Goal: Task Accomplishment & Management: Complete application form

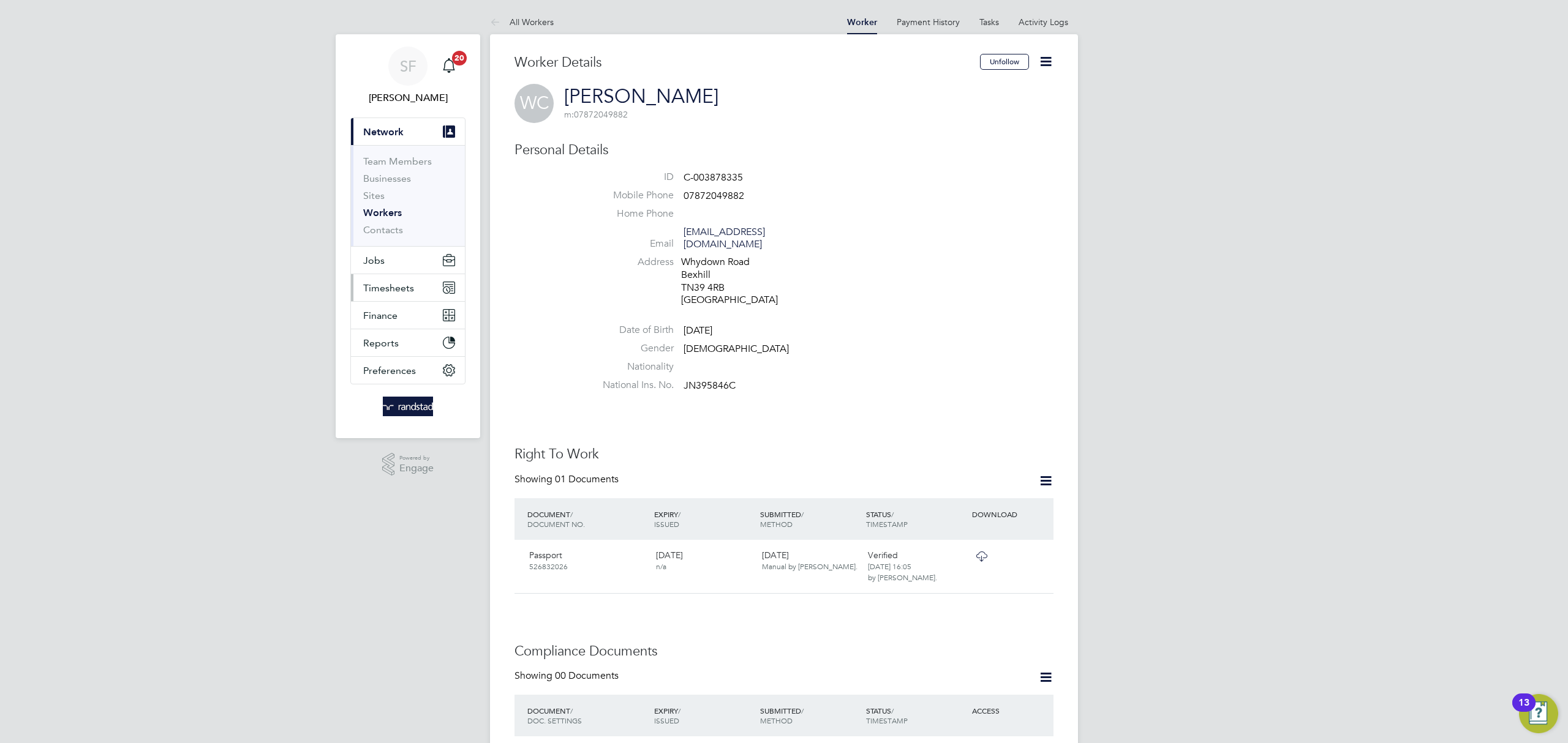
click at [392, 288] on span "Timesheets" at bounding box center [388, 288] width 51 height 12
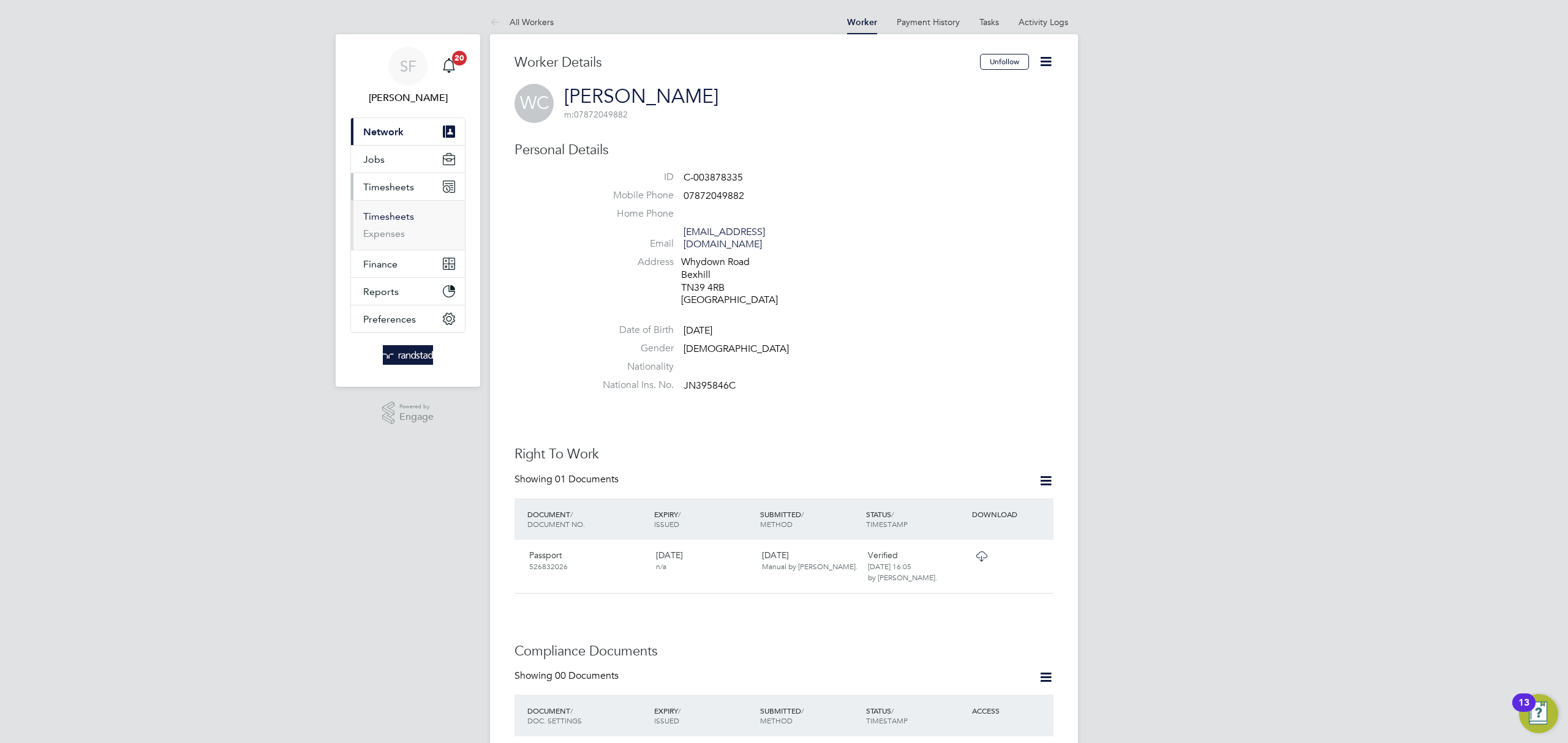
click at [393, 213] on link "Timesheets" at bounding box center [388, 216] width 51 height 12
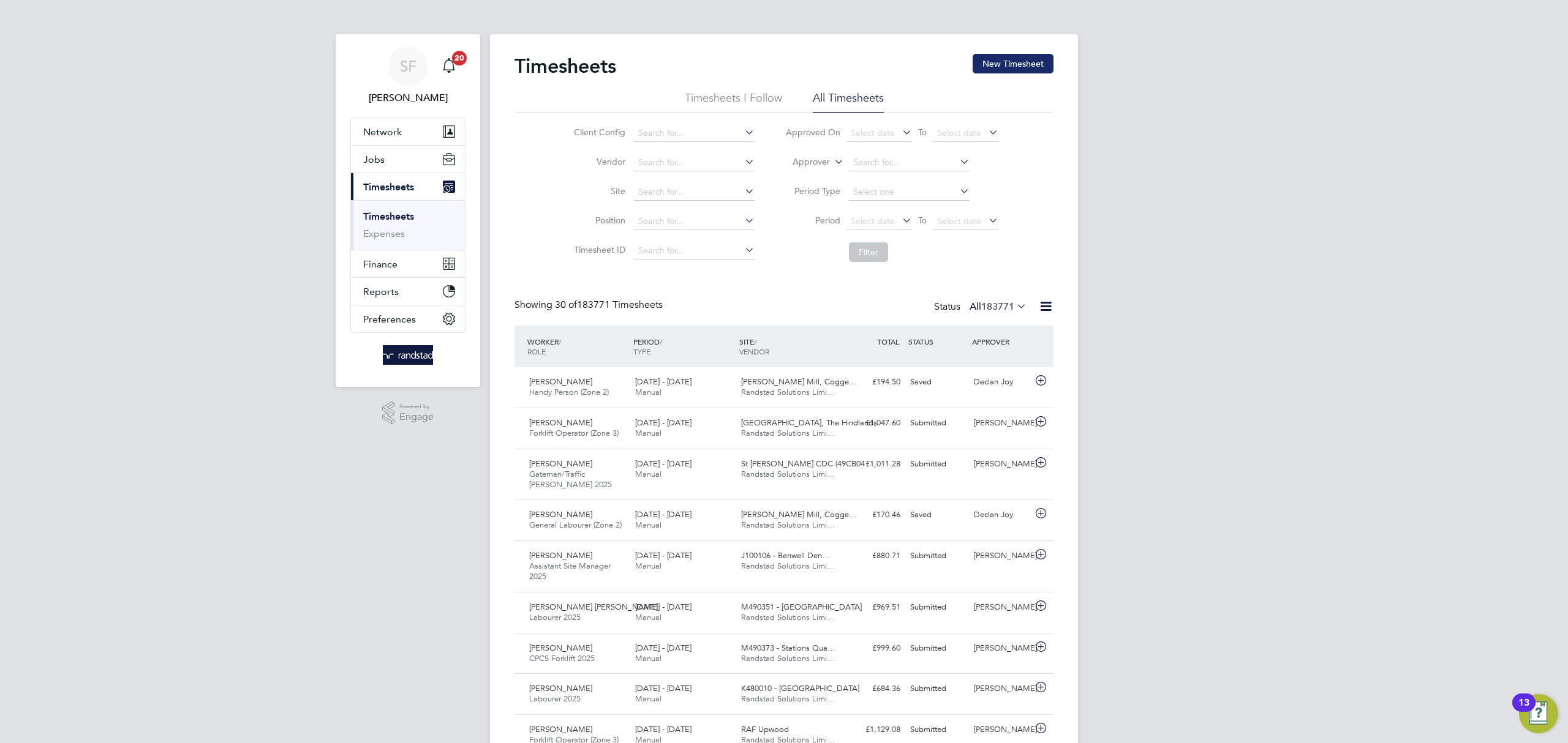
click at [1022, 63] on button "New Timesheet" at bounding box center [1012, 63] width 81 height 19
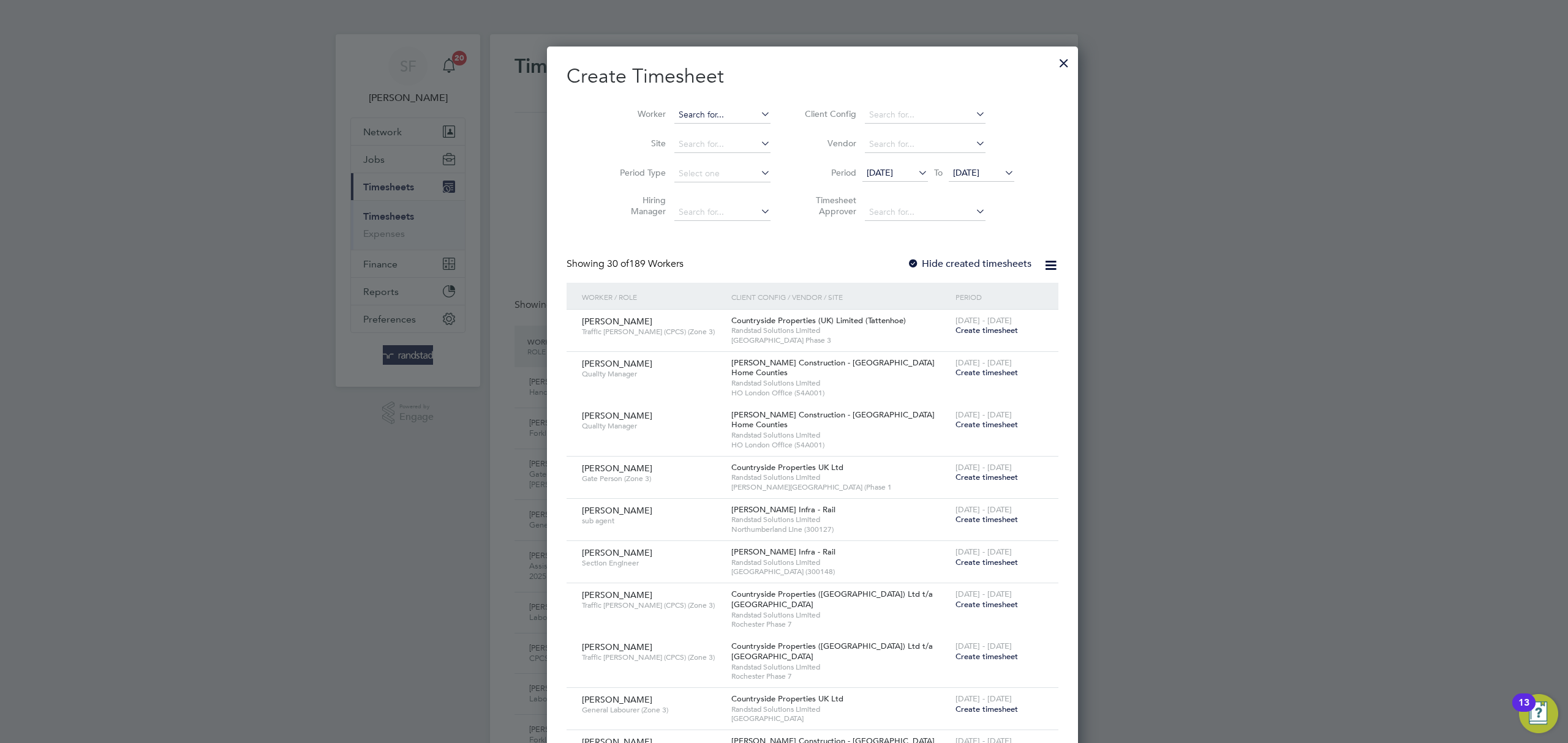
click at [675, 121] on input at bounding box center [723, 115] width 96 height 17
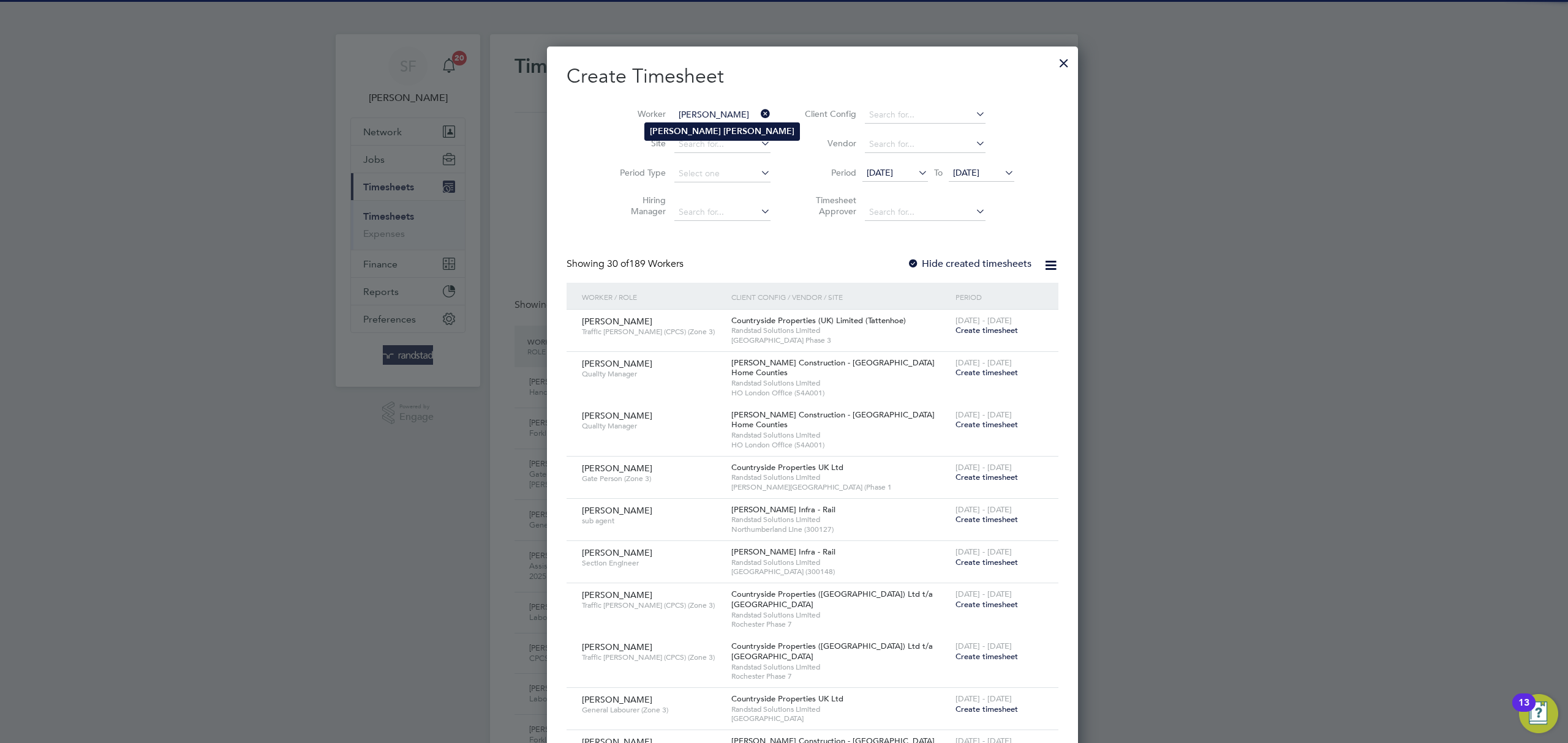
click at [670, 128] on b "[PERSON_NAME]" at bounding box center [685, 131] width 71 height 10
type input "[PERSON_NAME]"
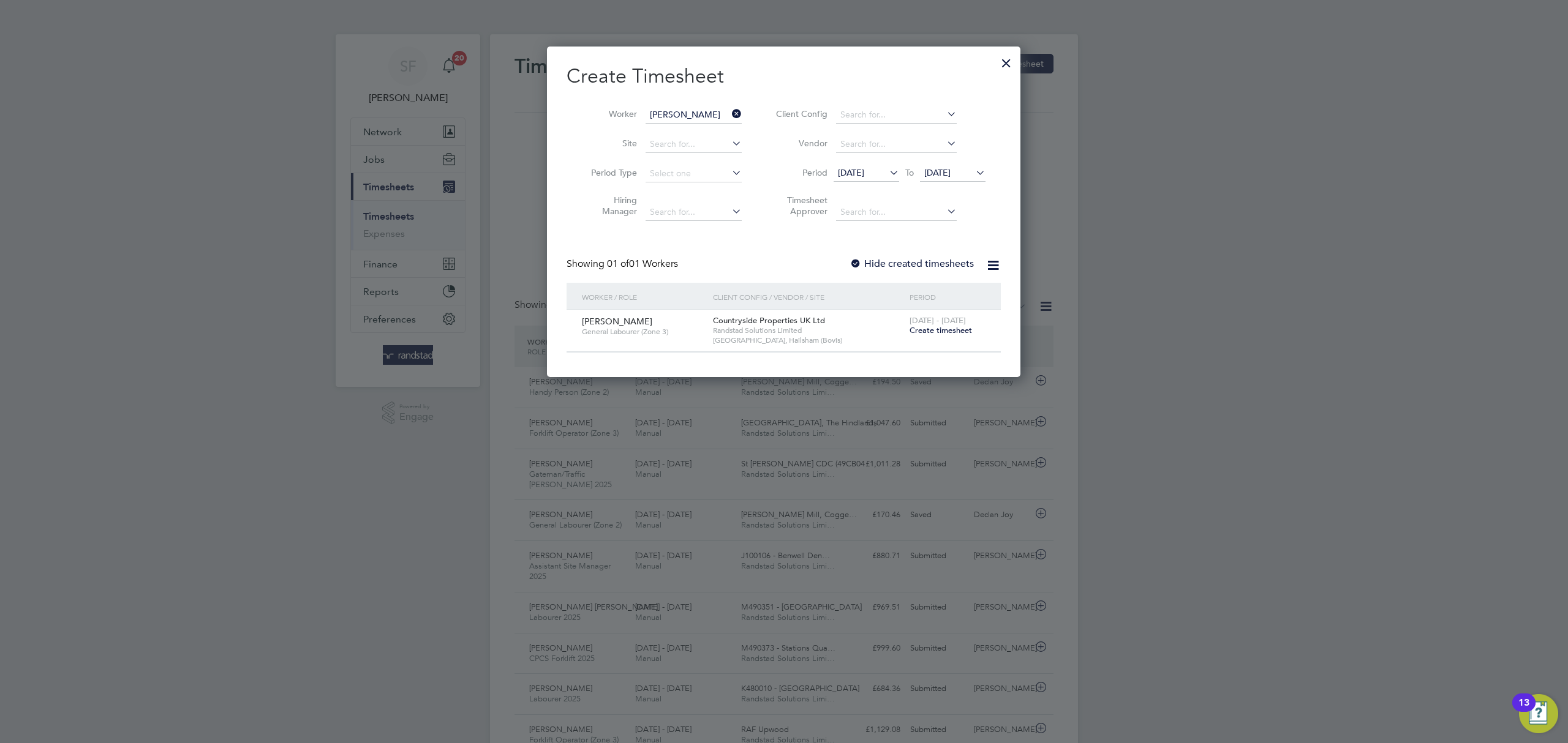
click at [926, 328] on span "Create timesheet" at bounding box center [940, 330] width 62 height 10
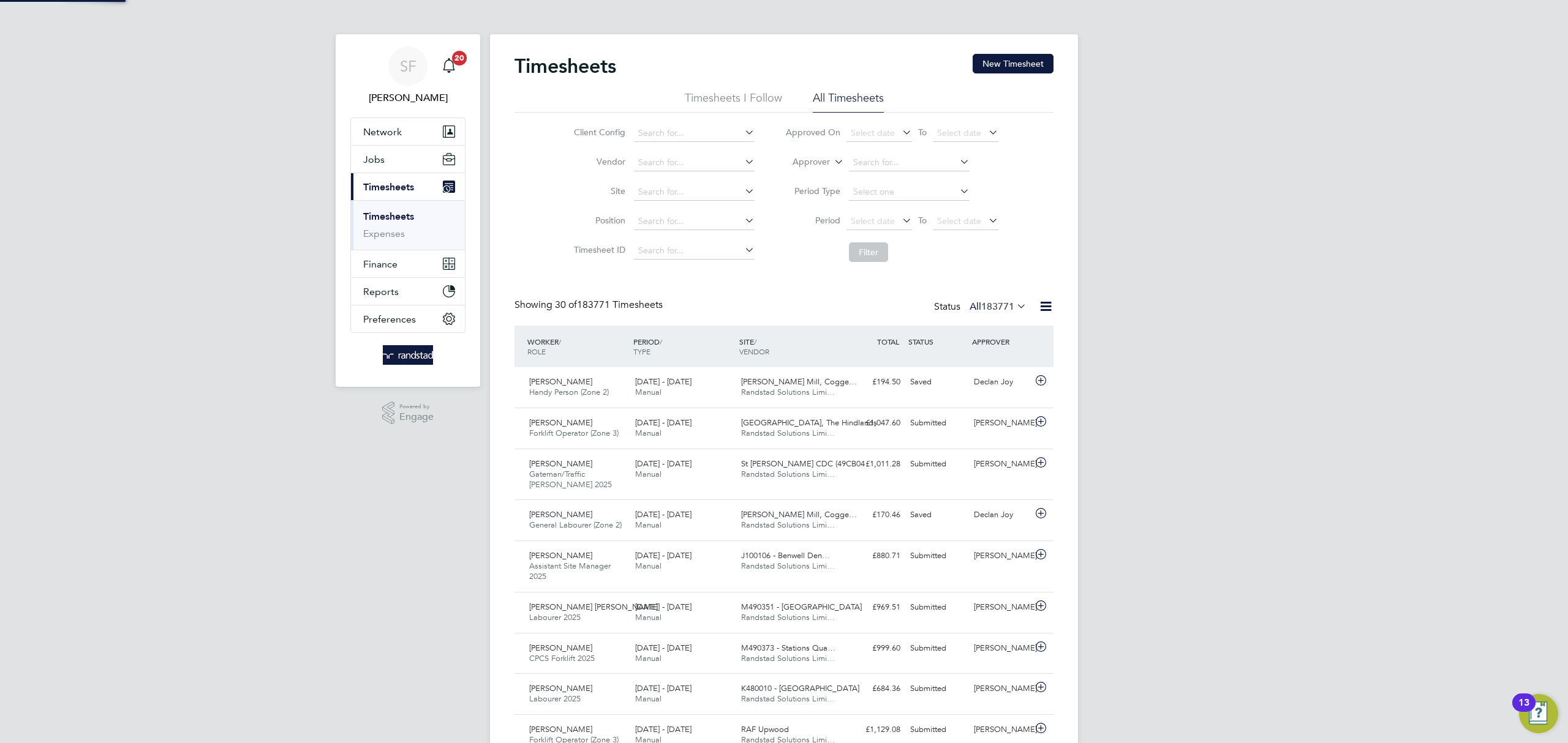
scroll to position [42, 107]
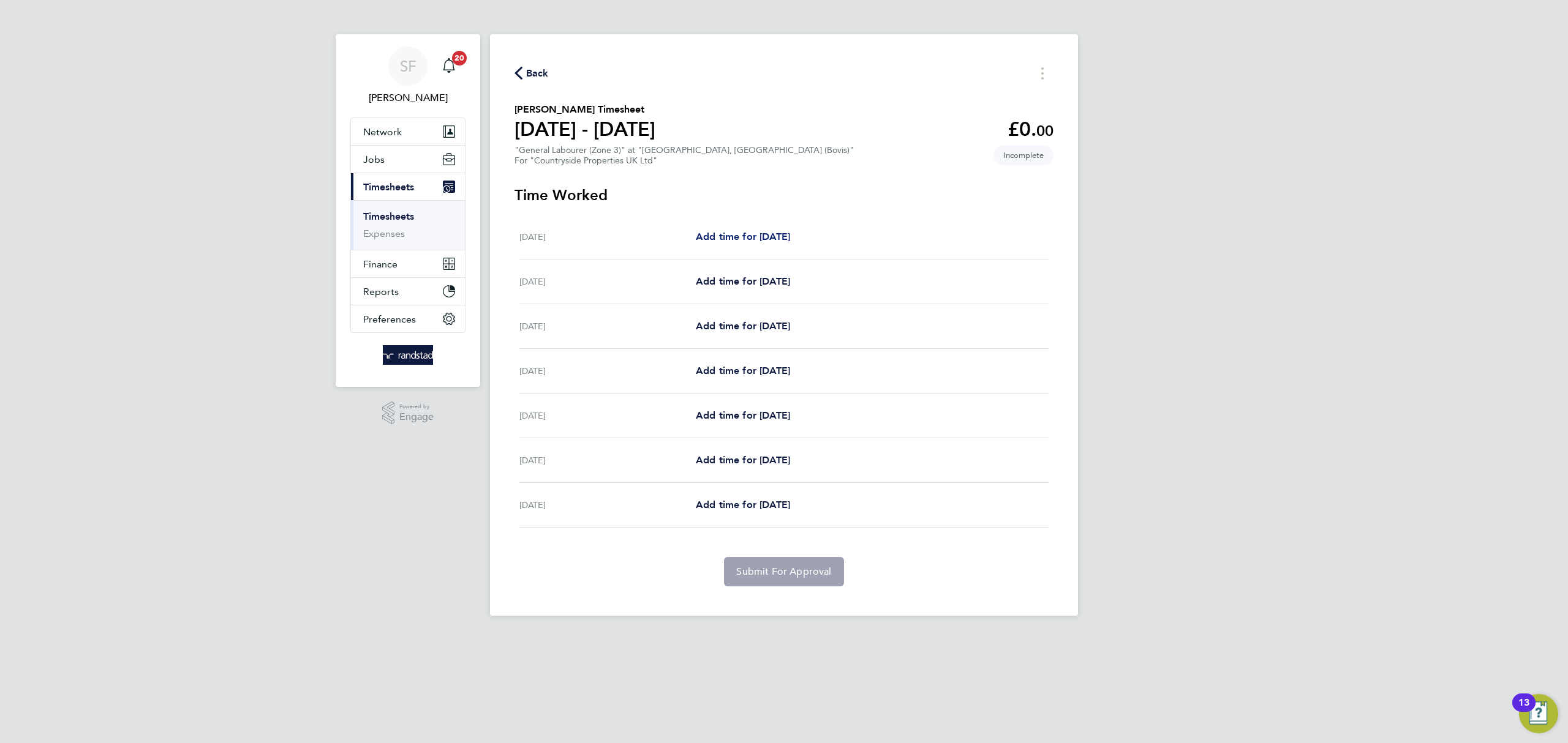
click at [729, 237] on span "Add time for [DATE]" at bounding box center [743, 237] width 95 height 12
select select "30"
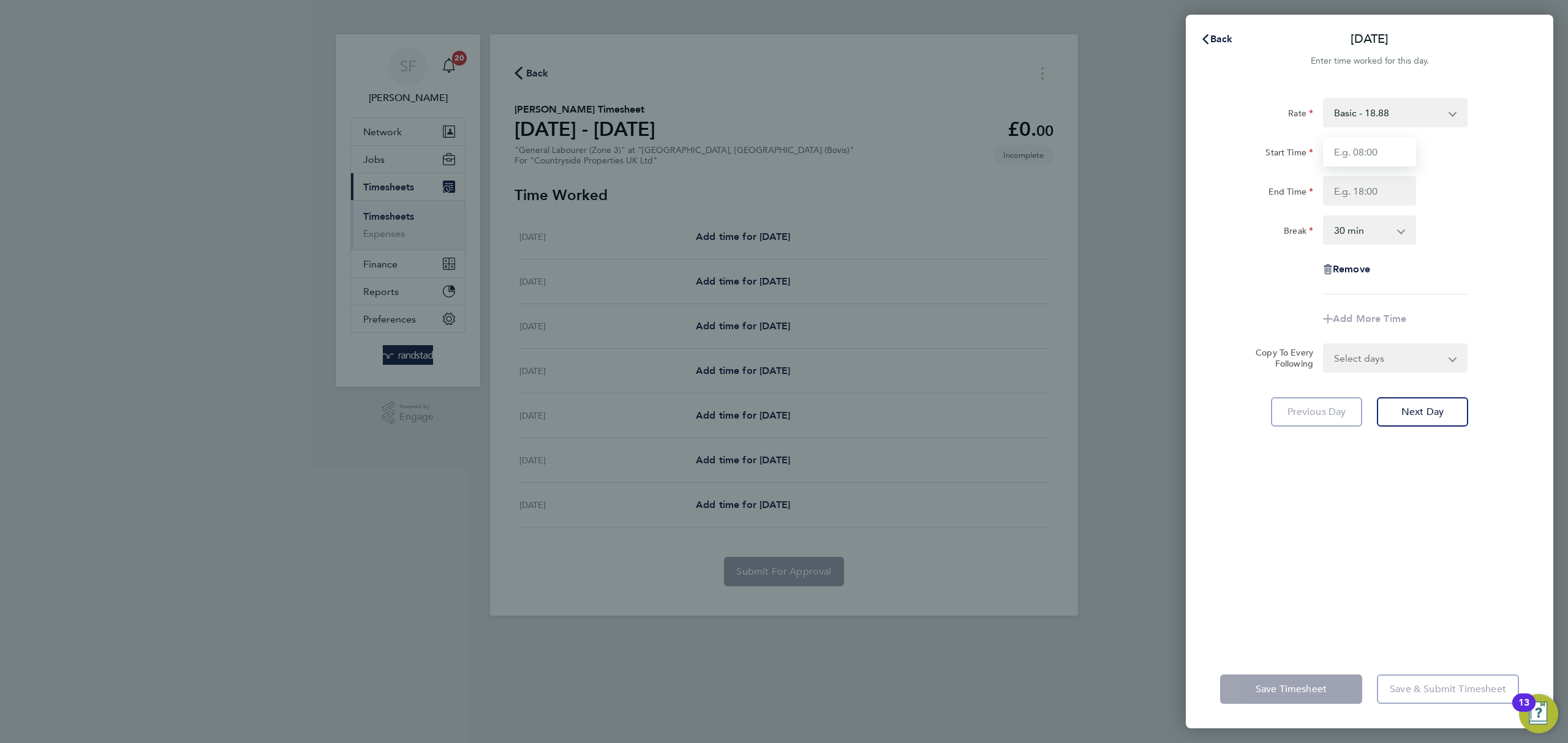
click at [1372, 141] on input "Start Time" at bounding box center [1369, 152] width 93 height 30
type input "07:30"
click at [1390, 194] on input "End Time" at bounding box center [1369, 191] width 93 height 30
type input "18:30"
click at [1399, 358] on form "Rate Basic - 18.88 Start Time 07:30 End Time 18:30 Break 0 min 15 min 30 min 45…" at bounding box center [1369, 236] width 299 height 275
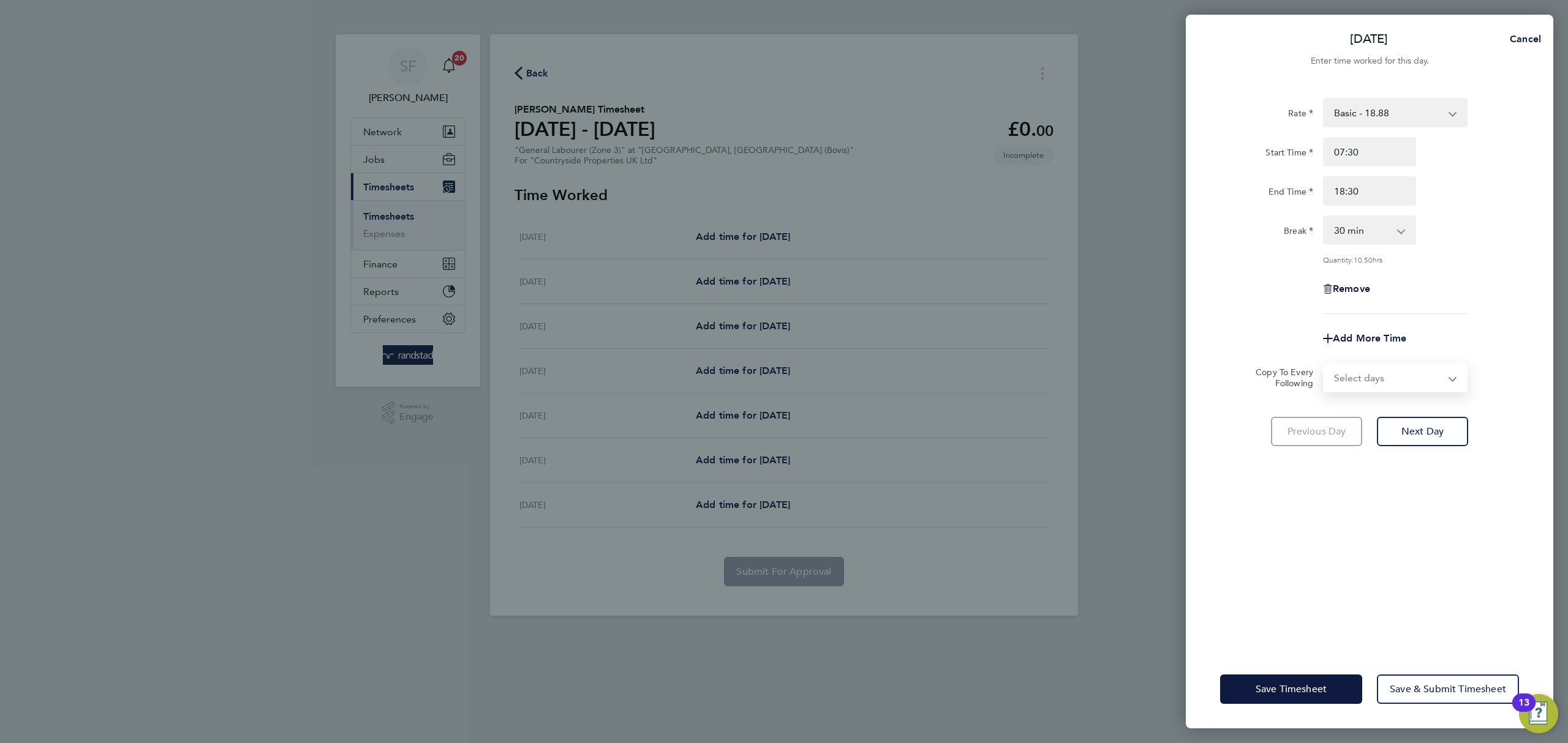
select select "TUE"
click at [1324, 365] on select "Select days Day Weekday (Mon-Fri) Weekend (Sat-Sun) [DATE] [DATE] [DATE] [DATE]…" at bounding box center [1388, 378] width 129 height 27
select select "[DATE]"
click at [1430, 478] on button "Next Day" at bounding box center [1422, 486] width 91 height 30
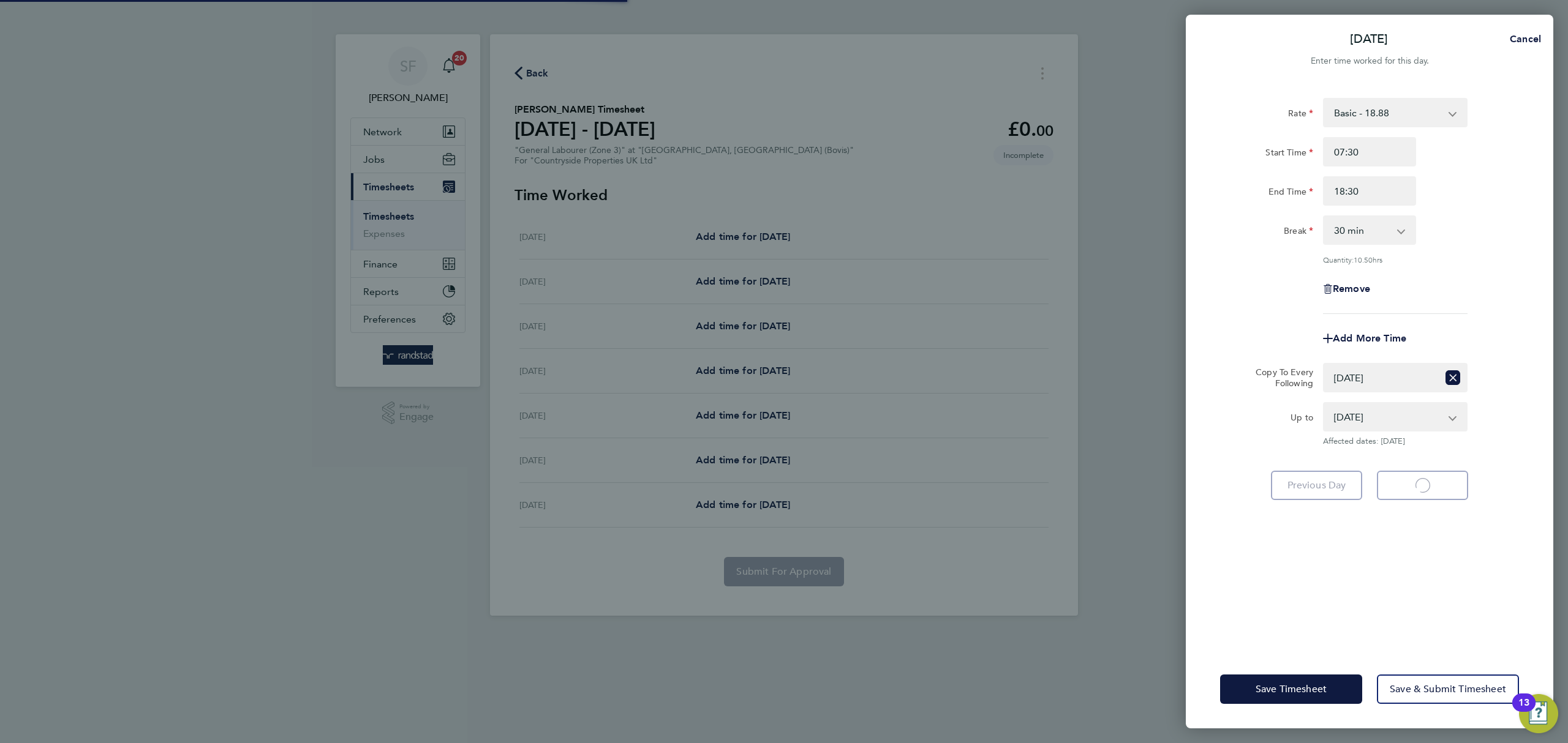
select select "30"
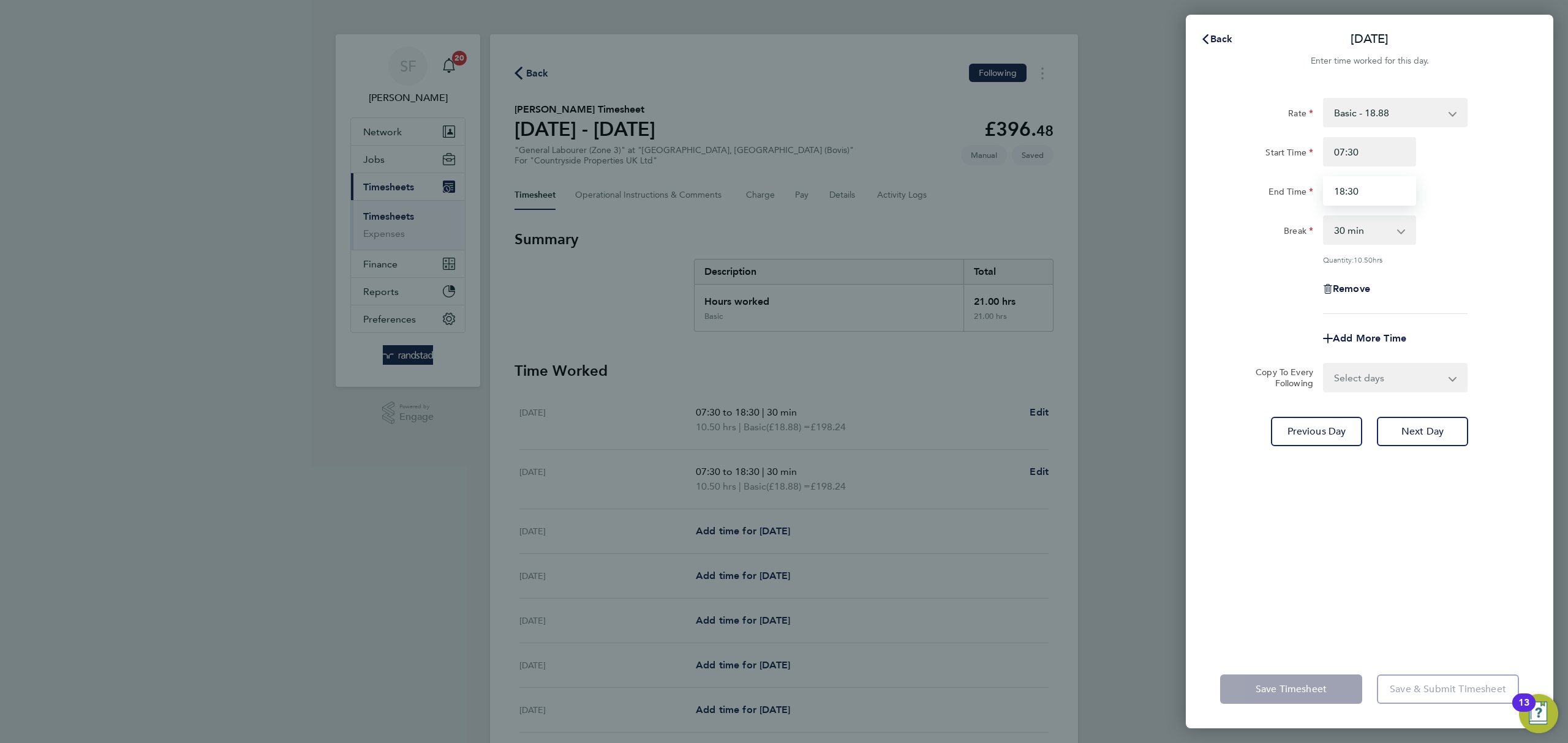
click at [1343, 192] on input "18:30" at bounding box center [1369, 191] width 93 height 30
type input "17:30"
click at [1506, 289] on div "Remove" at bounding box center [1369, 289] width 309 height 30
click at [1419, 382] on select "Select days Day Weekday (Mon-Fri) Weekend (Sat-Sun) [DATE] [DATE] [DATE] [DATE]…" at bounding box center [1388, 378] width 129 height 27
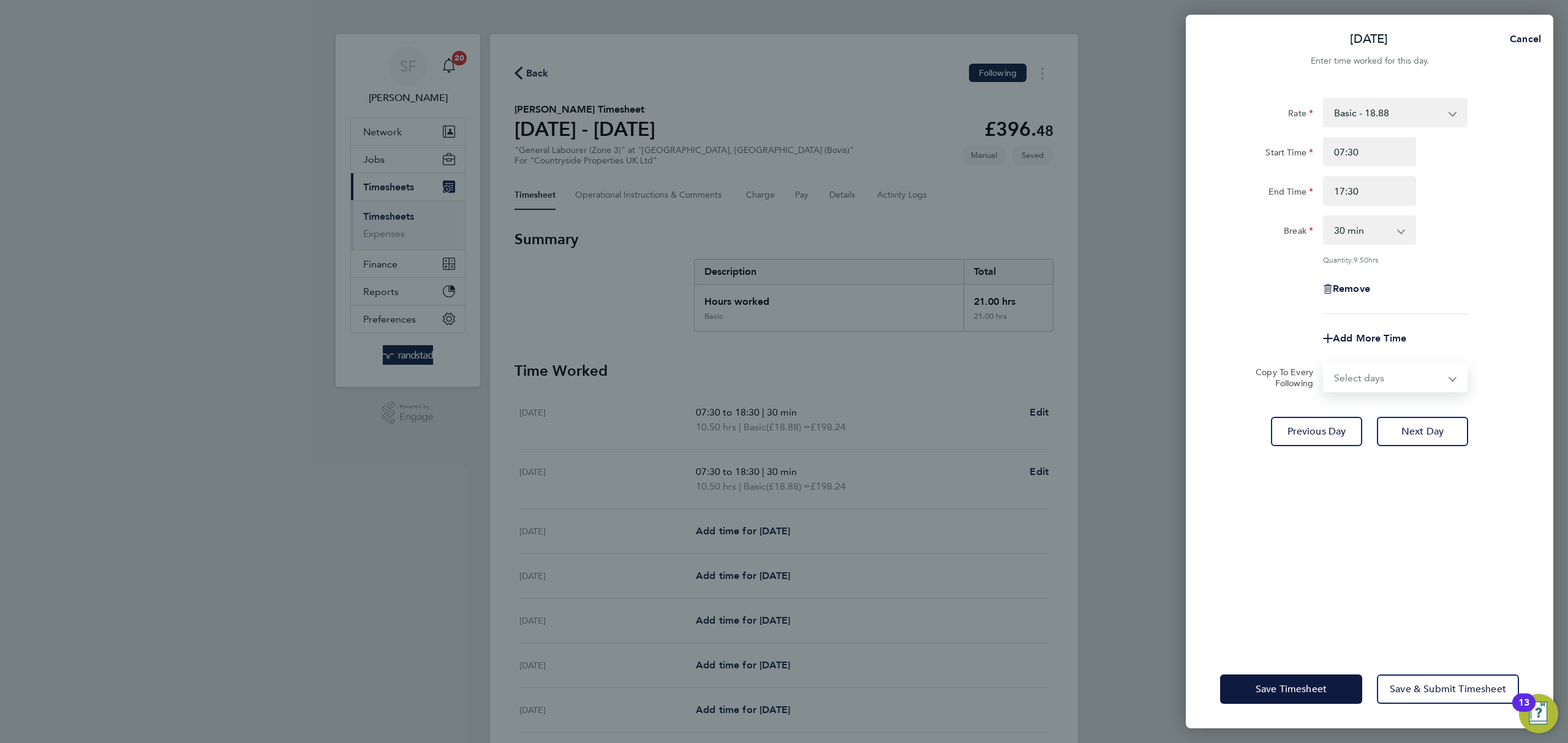
select select "WED"
click at [1324, 365] on select "Select days Day Weekday (Mon-Fri) Weekend (Sat-Sun) [DATE] [DATE] [DATE] [DATE]…" at bounding box center [1388, 378] width 129 height 27
select select "[DATE]"
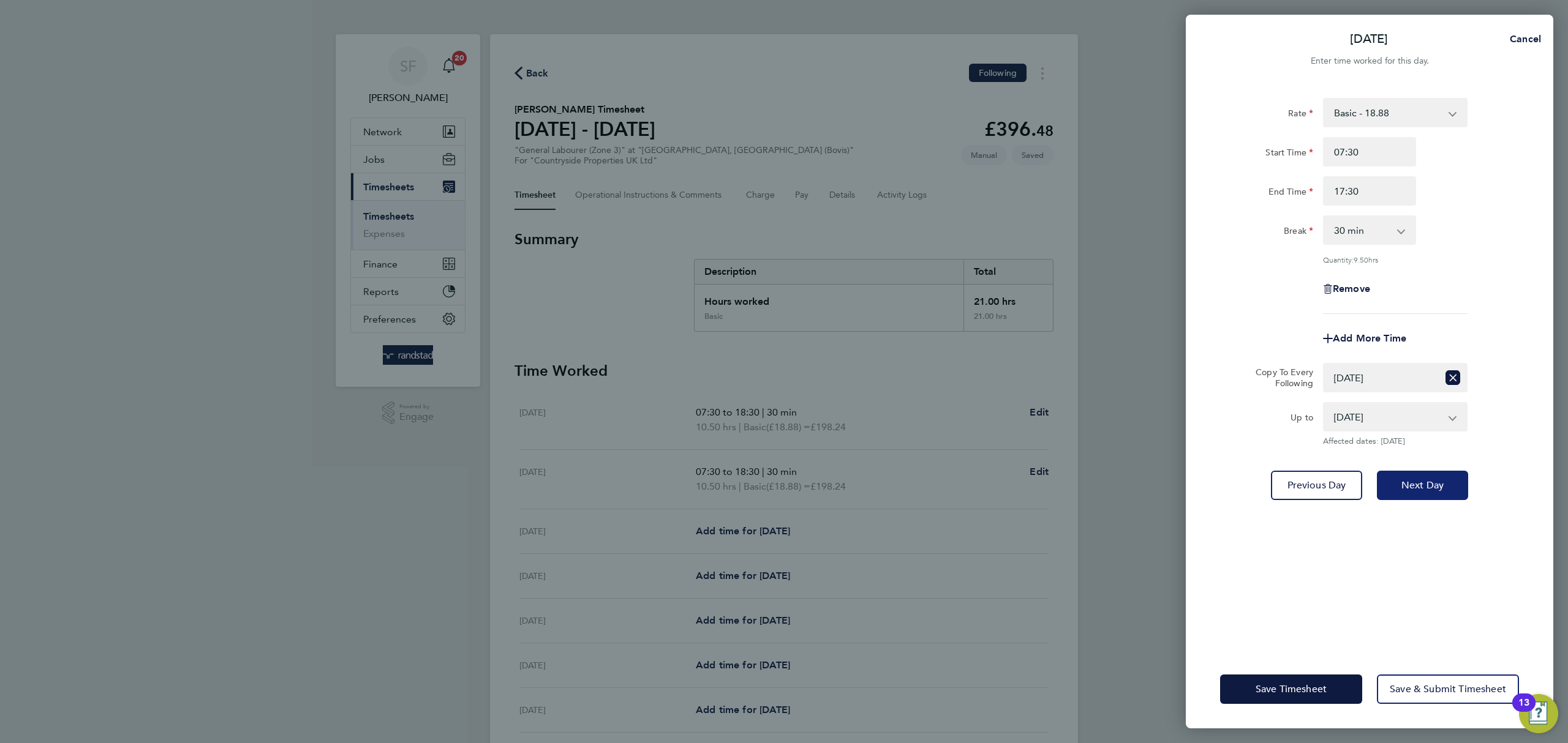
click at [1420, 473] on button "Next Day" at bounding box center [1422, 486] width 91 height 30
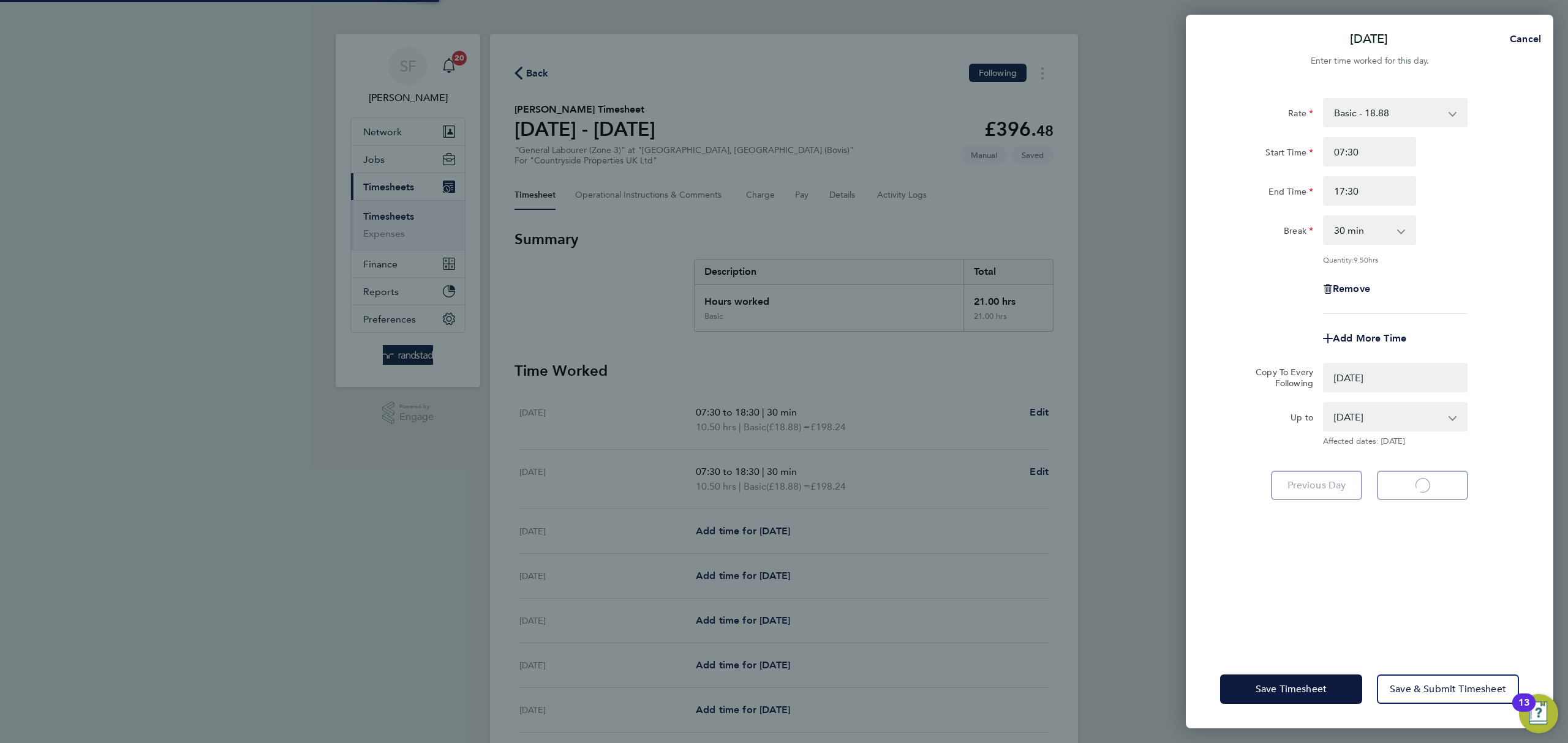
select select "0: null"
select select "30"
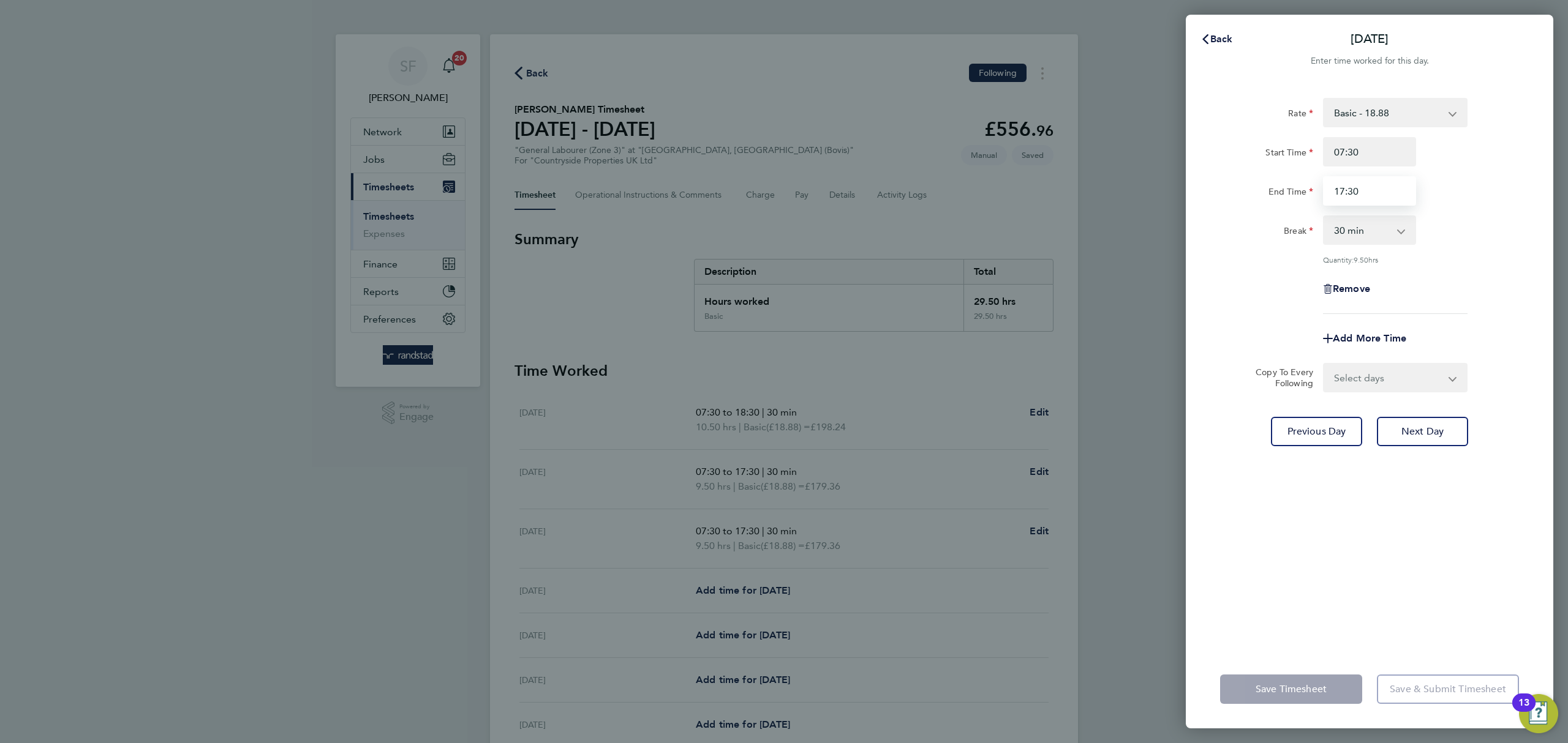
click at [1340, 186] on input "17:30" at bounding box center [1369, 191] width 93 height 30
type input "18:30"
click at [1484, 291] on div "Remove" at bounding box center [1369, 289] width 309 height 30
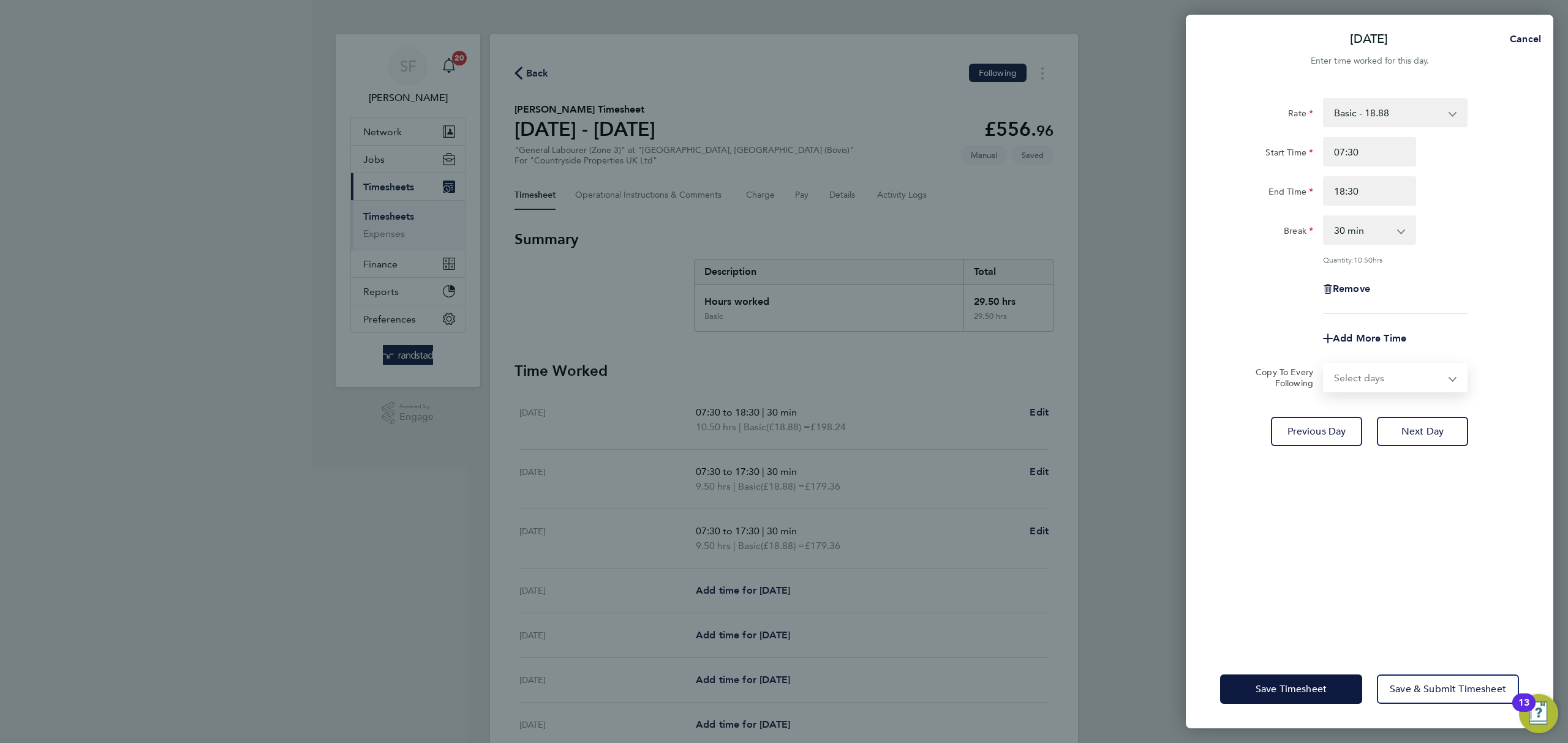
click at [1431, 372] on select "Select days Day Weekday (Mon-Fri) Weekend (Sat-Sun) [DATE] [DATE] [DATE] [DATE]" at bounding box center [1388, 378] width 129 height 27
select select "THU"
click at [1324, 365] on select "Select days Day Weekday (Mon-Fri) Weekend (Sat-Sun) [DATE] [DATE] [DATE] [DATE]" at bounding box center [1388, 378] width 129 height 27
select select "[DATE]"
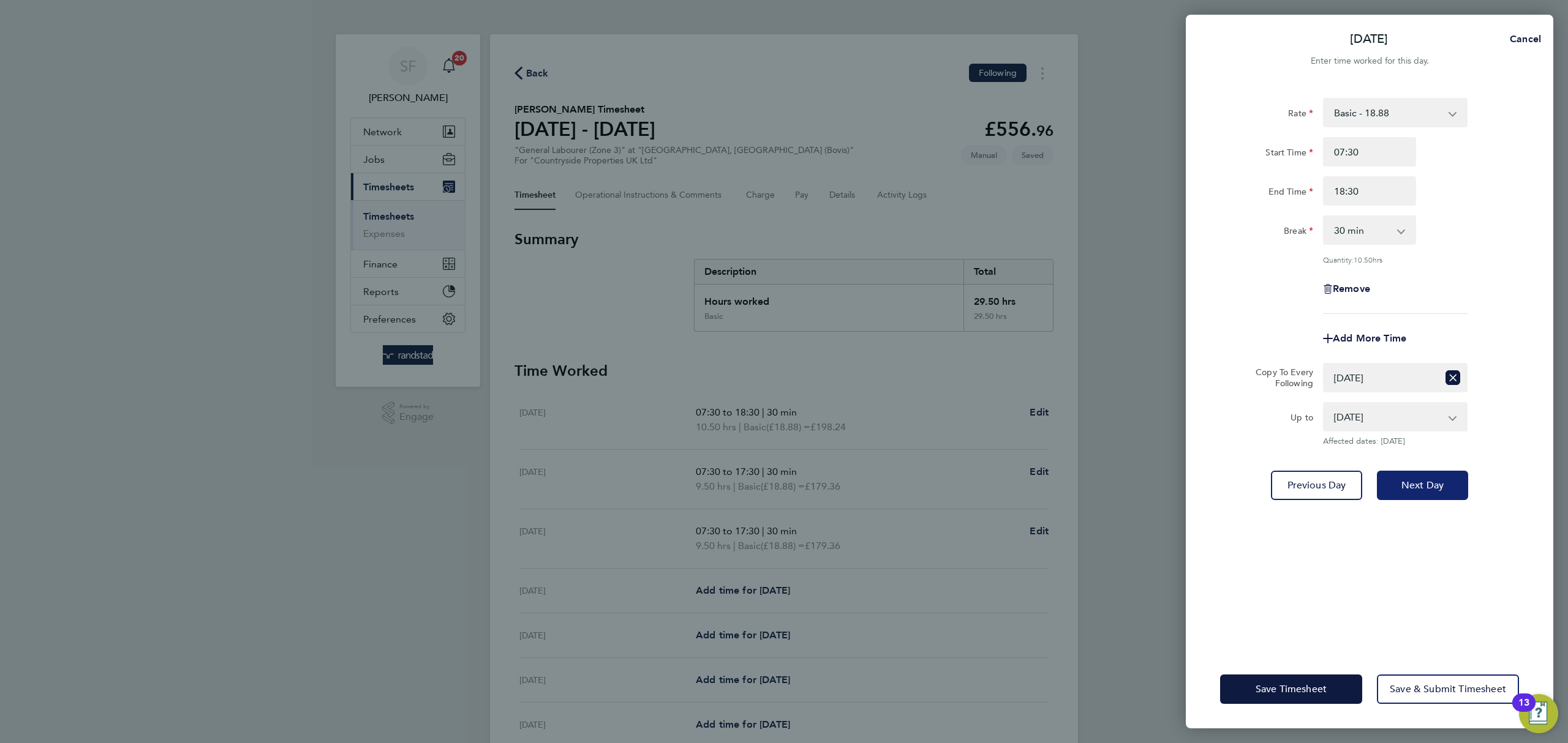
click at [1401, 483] on span "Next Day" at bounding box center [1422, 485] width 43 height 12
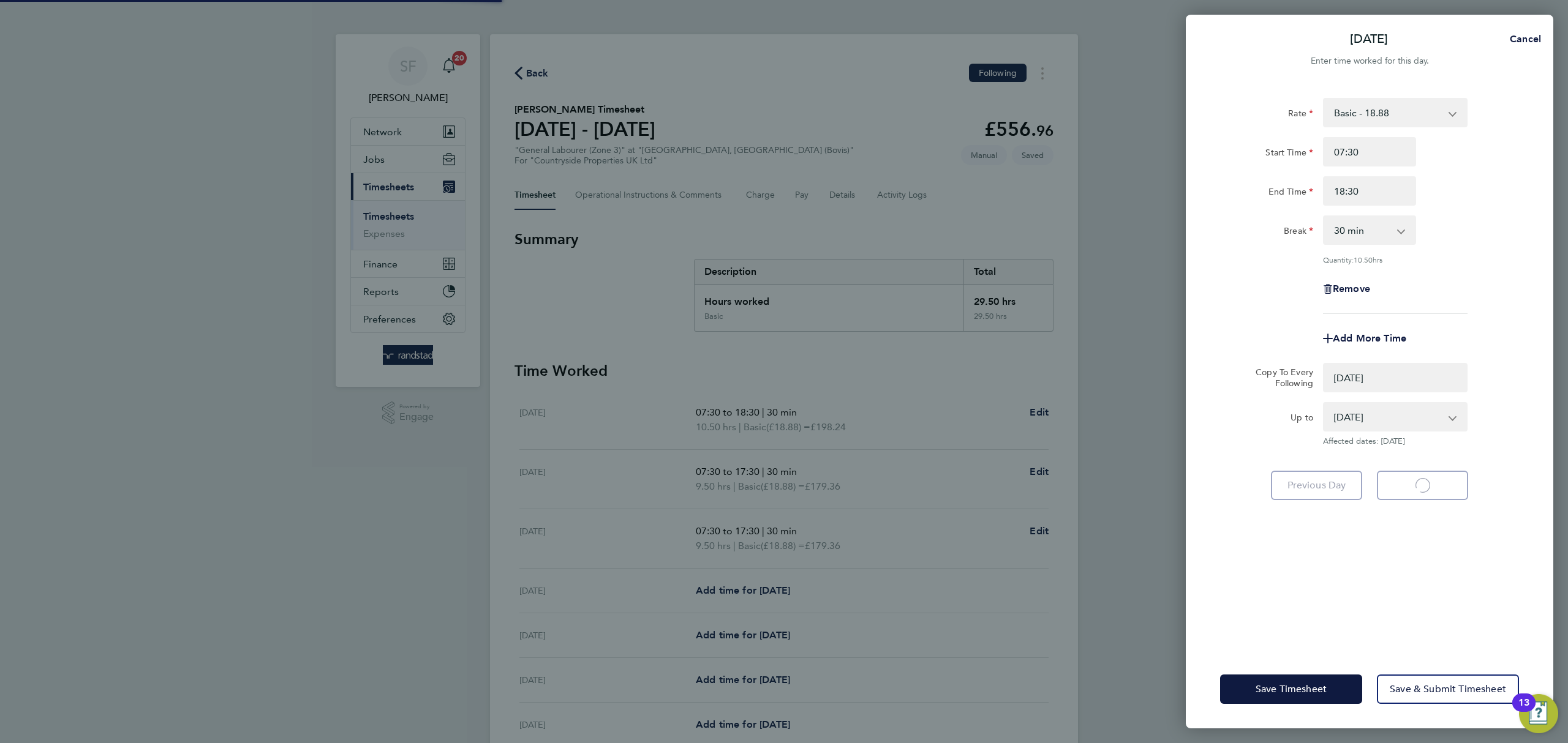
select select "0: null"
select select "30"
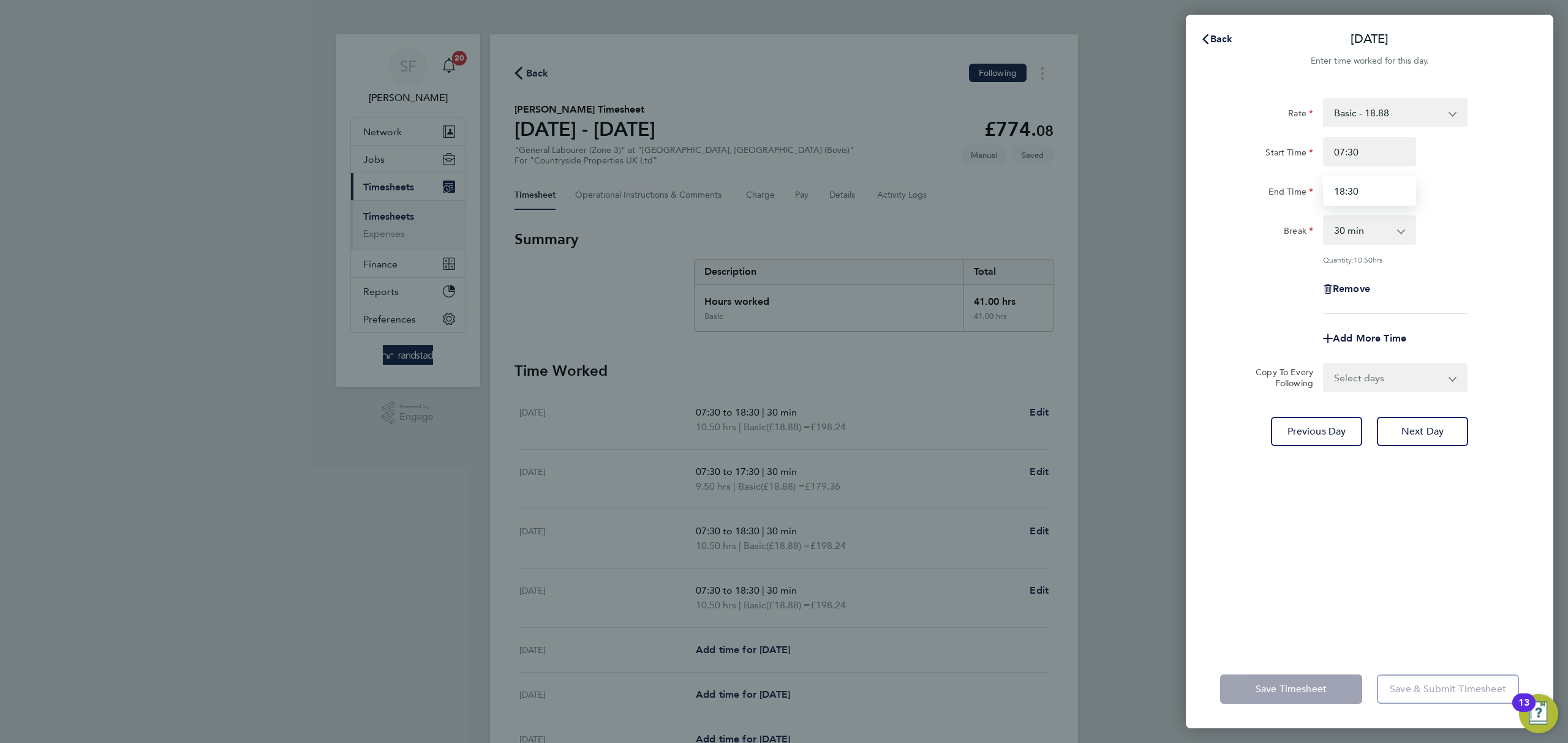
click at [1340, 189] on input "18:30" at bounding box center [1369, 191] width 93 height 30
type input "17:30"
click at [1399, 221] on select "0 min 15 min 30 min 45 min 60 min 75 min 90 min" at bounding box center [1362, 230] width 76 height 27
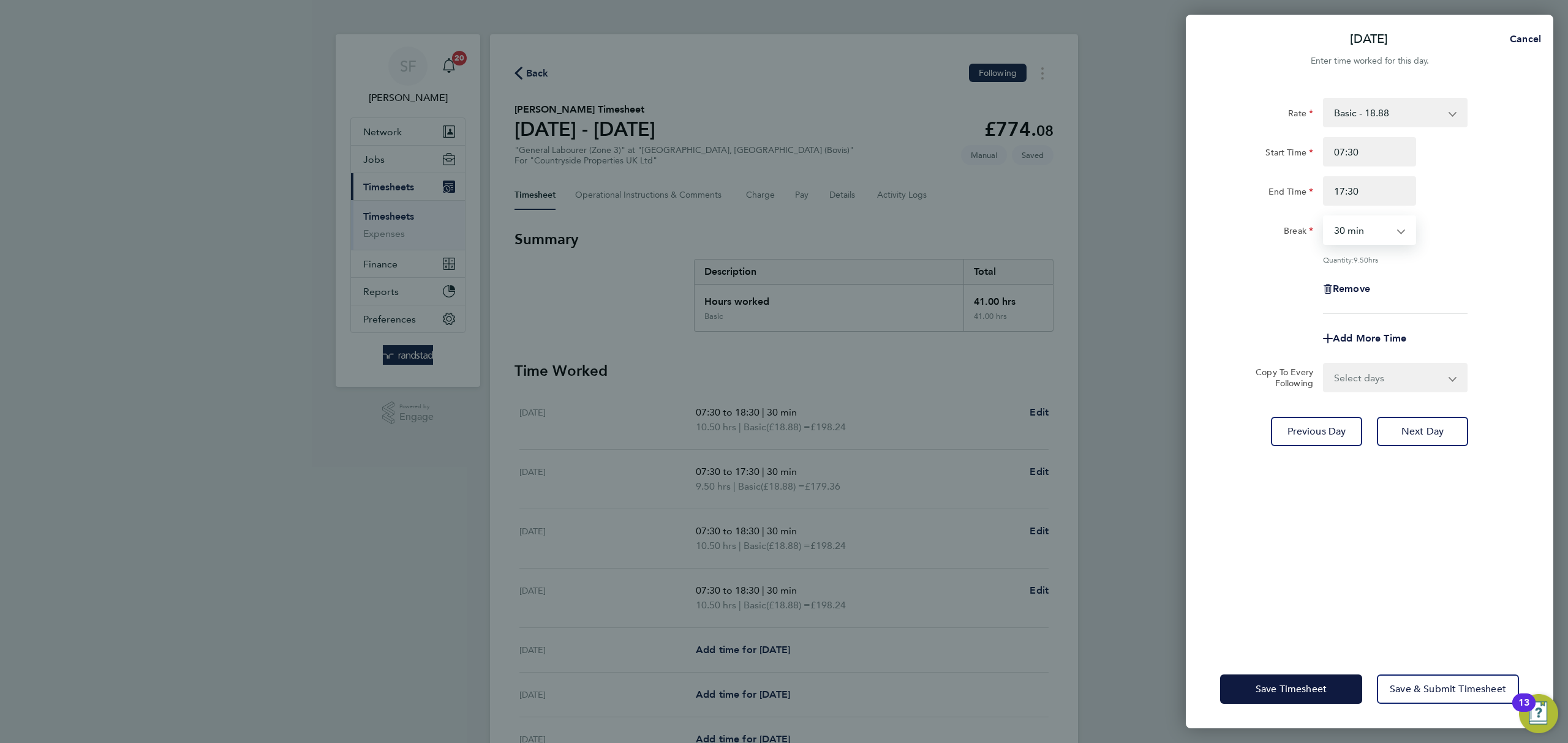
drag, startPoint x: 1394, startPoint y: 232, endPoint x: 1382, endPoint y: 240, distance: 14.4
click at [1394, 233] on select "0 min 15 min 30 min 45 min 60 min 75 min 90 min" at bounding box center [1362, 230] width 76 height 27
click at [1380, 239] on select "0 min 15 min 30 min 45 min 60 min 75 min 90 min" at bounding box center [1362, 230] width 76 height 27
select select "0"
click at [1324, 217] on select "0 min 15 min 30 min 45 min 60 min 75 min 90 min" at bounding box center [1362, 230] width 76 height 27
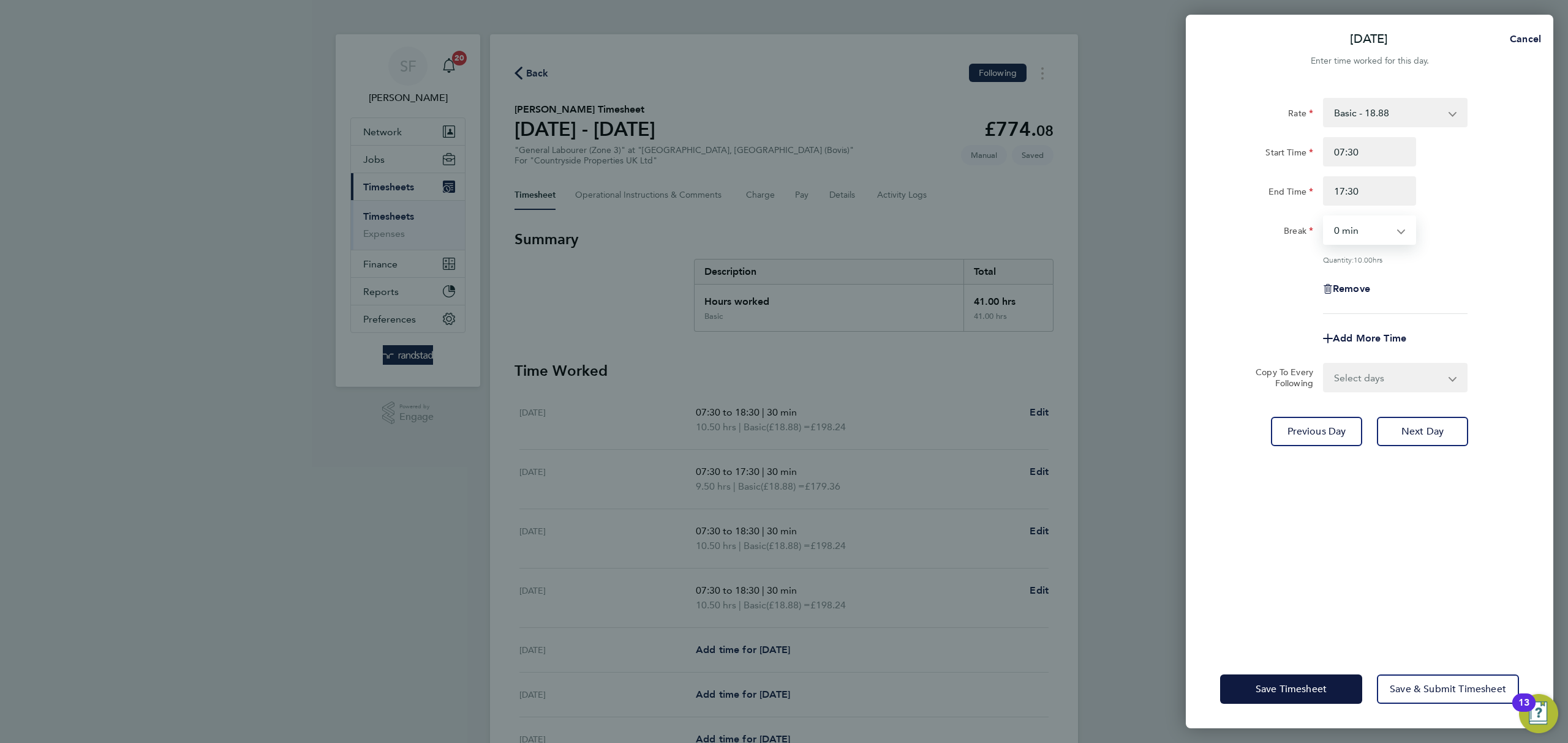
click at [1449, 284] on div "Remove" at bounding box center [1369, 289] width 309 height 30
click at [1446, 378] on select "Select days Day Weekend (Sat-Sun) [DATE] [DATE] [DATE]" at bounding box center [1388, 378] width 129 height 27
select select "FRI"
click at [1324, 365] on select "Select days Day Weekend (Sat-Sun) [DATE] [DATE] [DATE]" at bounding box center [1388, 378] width 129 height 27
select select "[DATE]"
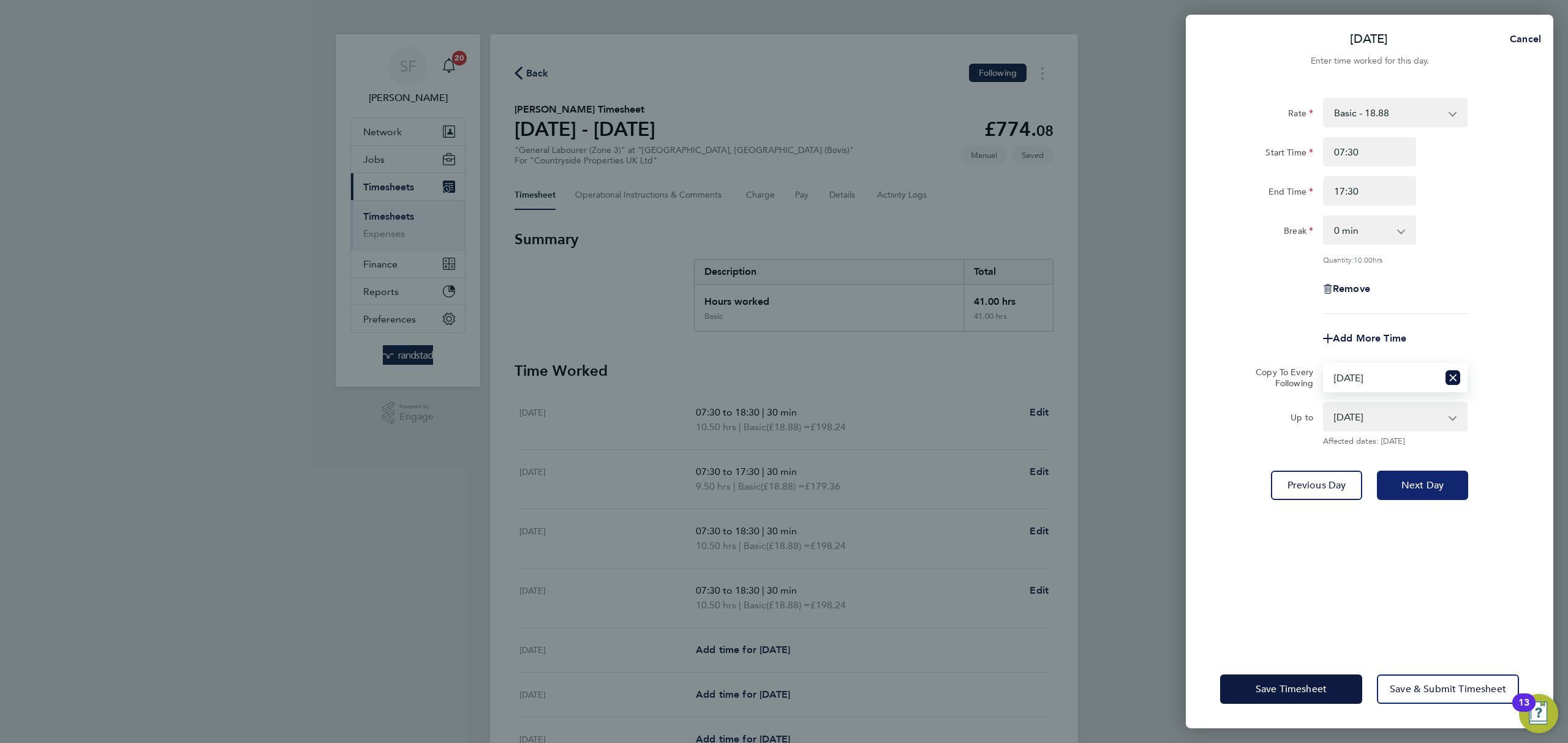
click at [1436, 485] on span "Next Day" at bounding box center [1422, 485] width 43 height 12
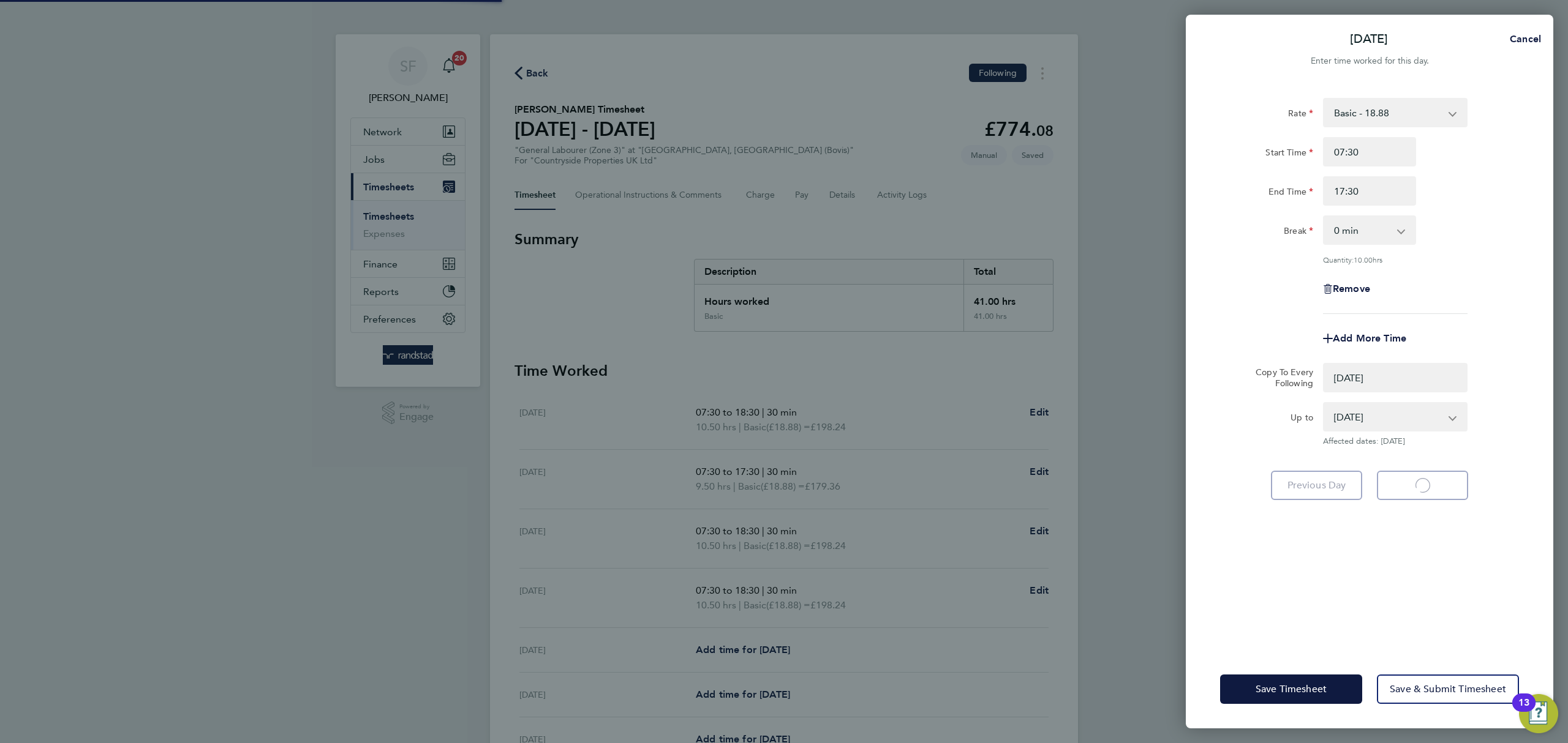
select select "0: null"
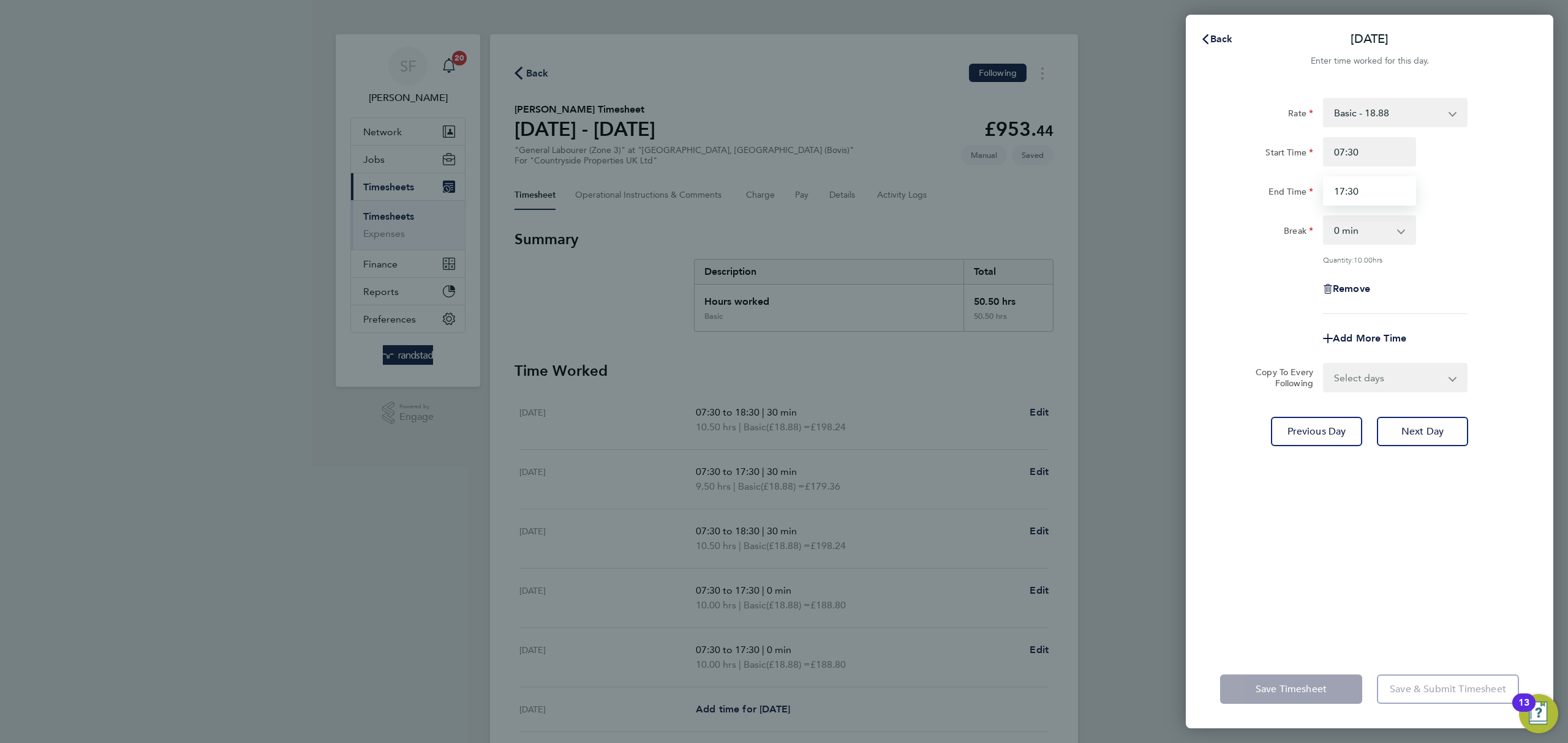
click at [1341, 186] on input "17:30" at bounding box center [1369, 191] width 93 height 30
type input "18:30"
click at [1519, 257] on div "Quantity: 11.00 hrs" at bounding box center [1369, 260] width 309 height 10
click at [1291, 690] on span "Save Timesheet" at bounding box center [1291, 689] width 71 height 12
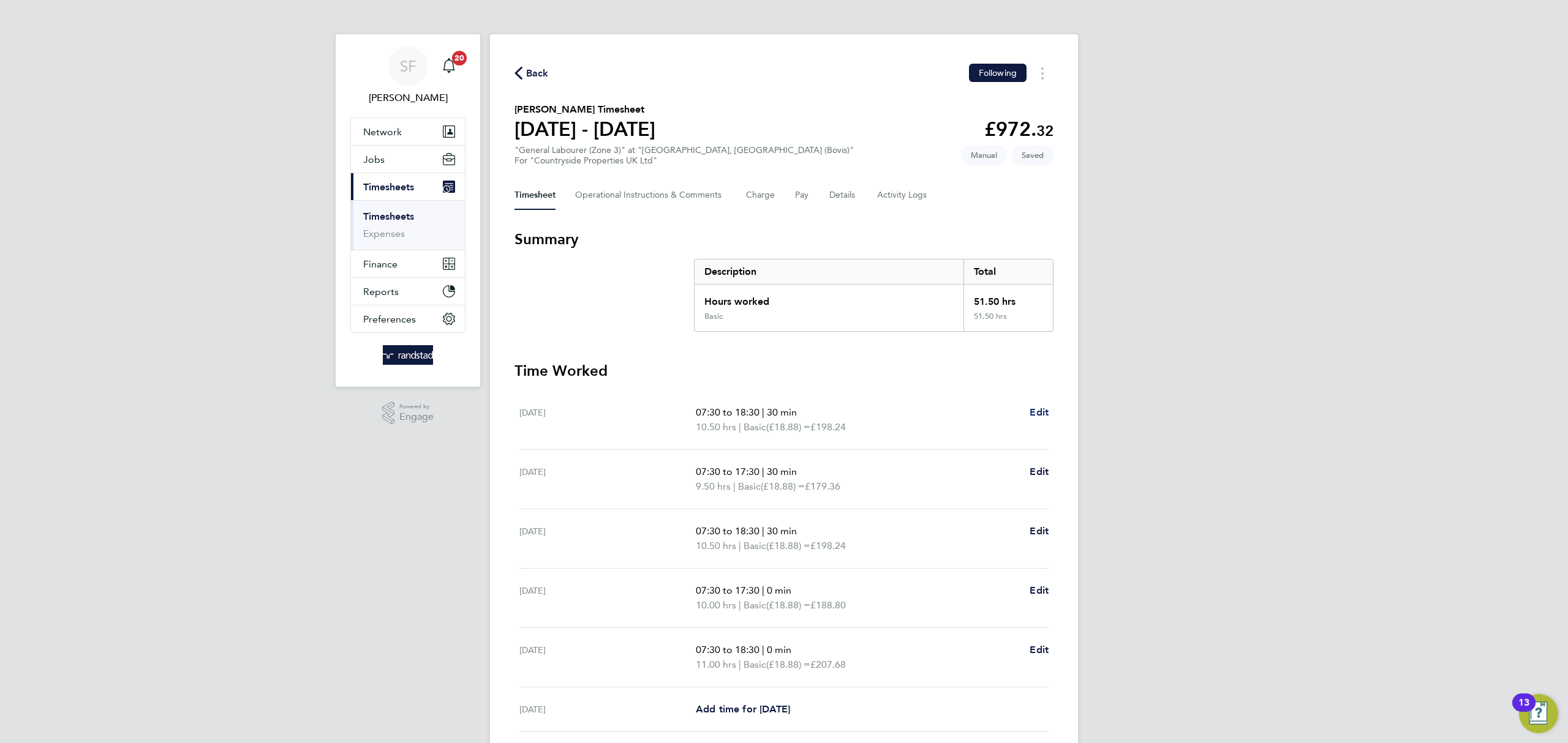
click at [1043, 411] on span "Edit" at bounding box center [1039, 412] width 19 height 12
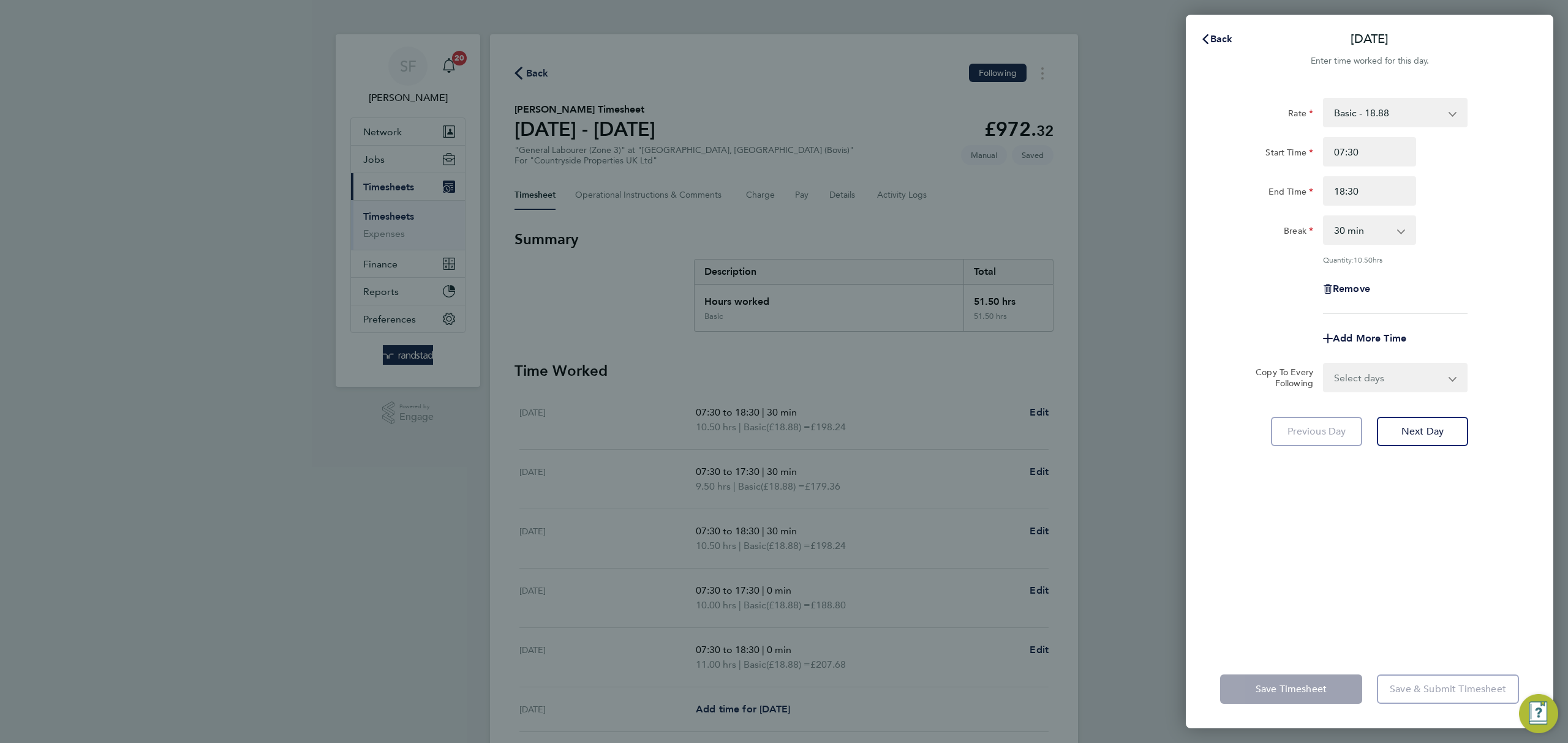
click at [1368, 224] on select "0 min 15 min 30 min 45 min 60 min 75 min 90 min" at bounding box center [1362, 230] width 76 height 27
select select "0"
click at [1324, 217] on select "0 min 15 min 30 min 45 min 60 min 75 min 90 min" at bounding box center [1362, 230] width 76 height 27
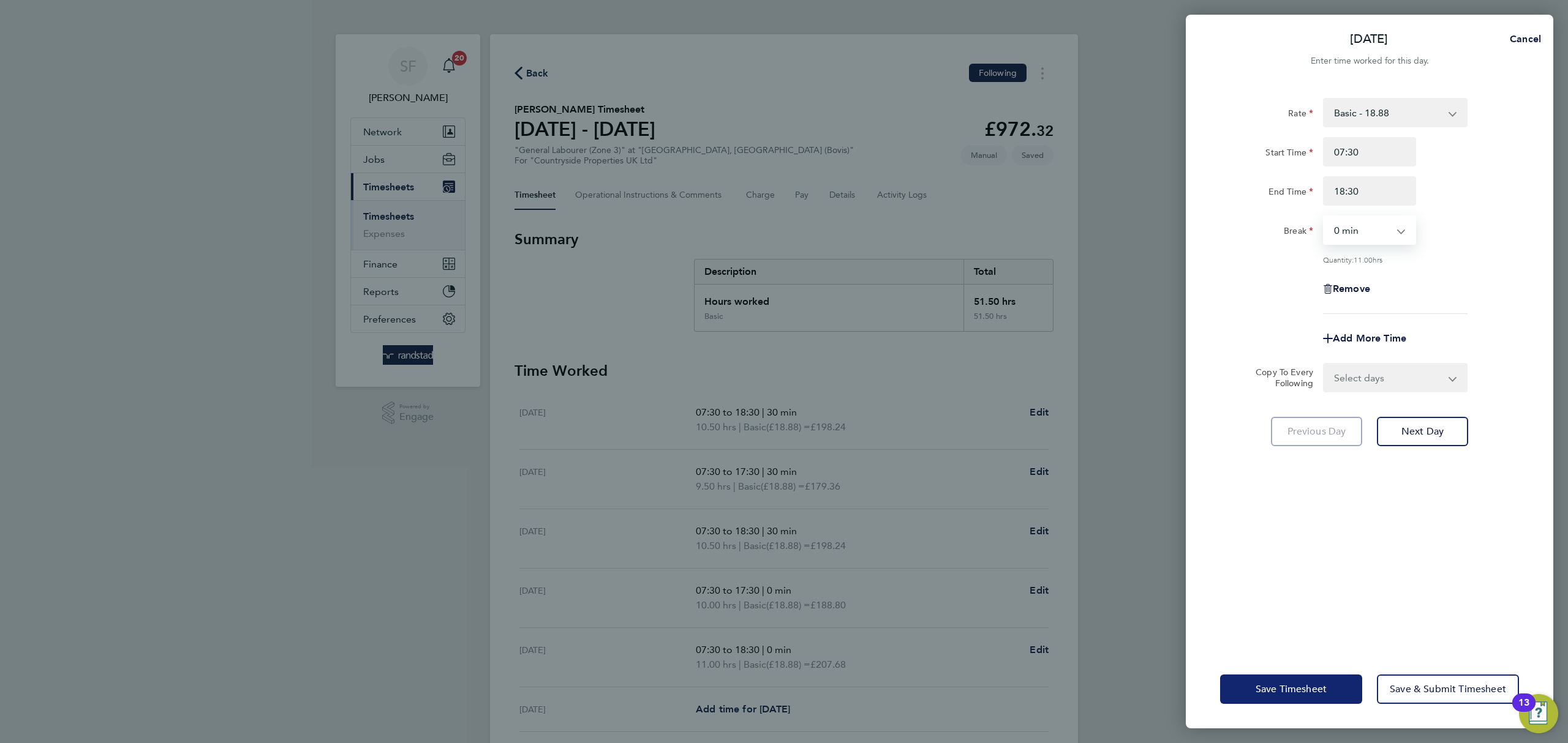
click at [1308, 685] on span "Save Timesheet" at bounding box center [1291, 689] width 71 height 12
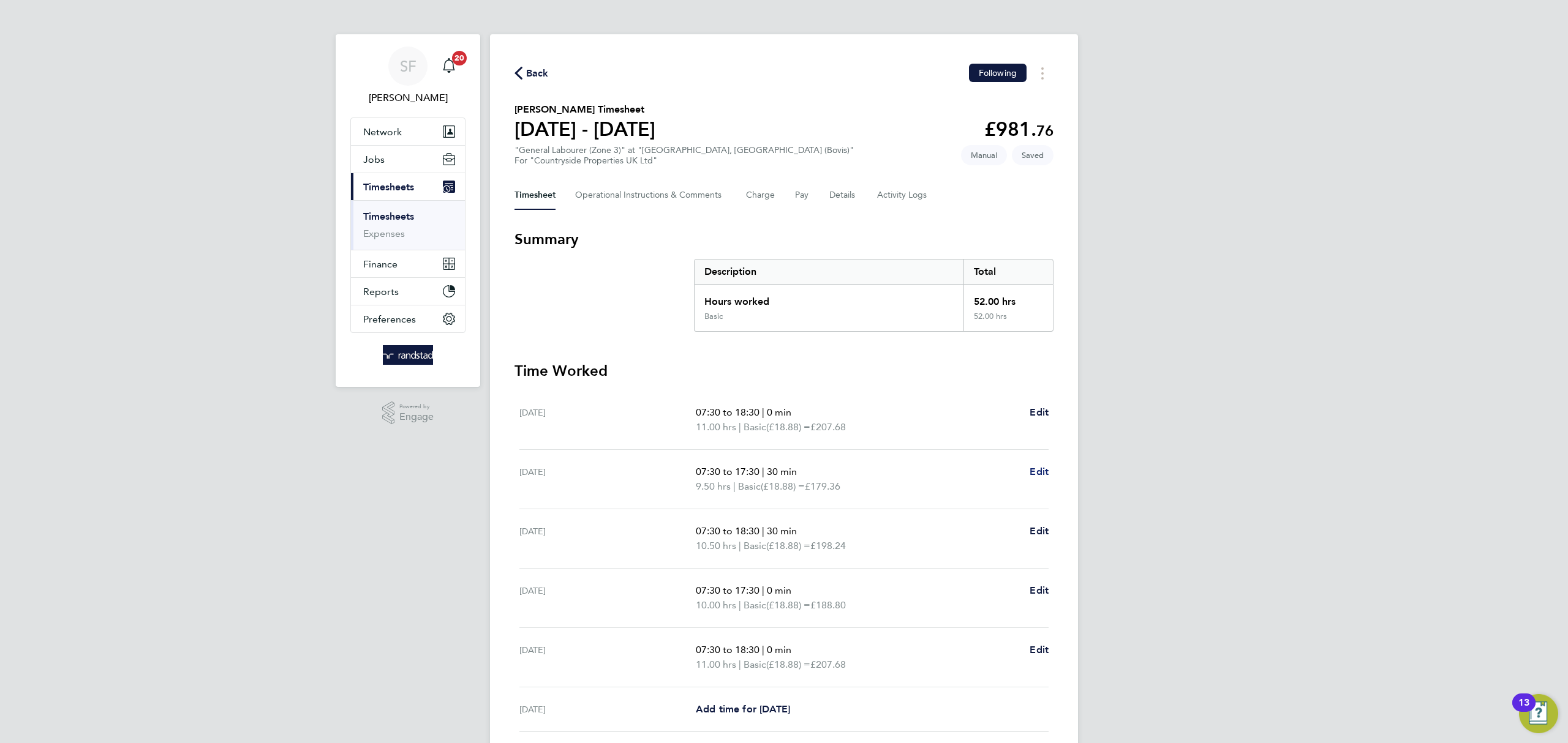
click at [1043, 472] on span "Edit" at bounding box center [1039, 471] width 19 height 12
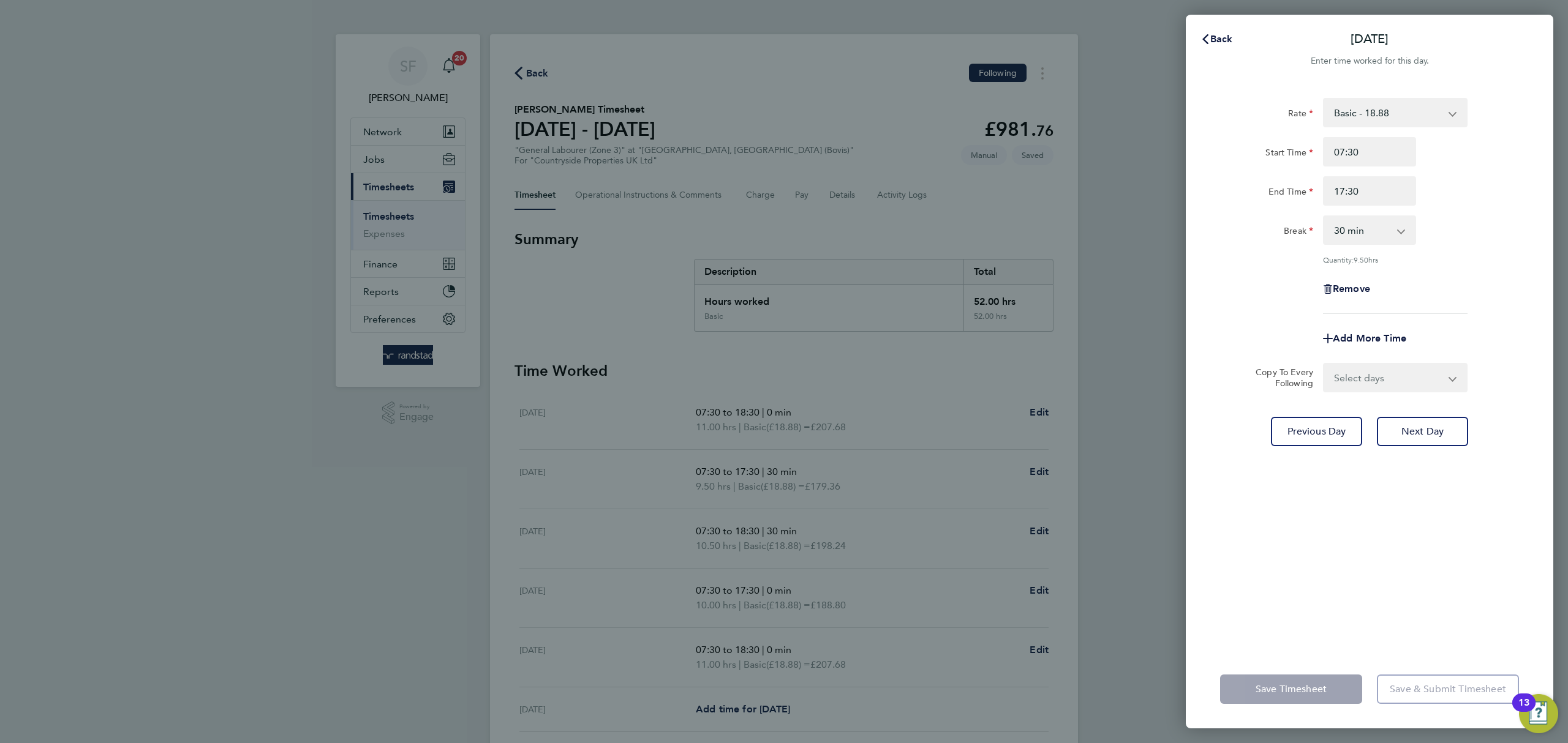
click at [1351, 229] on select "0 min 15 min 30 min 45 min 60 min 75 min 90 min" at bounding box center [1362, 230] width 76 height 27
select select "0"
click at [1324, 217] on select "0 min 15 min 30 min 45 min 60 min 75 min 90 min" at bounding box center [1362, 230] width 76 height 27
click at [1295, 701] on button "Save Timesheet" at bounding box center [1291, 689] width 142 height 30
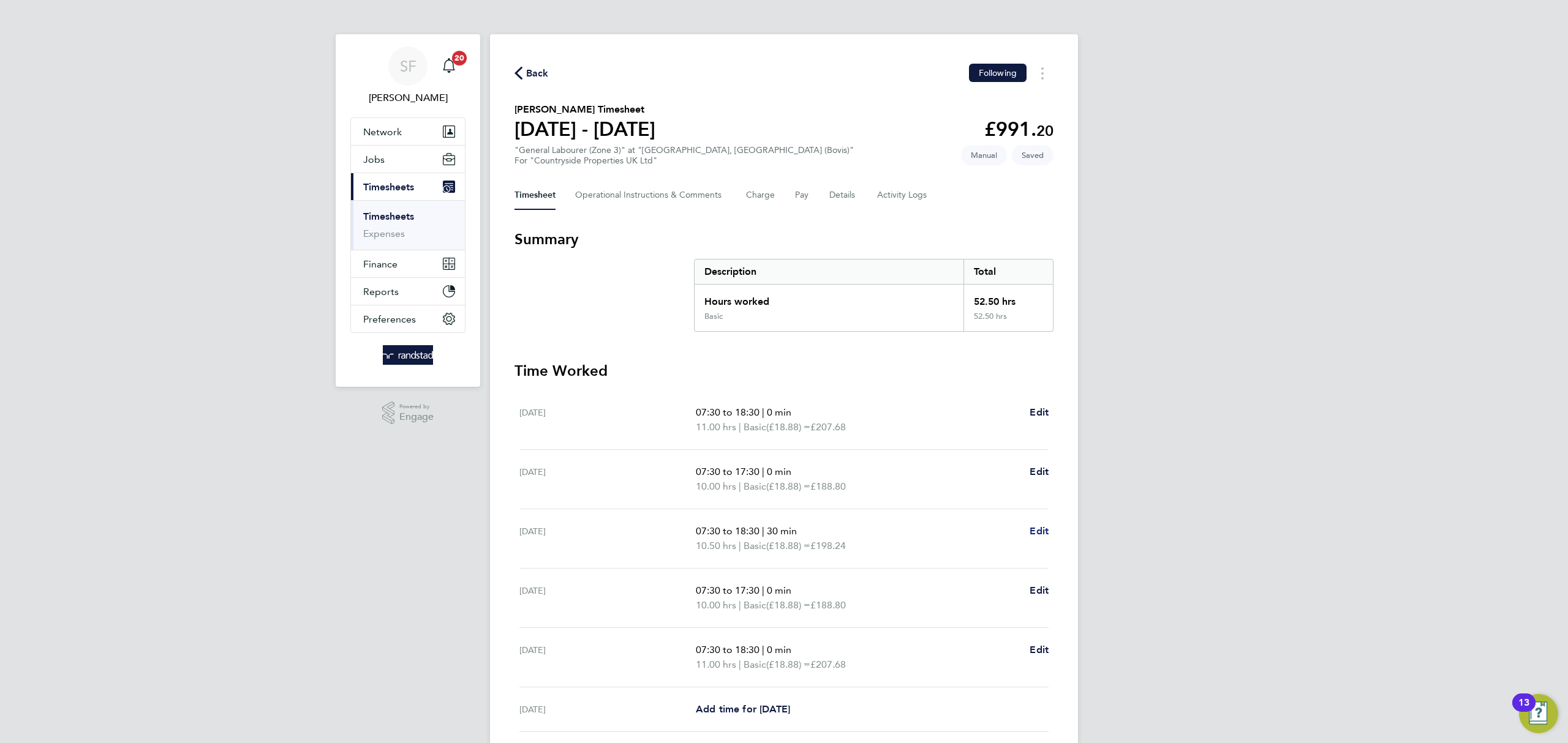
click at [1037, 526] on span "Edit" at bounding box center [1039, 531] width 19 height 12
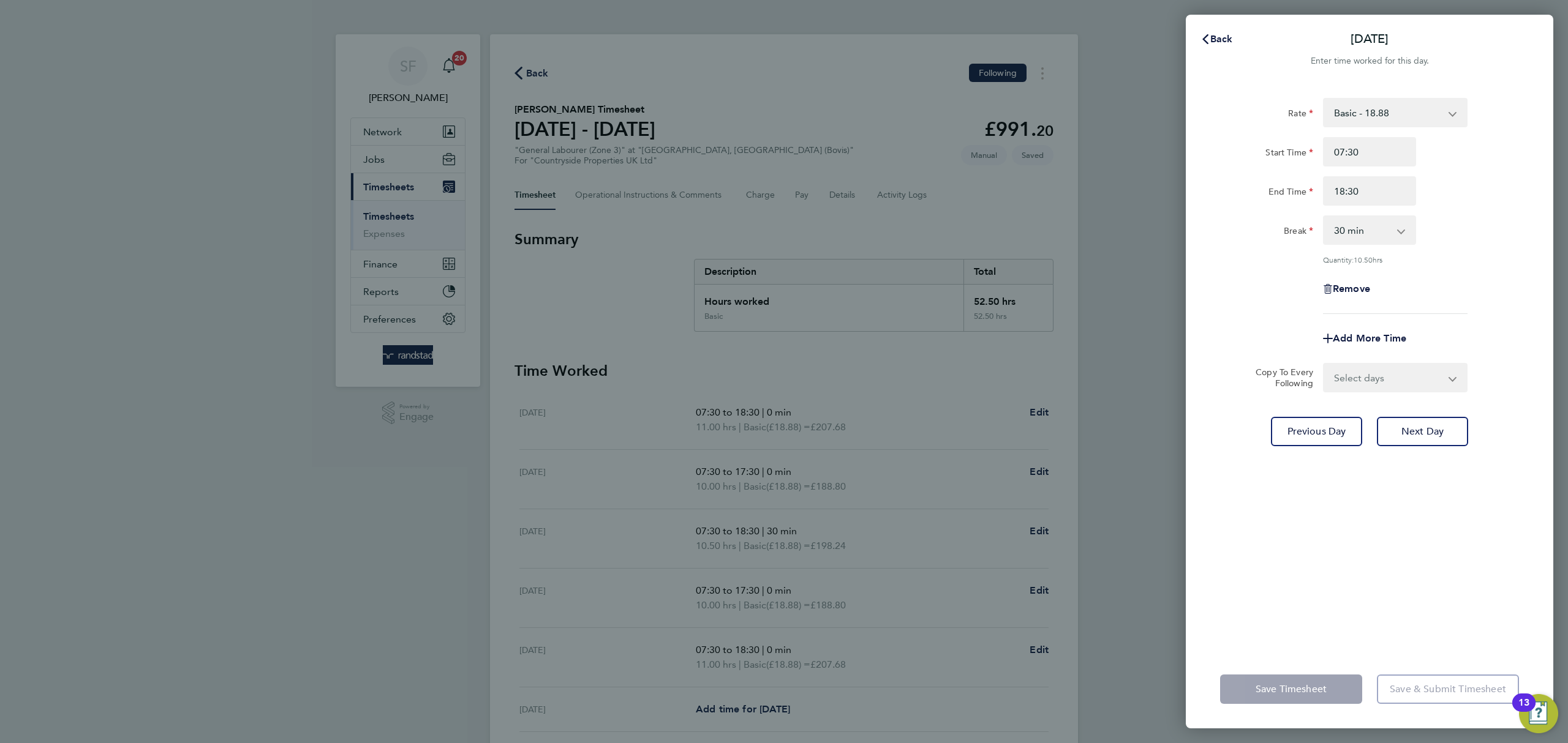
click at [1361, 234] on select "0 min 15 min 30 min 45 min 60 min 75 min 90 min" at bounding box center [1362, 230] width 76 height 27
select select "0"
click at [1324, 217] on select "0 min 15 min 30 min 45 min 60 min 75 min 90 min" at bounding box center [1362, 230] width 76 height 27
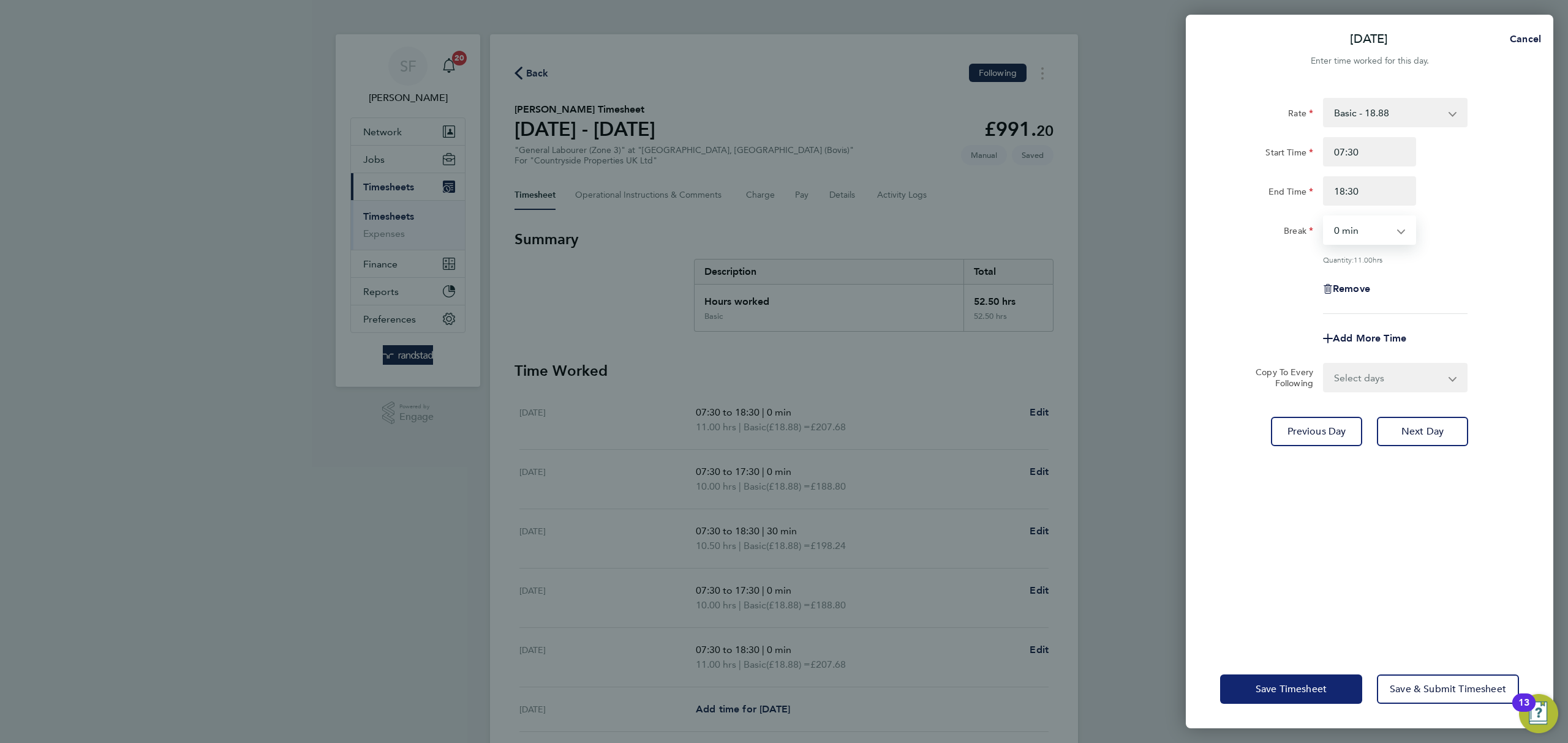
click at [1302, 689] on span "Save Timesheet" at bounding box center [1291, 689] width 71 height 12
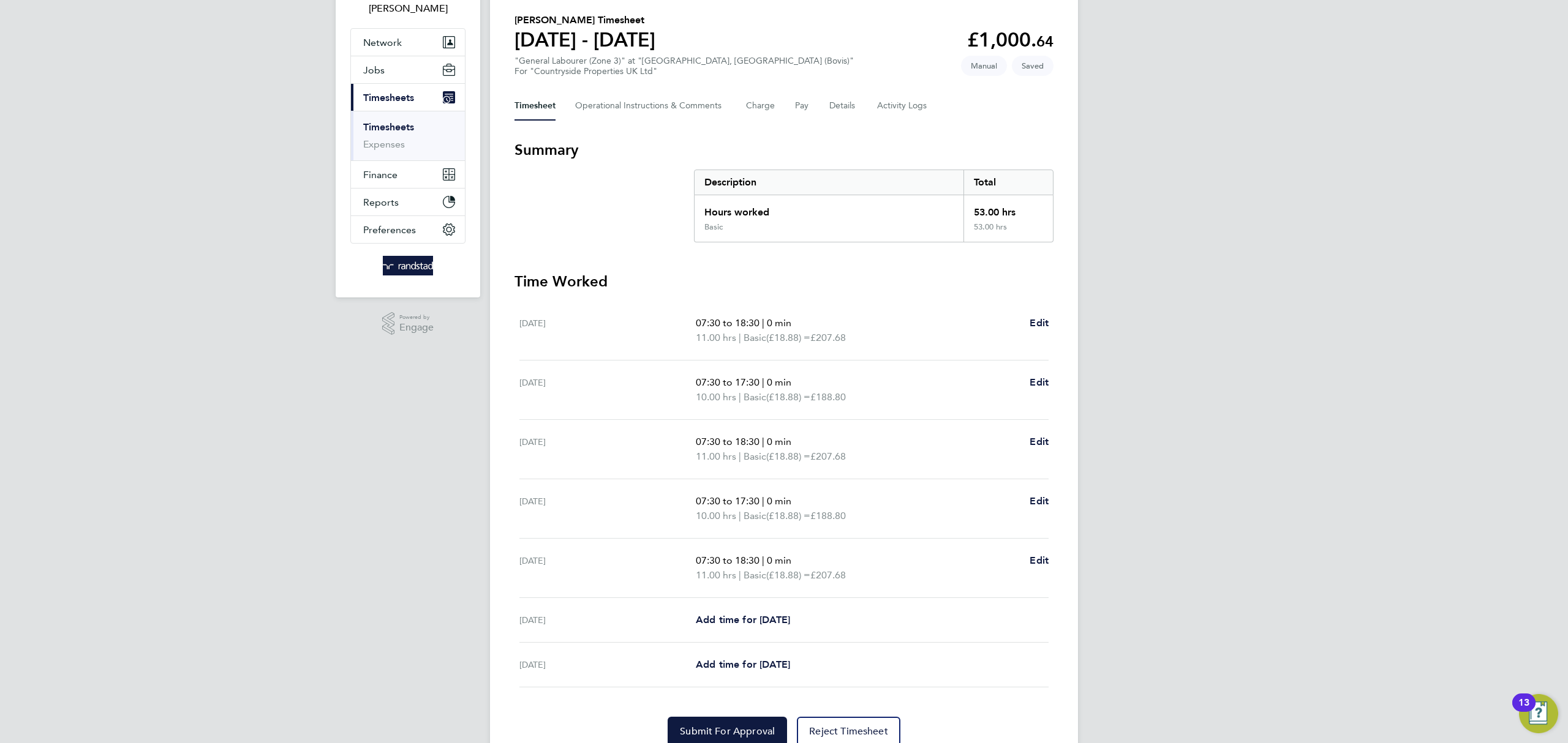
scroll to position [91, 0]
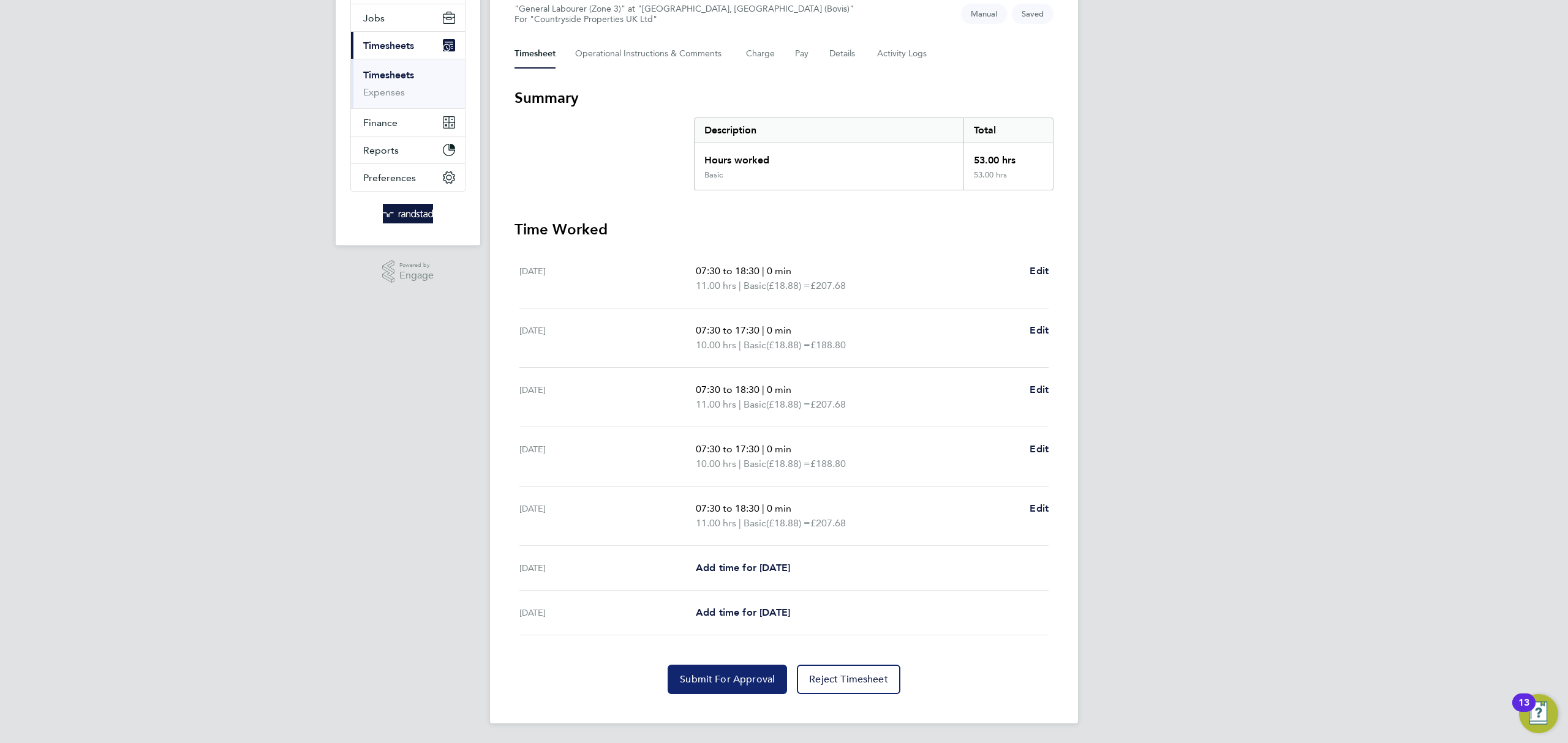
click at [724, 681] on span "Submit For Approval" at bounding box center [727, 679] width 95 height 12
click at [379, 75] on link "Timesheets" at bounding box center [388, 75] width 51 height 12
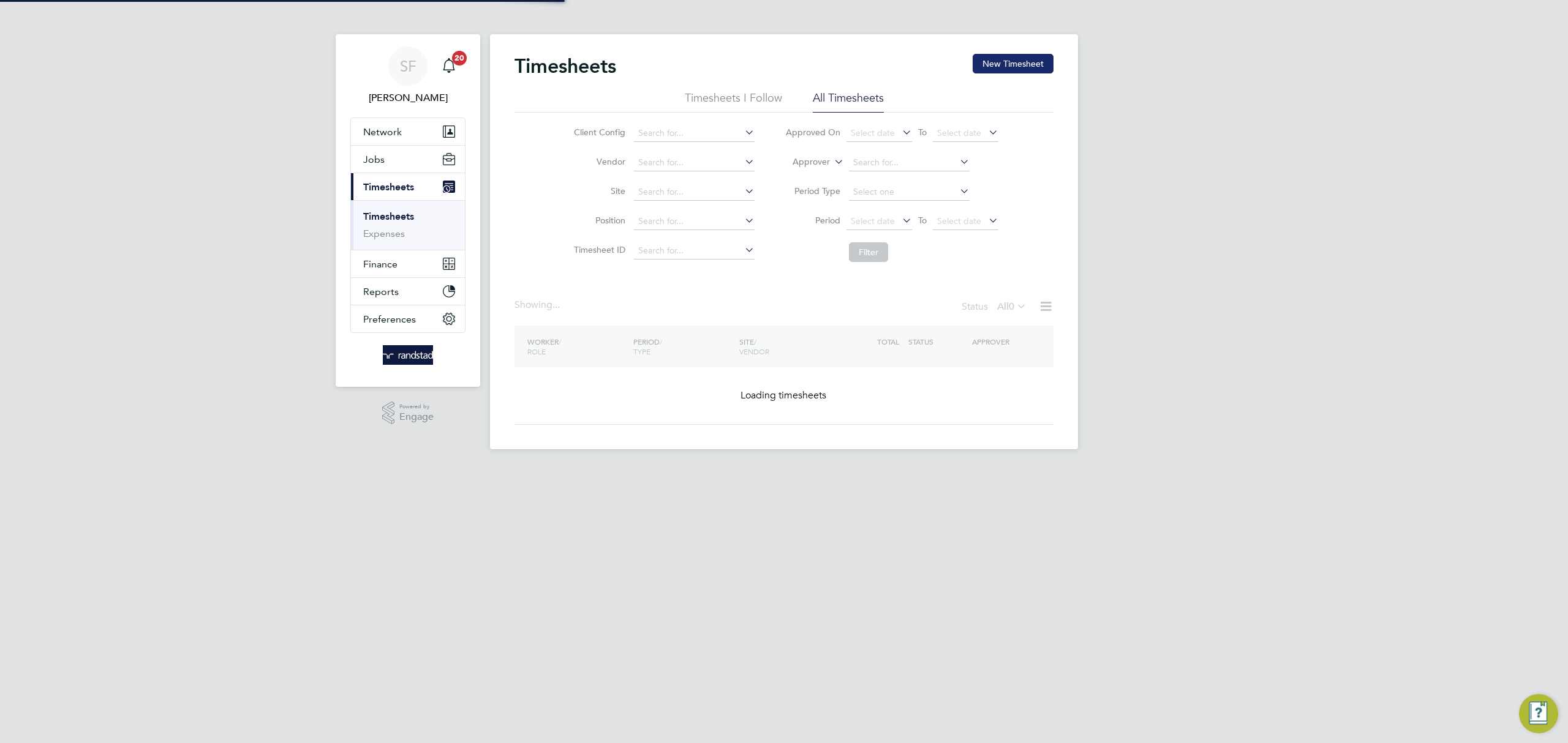
click at [988, 58] on button "New Timesheet" at bounding box center [1012, 63] width 81 height 19
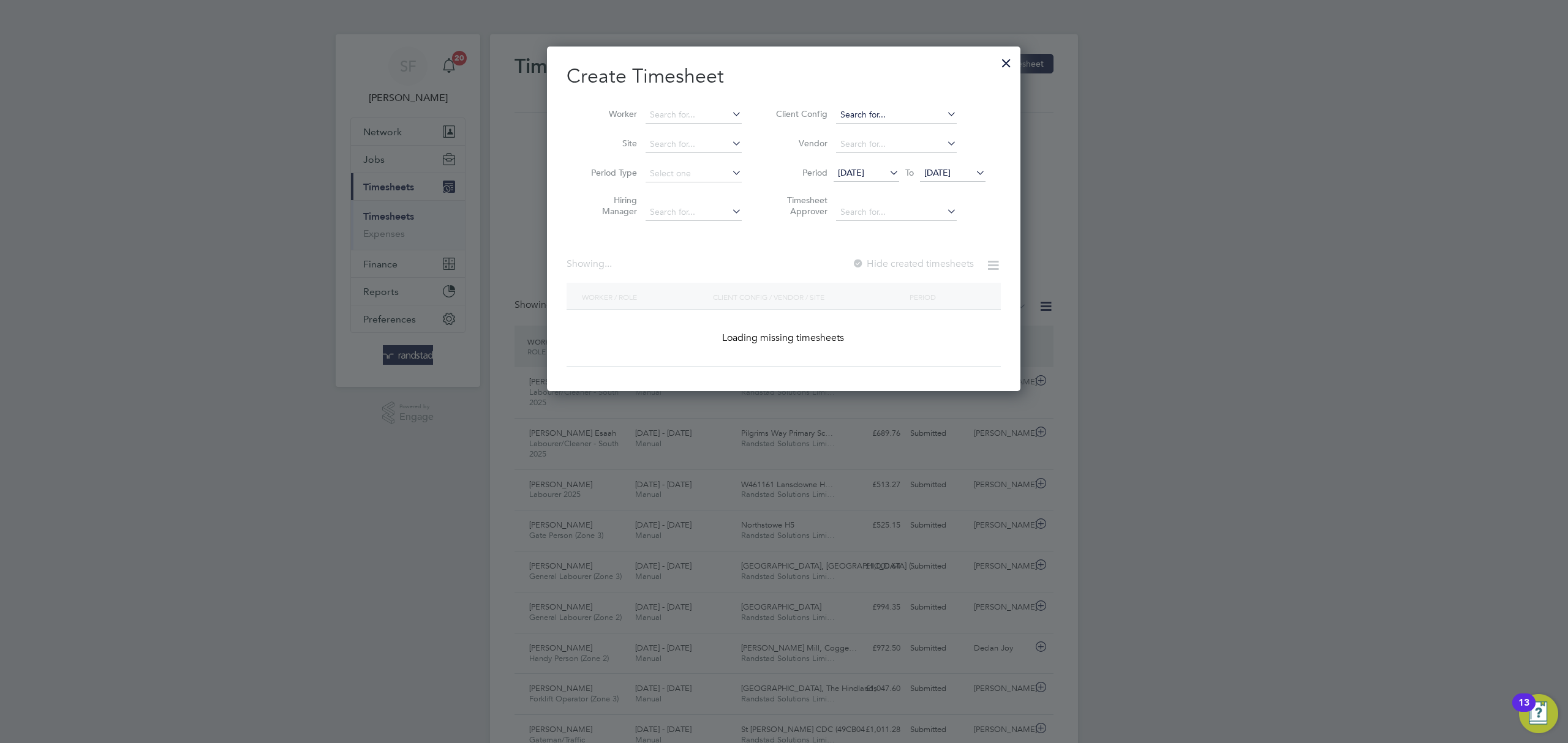
scroll to position [31, 107]
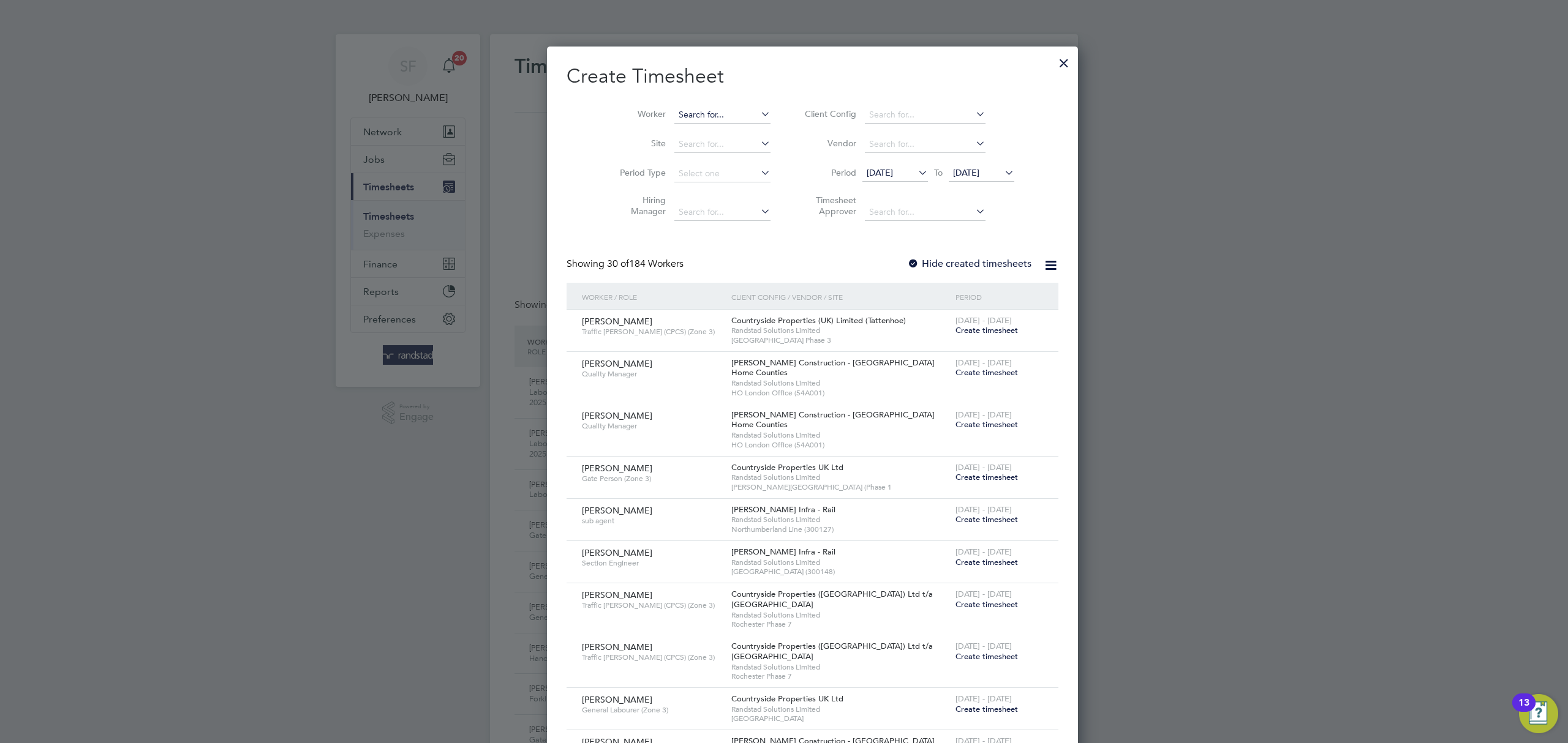
click at [675, 109] on input at bounding box center [723, 115] width 96 height 17
click at [664, 126] on b "[PERSON_NAME]" at bounding box center [685, 131] width 71 height 10
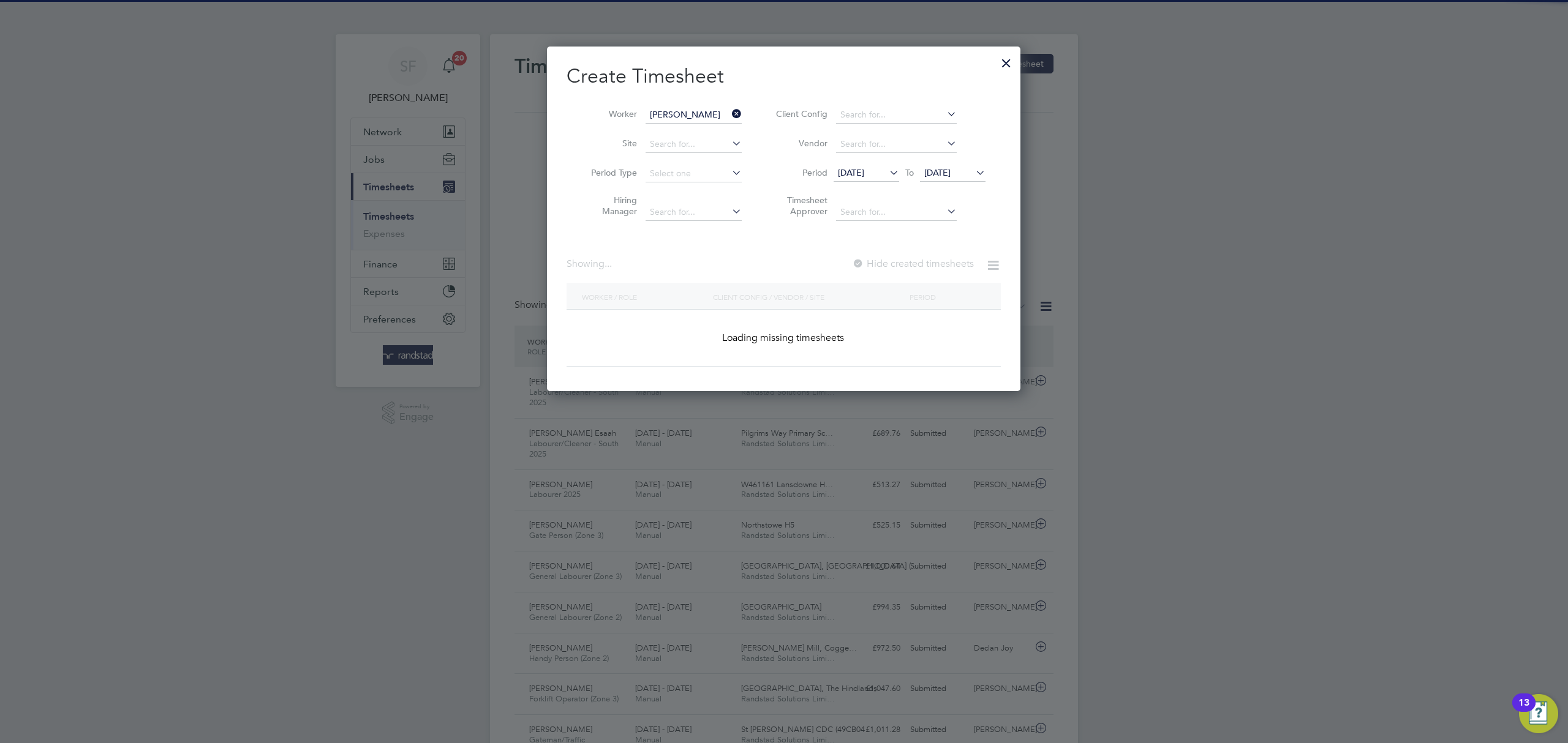
type input "[PERSON_NAME]"
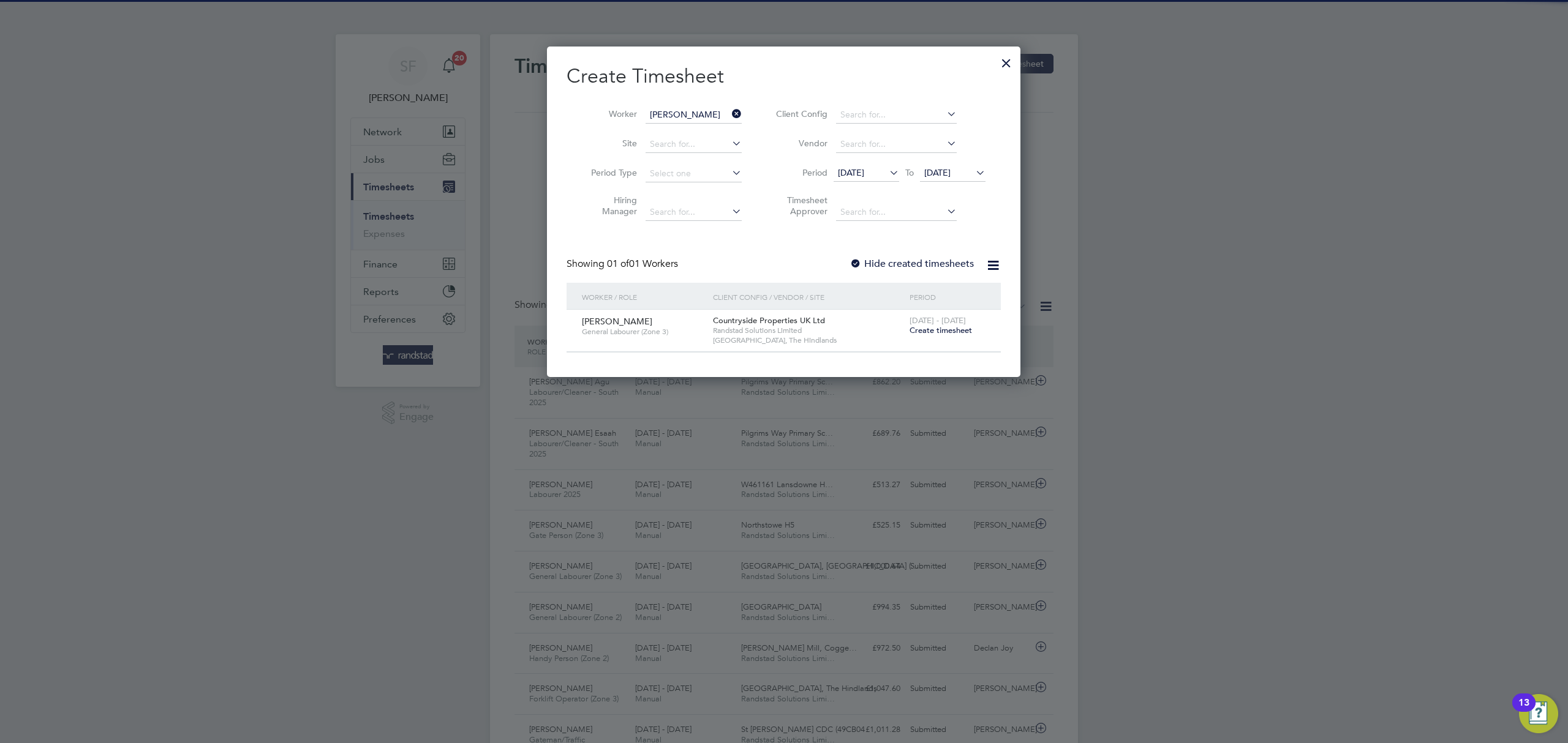
click at [925, 330] on span "Create timesheet" at bounding box center [940, 330] width 62 height 10
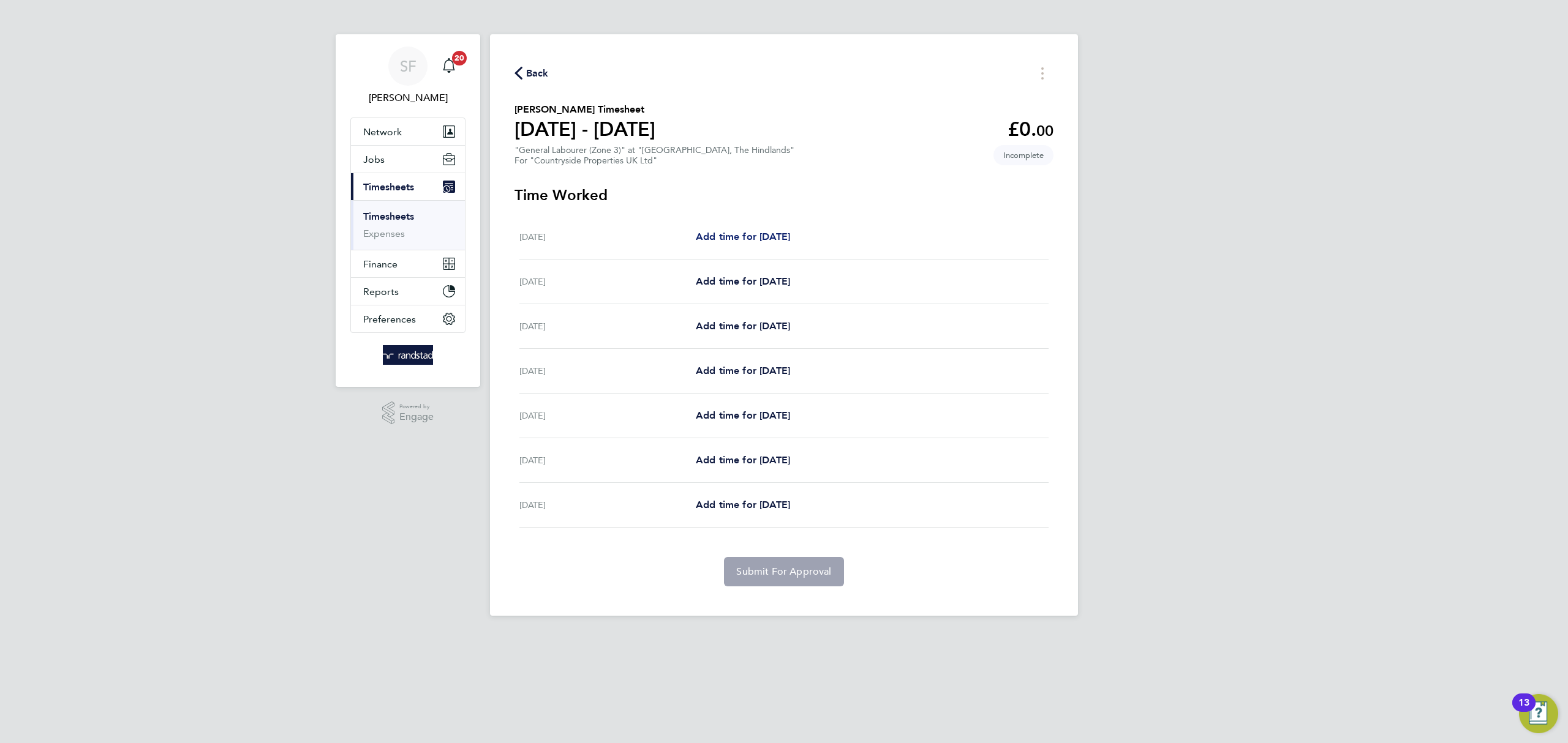
click at [729, 237] on span "Add time for [DATE]" at bounding box center [743, 237] width 95 height 12
select select "30"
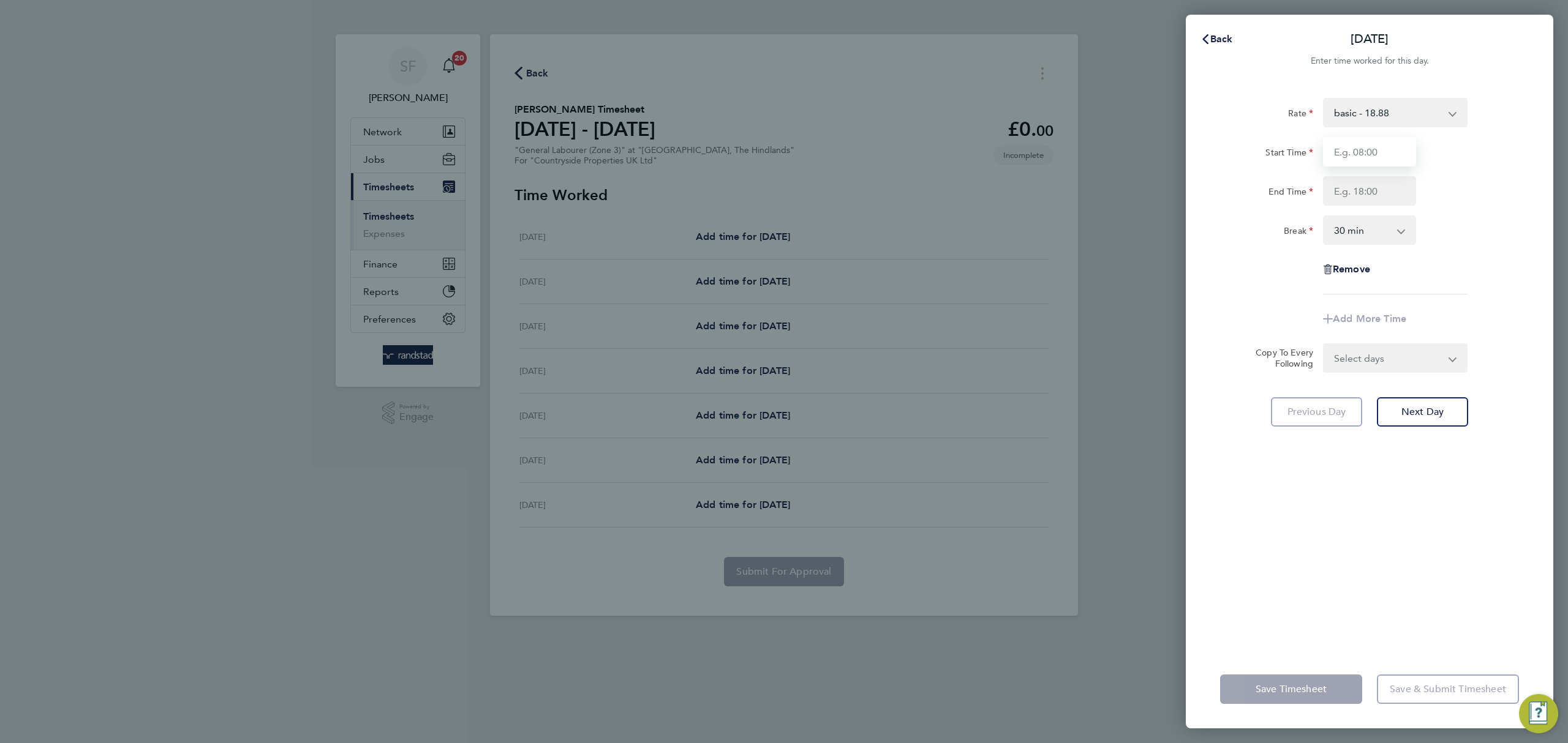
click at [1345, 152] on input "Start Time" at bounding box center [1369, 152] width 93 height 30
type input "07:30"
click at [1365, 186] on input "End Time" at bounding box center [1369, 191] width 93 height 30
type input "17:00"
click at [1466, 283] on div "Remove" at bounding box center [1369, 270] width 309 height 30
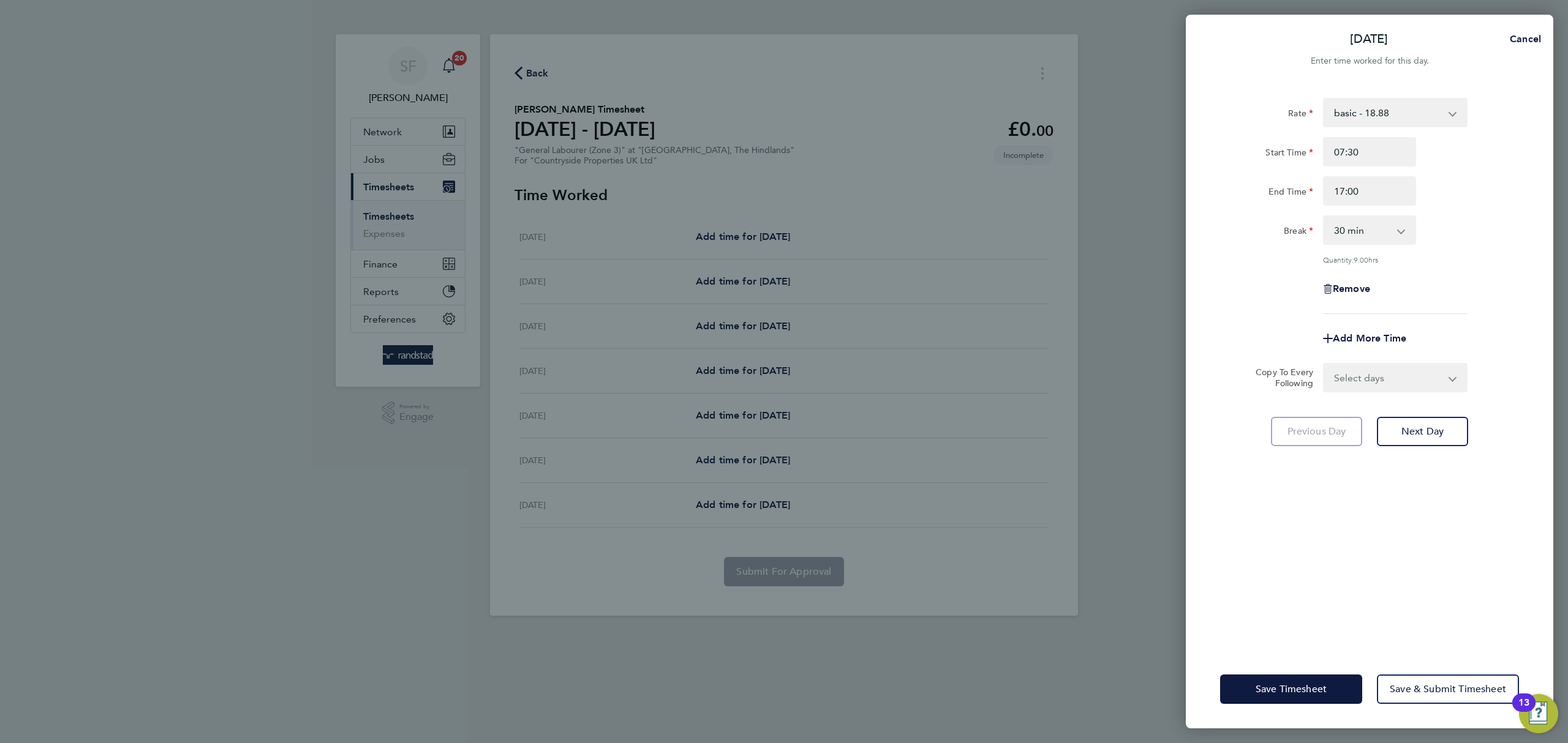
click at [1420, 378] on select "Select days Day Weekday (Mon-Fri) Weekend (Sat-Sun) [DATE] [DATE] [DATE] [DATE]…" at bounding box center [1388, 378] width 129 height 27
select select "WEEKDAY"
click at [1324, 365] on select "Select days Day Weekday (Mon-Fri) Weekend (Sat-Sun) [DATE] [DATE] [DATE] [DATE]…" at bounding box center [1388, 378] width 129 height 27
select select "[DATE]"
click at [1435, 477] on button "Next Day" at bounding box center [1422, 486] width 91 height 30
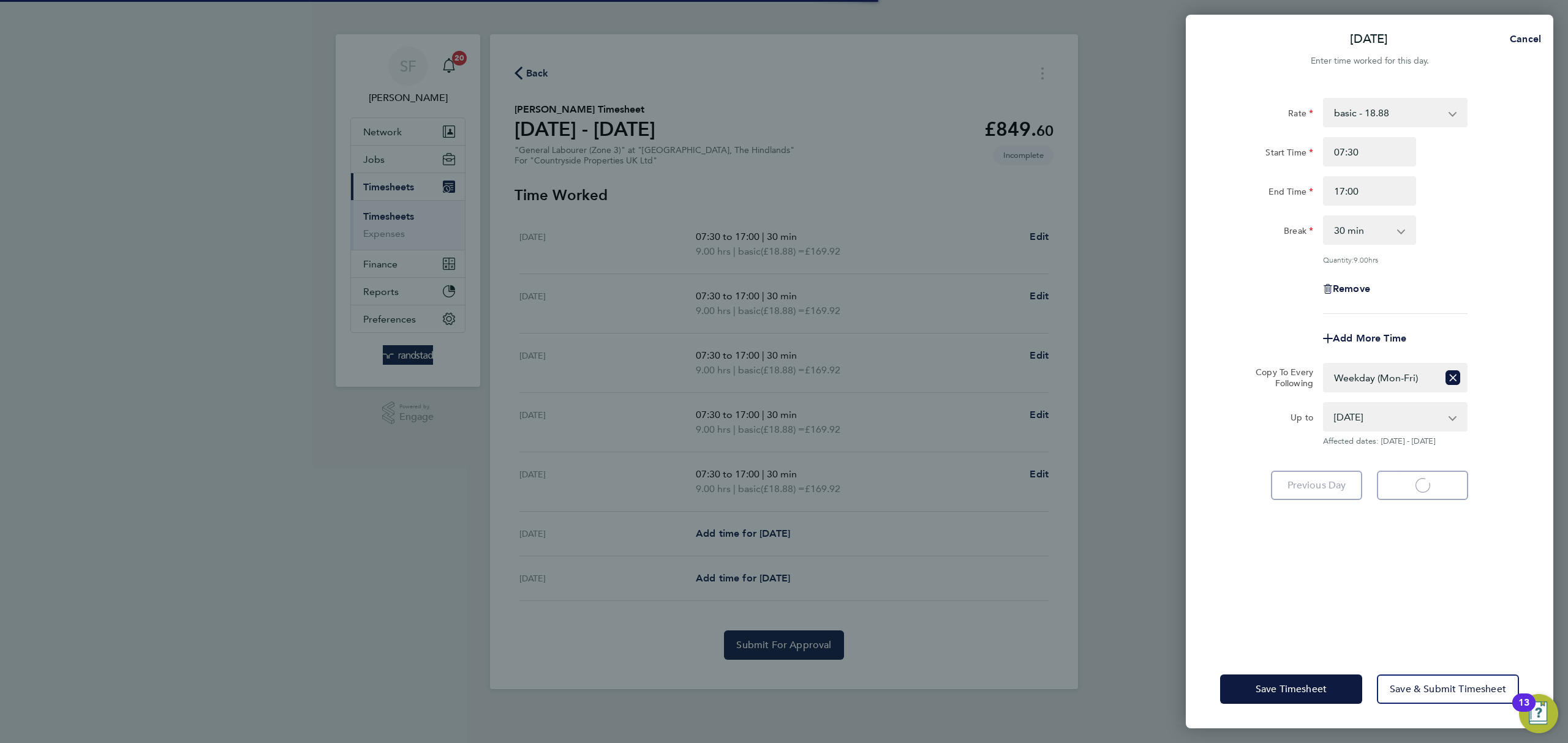
select select "30"
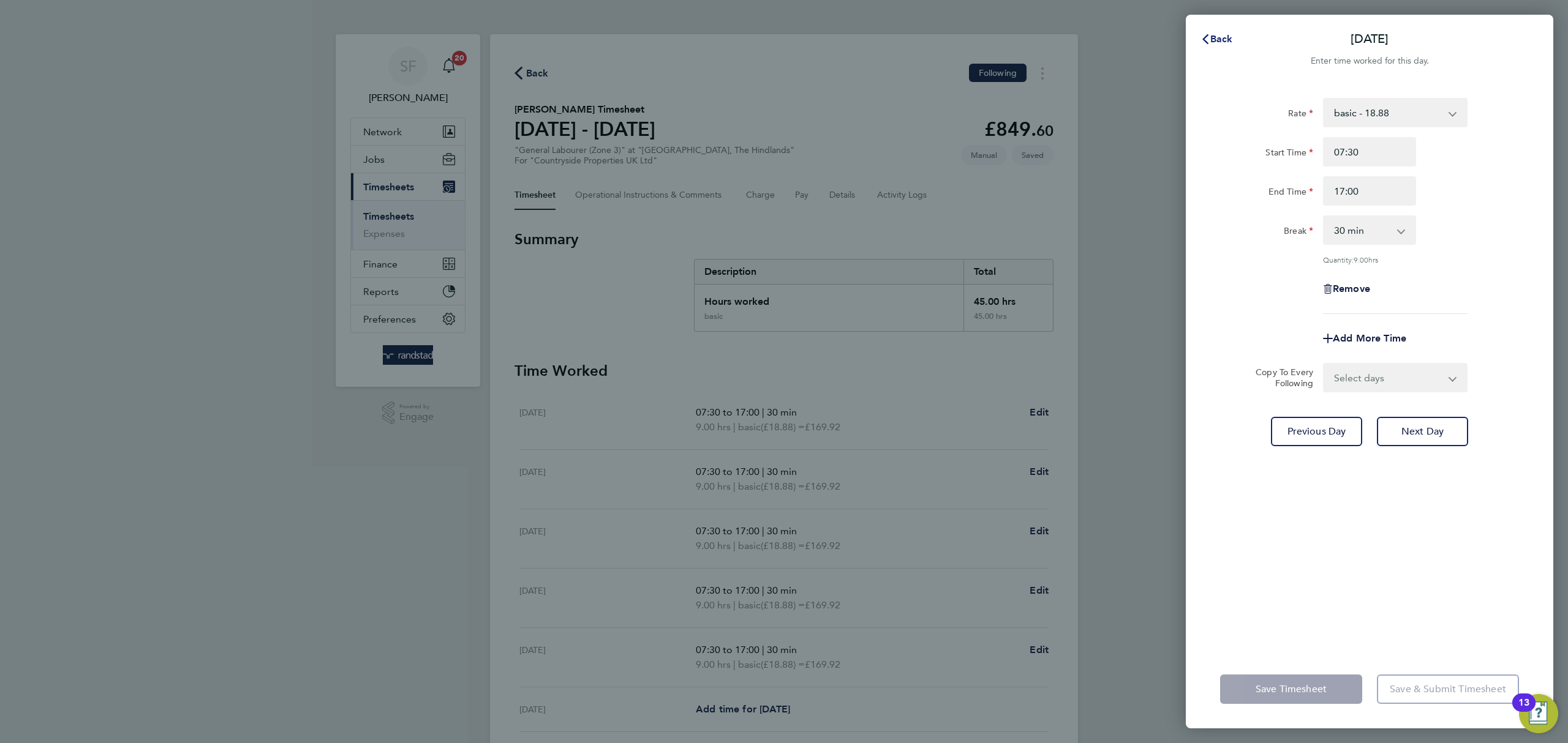
click at [1210, 33] on span "Back" at bounding box center [1221, 39] width 22 height 12
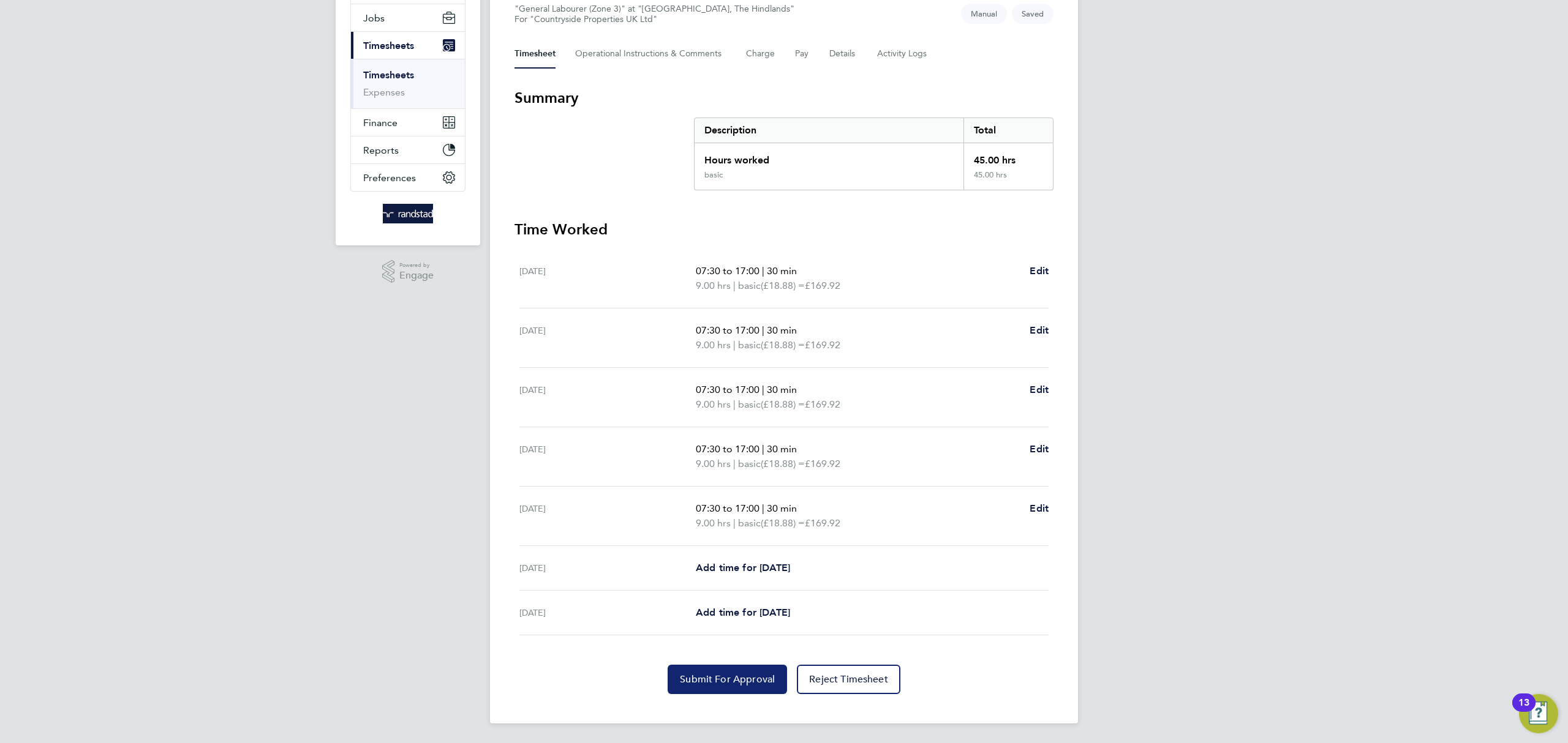
click at [720, 683] on span "Submit For Approval" at bounding box center [727, 679] width 95 height 12
click at [406, 74] on link "Timesheets" at bounding box center [388, 75] width 51 height 12
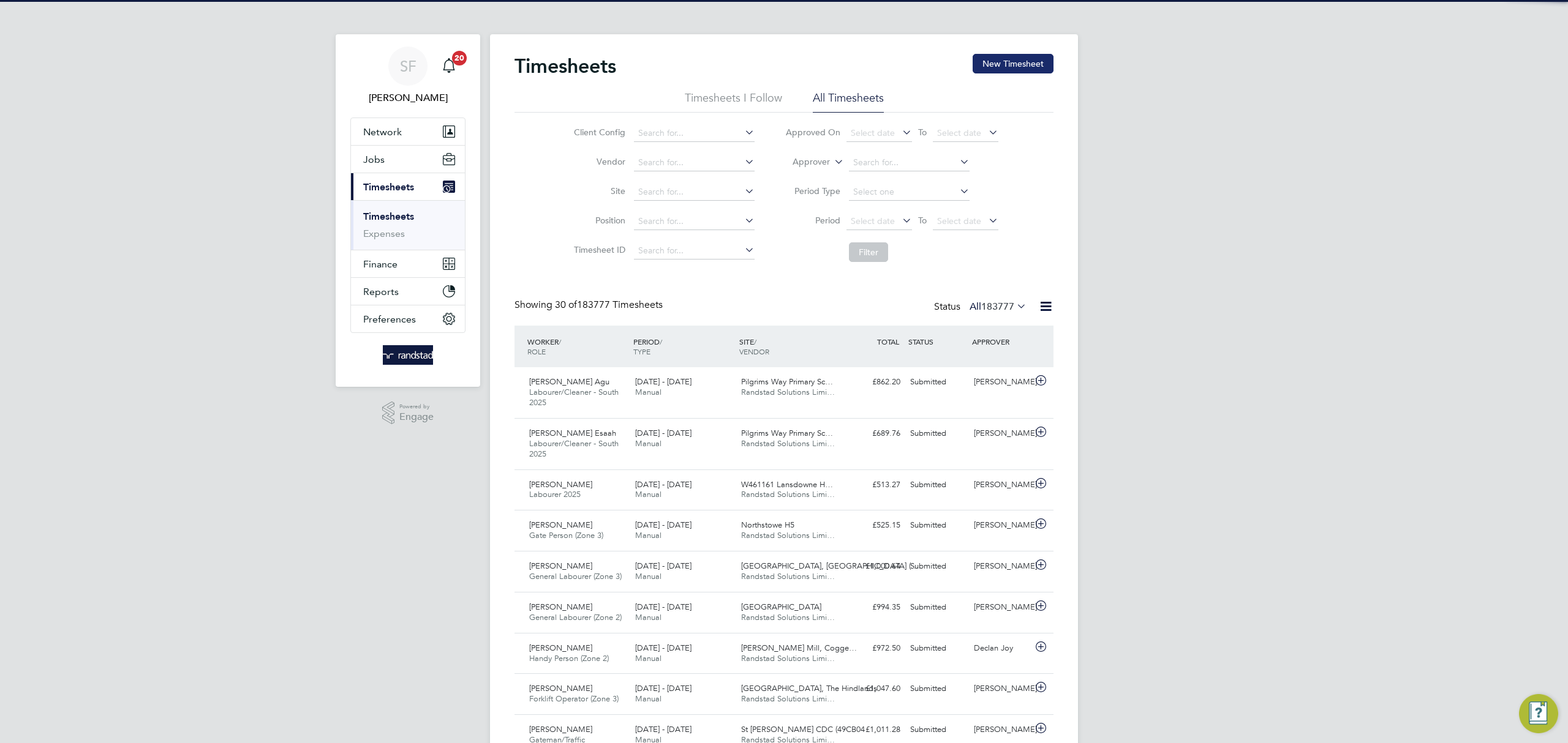
click at [1012, 67] on button "New Timesheet" at bounding box center [1012, 63] width 81 height 19
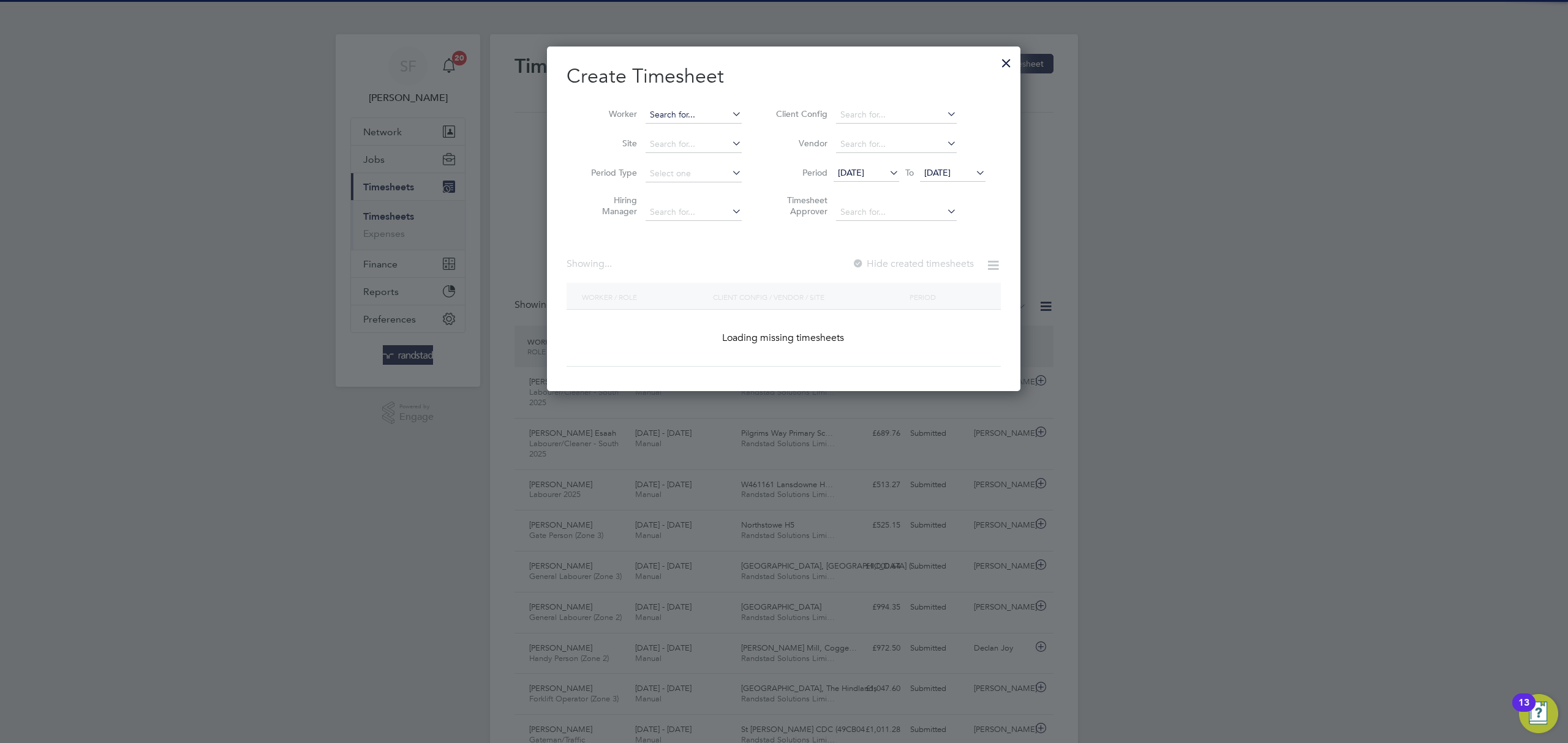
click at [694, 113] on input at bounding box center [694, 115] width 96 height 17
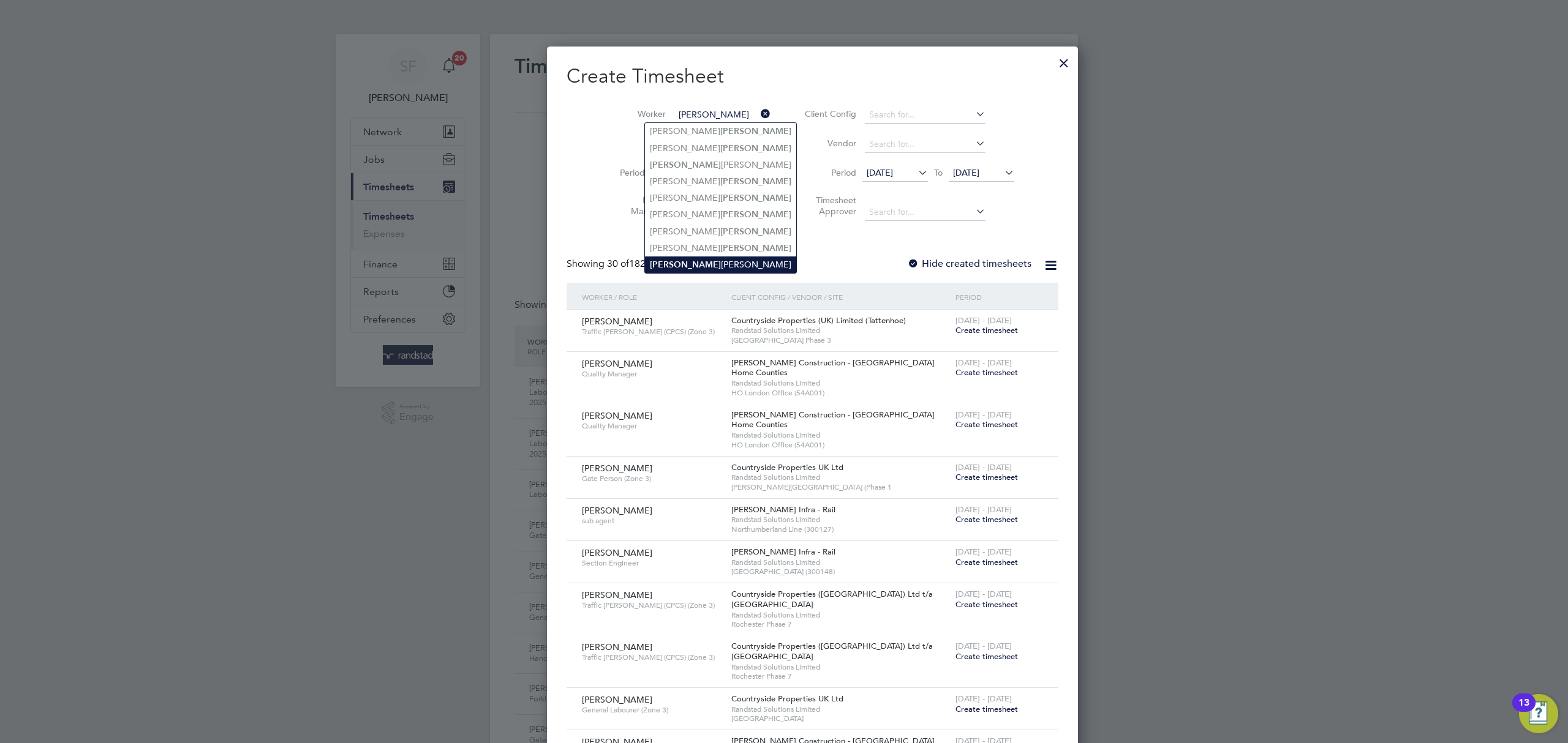
click at [709, 257] on li "[PERSON_NAME]" at bounding box center [720, 265] width 151 height 17
type input "[PERSON_NAME]"
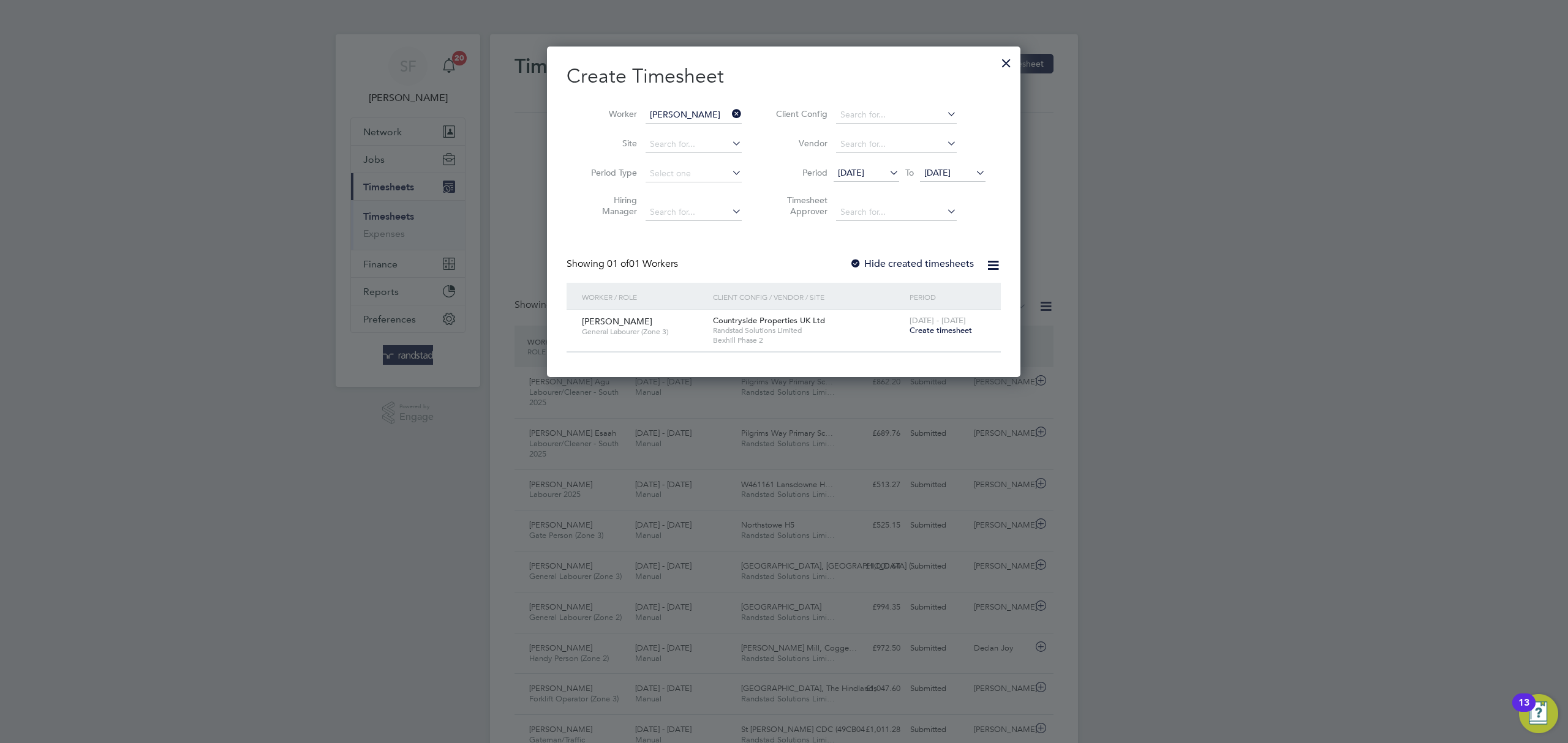
click at [943, 330] on span "Create timesheet" at bounding box center [940, 330] width 62 height 10
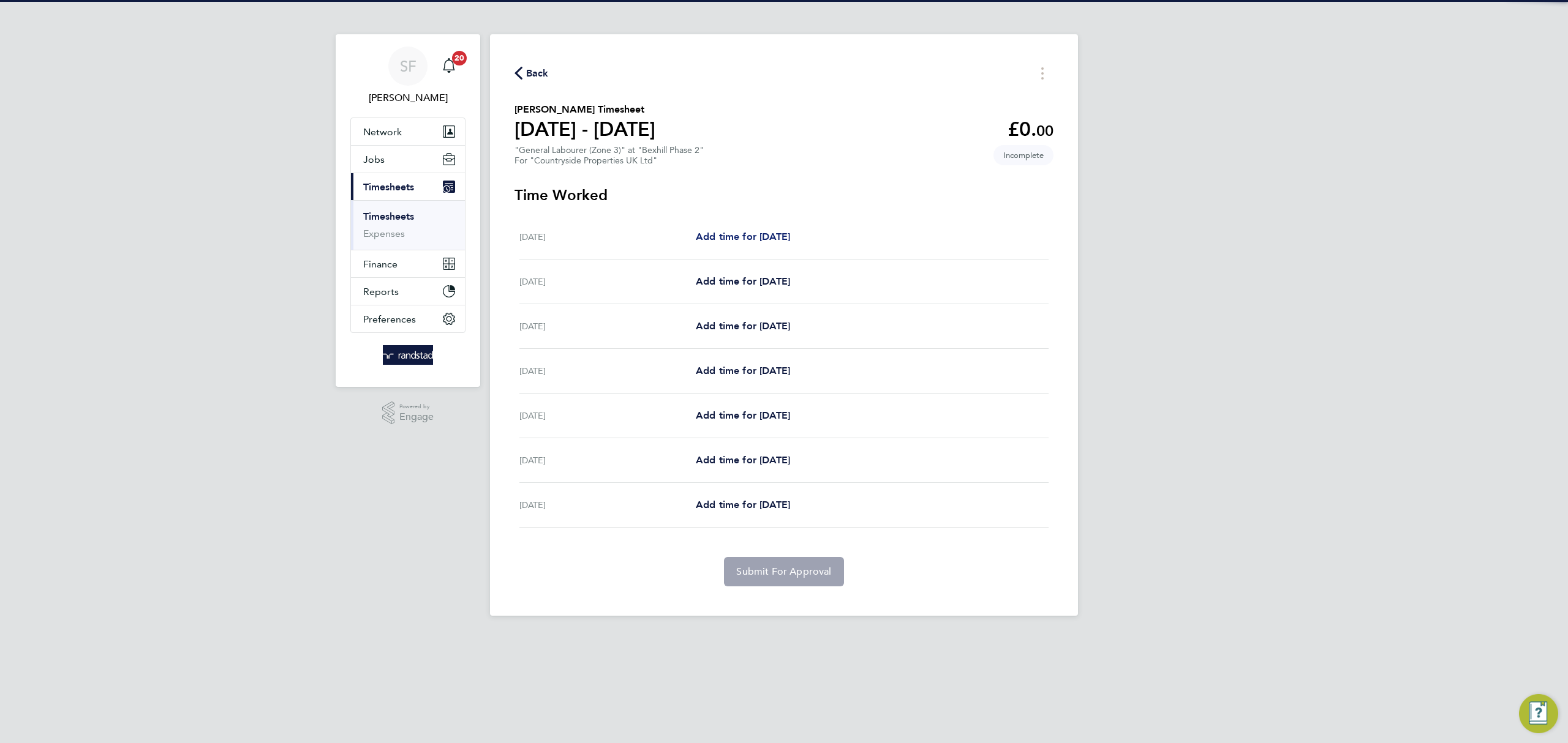
click at [757, 240] on span "Add time for [DATE]" at bounding box center [743, 237] width 95 height 12
select select "30"
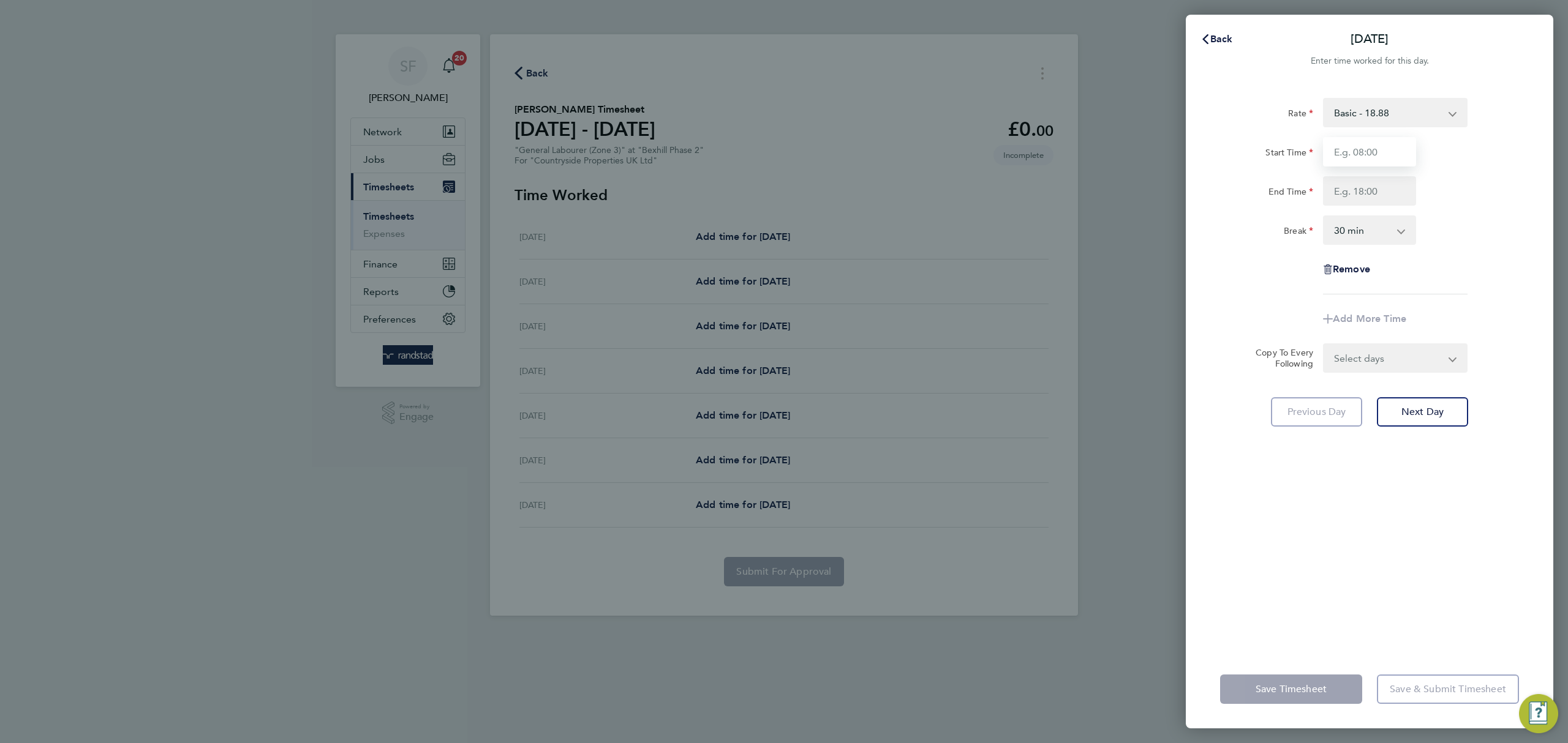
click at [1353, 147] on input "Start Time" at bounding box center [1369, 152] width 93 height 30
type input "07:30"
click at [1386, 186] on input "End Time" at bounding box center [1369, 191] width 93 height 30
type input "17:00"
drag, startPoint x: 1391, startPoint y: 347, endPoint x: 1394, endPoint y: 366, distance: 19.2
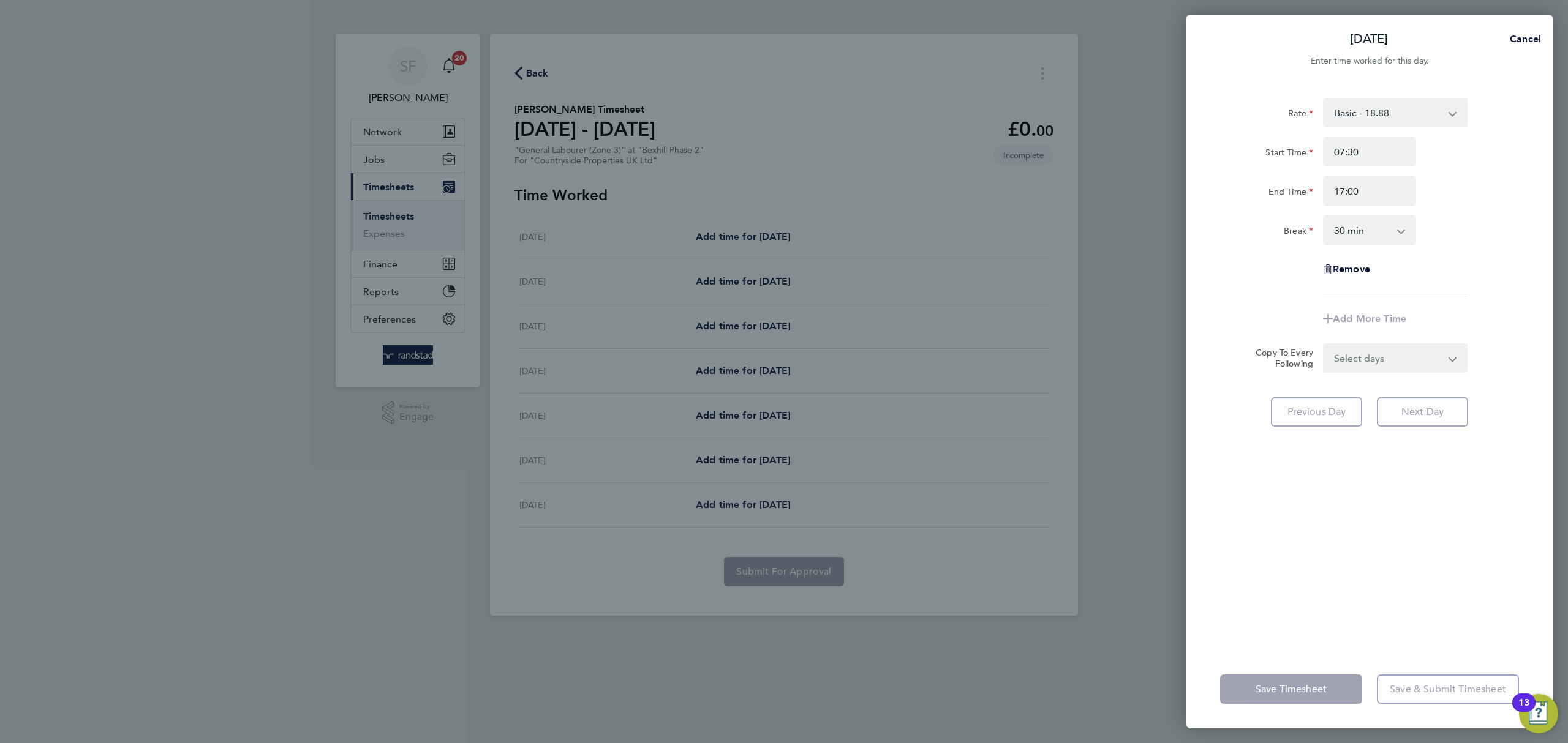
click at [1391, 349] on form "Rate Basic - 18.88 Start Time 07:30 End Time 17:00 Break 0 min 15 min 30 min 45…" at bounding box center [1369, 236] width 299 height 275
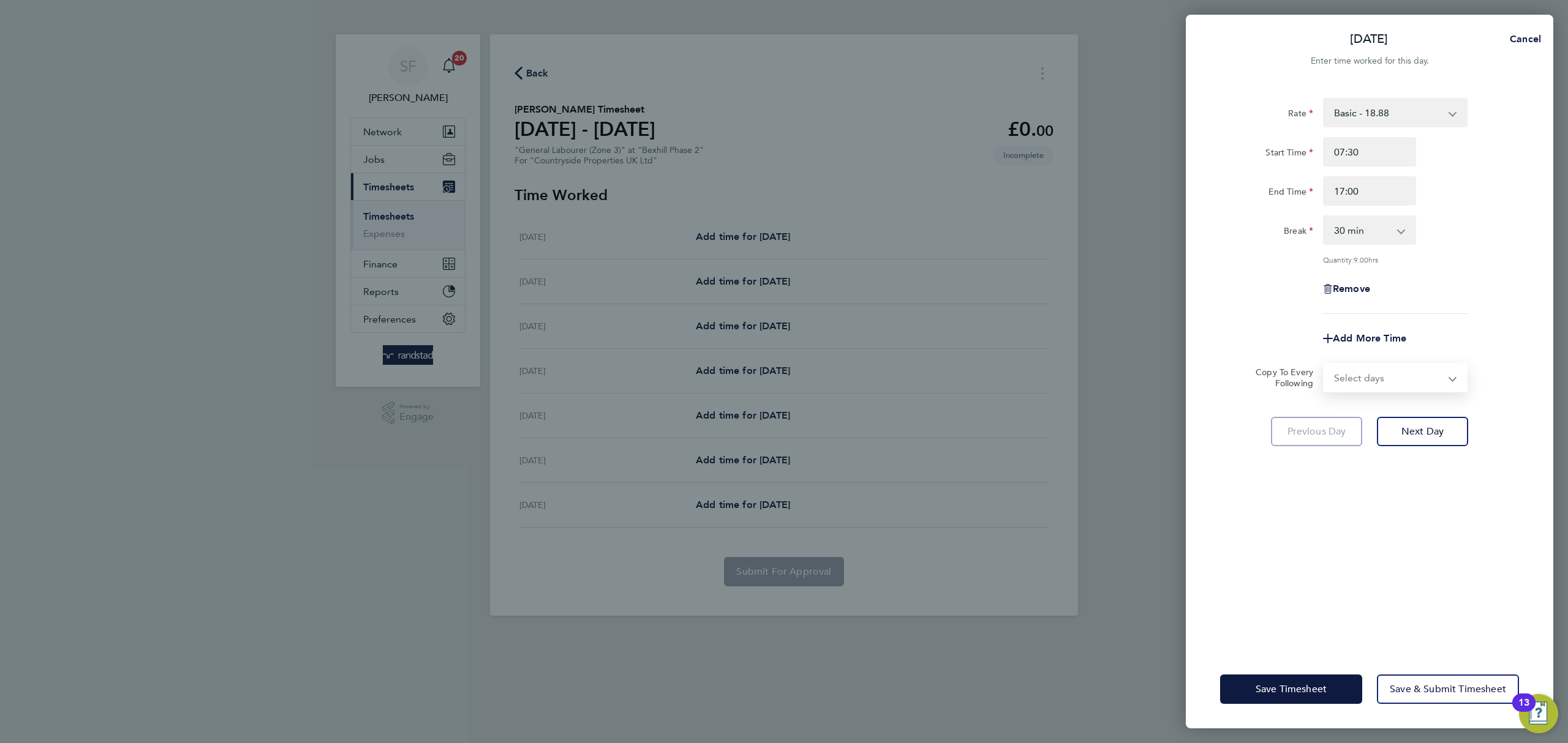
select select "WEEKDAY"
click at [1324, 365] on select "Select days Day Weekday (Mon-Fri) Weekend (Sat-Sun) [DATE] [DATE] [DATE] [DATE]…" at bounding box center [1388, 378] width 129 height 27
select select "[DATE]"
click at [1441, 485] on span "Next Day" at bounding box center [1422, 485] width 43 height 12
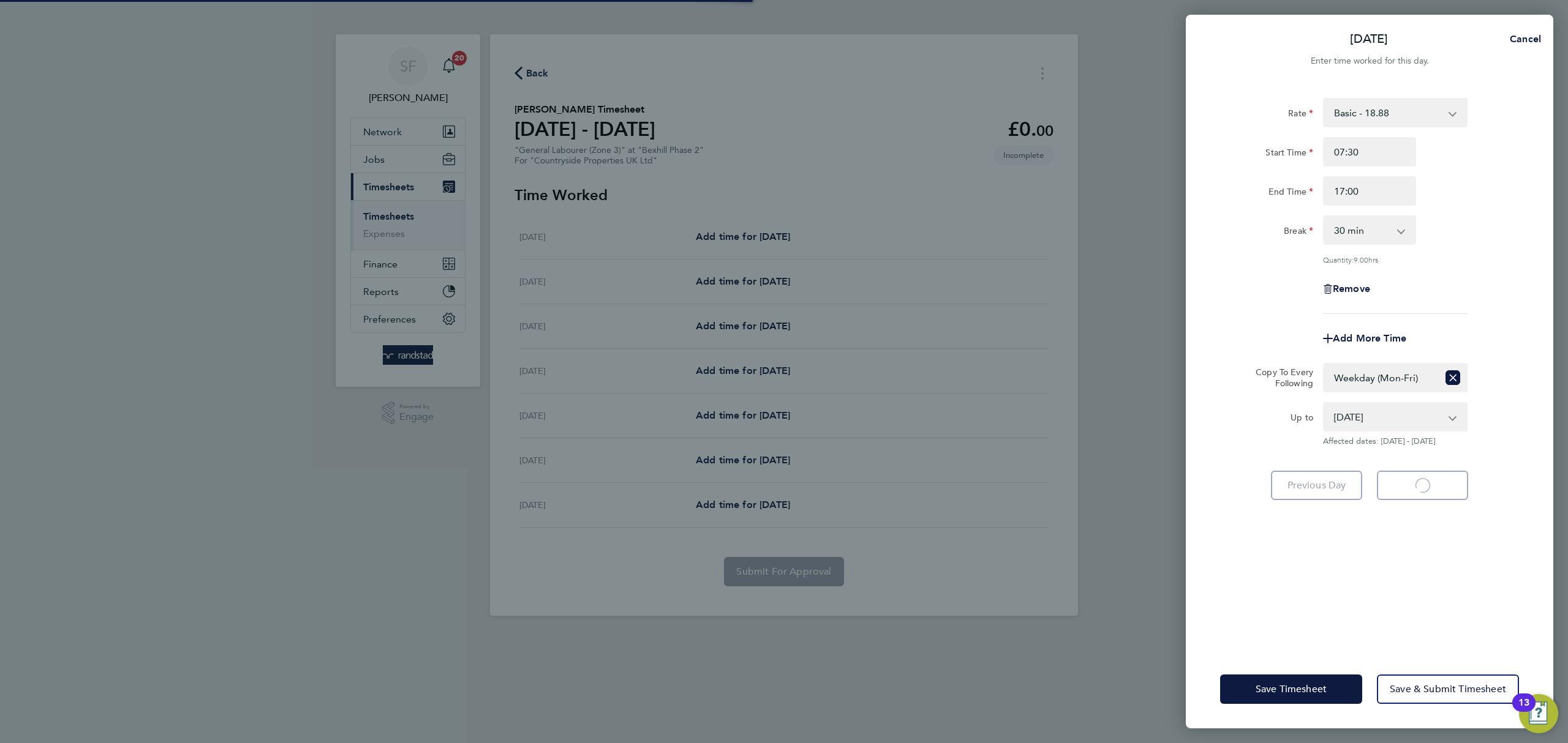
select select "30"
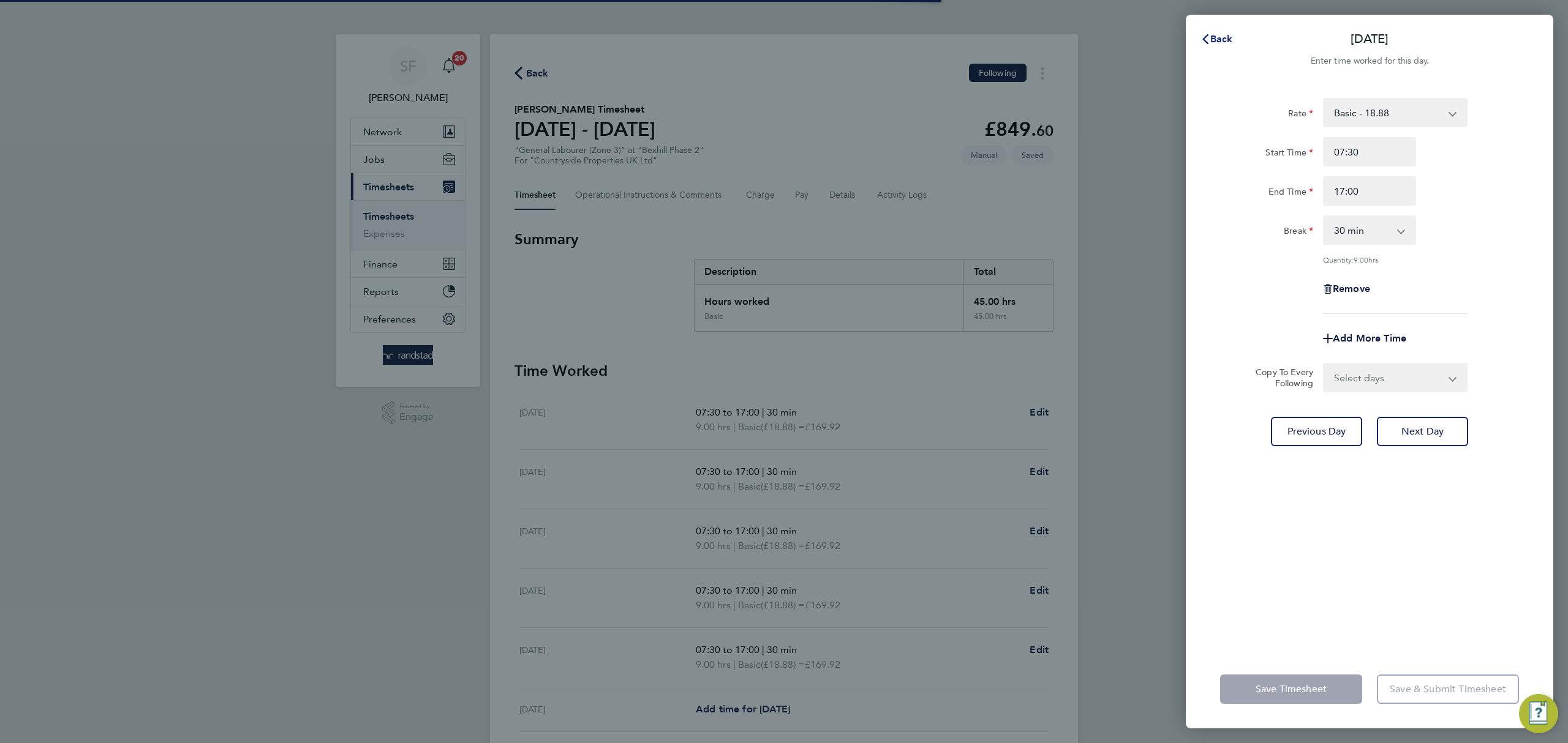
click at [1218, 37] on span "Back" at bounding box center [1221, 39] width 22 height 12
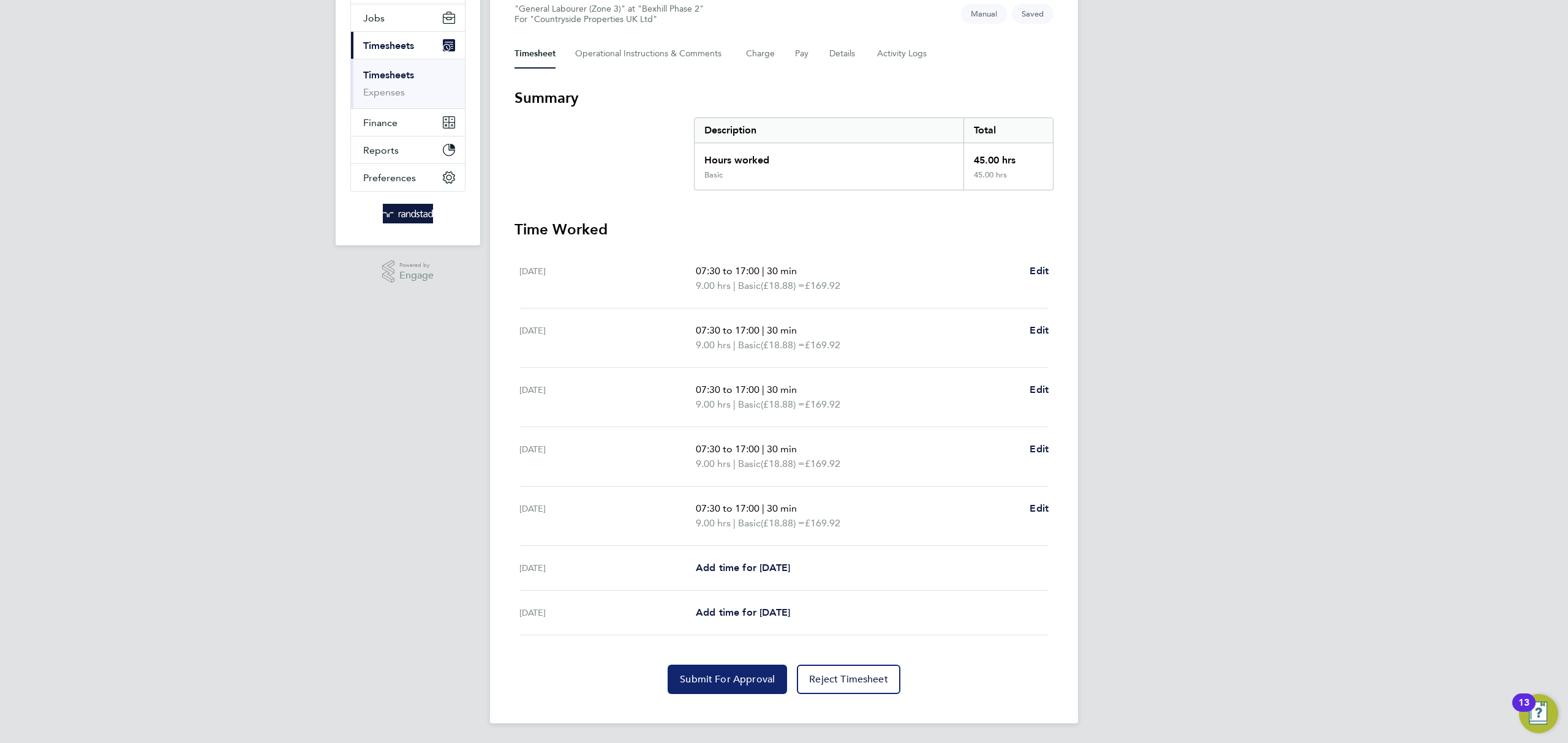
click at [703, 676] on span "Submit For Approval" at bounding box center [727, 679] width 95 height 12
click at [400, 71] on link "Timesheets" at bounding box center [388, 75] width 51 height 12
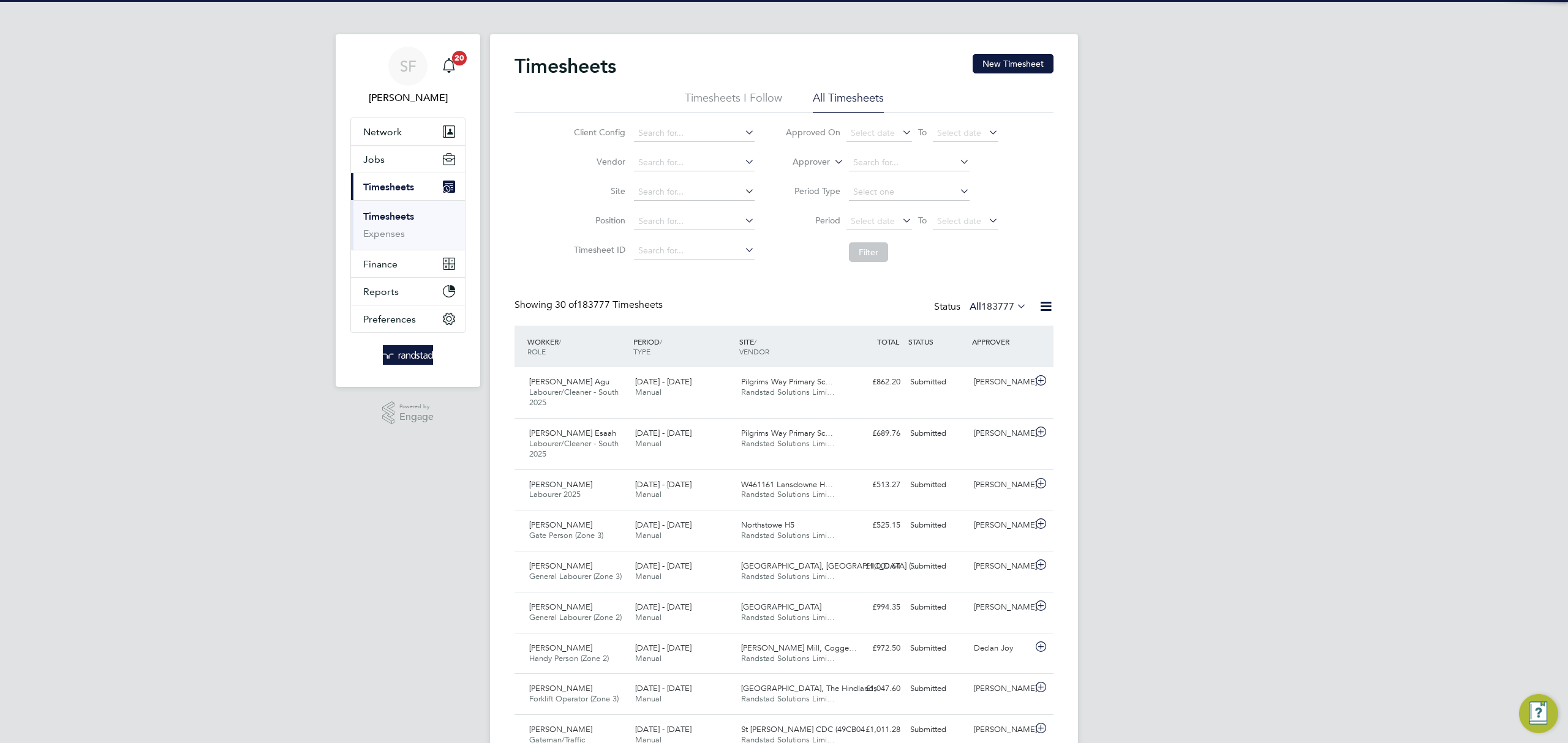
drag, startPoint x: 1011, startPoint y: 65, endPoint x: 913, endPoint y: 58, distance: 98.2
click at [1010, 65] on button "New Timesheet" at bounding box center [1012, 63] width 81 height 19
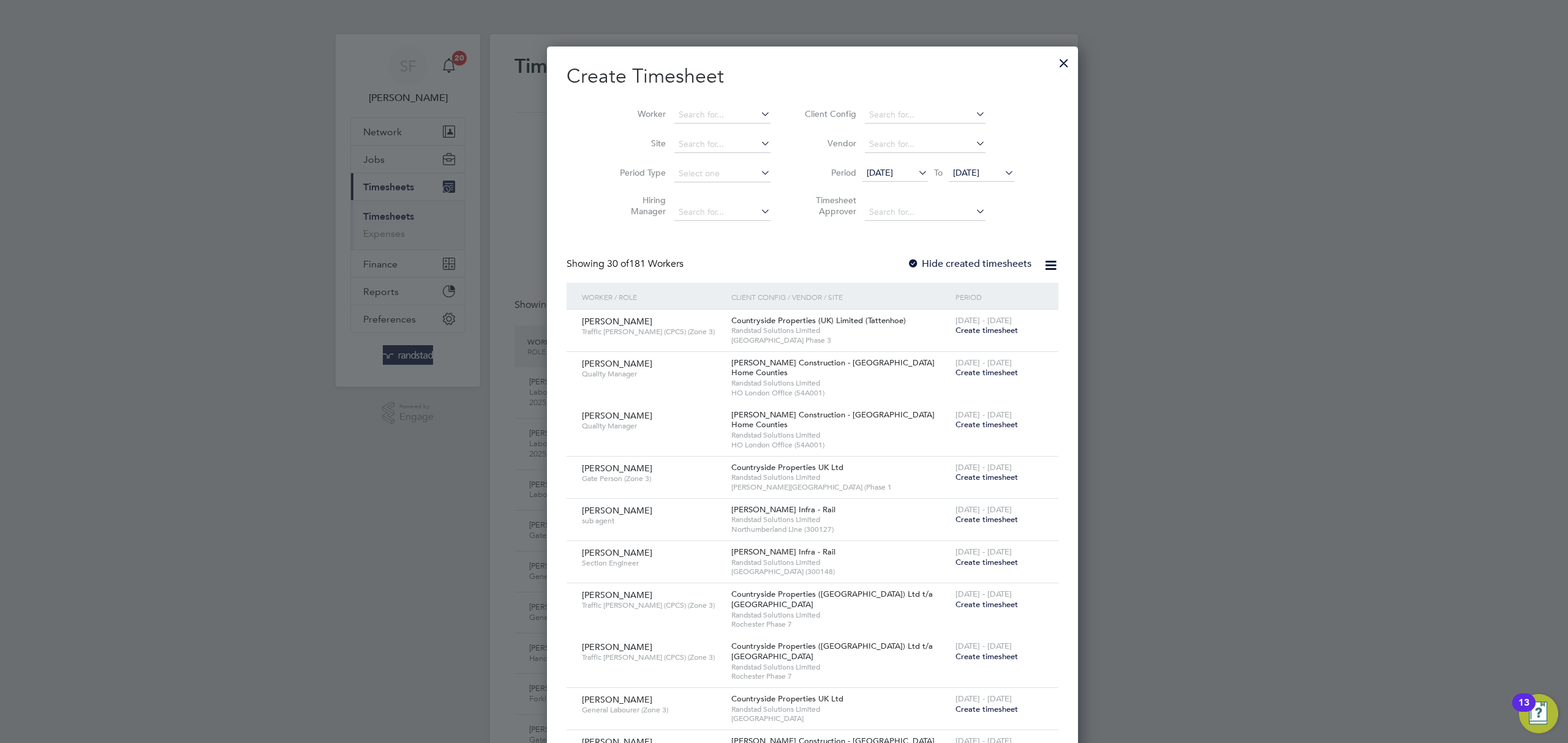
click at [675, 106] on li "Worker" at bounding box center [690, 115] width 190 height 30
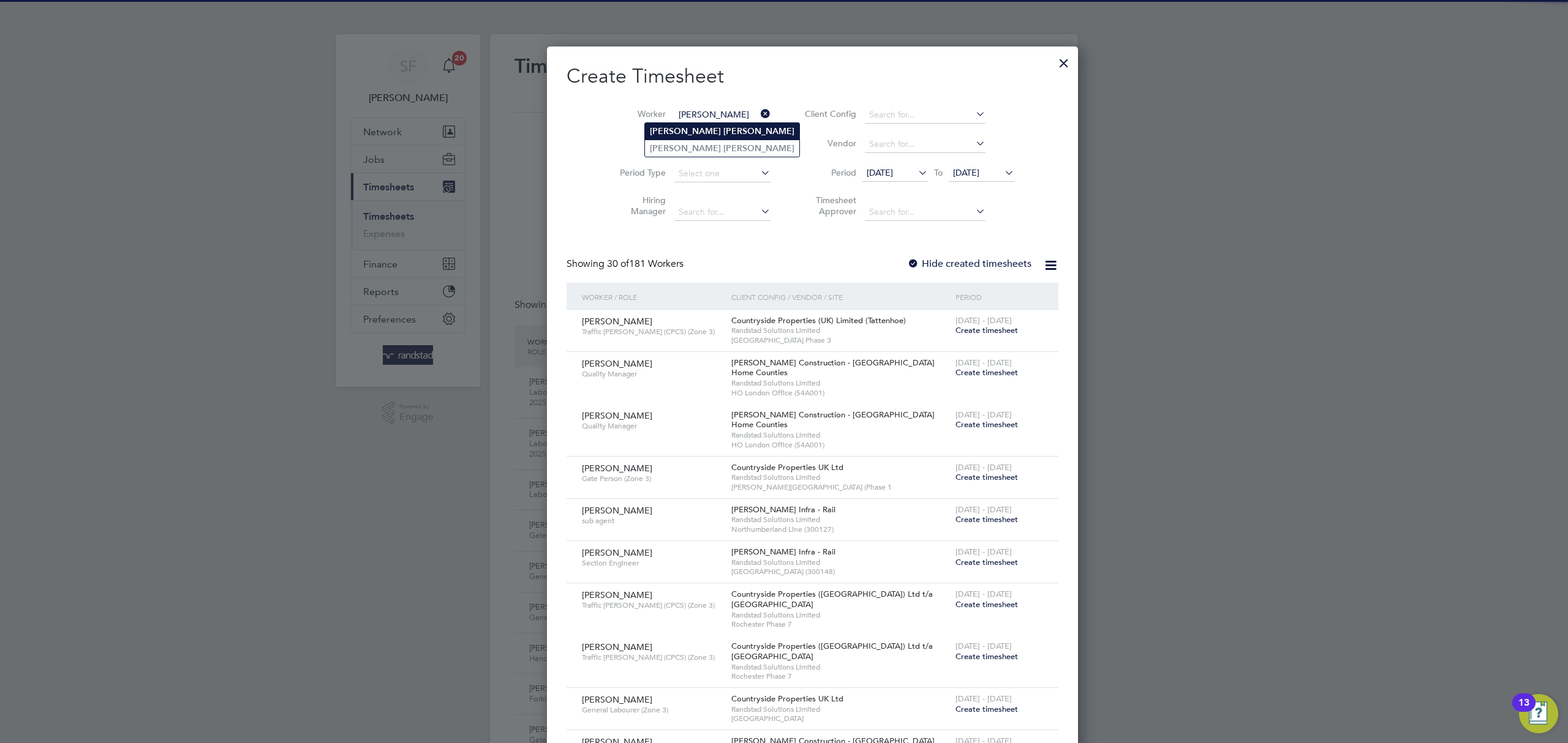
click at [724, 131] on b "[PERSON_NAME]" at bounding box center [759, 131] width 71 height 10
type input "[PERSON_NAME]"
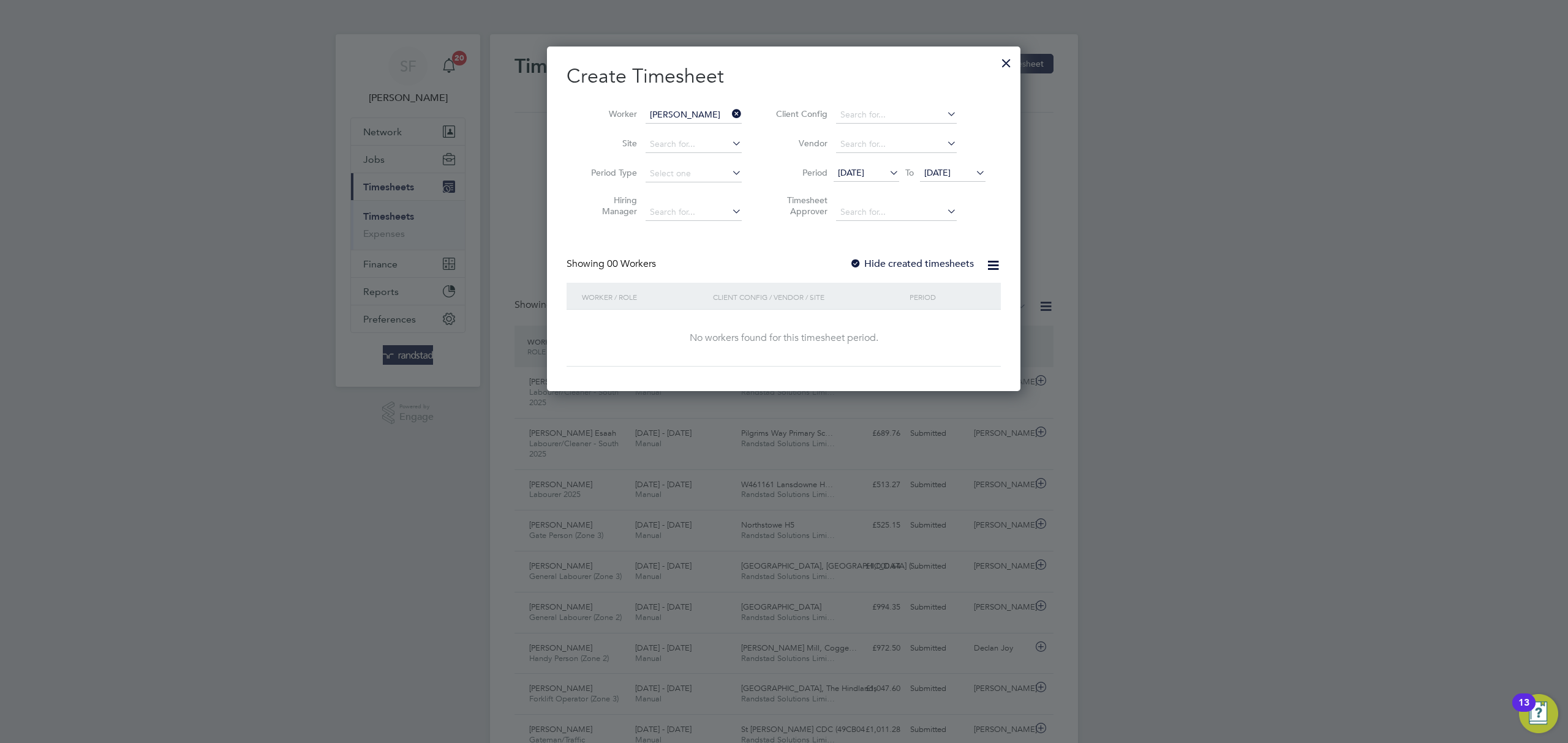
click at [688, 117] on input "[PERSON_NAME]" at bounding box center [694, 115] width 96 height 17
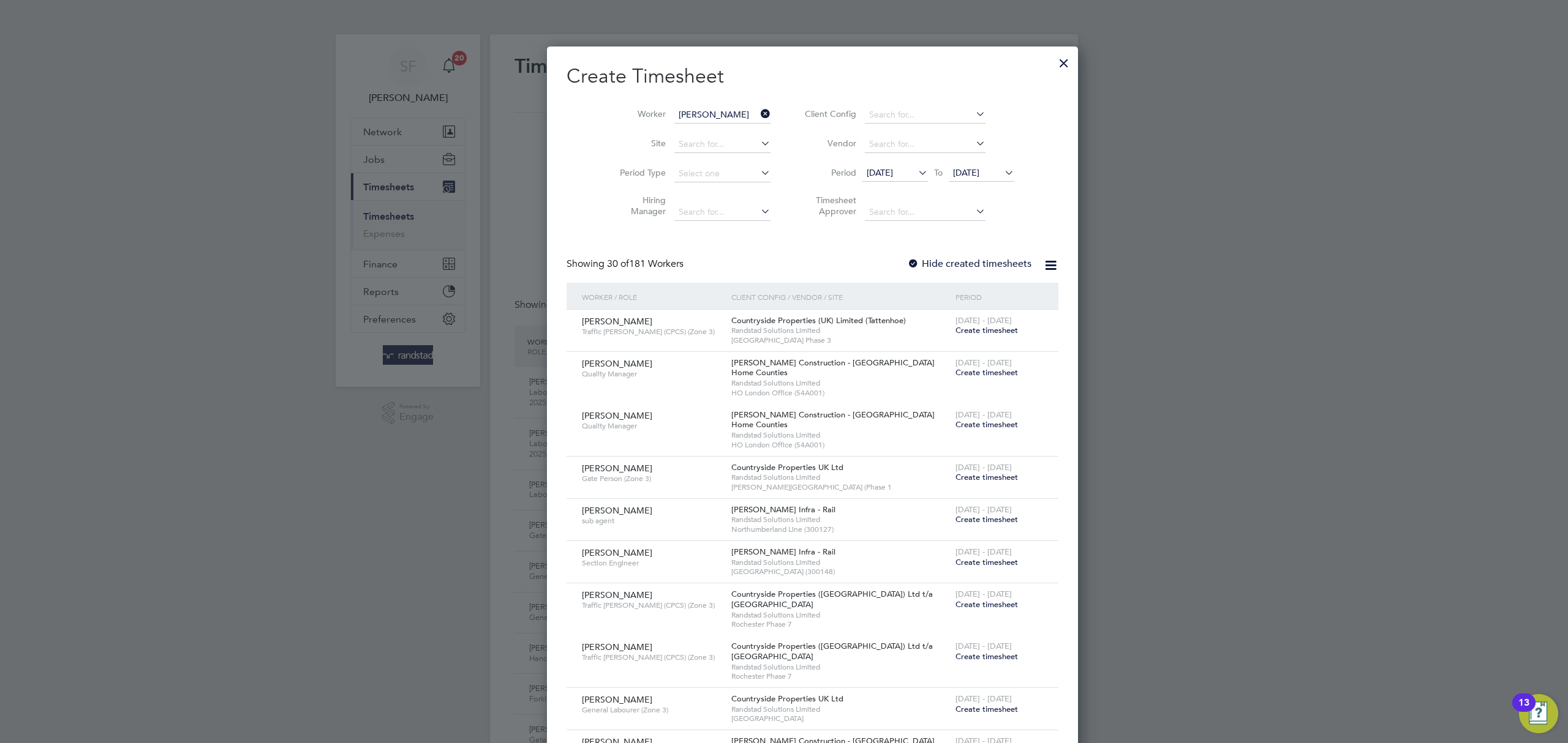
click at [691, 140] on li "[PERSON_NAME]" at bounding box center [722, 148] width 154 height 17
type input "[PERSON_NAME]"
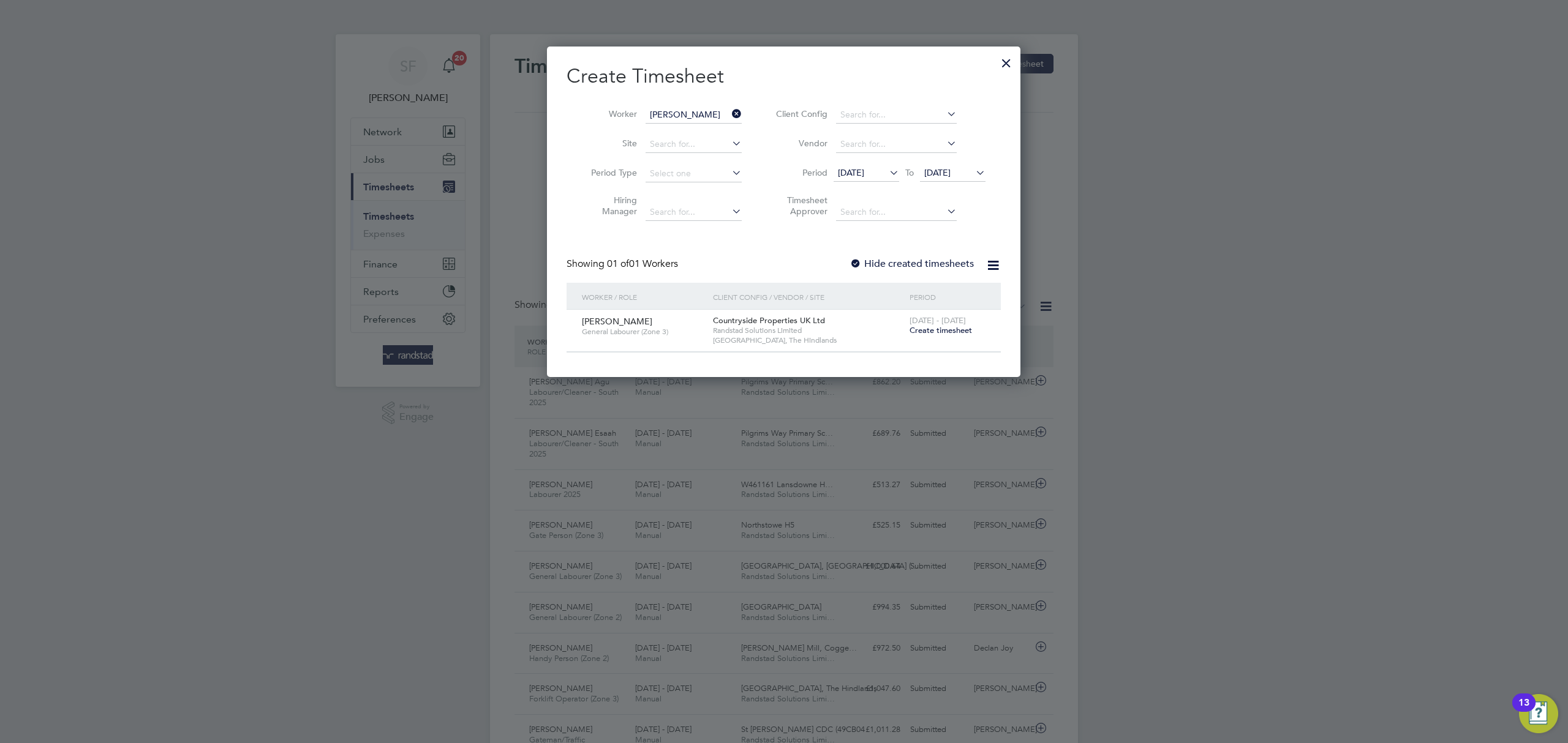
click at [937, 329] on span "Create timesheet" at bounding box center [940, 330] width 62 height 10
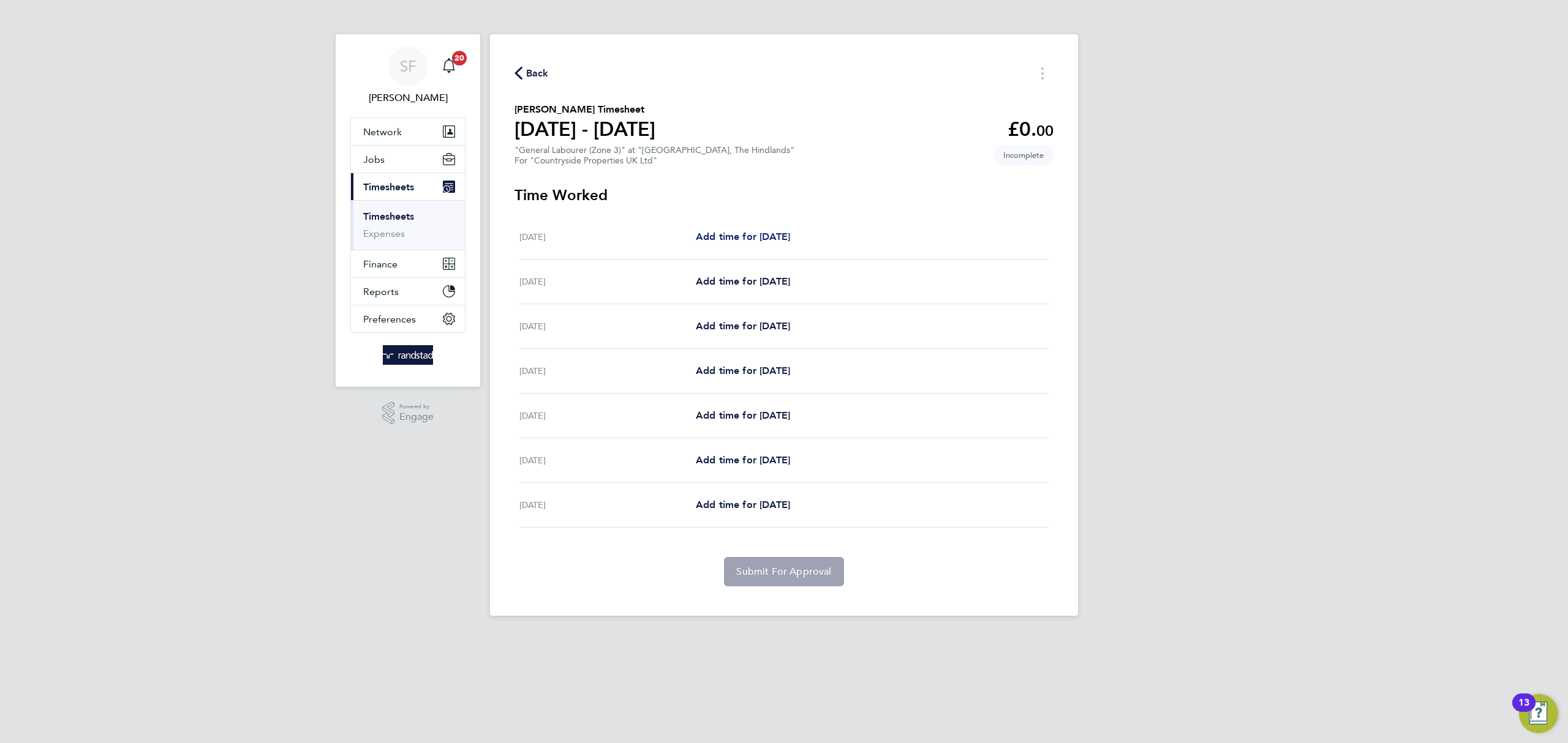
click at [728, 238] on span "Add time for [DATE]" at bounding box center [743, 237] width 95 height 12
select select "30"
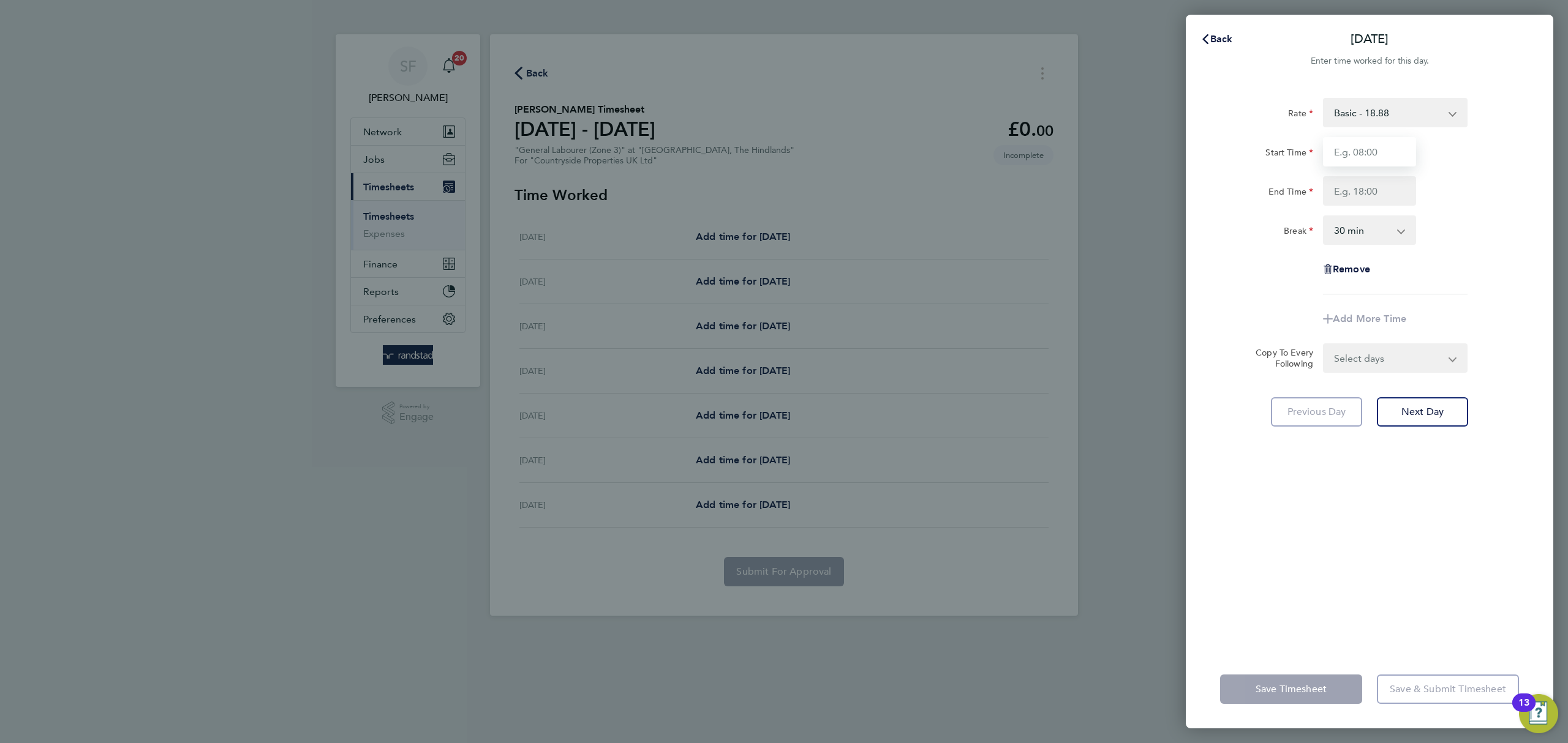
click at [1360, 158] on input "Start Time" at bounding box center [1369, 152] width 93 height 30
type input "07:30"
click at [1372, 188] on input "End Time" at bounding box center [1369, 191] width 93 height 30
type input "17:00"
click at [1437, 290] on div "Rate Basic - 18.88 Start Time 07:30 End Time 17:00 Break 0 min 15 min 30 min 45…" at bounding box center [1369, 197] width 299 height 197
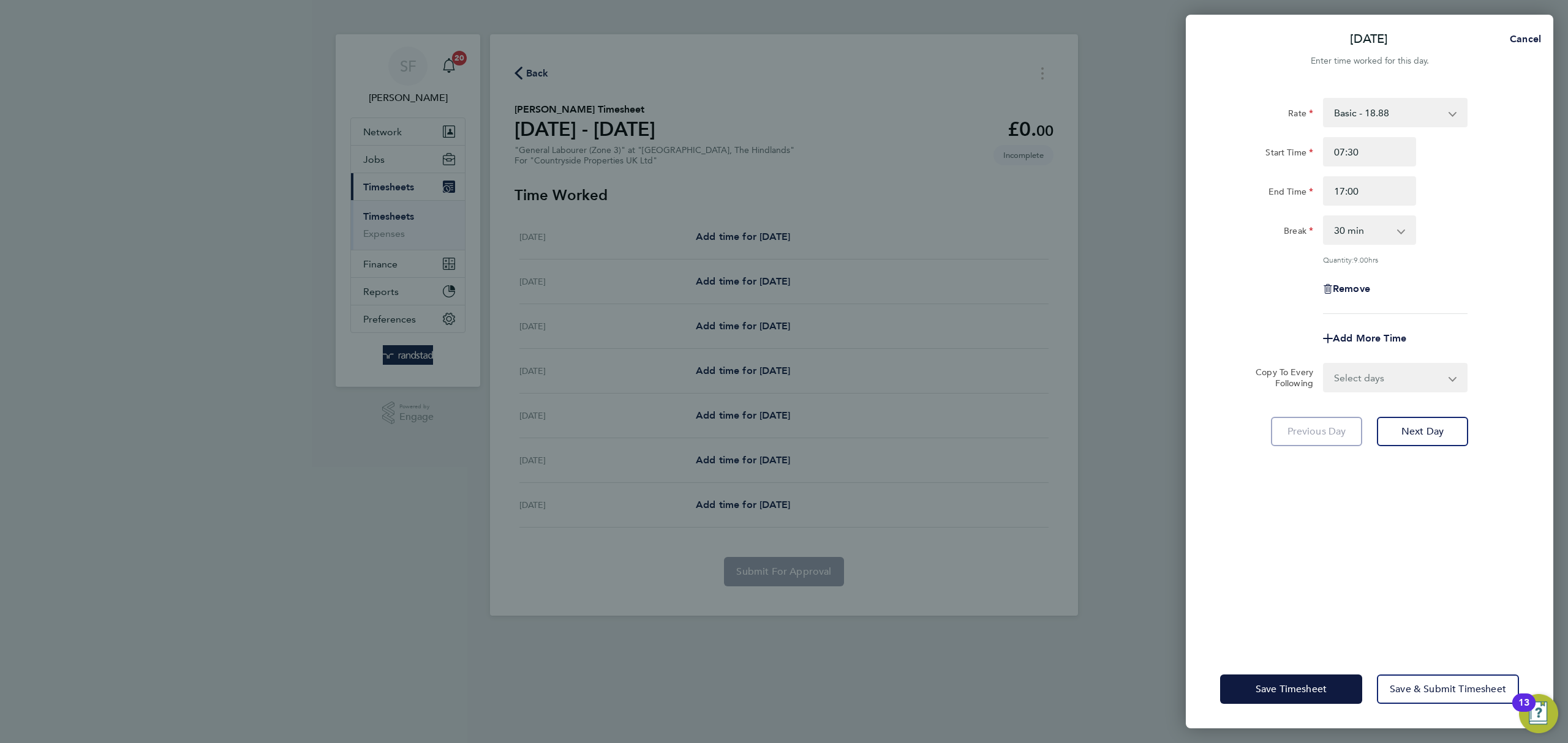
click at [1422, 369] on select "Select days Day Weekday (Mon-Fri) Weekend (Sat-Sun) [DATE] [DATE] [DATE] [DATE]…" at bounding box center [1388, 378] width 129 height 27
select select "WEEKDAY"
click at [1324, 365] on select "Select days Day Weekday (Mon-Fri) Weekend (Sat-Sun) [DATE] [DATE] [DATE] [DATE]…" at bounding box center [1388, 378] width 129 height 27
select select "[DATE]"
click at [1432, 482] on span "Next Day" at bounding box center [1422, 485] width 43 height 12
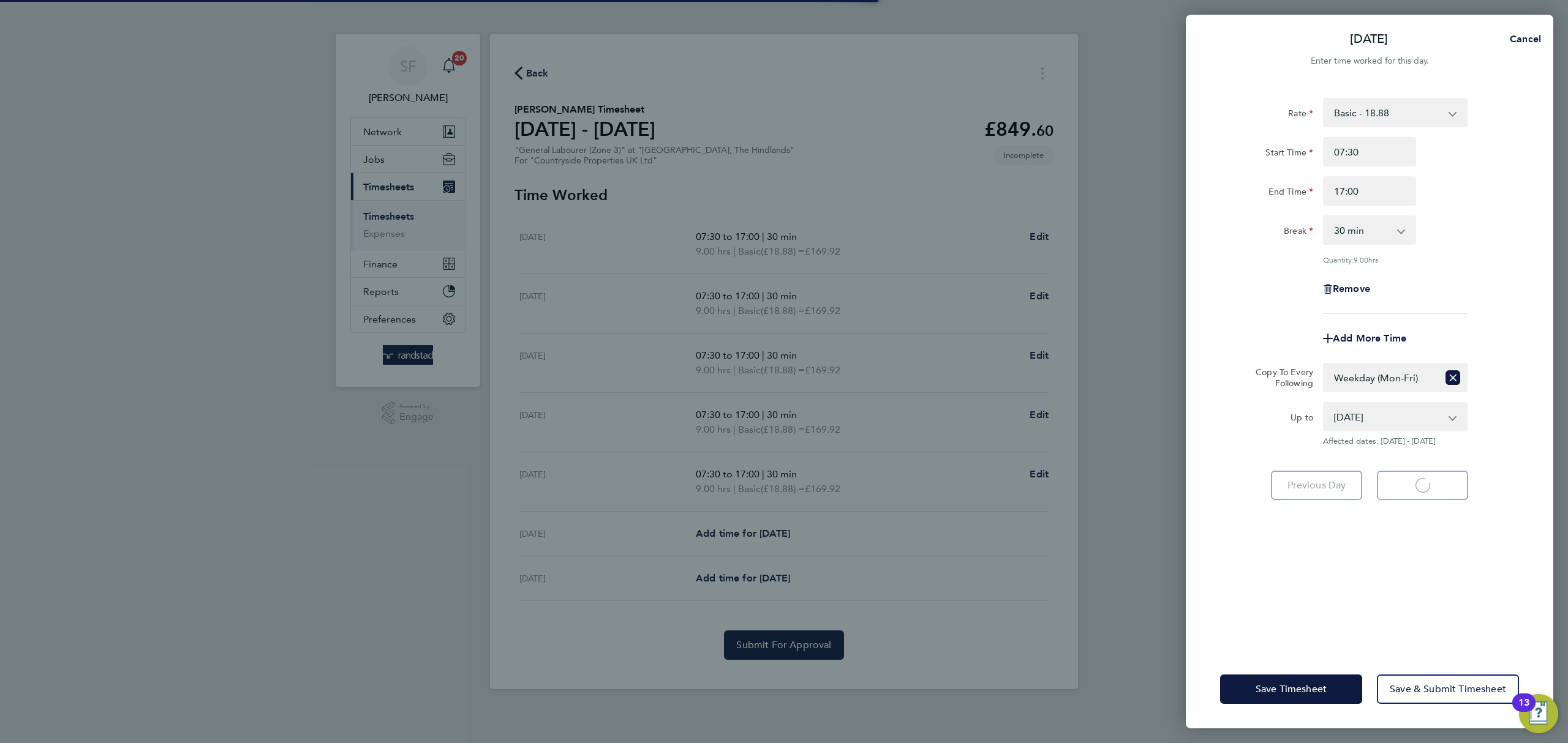
select select "30"
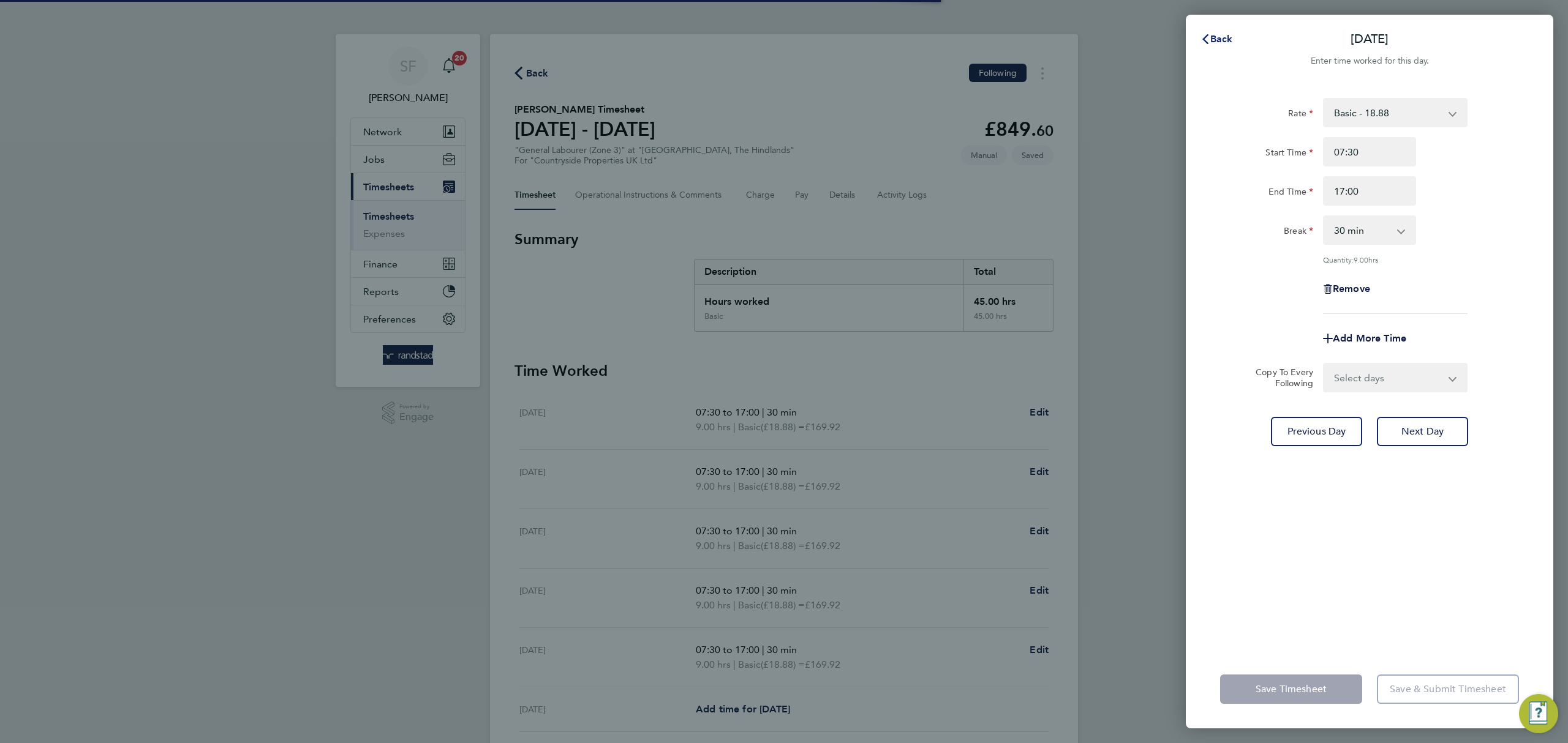
click at [1209, 35] on icon "button" at bounding box center [1205, 39] width 10 height 10
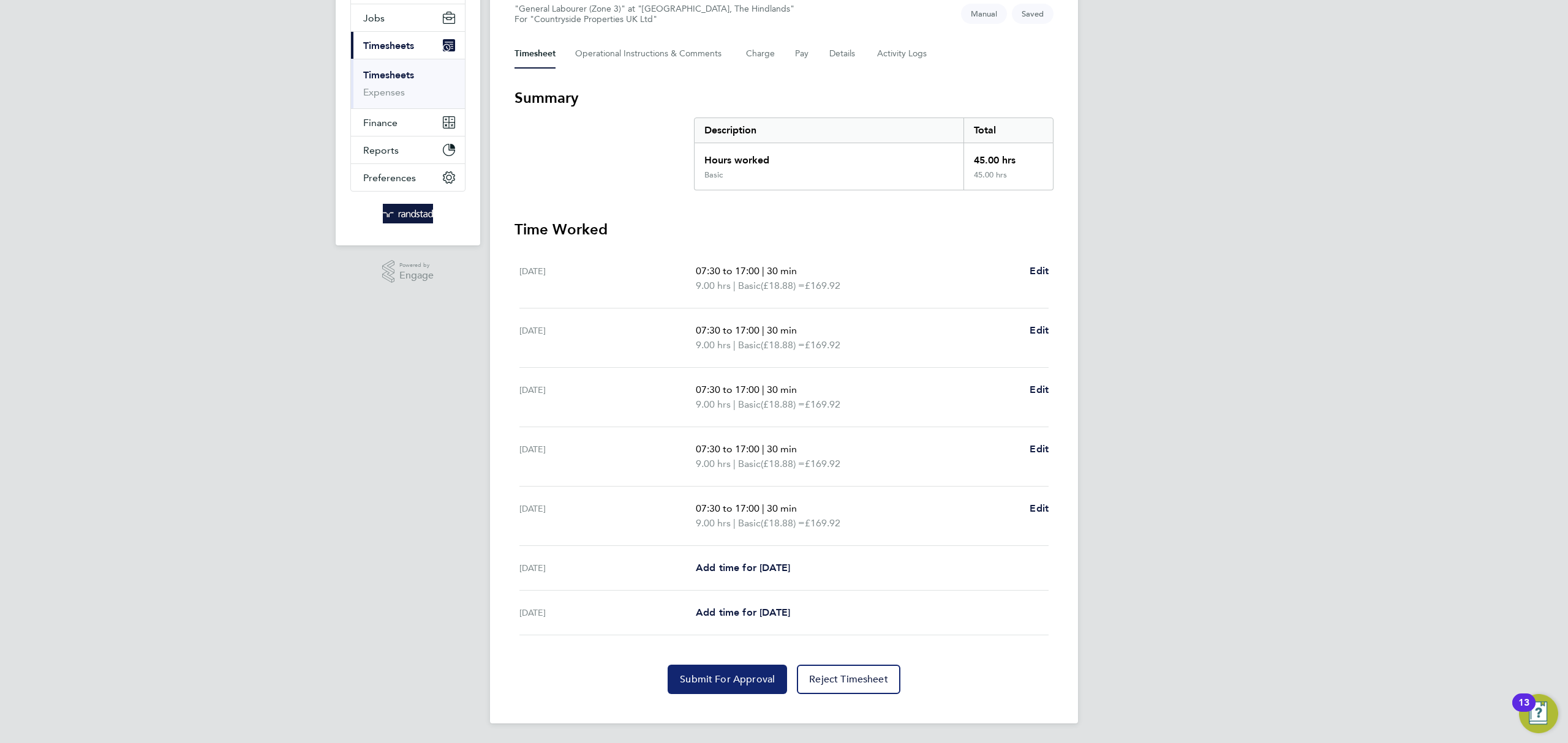
click at [740, 673] on span "Submit For Approval" at bounding box center [727, 679] width 95 height 12
click at [400, 75] on link "Timesheets" at bounding box center [388, 75] width 51 height 12
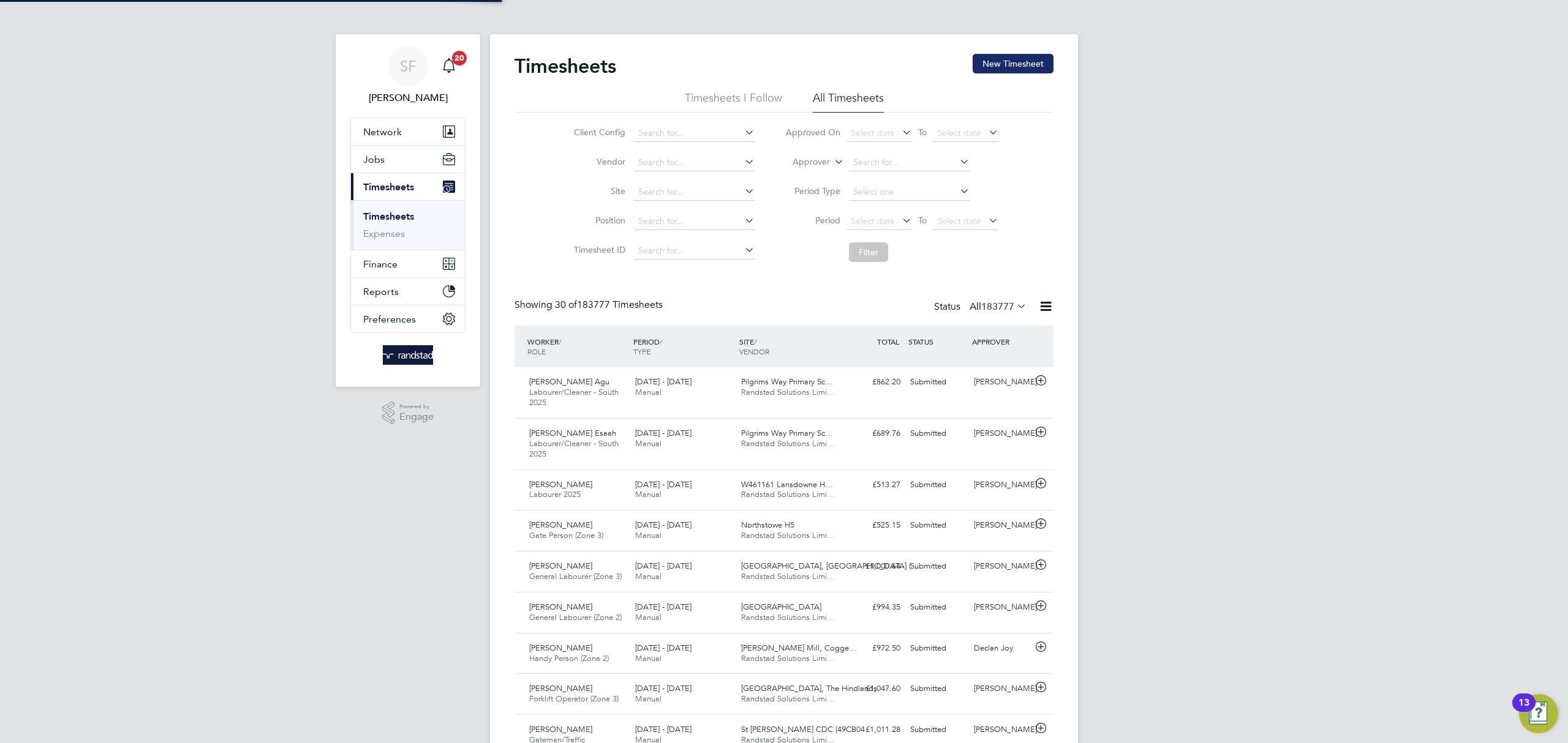
click at [1010, 69] on button "New Timesheet" at bounding box center [1012, 63] width 81 height 19
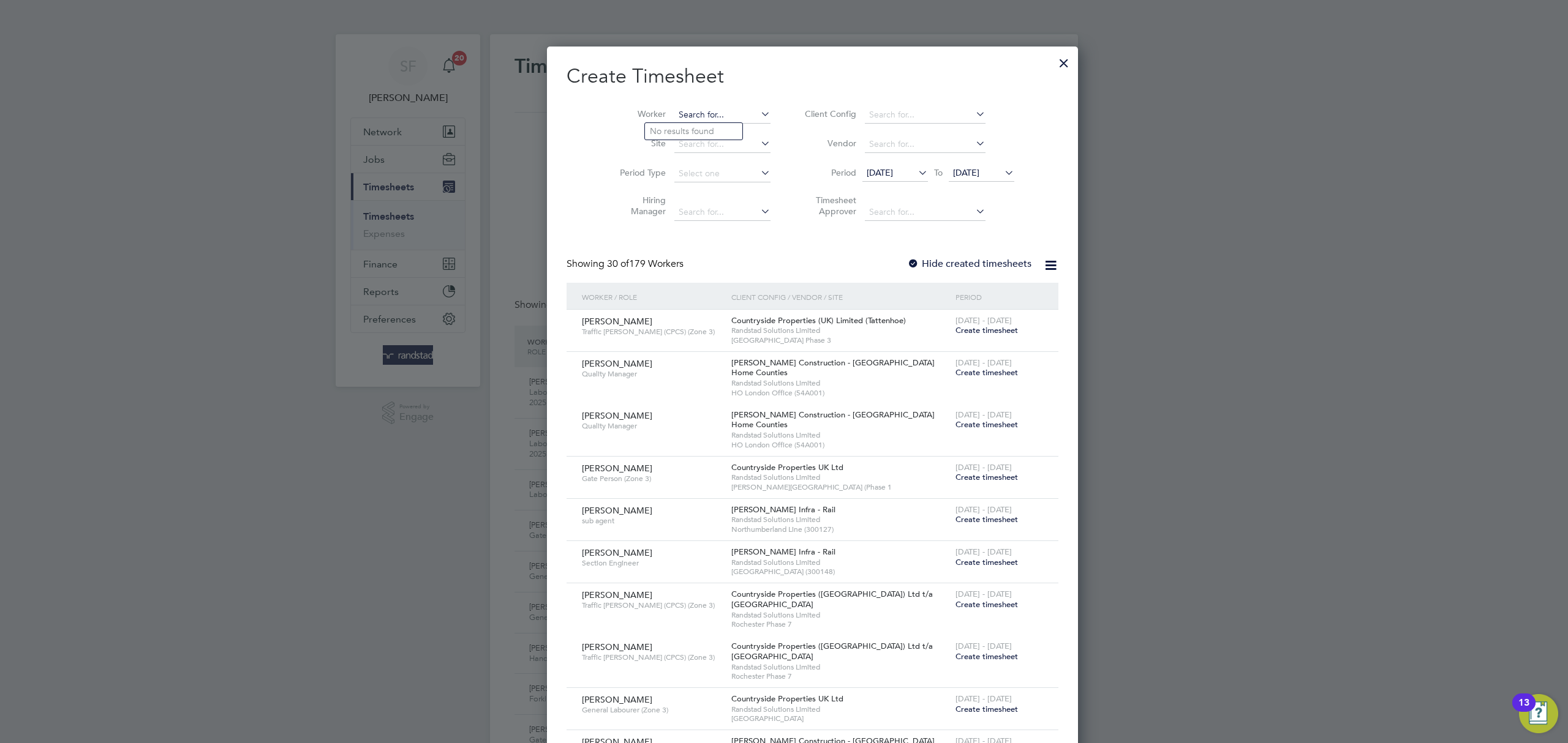
click at [688, 110] on input at bounding box center [723, 115] width 96 height 17
click at [724, 131] on b "Fle" at bounding box center [729, 131] width 12 height 10
type input "[PERSON_NAME]"
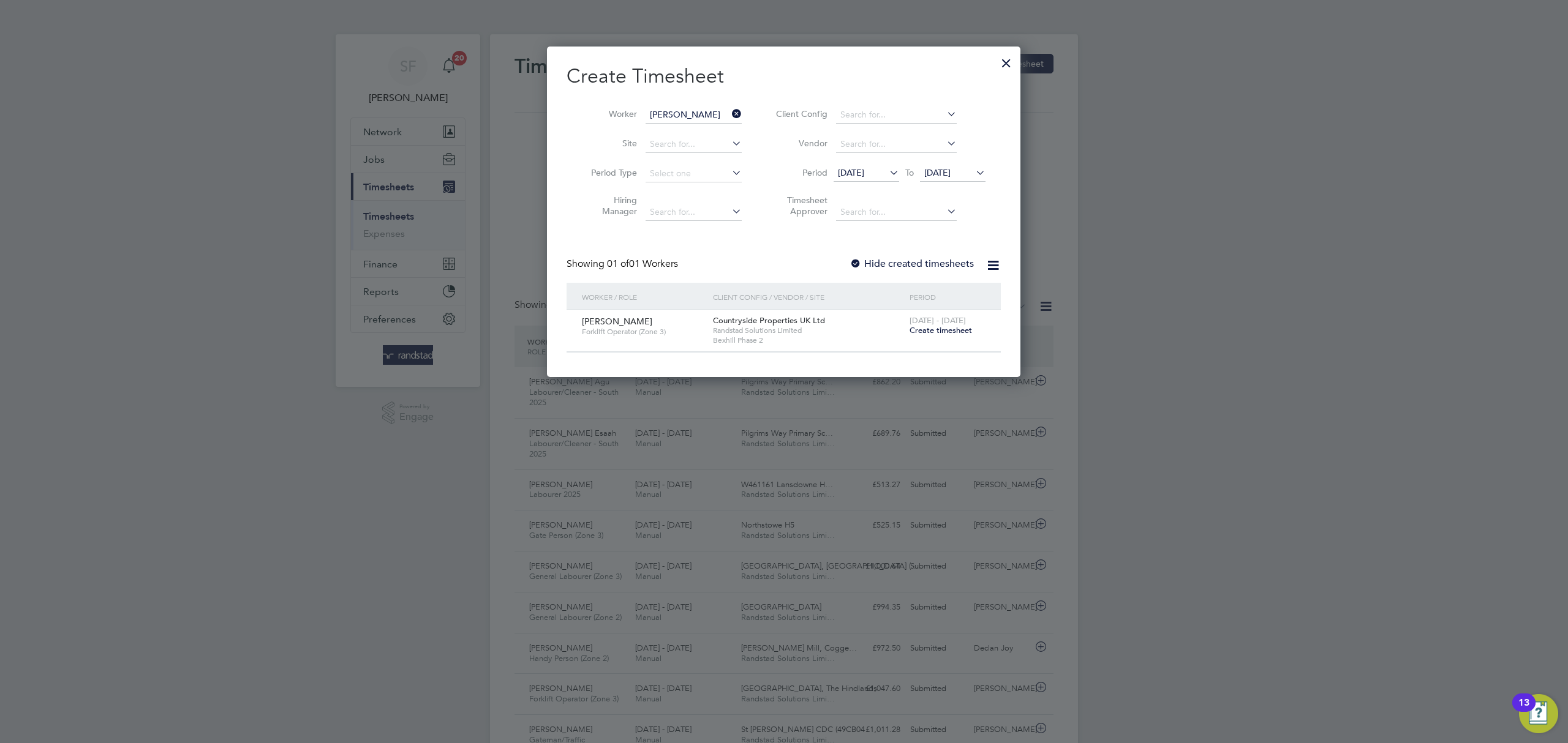
click at [942, 327] on span "Create timesheet" at bounding box center [940, 330] width 62 height 10
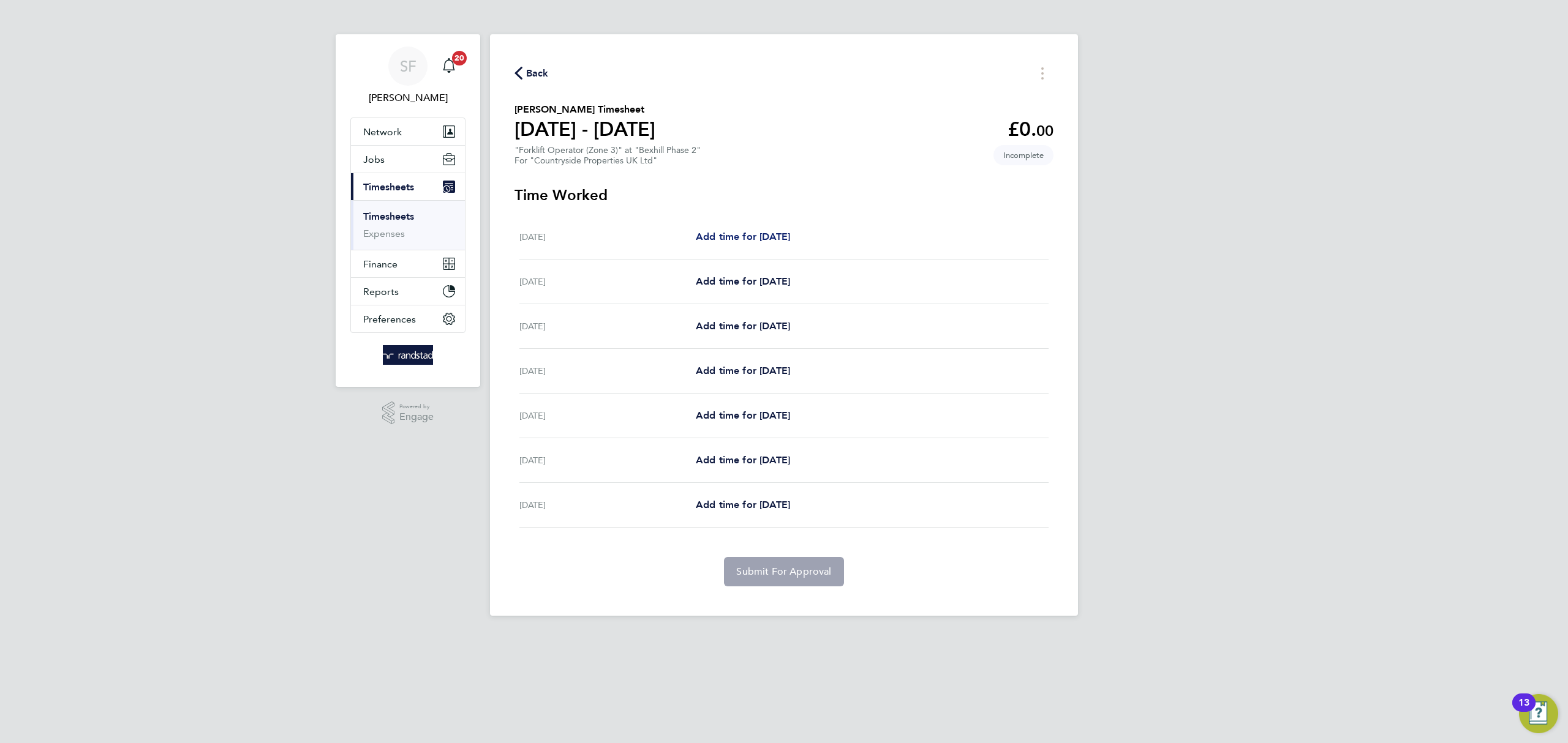
click at [784, 238] on span "Add time for [DATE]" at bounding box center [743, 237] width 95 height 12
select select "30"
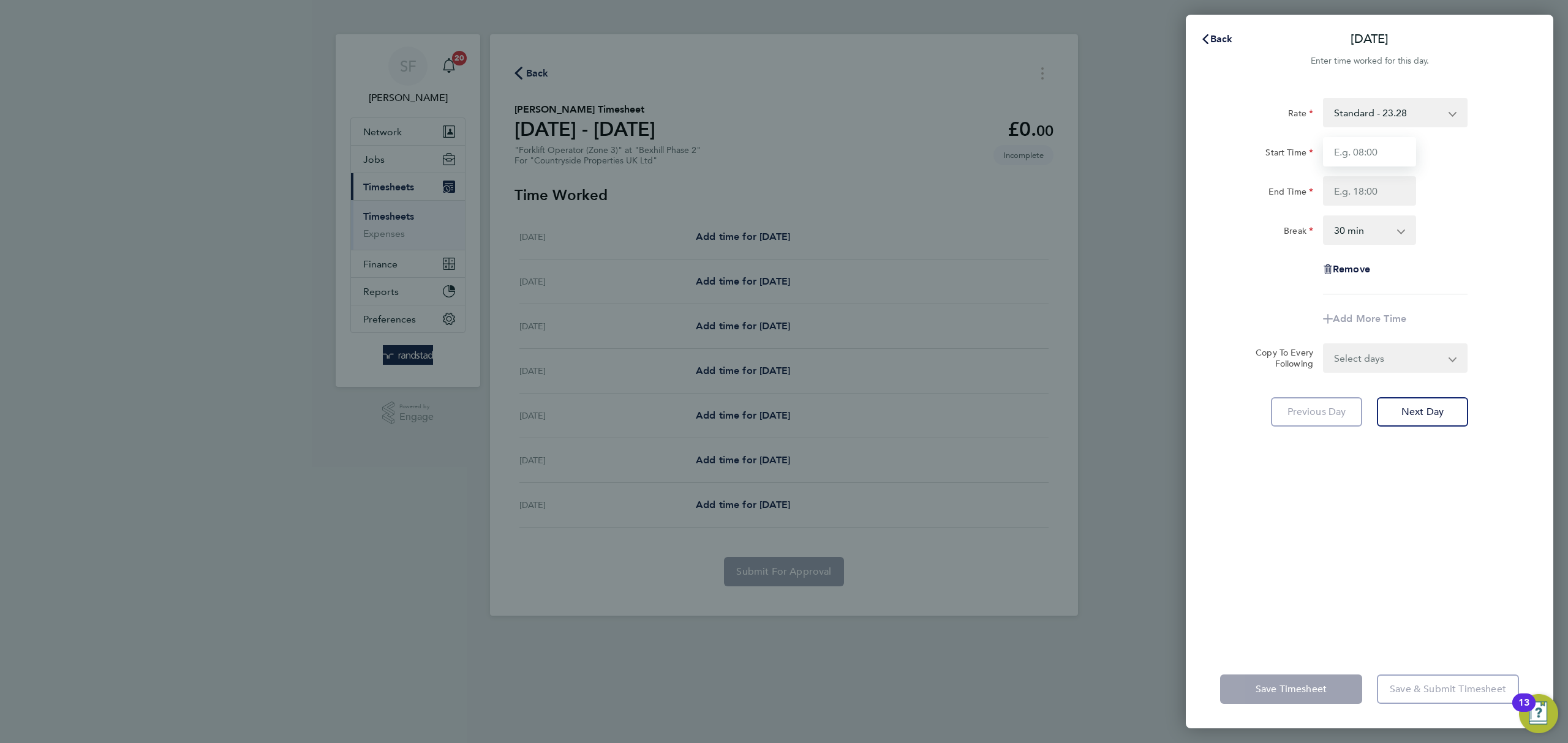
click at [1356, 154] on input "Start Time" at bounding box center [1369, 152] width 93 height 30
type input "07:30"
click at [1370, 187] on input "End Time" at bounding box center [1369, 191] width 93 height 30
type input "17:30"
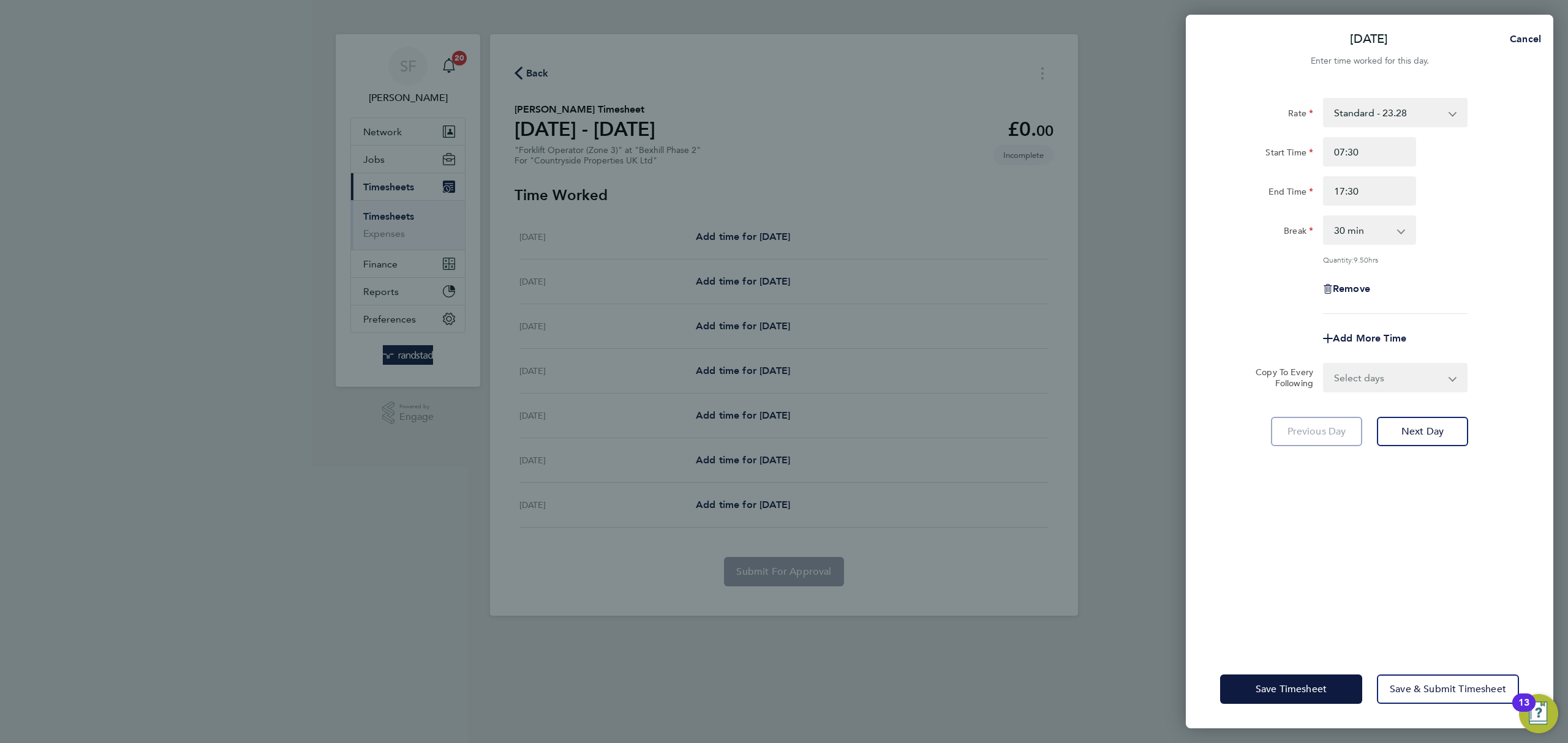
click at [1464, 242] on div "Break 0 min 15 min 30 min 45 min 60 min 75 min 90 min" at bounding box center [1369, 230] width 309 height 30
click at [1383, 225] on select "0 min 15 min 30 min 45 min 60 min 75 min 90 min" at bounding box center [1362, 230] width 76 height 27
select select "0"
click at [1324, 217] on select "0 min 15 min 30 min 45 min 60 min 75 min 90 min" at bounding box center [1362, 230] width 76 height 27
click at [1450, 275] on div "Remove" at bounding box center [1369, 289] width 309 height 30
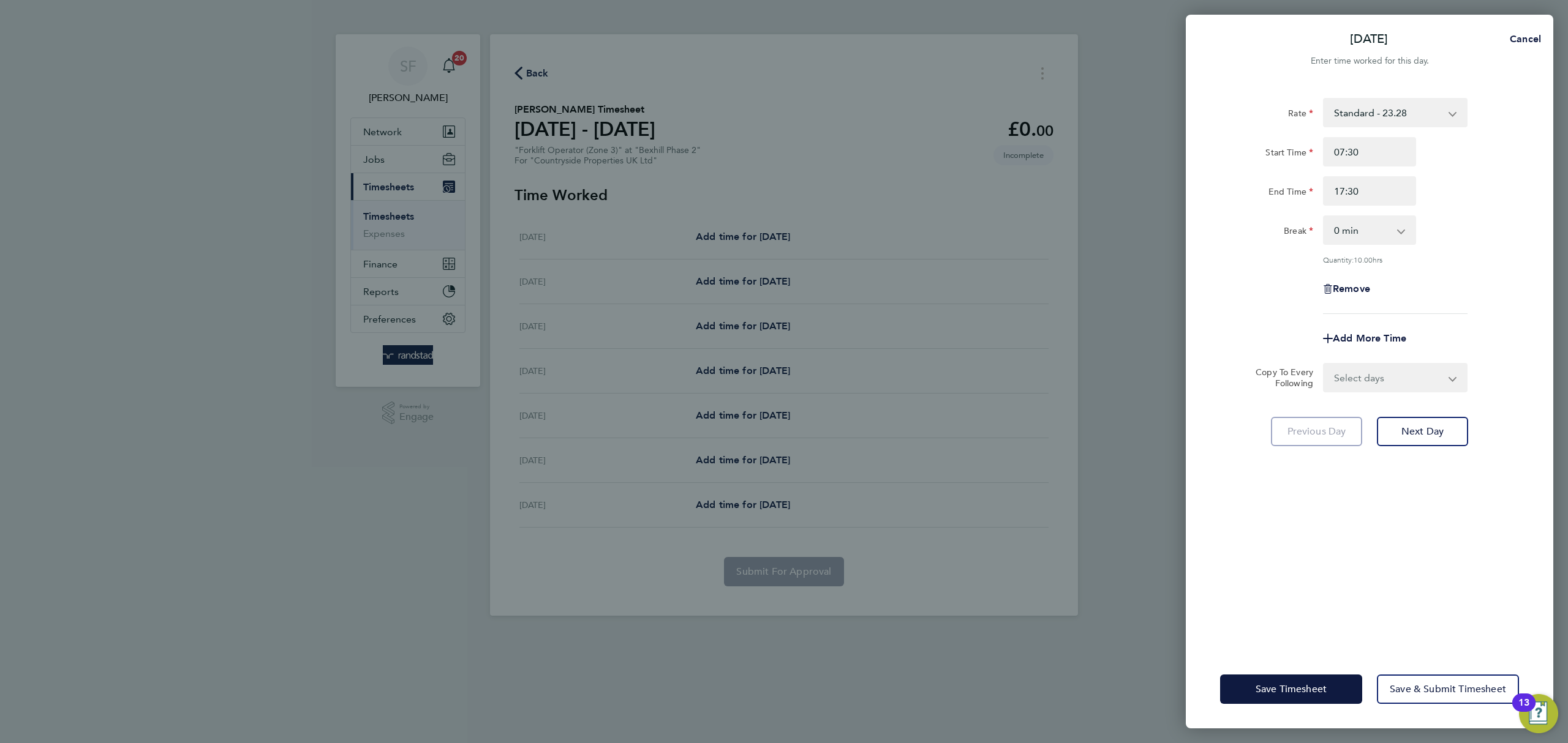
click at [1439, 365] on select "Select days Day Weekday (Mon-Fri) Weekend (Sat-Sun) [DATE] [DATE] [DATE] [DATE]…" at bounding box center [1388, 378] width 129 height 27
select select "WEEKDAY"
click at [1324, 365] on select "Select days Day Weekday (Mon-Fri) Weekend (Sat-Sun) [DATE] [DATE] [DATE] [DATE]…" at bounding box center [1388, 378] width 129 height 27
select select "[DATE]"
click at [1430, 483] on span "Next Day" at bounding box center [1422, 485] width 43 height 12
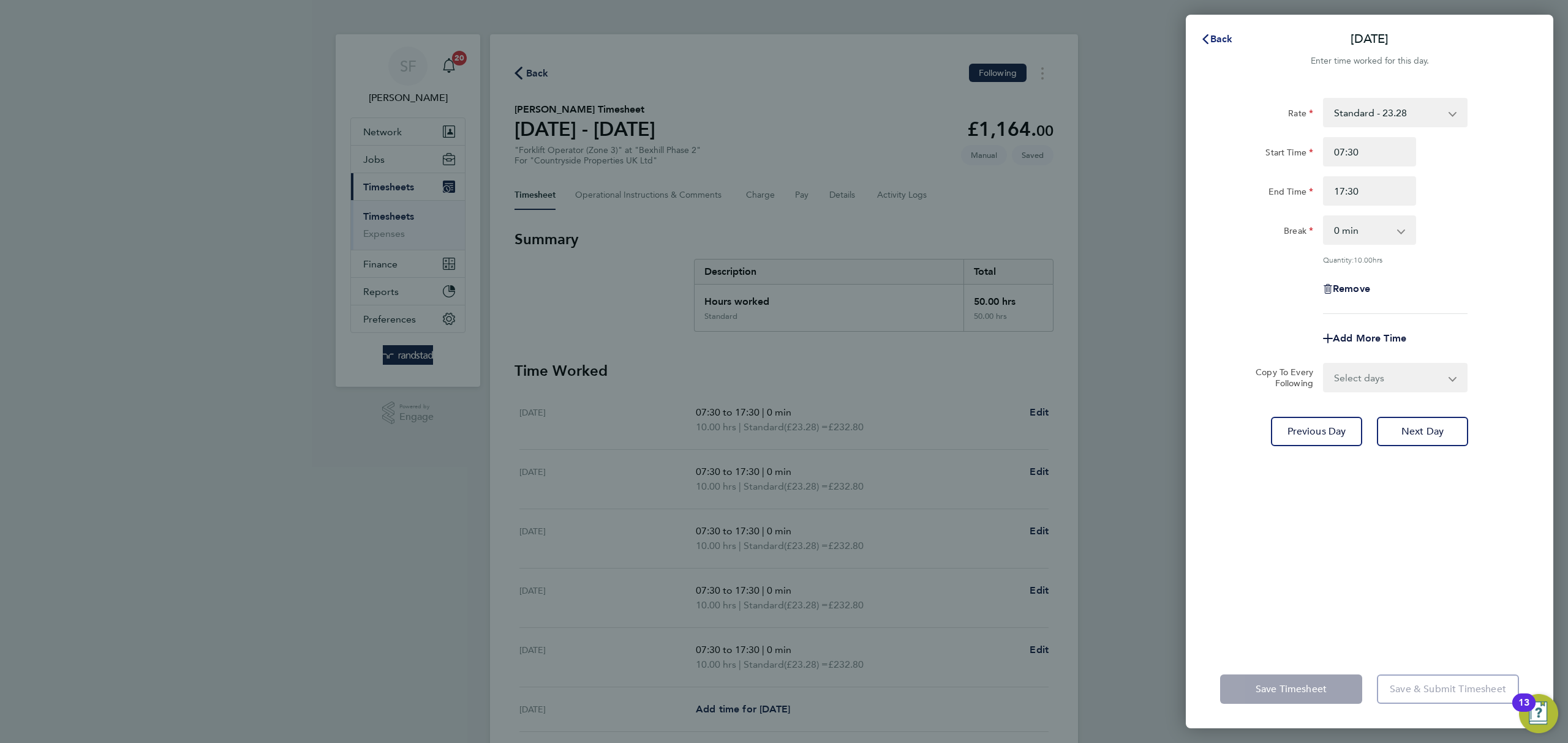
click at [1215, 37] on span "Back" at bounding box center [1221, 39] width 22 height 12
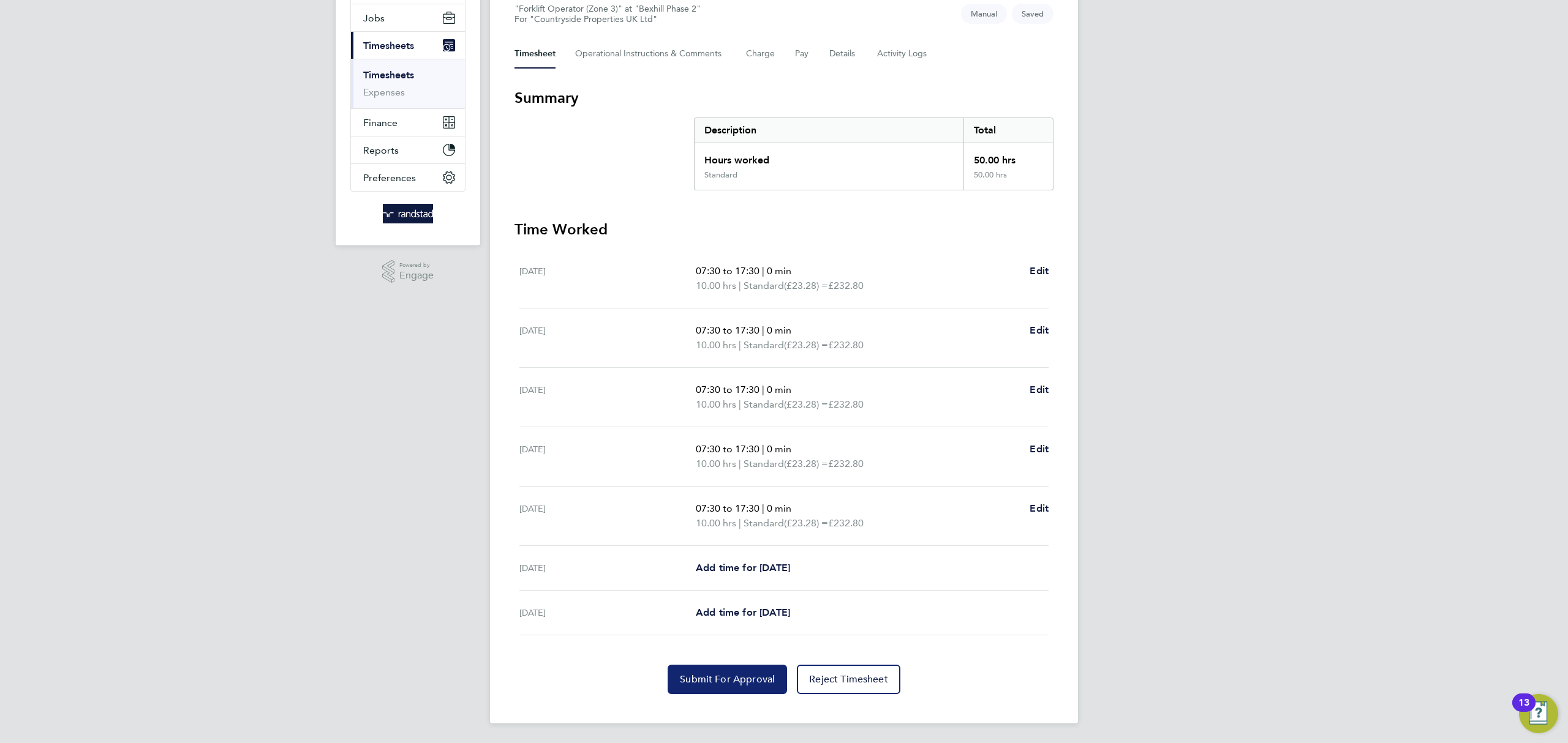
drag, startPoint x: 767, startPoint y: 674, endPoint x: 404, endPoint y: 628, distance: 365.9
click at [766, 674] on span "Submit For Approval" at bounding box center [727, 679] width 95 height 12
click at [386, 78] on link "Timesheets" at bounding box center [388, 75] width 51 height 12
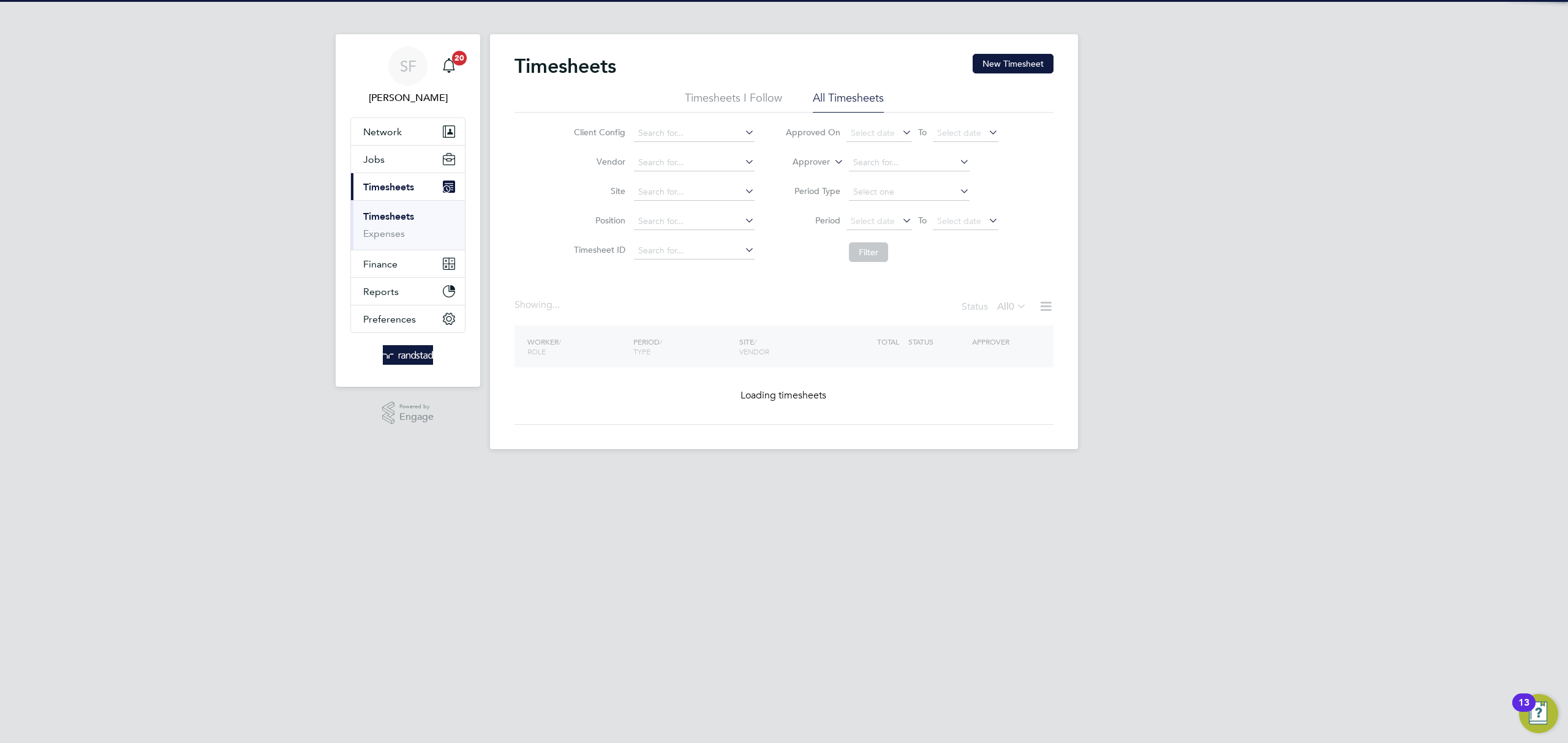
click at [1019, 68] on button "New Timesheet" at bounding box center [1012, 63] width 81 height 19
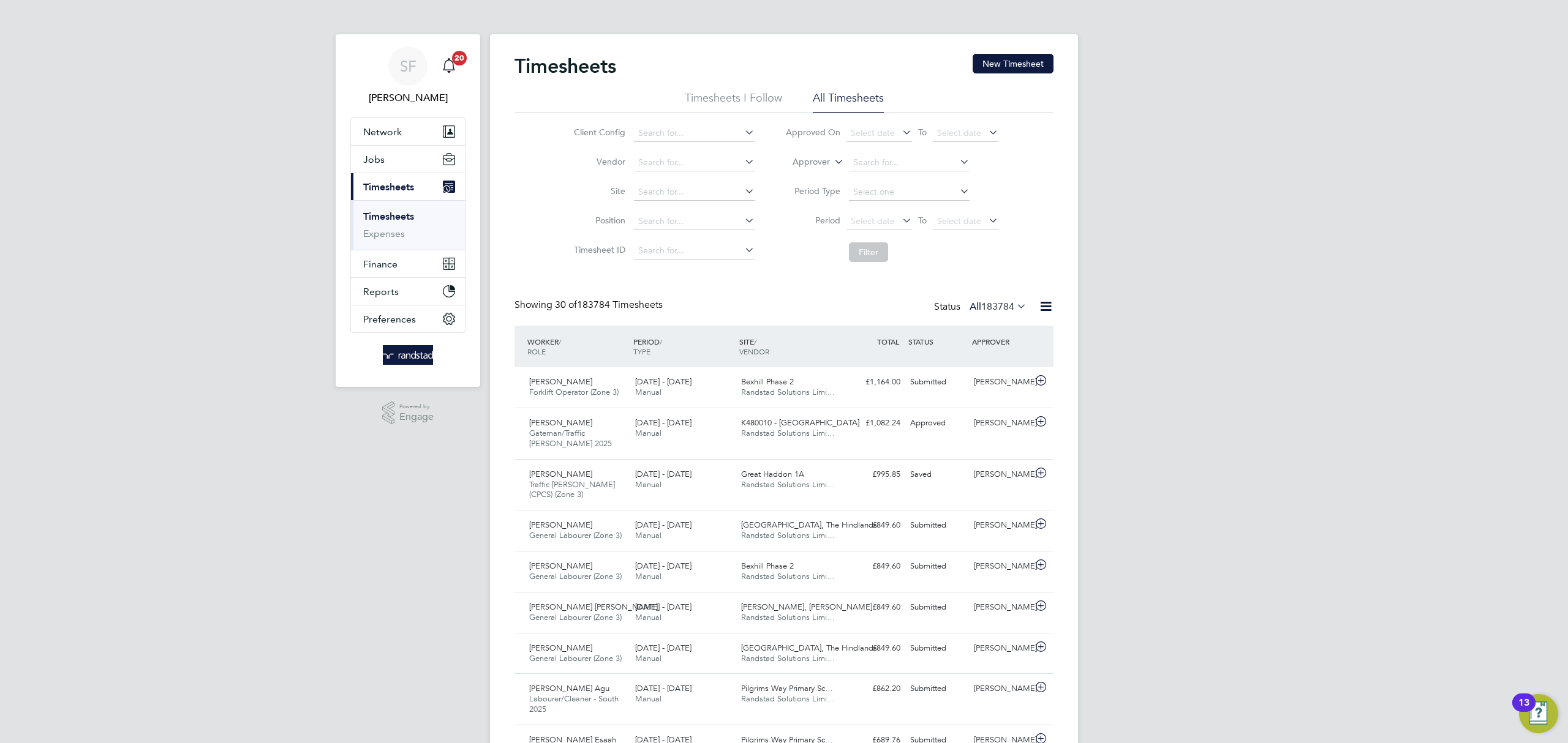
scroll to position [42, 107]
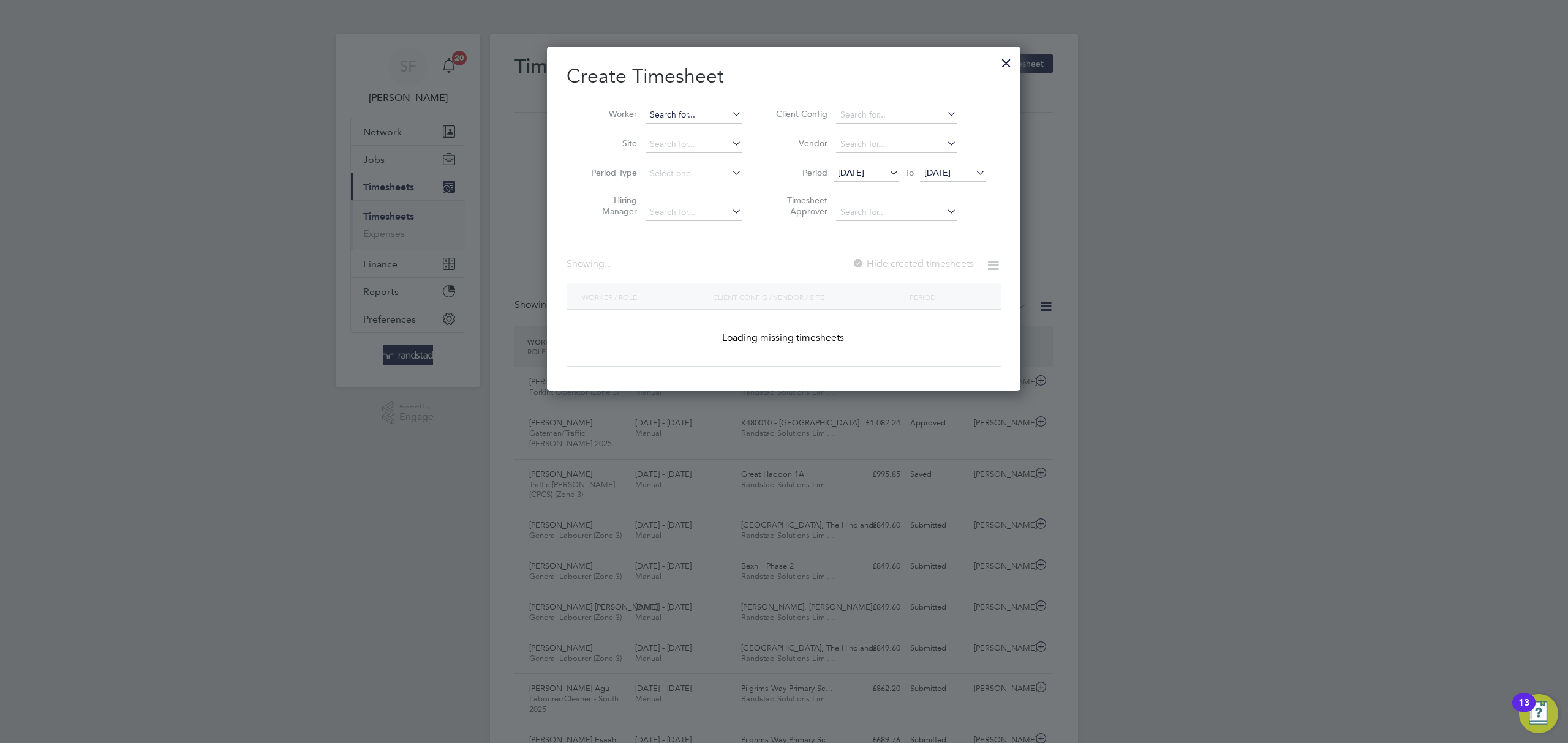
click at [673, 112] on input at bounding box center [694, 115] width 96 height 17
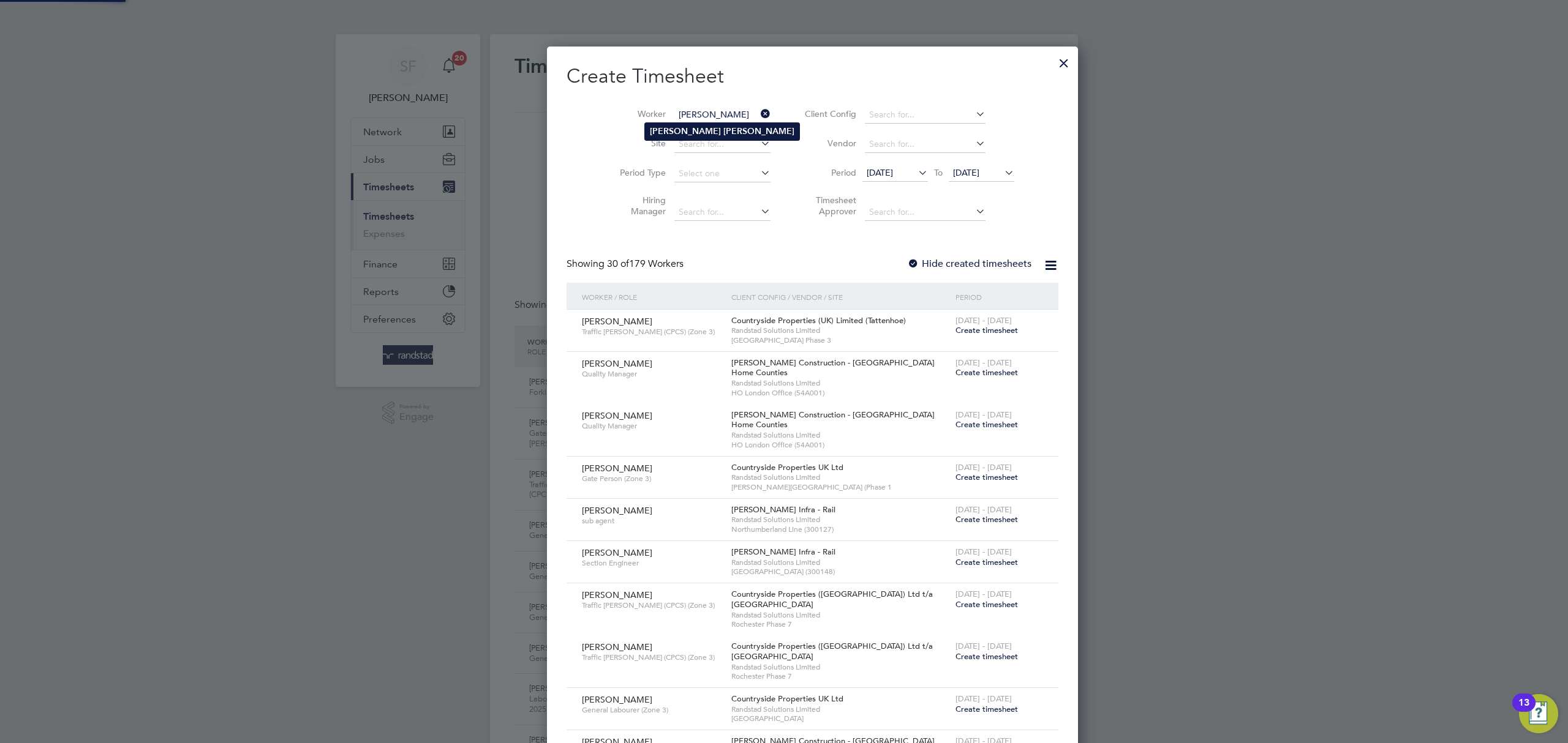
click at [675, 123] on li "[PERSON_NAME]" at bounding box center [722, 132] width 154 height 17
type input "[PERSON_NAME]"
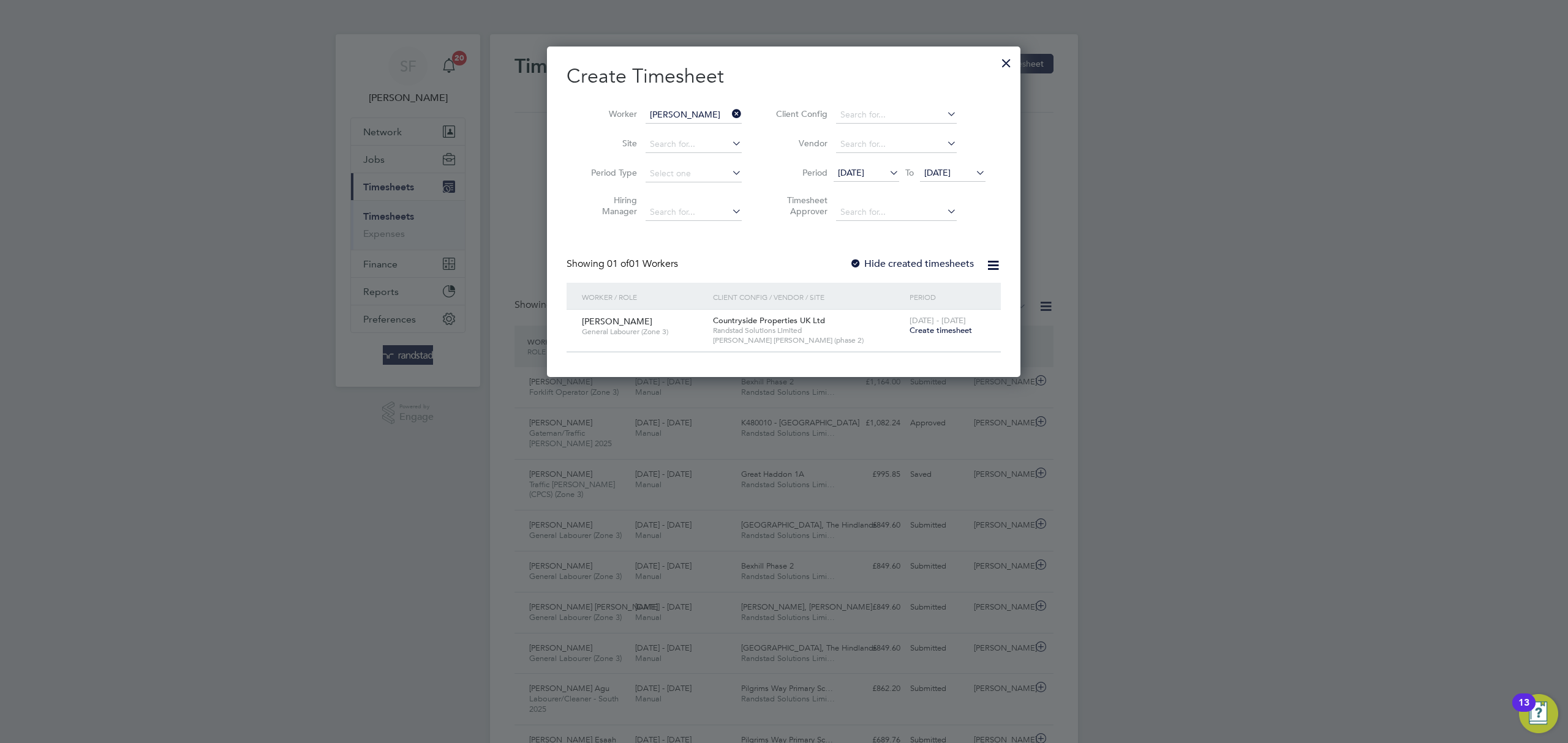
drag, startPoint x: 927, startPoint y: 329, endPoint x: 1257, endPoint y: 10, distance: 459.0
click at [929, 328] on span "Create timesheet" at bounding box center [940, 330] width 62 height 10
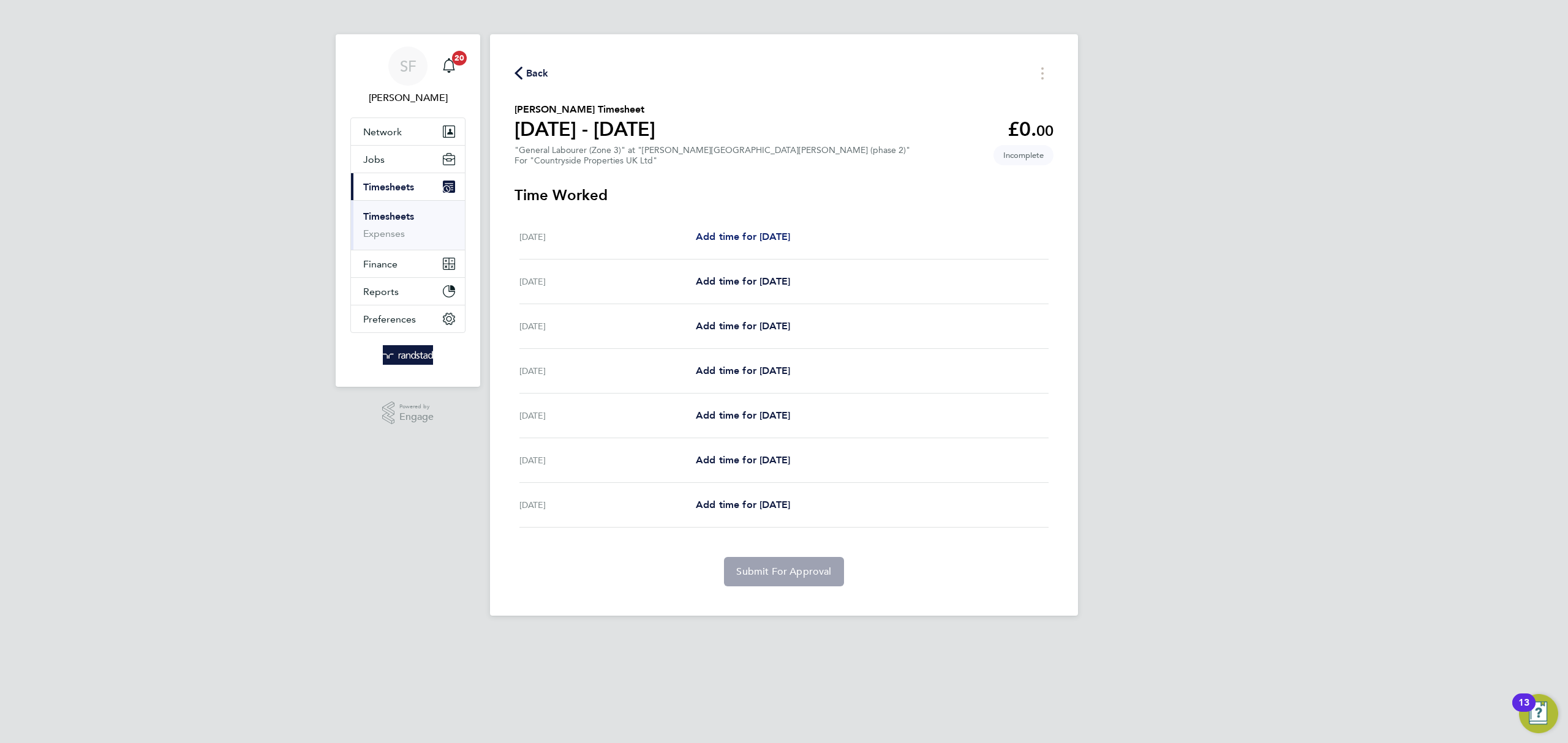
click at [736, 238] on span "Add time for [DATE]" at bounding box center [743, 237] width 95 height 12
select select "30"
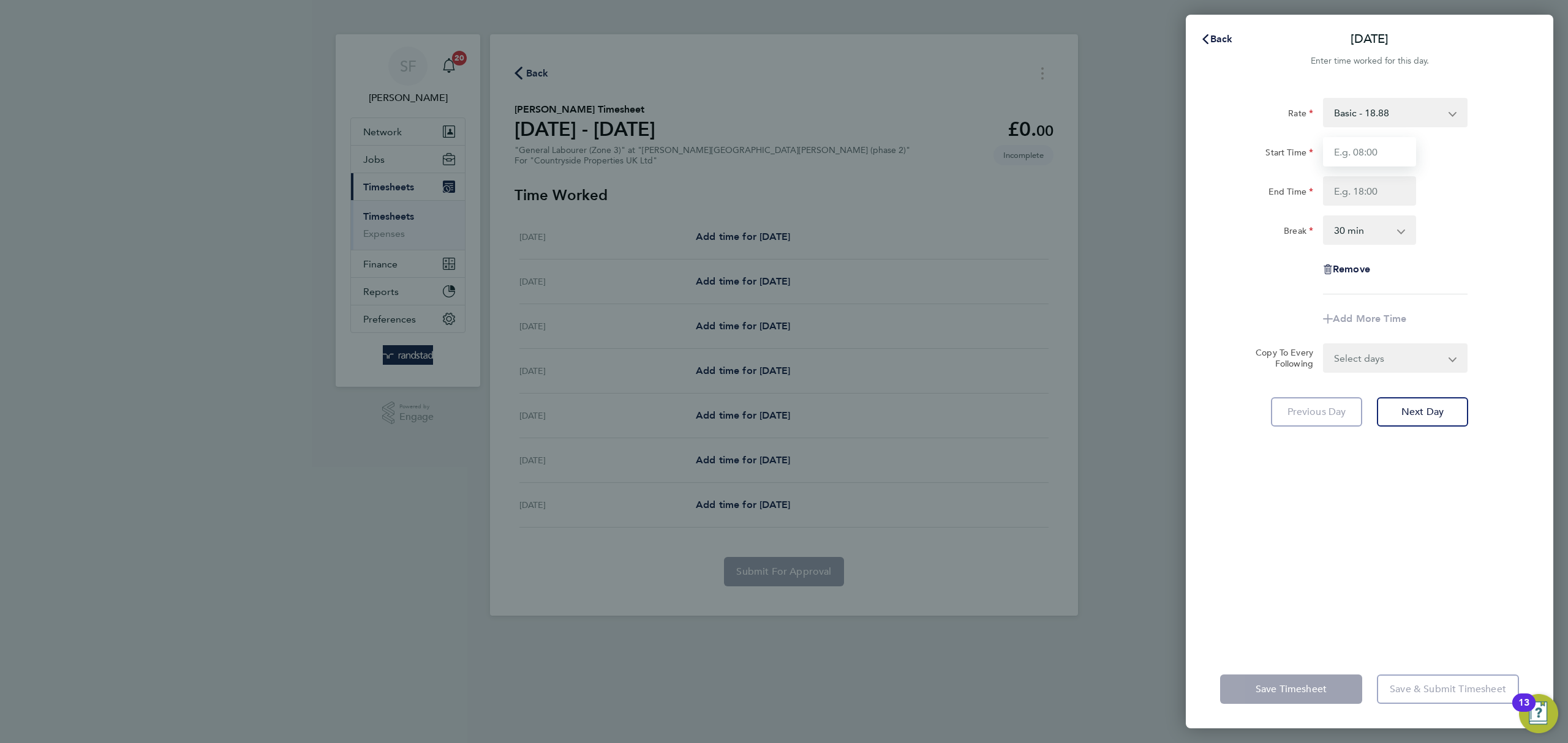
click at [1351, 152] on input "Start Time" at bounding box center [1369, 152] width 93 height 30
type input "07:30"
click at [1382, 192] on input "End Time" at bounding box center [1369, 191] width 93 height 30
type input "17:00"
click at [1439, 190] on div "End Time 17:00" at bounding box center [1369, 191] width 309 height 30
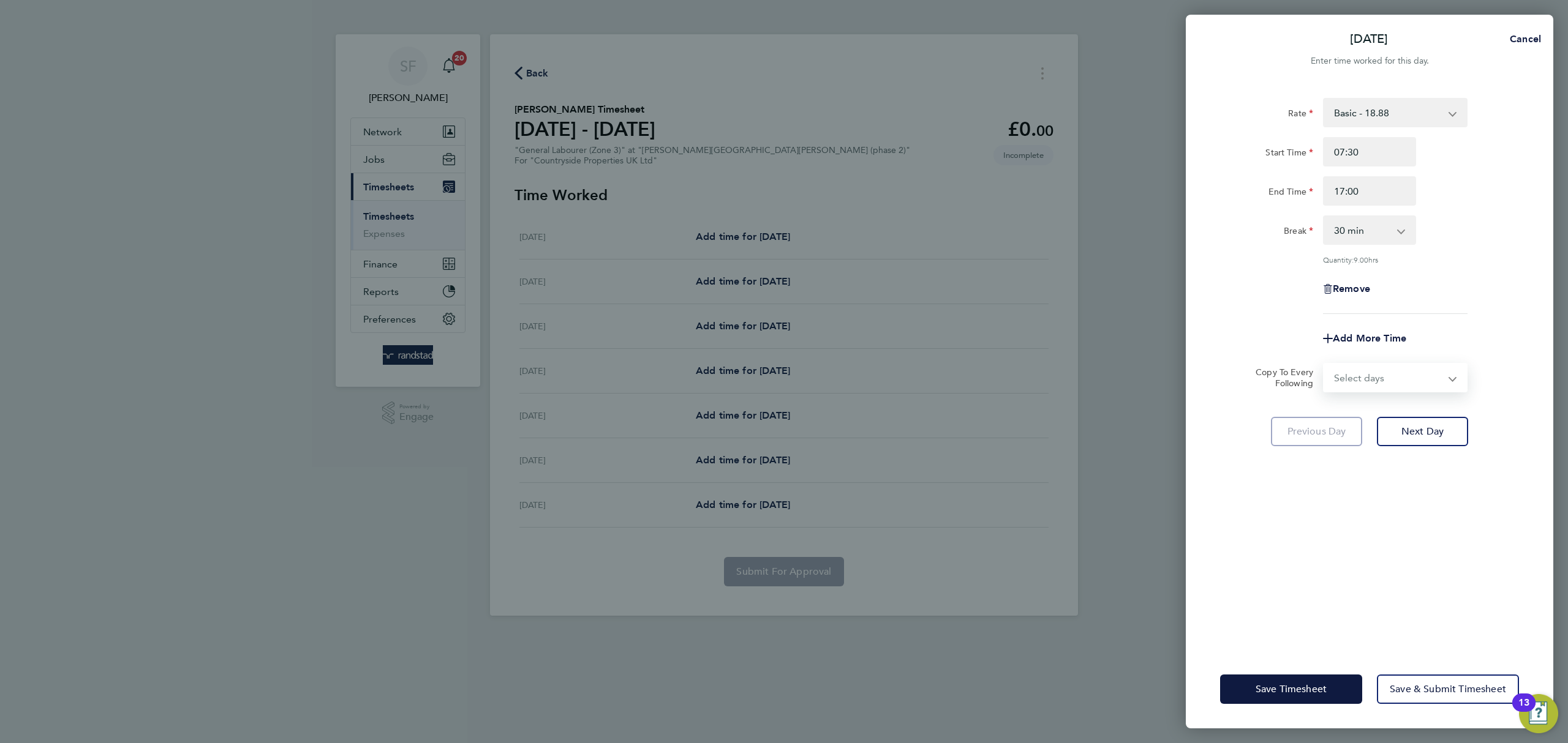
click at [1415, 372] on select "Select days Day Weekday (Mon-Fri) Weekend (Sat-Sun) [DATE] [DATE] [DATE] [DATE]…" at bounding box center [1388, 378] width 129 height 27
select select "WEEKDAY"
click at [1324, 365] on select "Select days Day Weekday (Mon-Fri) Weekend (Sat-Sun) [DATE] [DATE] [DATE] [DATE]…" at bounding box center [1388, 378] width 129 height 27
select select "[DATE]"
click at [1429, 481] on span "Next Day" at bounding box center [1422, 485] width 43 height 12
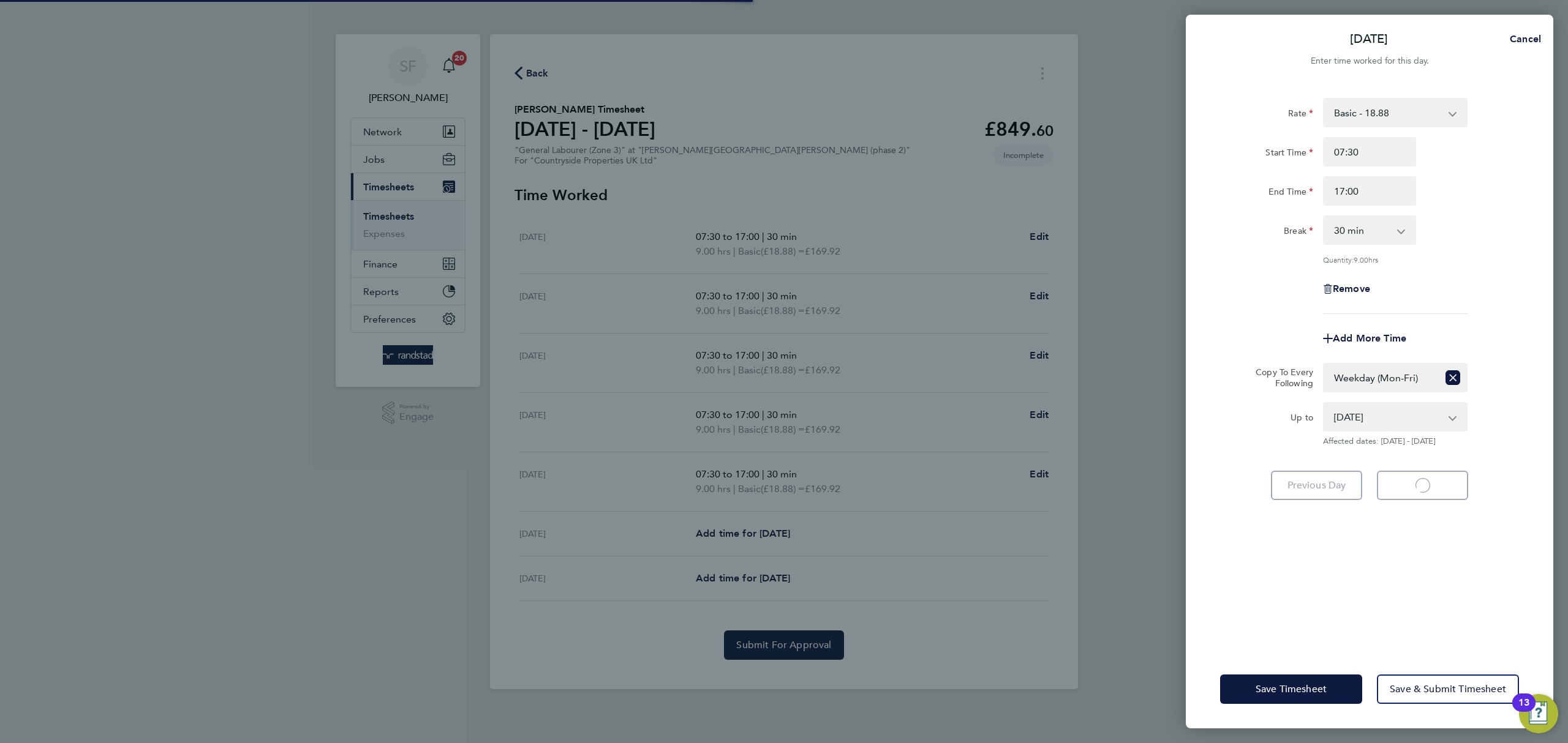
select select "30"
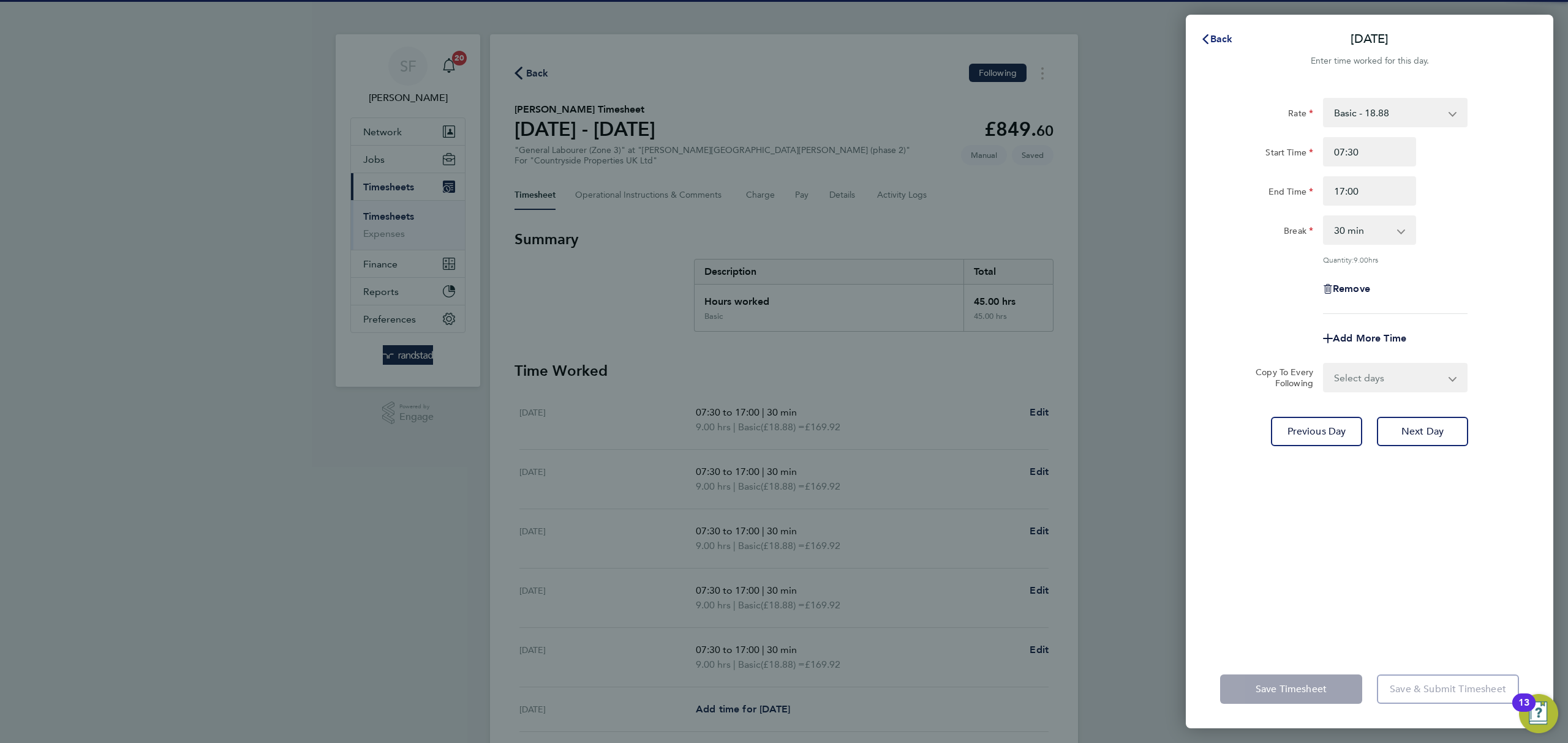
click at [1214, 41] on span "Back" at bounding box center [1221, 39] width 22 height 12
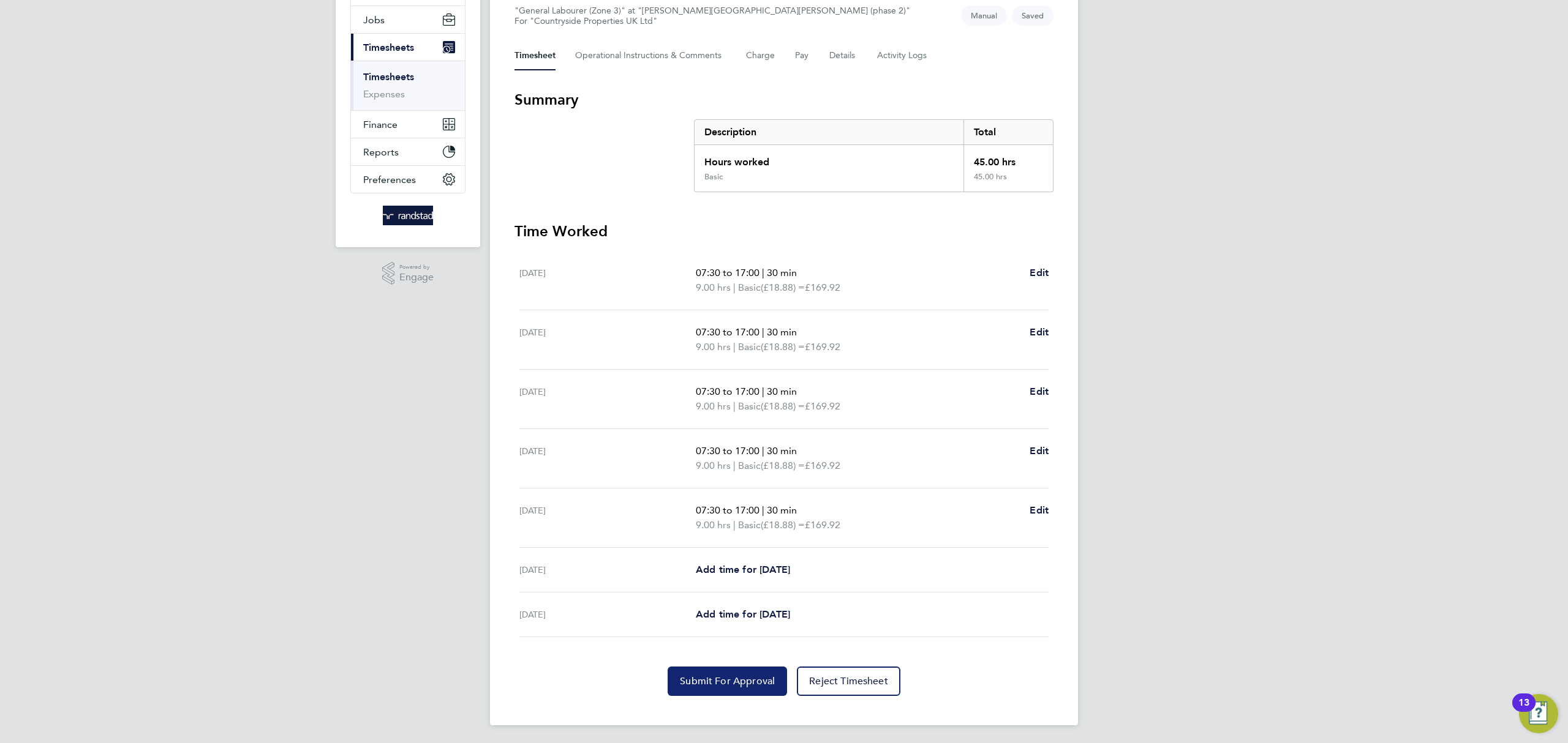
click at [745, 684] on span "Submit For Approval" at bounding box center [727, 681] width 95 height 12
click at [396, 78] on link "Timesheets" at bounding box center [388, 77] width 51 height 12
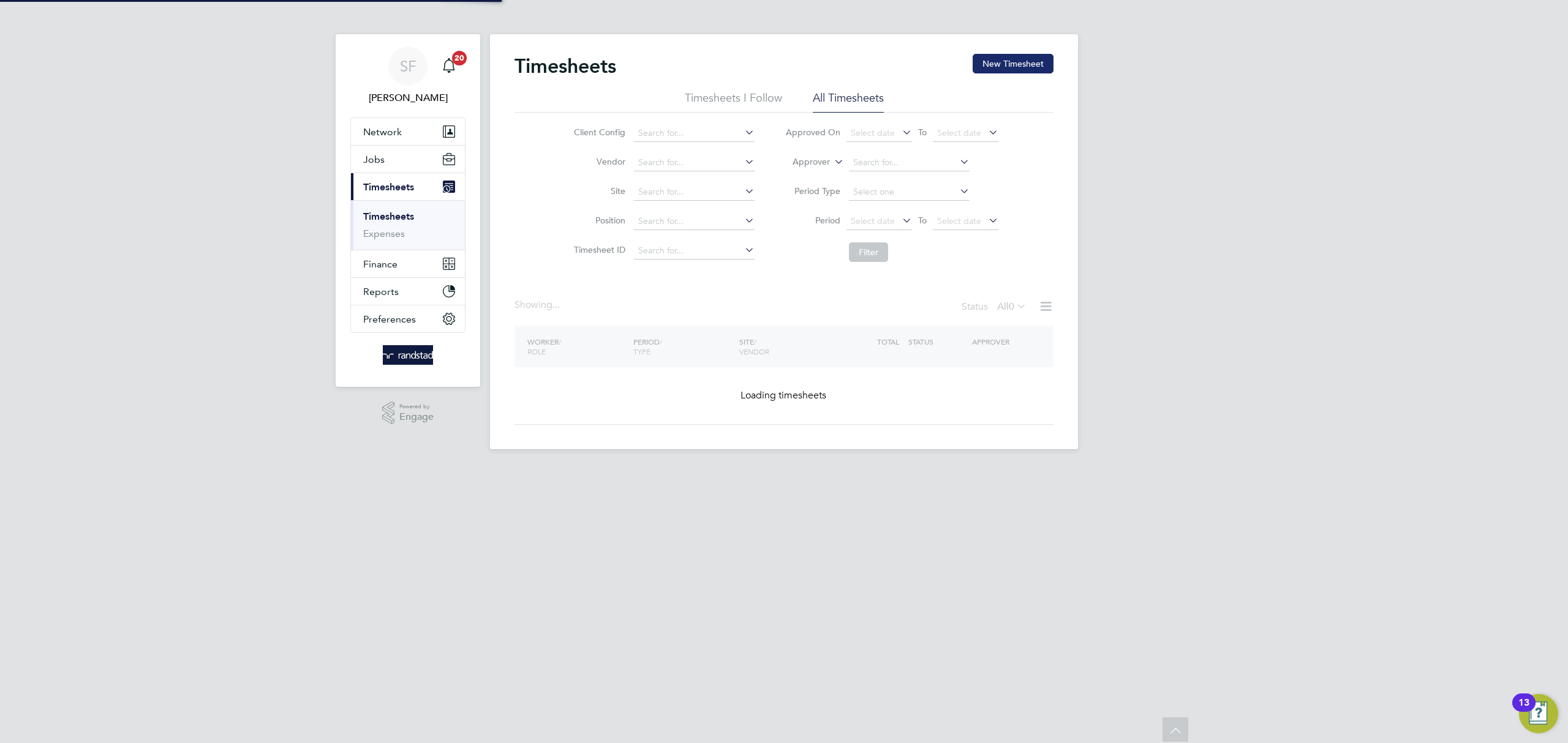
click at [996, 68] on button "New Timesheet" at bounding box center [1012, 63] width 81 height 19
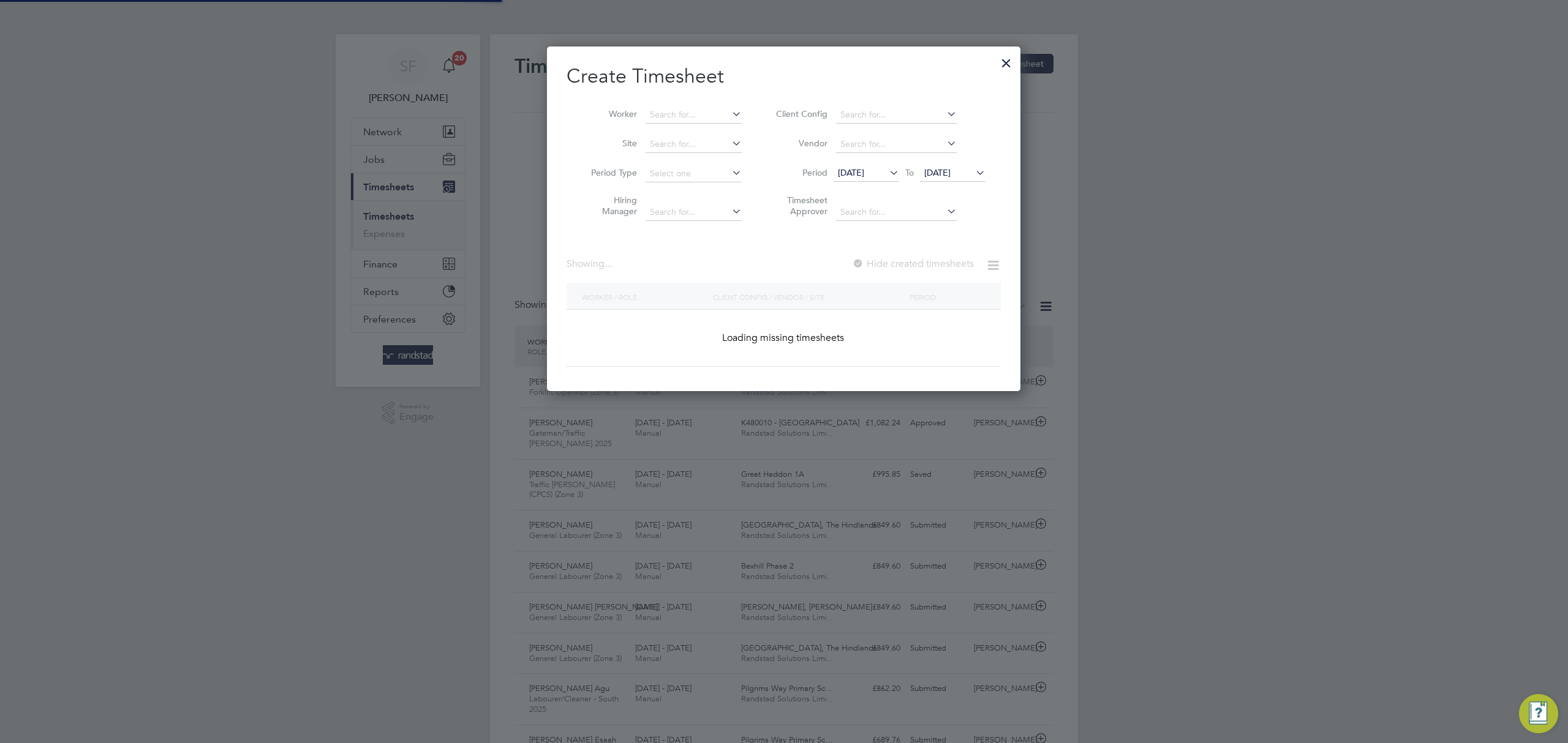
scroll to position [6, 6]
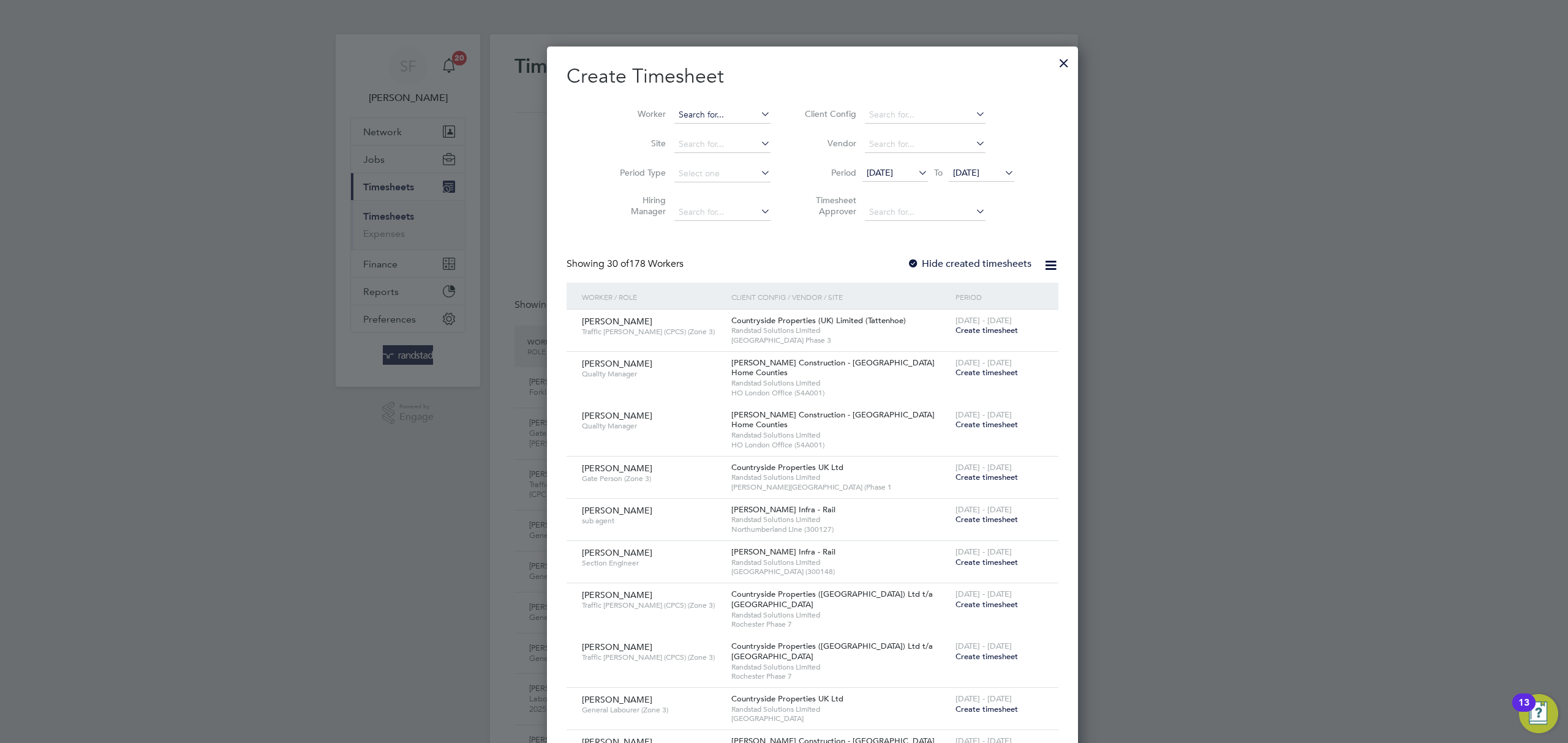
click at [675, 112] on input at bounding box center [723, 115] width 96 height 17
click at [718, 132] on li "[PERSON_NAME]" at bounding box center [722, 132] width 154 height 17
type input "[PERSON_NAME]"
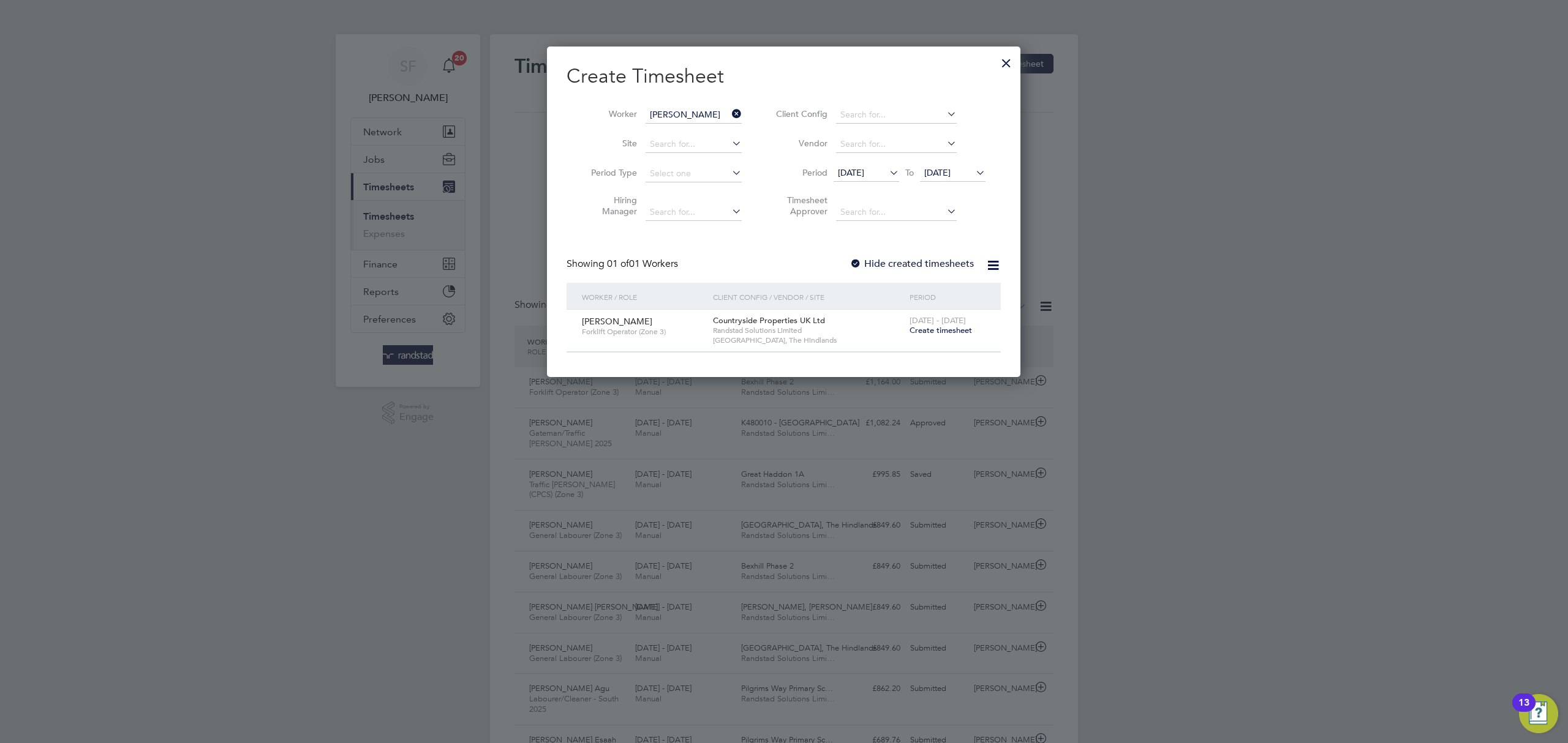
click at [927, 327] on span "Create timesheet" at bounding box center [940, 330] width 62 height 10
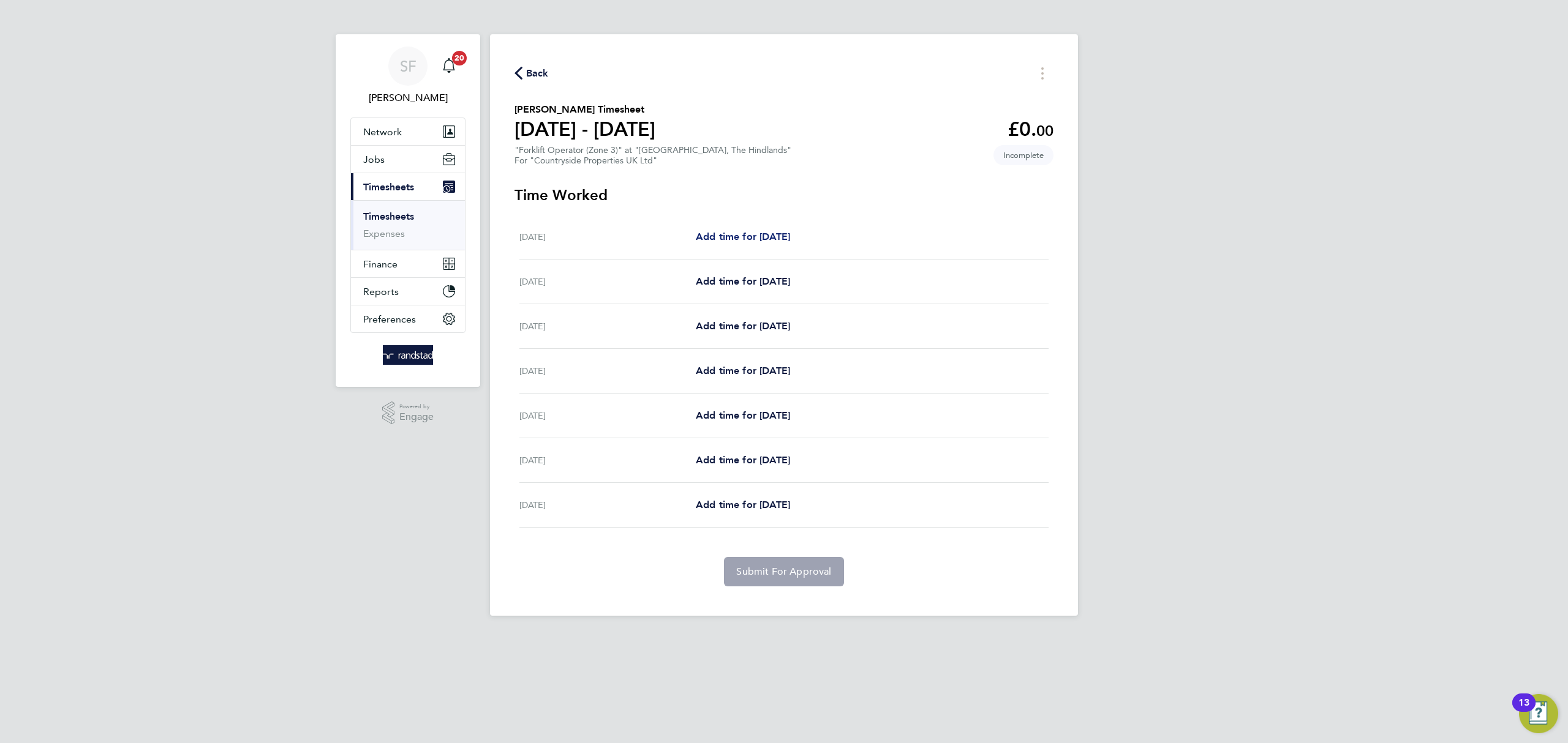
click at [765, 234] on span "Add time for [DATE]" at bounding box center [743, 237] width 95 height 12
select select "30"
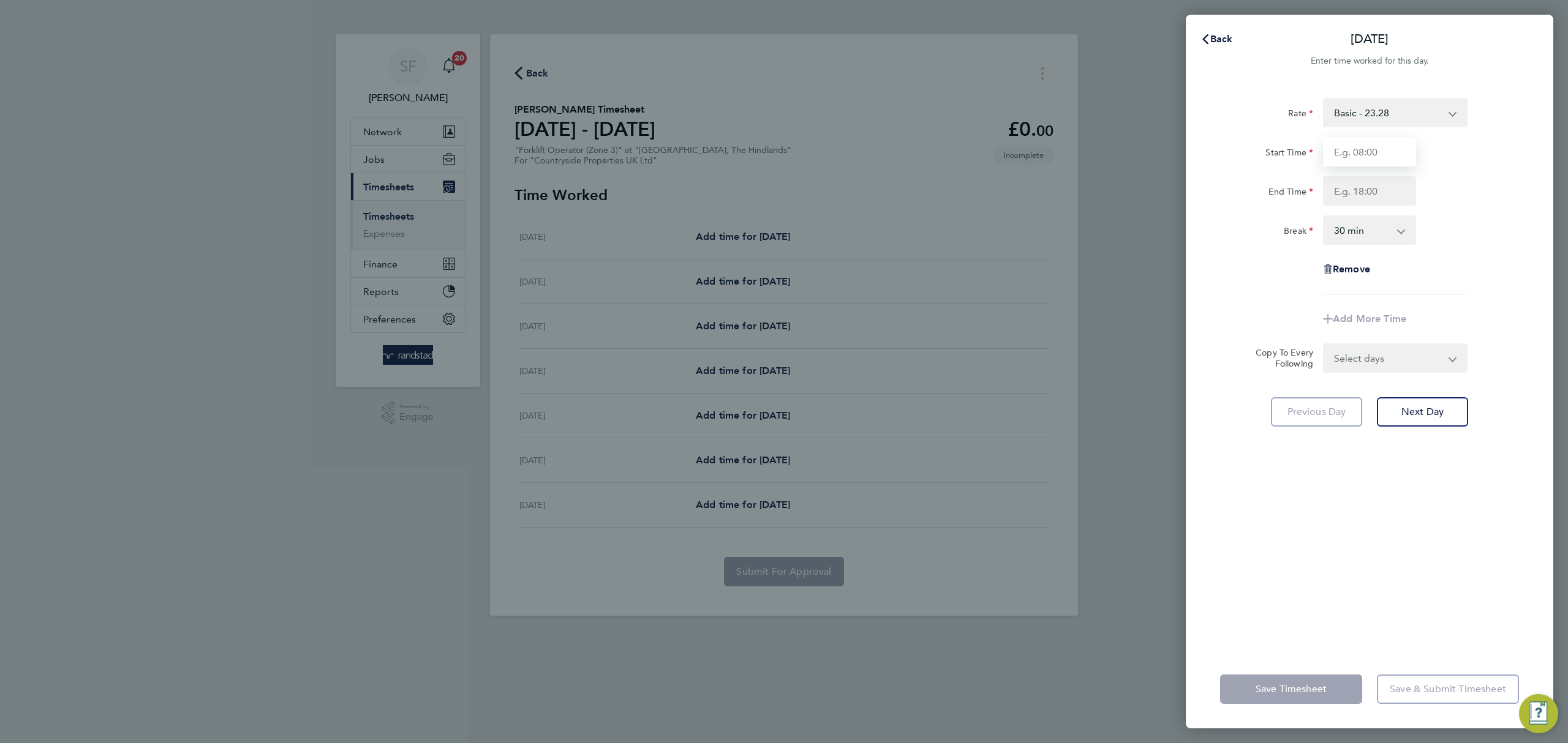
click at [1355, 153] on input "Start Time" at bounding box center [1369, 152] width 93 height 30
type input "07:30"
click at [1365, 195] on input "End Time" at bounding box center [1369, 191] width 93 height 30
type input "17:00"
click at [1394, 358] on form "Rate Basic - 23.28 Start Time 07:30 End Time 17:00 Break 0 min 15 min 30 min 45…" at bounding box center [1369, 236] width 299 height 275
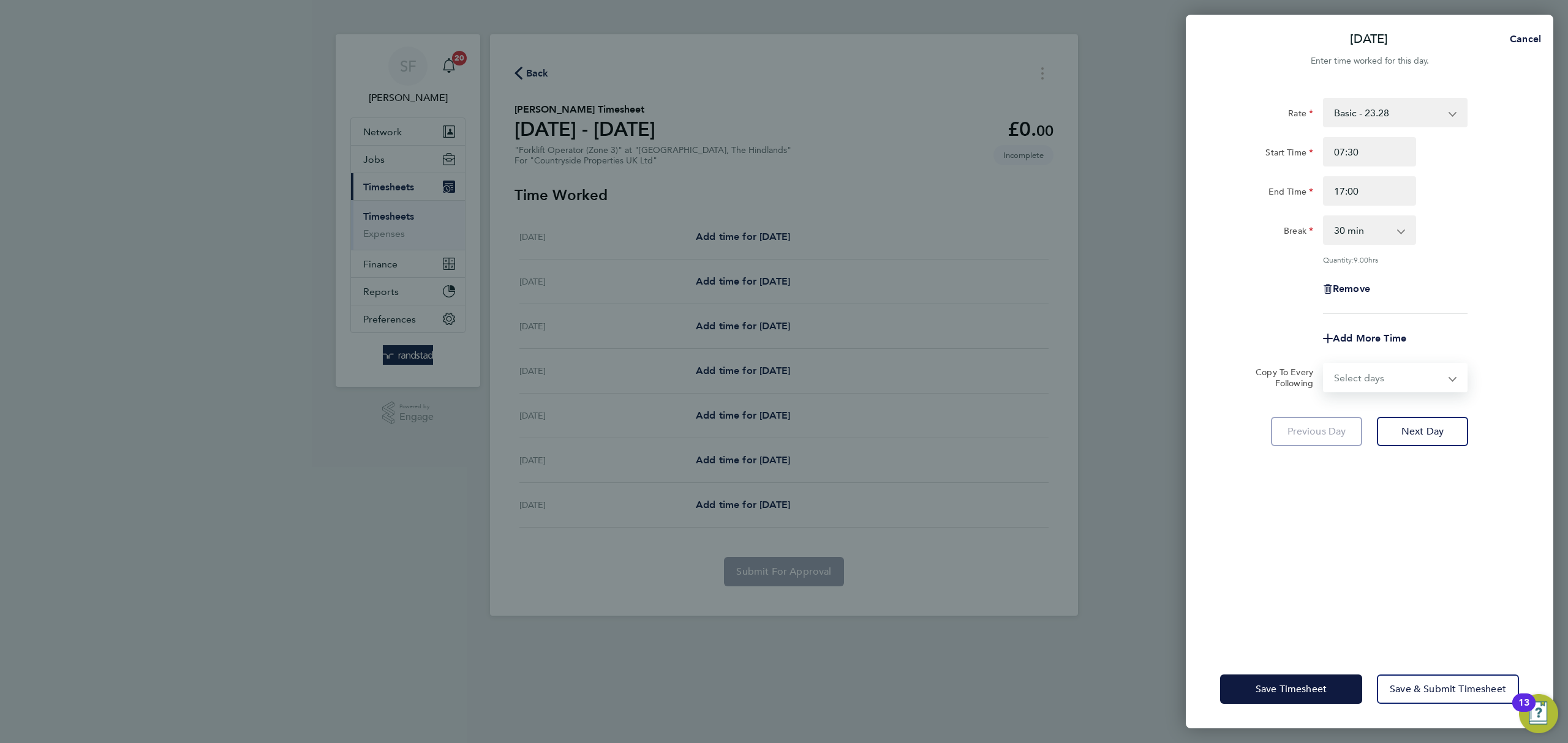
select select "WEEKDAY"
click at [1324, 365] on select "Select days Day Weekday (Mon-Fri) Weekend (Sat-Sun) [DATE] [DATE] [DATE] [DATE]…" at bounding box center [1388, 378] width 129 height 27
select select "[DATE]"
click at [1428, 480] on span "Next Day" at bounding box center [1422, 485] width 43 height 12
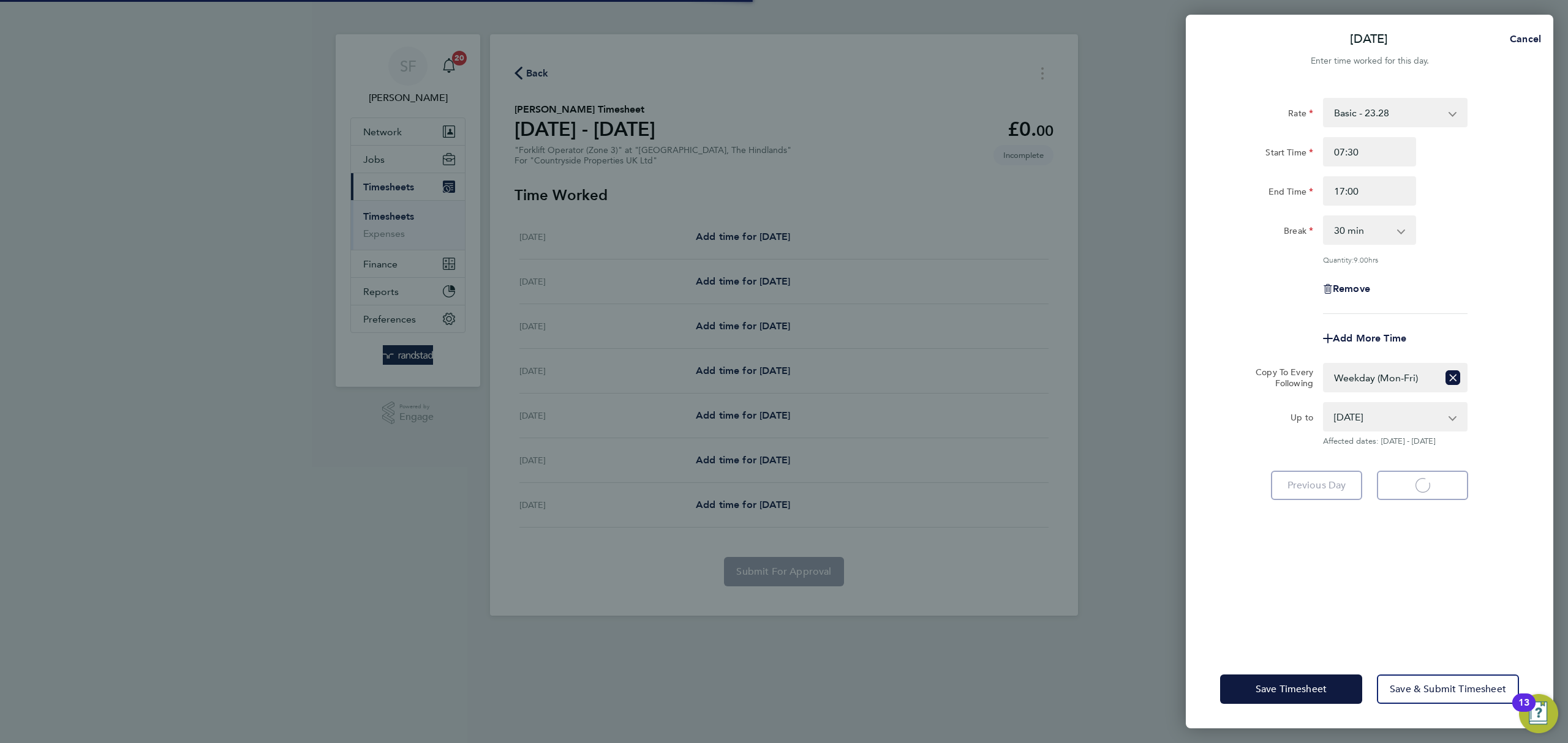
select select "30"
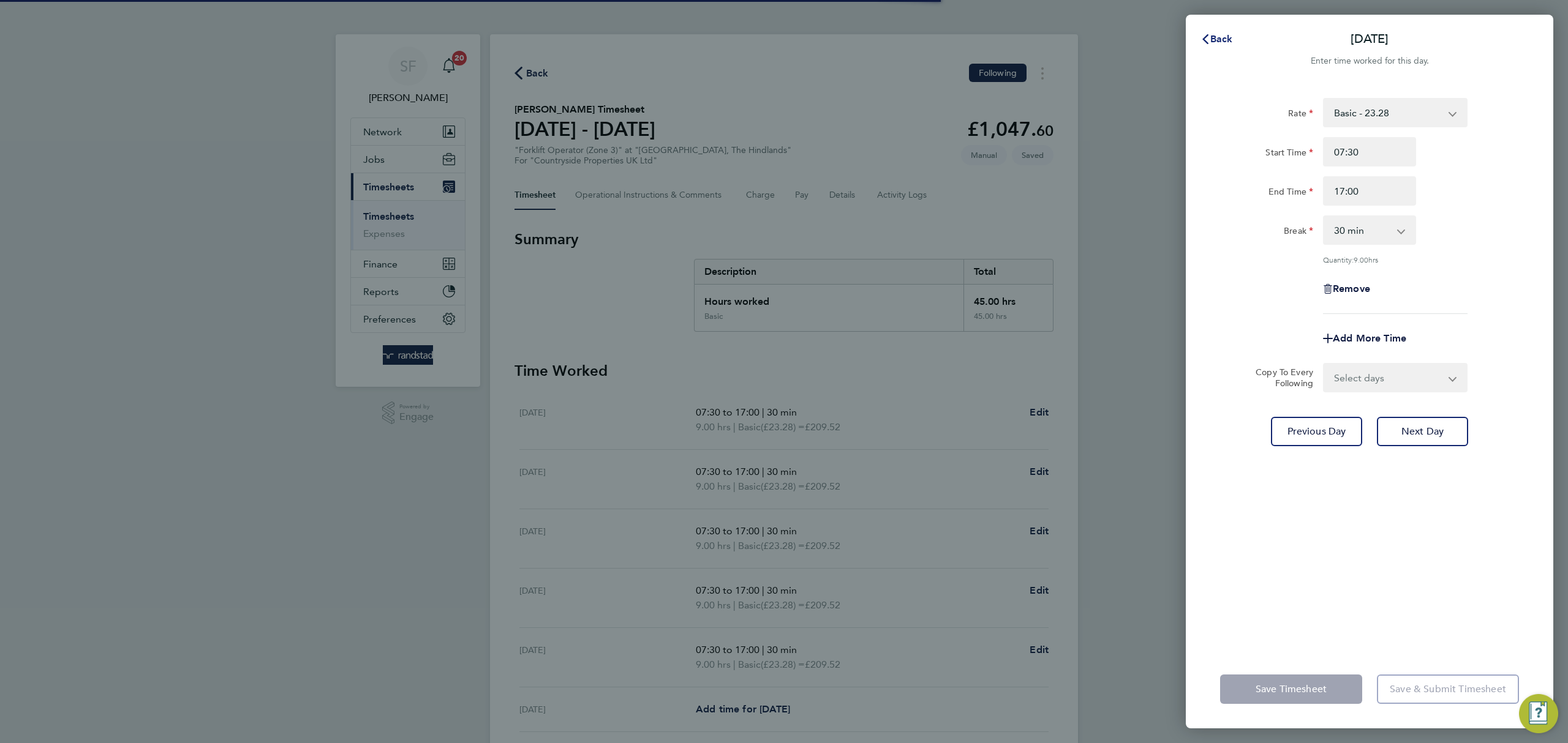
click at [1217, 41] on span "Back" at bounding box center [1221, 39] width 22 height 12
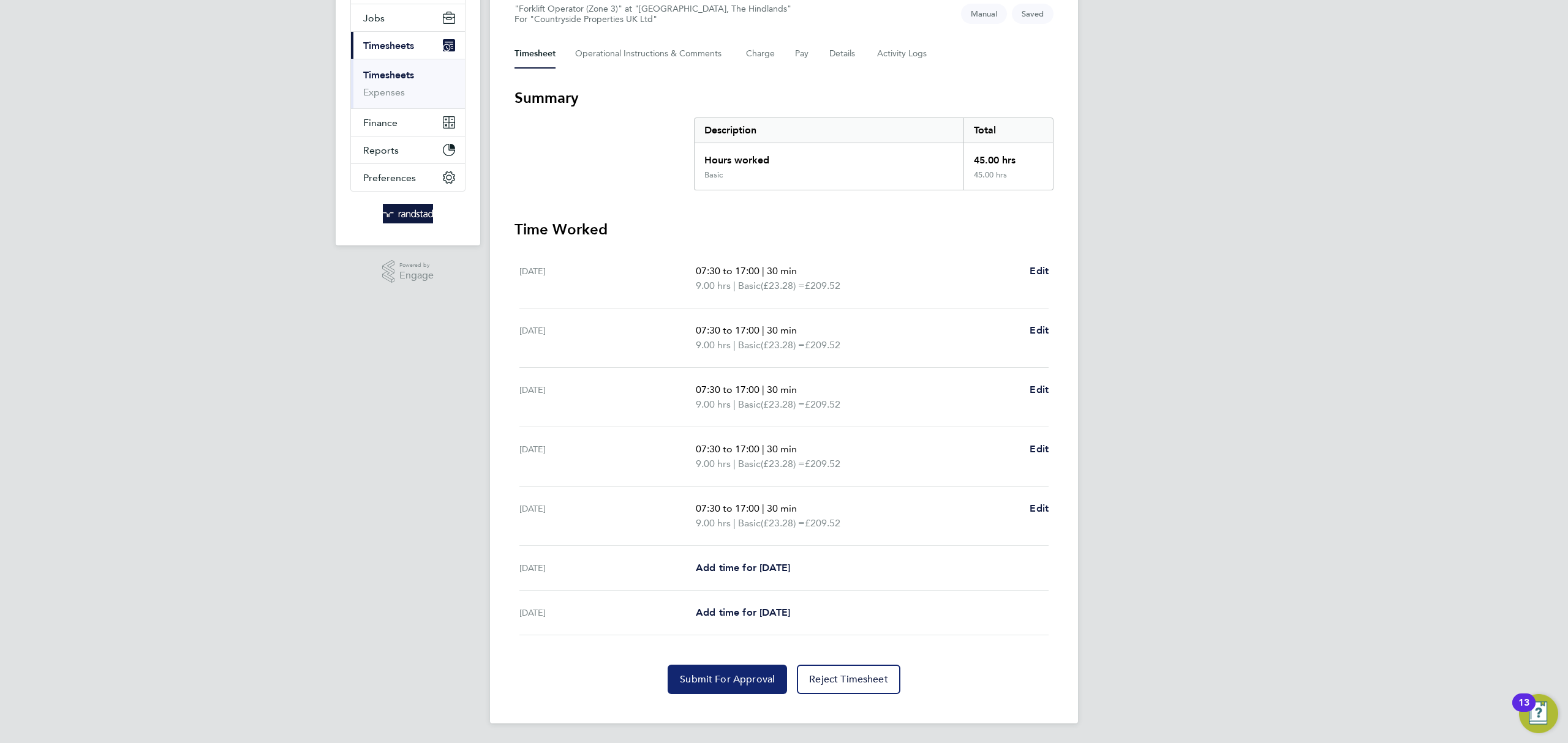
click at [724, 676] on span "Submit For Approval" at bounding box center [727, 679] width 95 height 12
click at [402, 72] on link "Timesheets" at bounding box center [388, 75] width 51 height 12
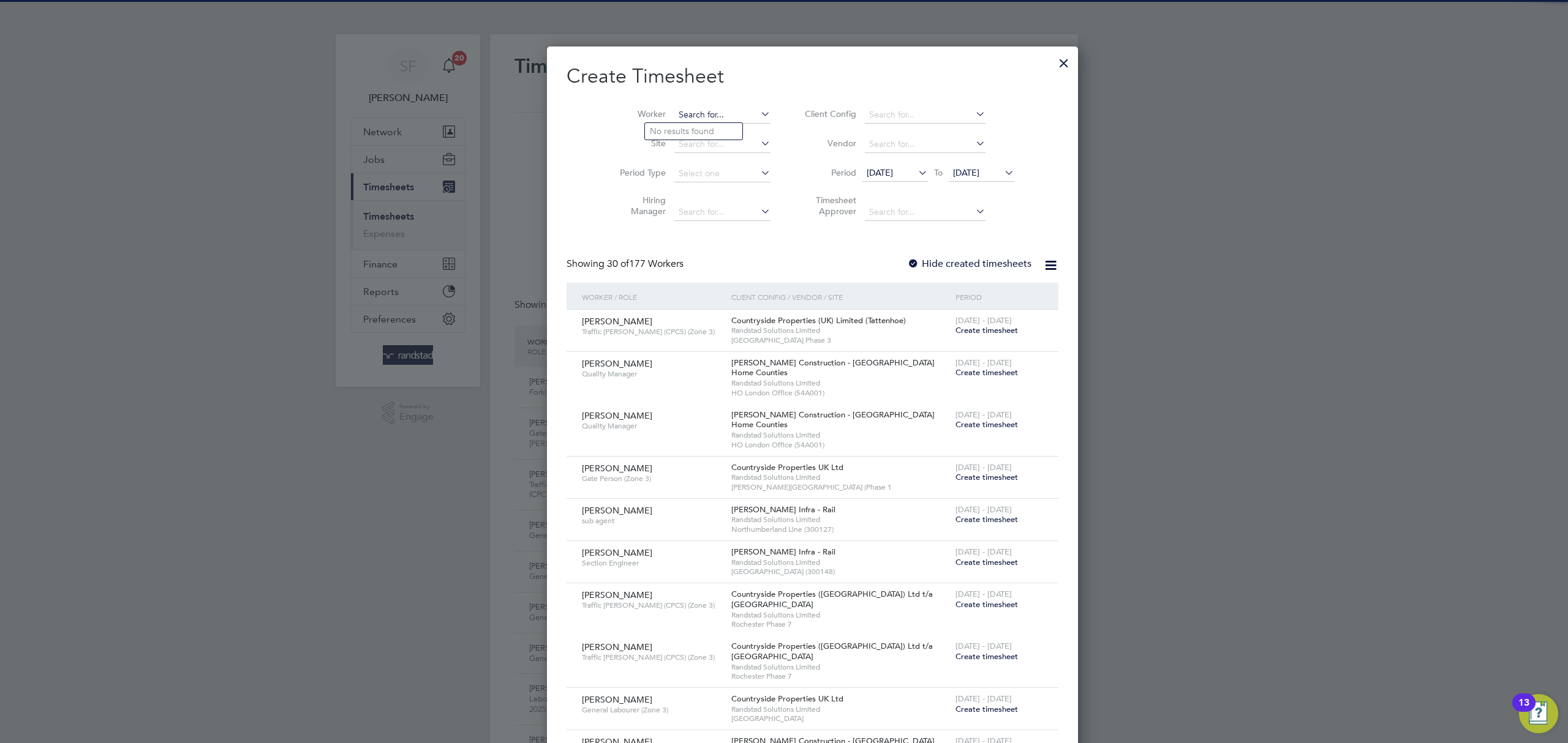
click at [675, 110] on input at bounding box center [723, 115] width 96 height 17
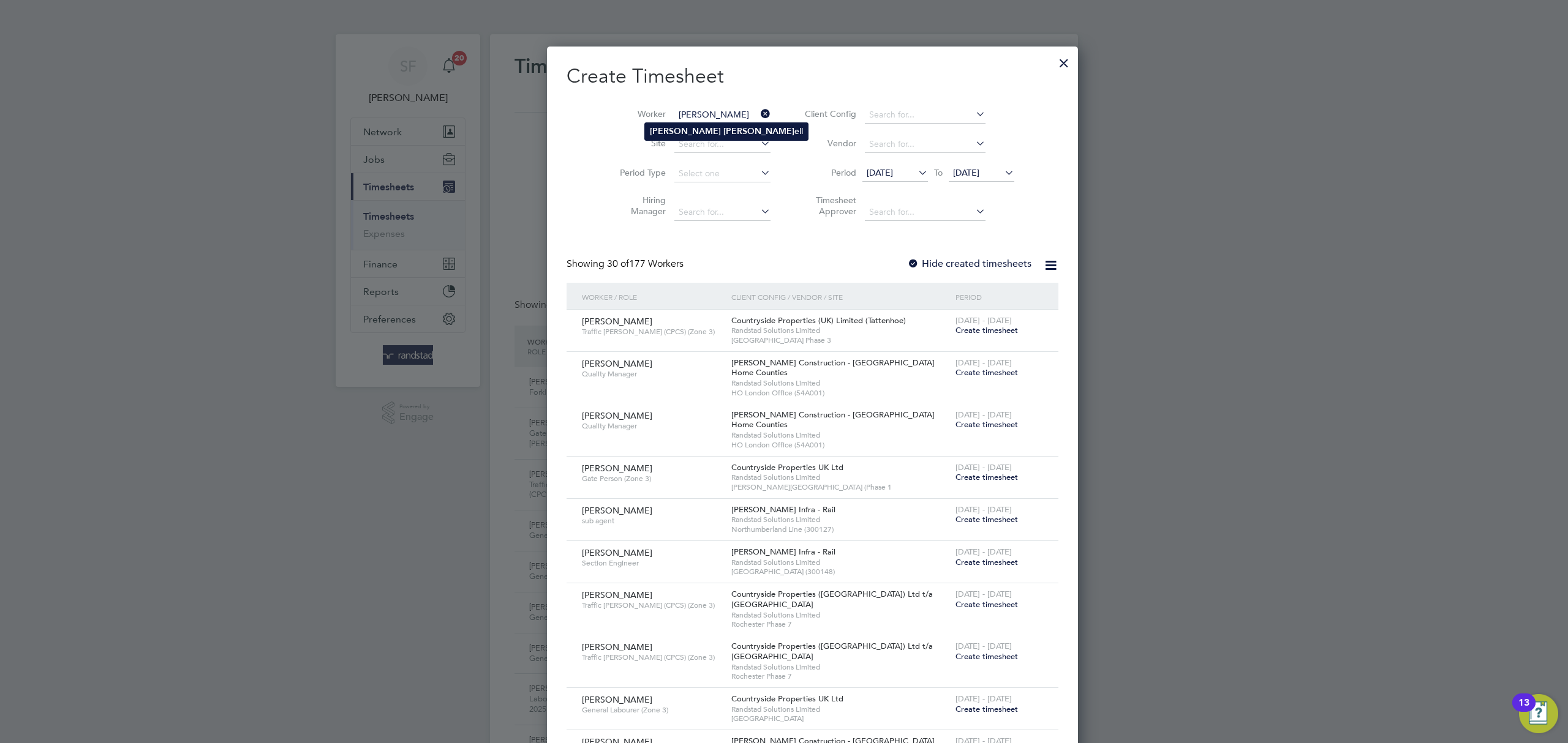
click at [676, 124] on li "[PERSON_NAME] ell" at bounding box center [726, 132] width 163 height 17
type input "[PERSON_NAME]"
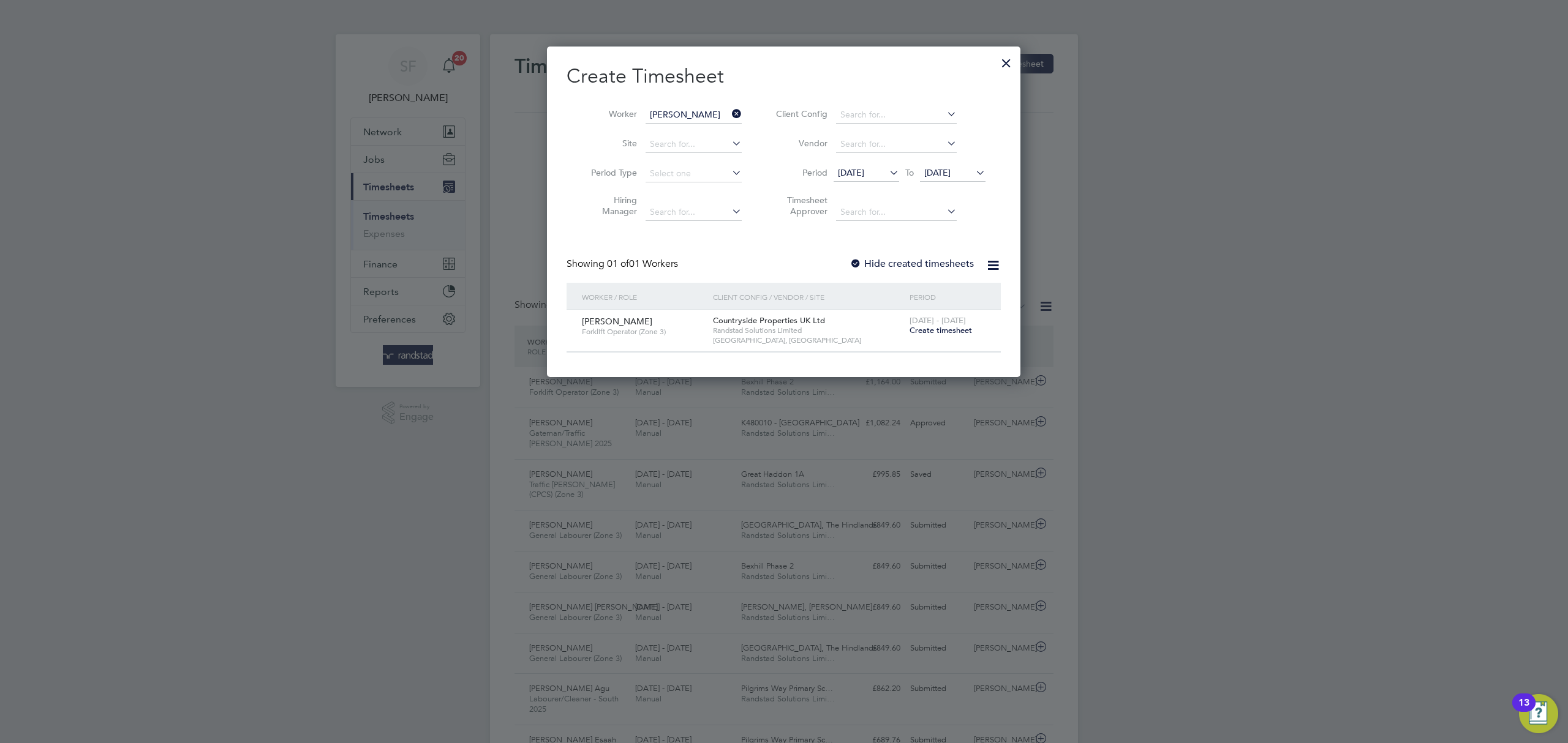
click at [934, 327] on span "Create timesheet" at bounding box center [940, 330] width 62 height 10
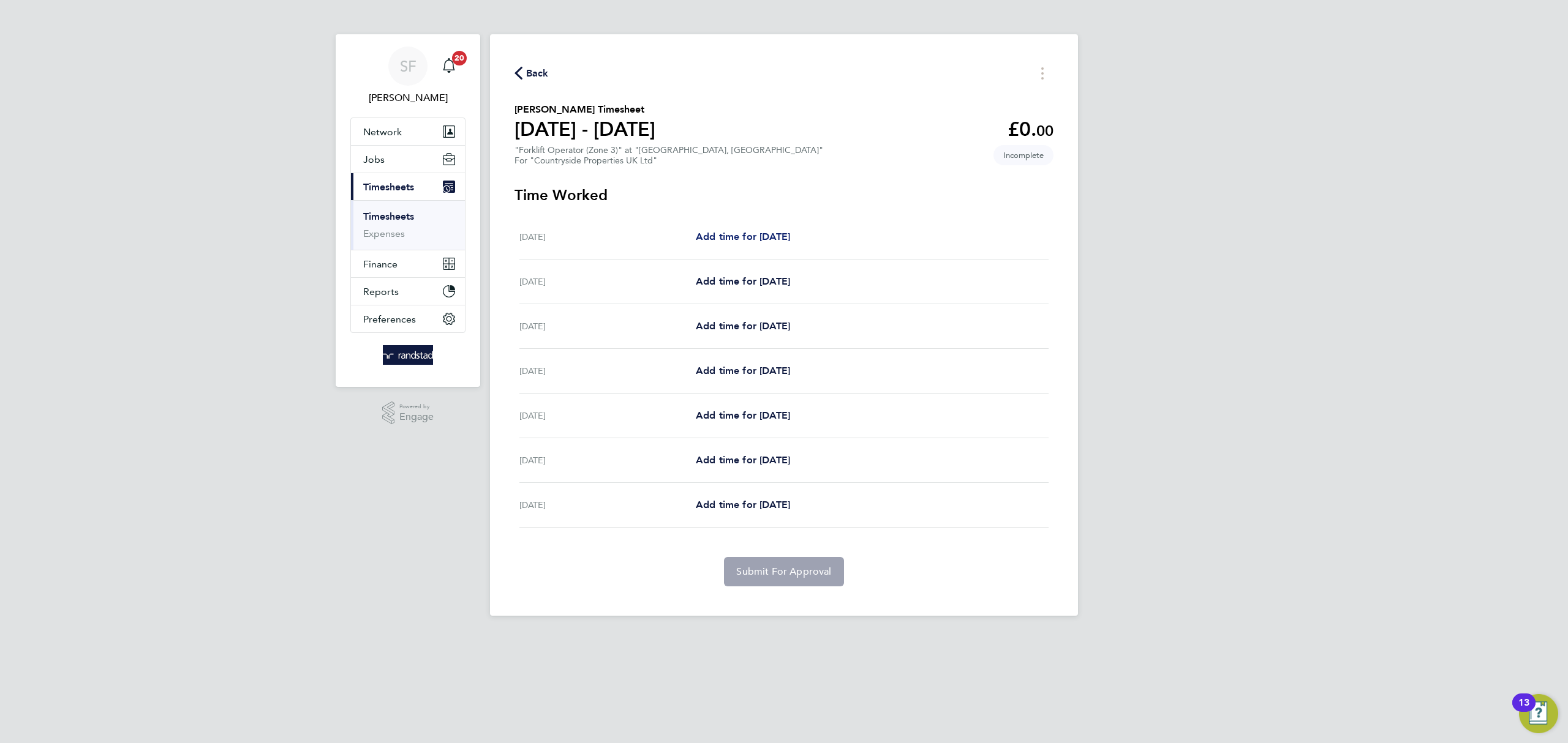
click at [775, 234] on span "Add time for [DATE]" at bounding box center [743, 237] width 95 height 12
select select "30"
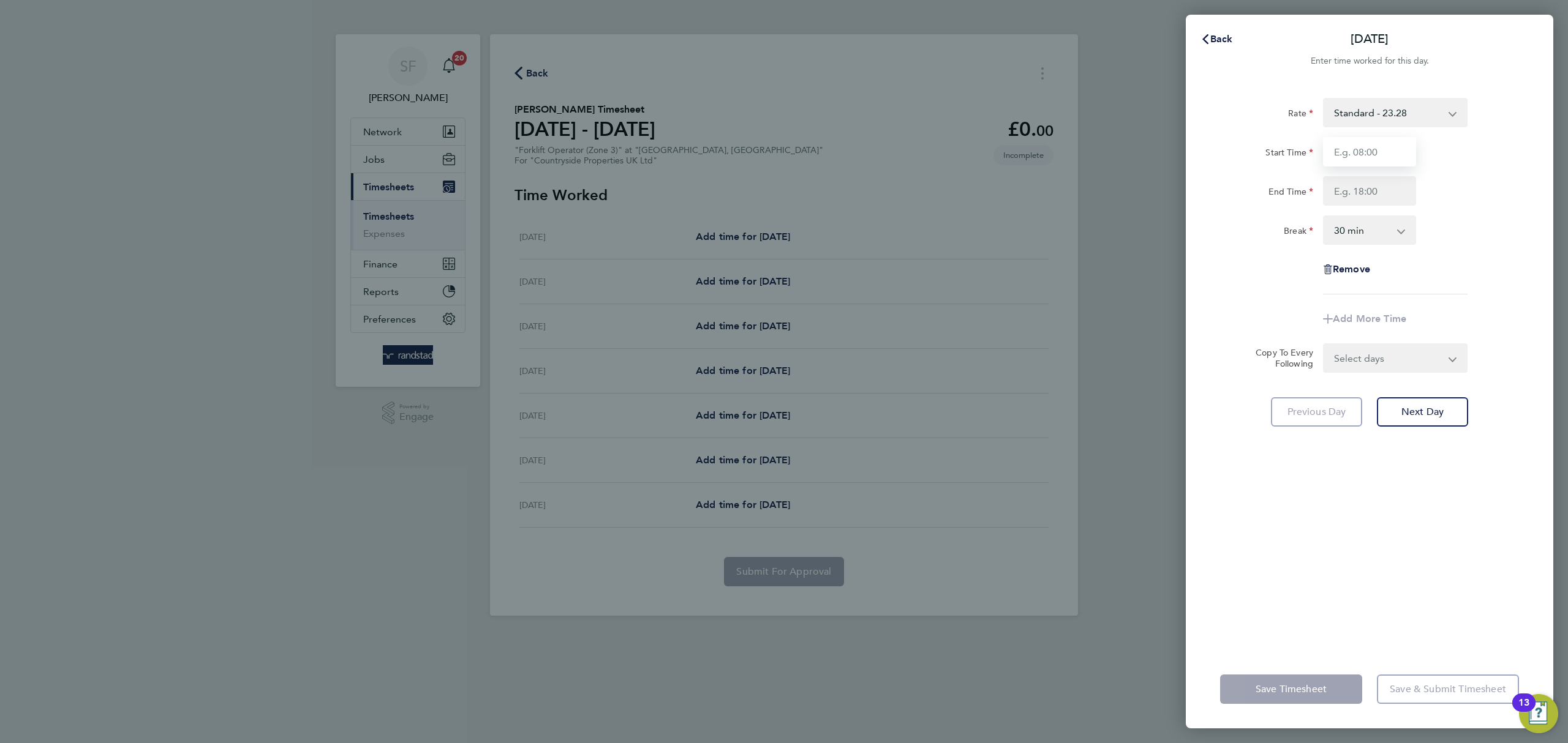
click at [1353, 150] on input "Start Time" at bounding box center [1369, 152] width 93 height 30
type input "07:30"
click at [1360, 193] on input "End Time" at bounding box center [1369, 191] width 93 height 30
type input "17:00"
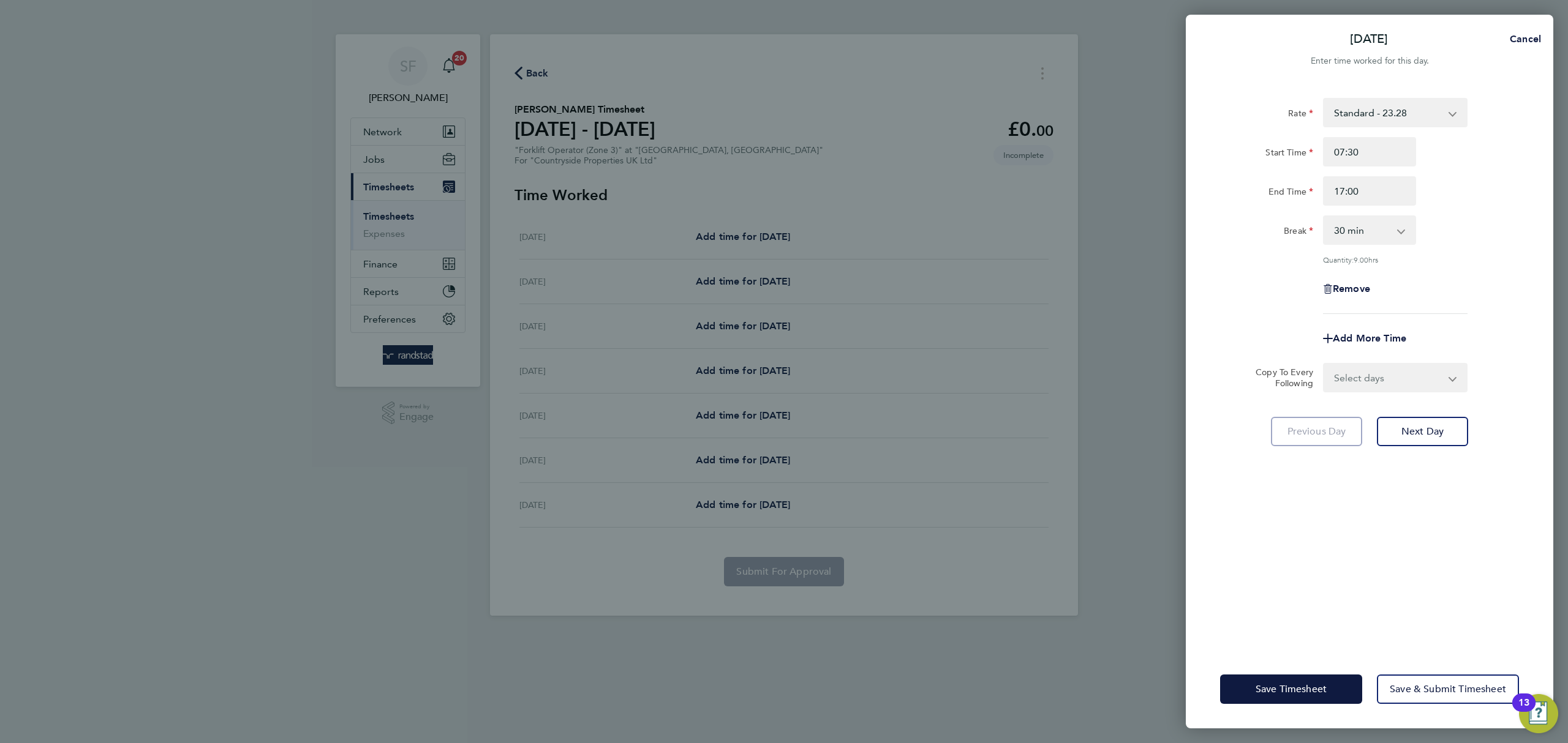
click at [1469, 324] on div "Add More Time" at bounding box center [1369, 339] width 309 height 30
click at [1414, 387] on select "Select days Day Weekday (Mon-Fri) Weekend (Sat-Sun) [DATE] [DATE] [DATE] [DATE]…" at bounding box center [1388, 378] width 129 height 27
select select "WEEKDAY"
click at [1324, 365] on select "Select days Day Weekday (Mon-Fri) Weekend (Sat-Sun) [DATE] [DATE] [DATE] [DATE]…" at bounding box center [1388, 378] width 129 height 27
select select "[DATE]"
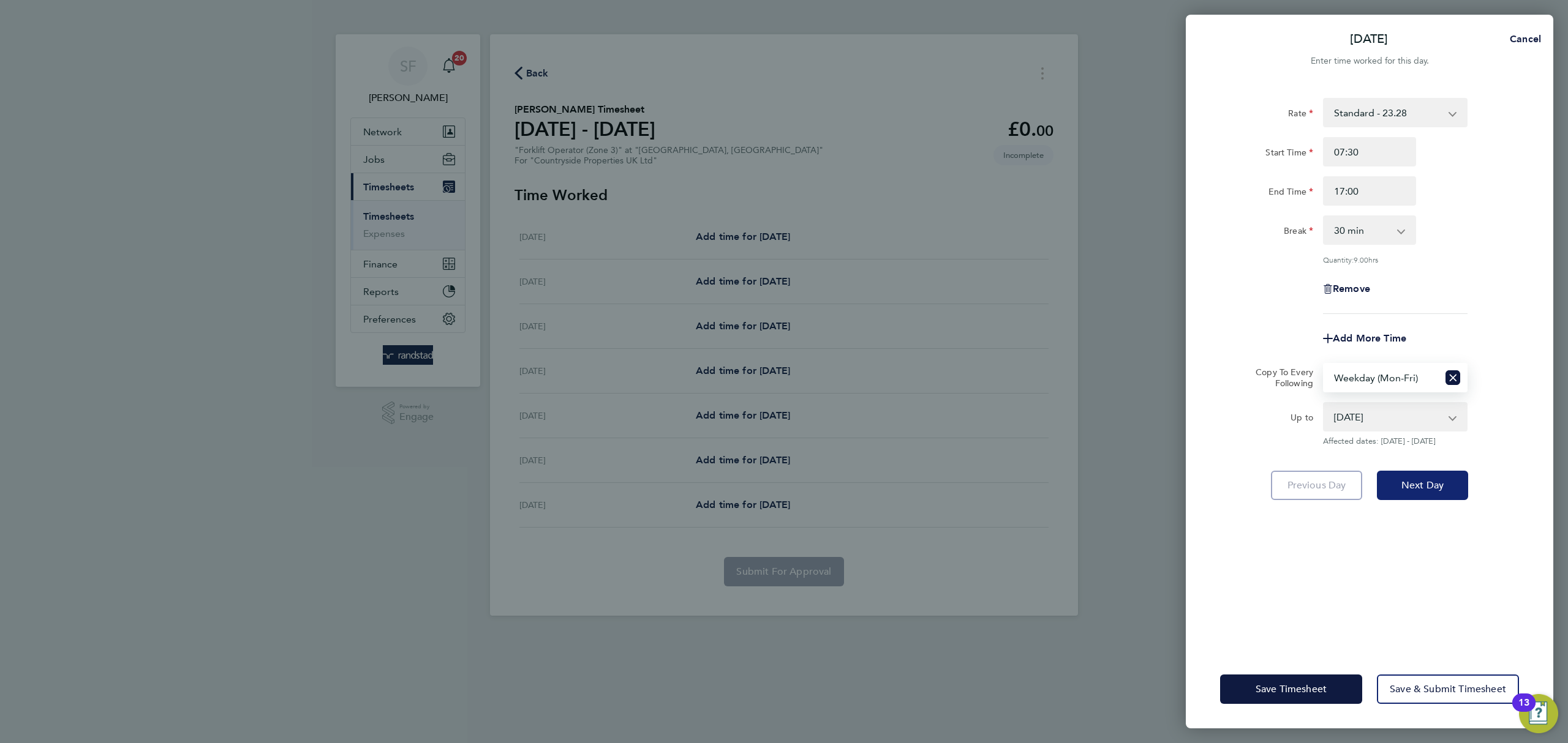
click at [1424, 485] on span "Next Day" at bounding box center [1422, 485] width 43 height 12
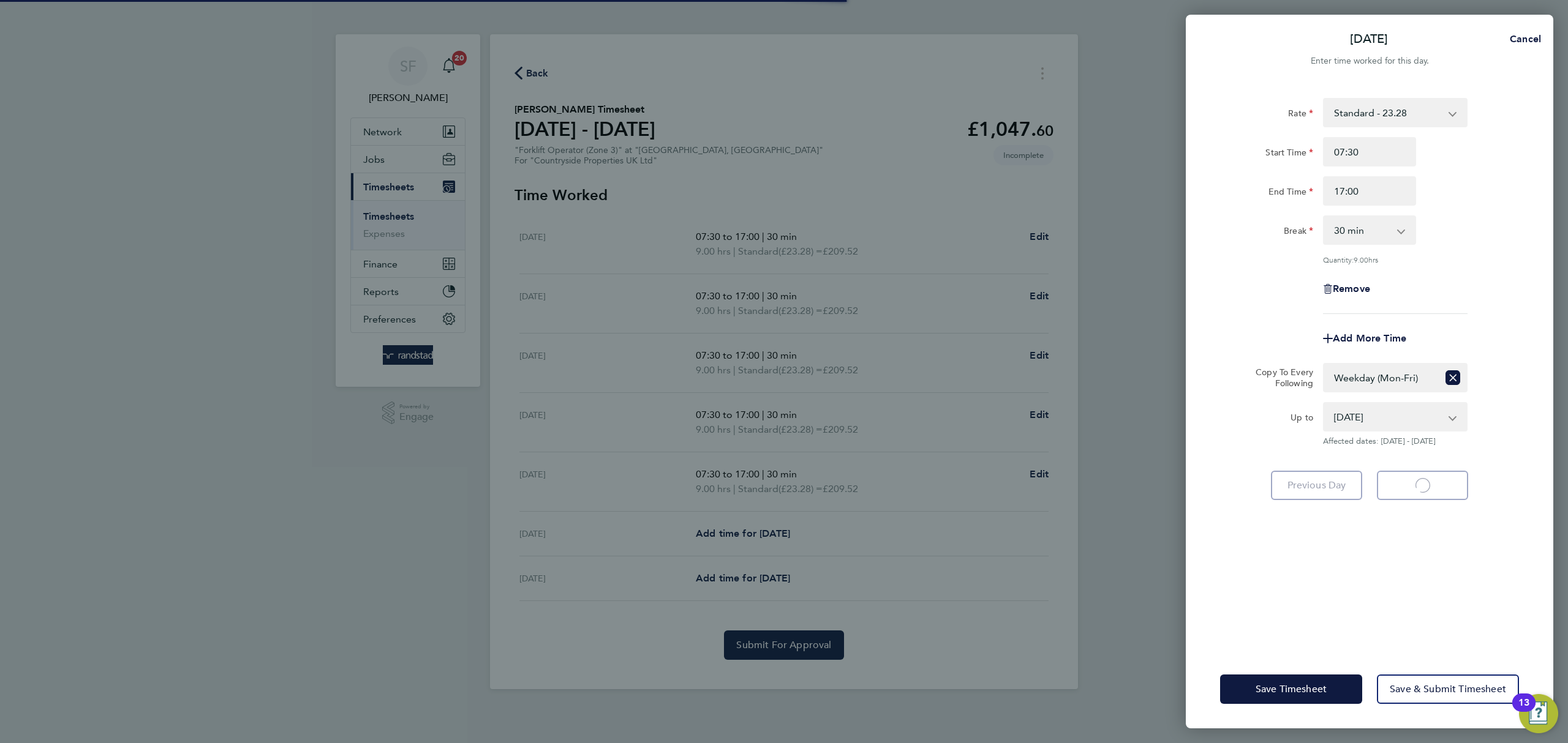
select select "30"
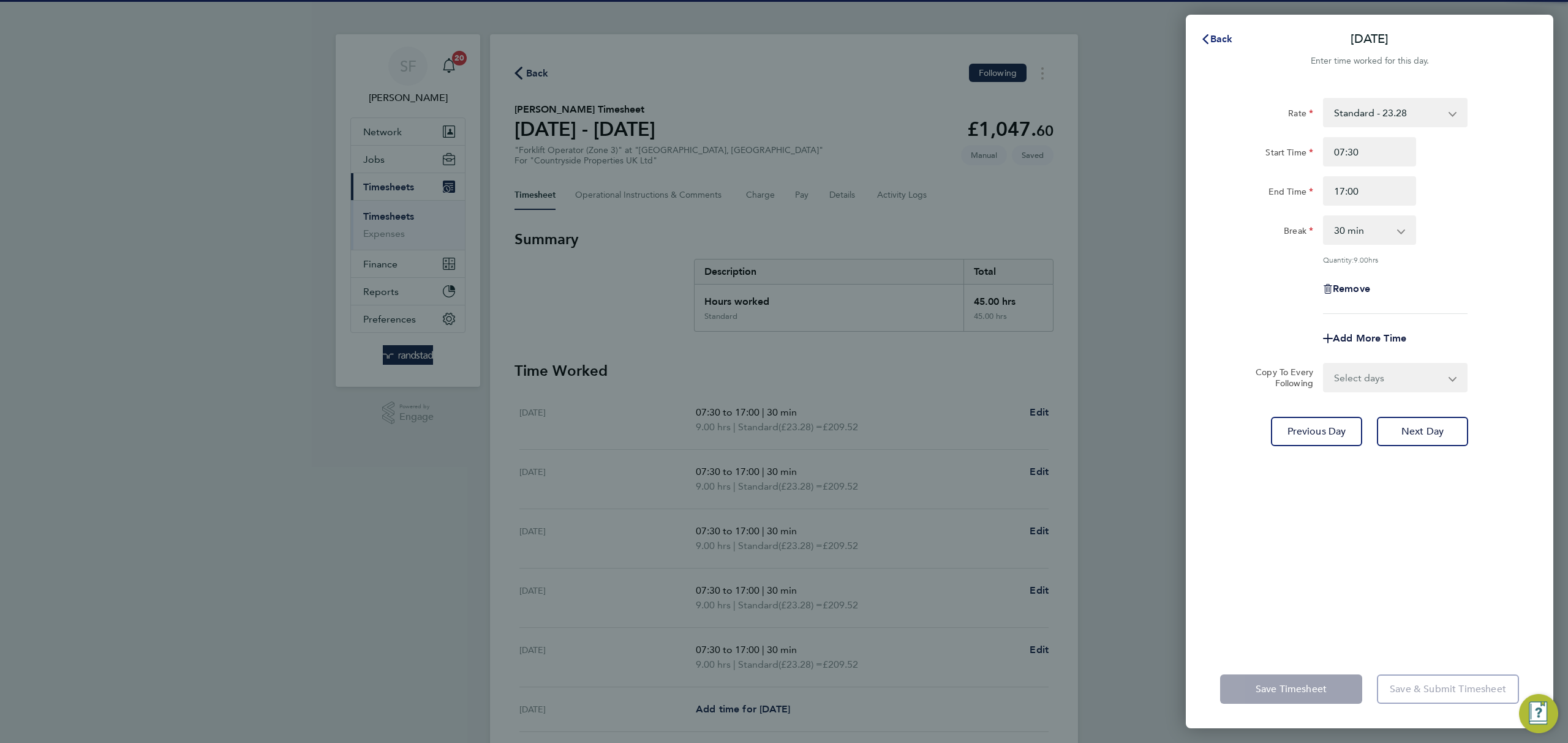
click at [1217, 41] on span "Back" at bounding box center [1221, 39] width 22 height 12
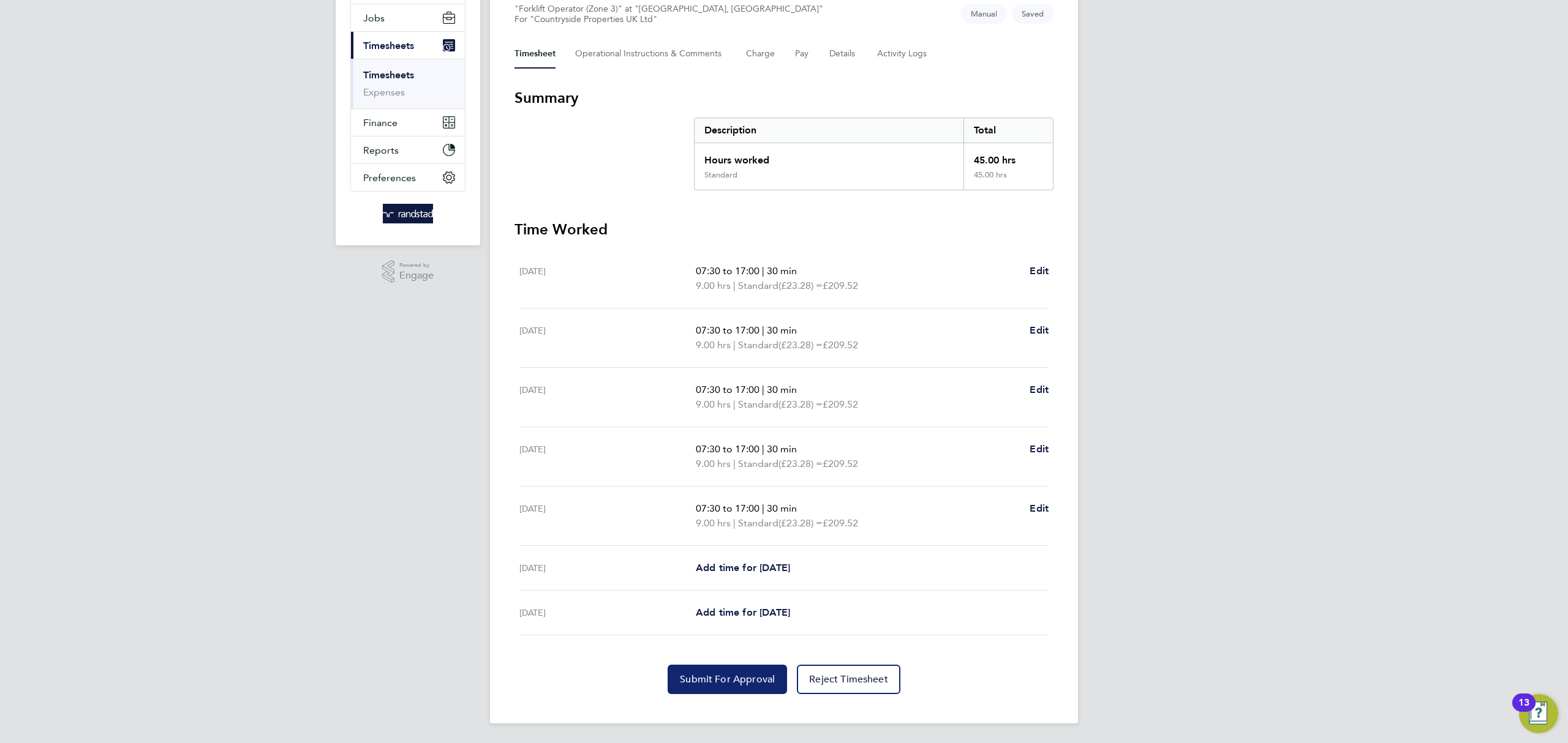
click at [722, 674] on span "Submit For Approval" at bounding box center [727, 679] width 95 height 12
click at [399, 77] on link "Timesheets" at bounding box center [388, 75] width 51 height 12
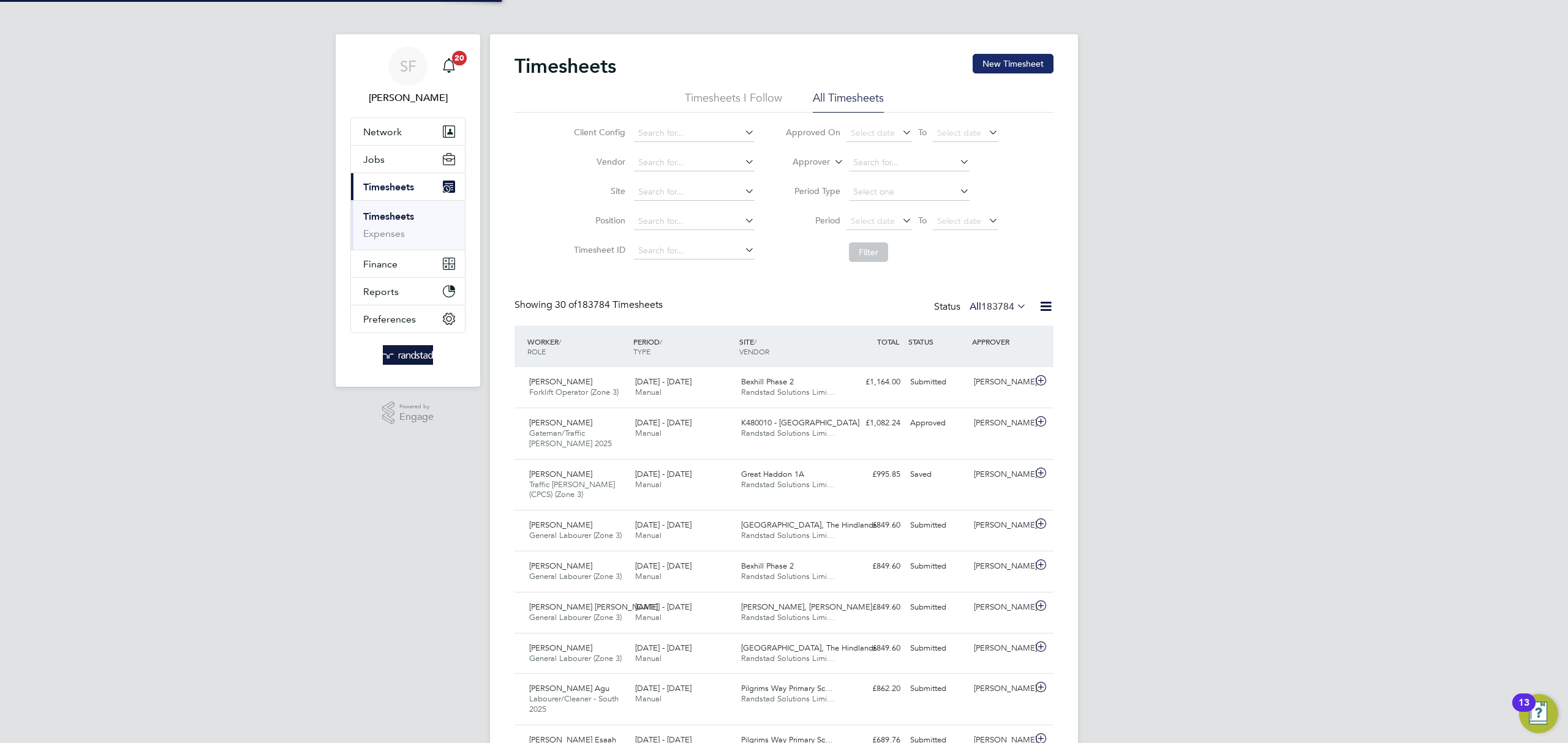
click at [1030, 62] on button "New Timesheet" at bounding box center [1012, 63] width 81 height 19
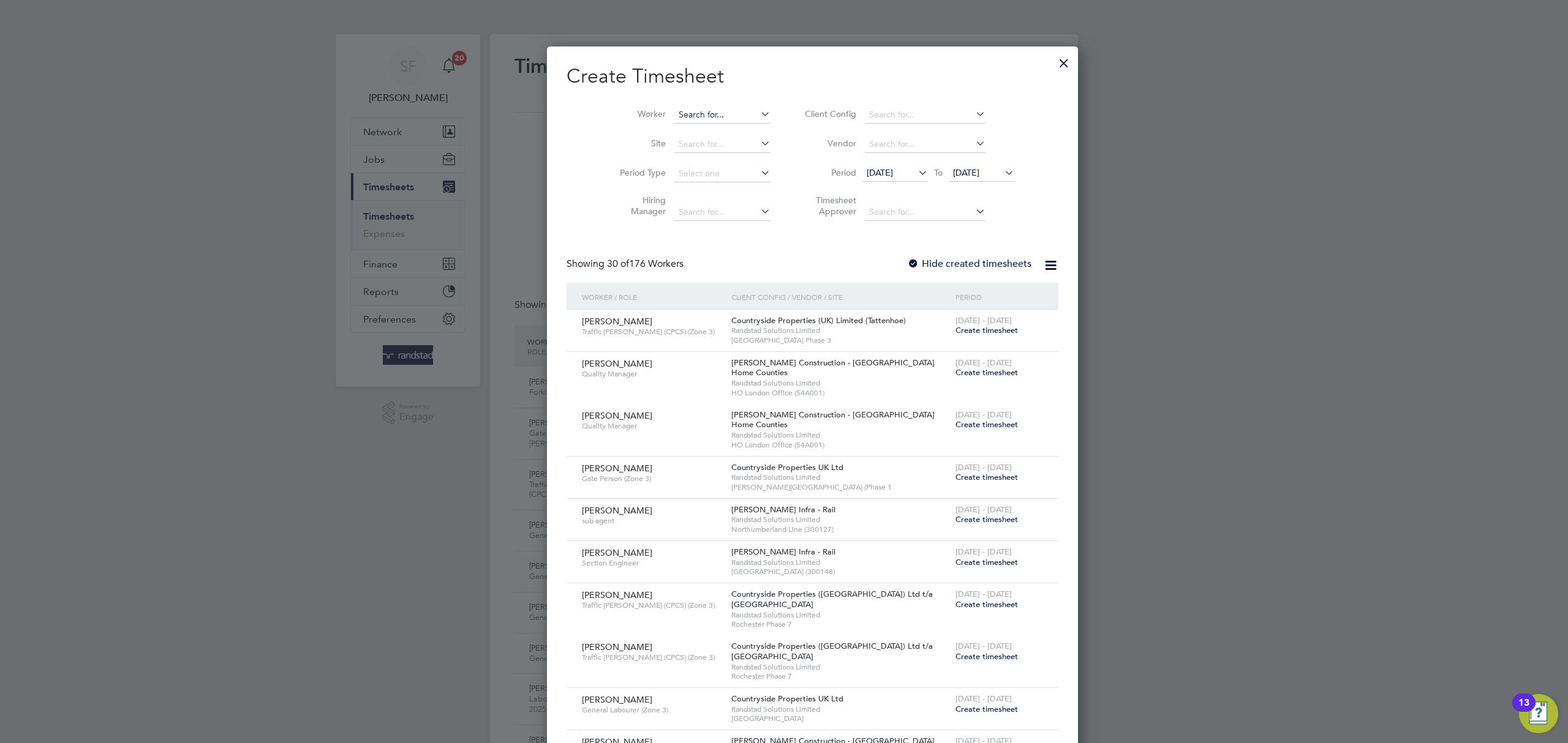
click at [691, 109] on input at bounding box center [723, 115] width 96 height 17
click at [724, 129] on b "[PERSON_NAME]" at bounding box center [759, 131] width 71 height 10
type input "[PERSON_NAME]"
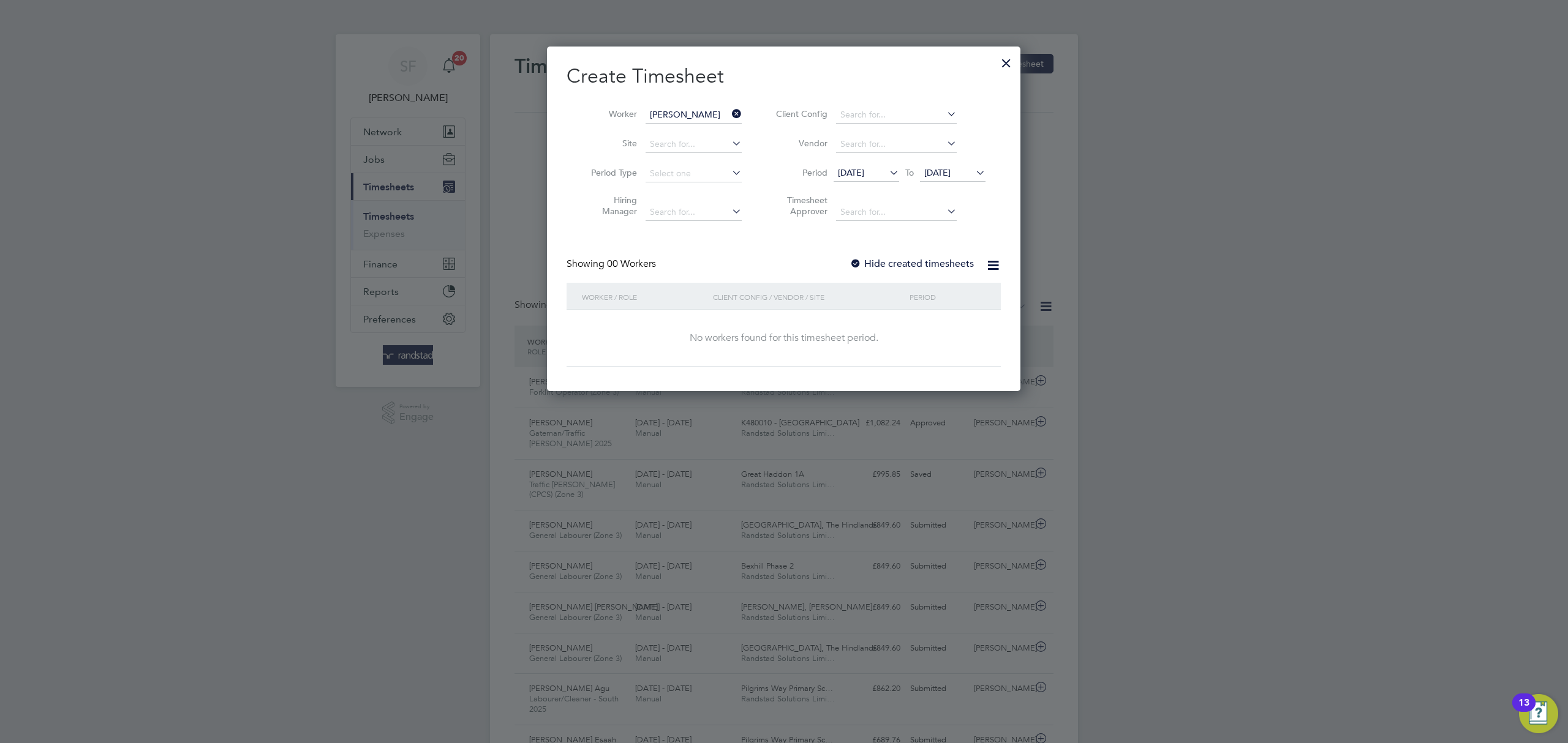
click at [934, 170] on span "[DATE]" at bounding box center [937, 173] width 26 height 11
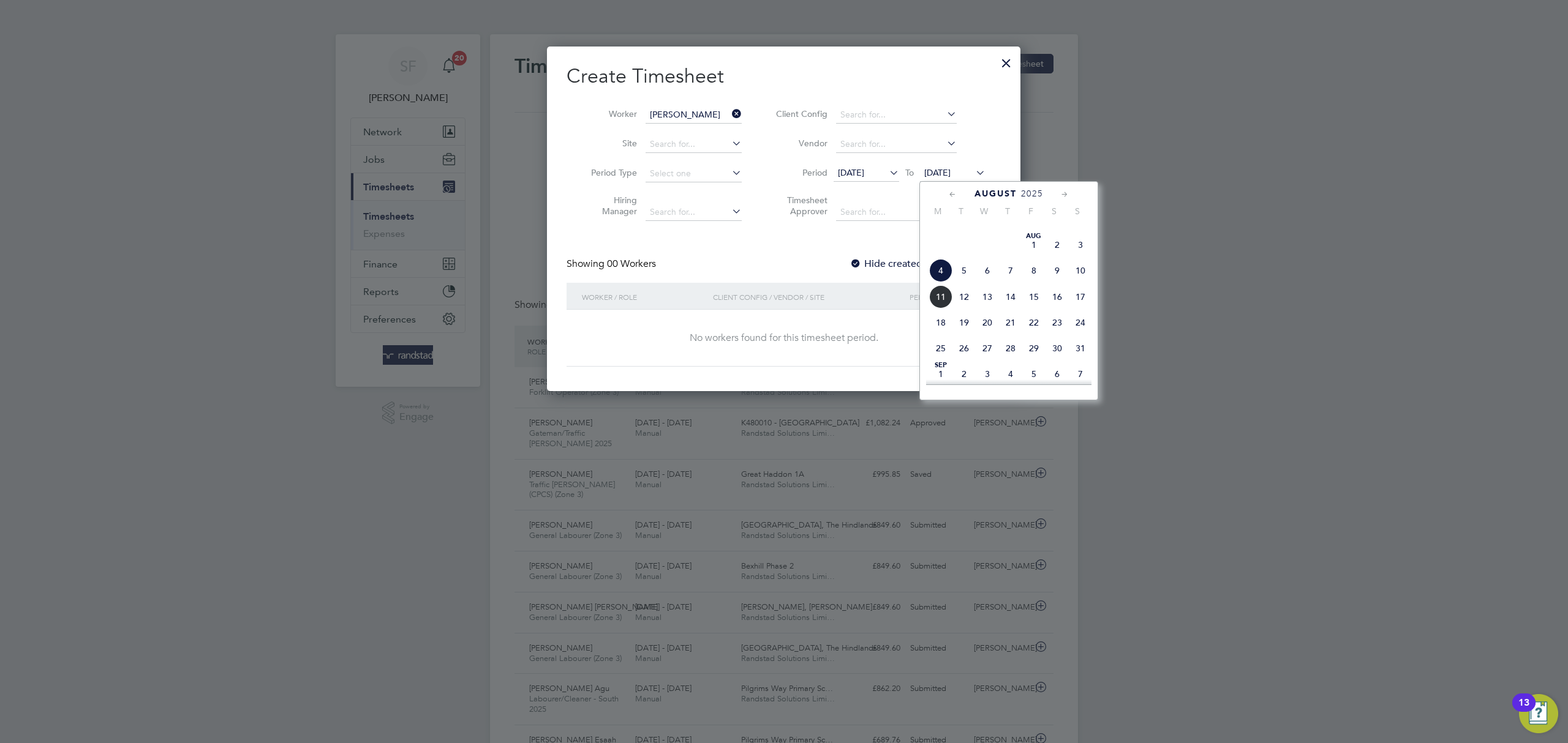
click at [945, 309] on span "11" at bounding box center [940, 297] width 23 height 23
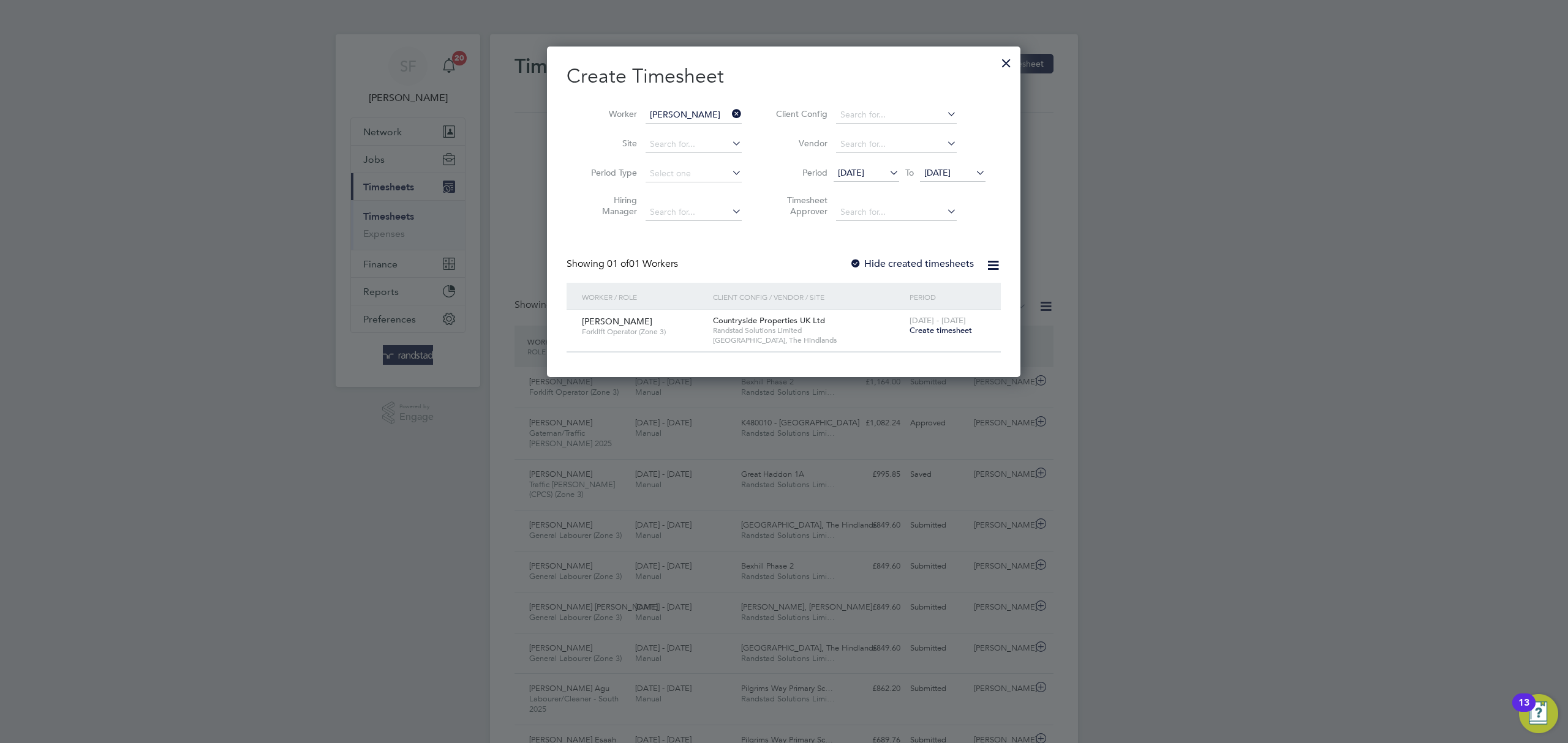
click at [1006, 58] on div at bounding box center [1007, 60] width 22 height 22
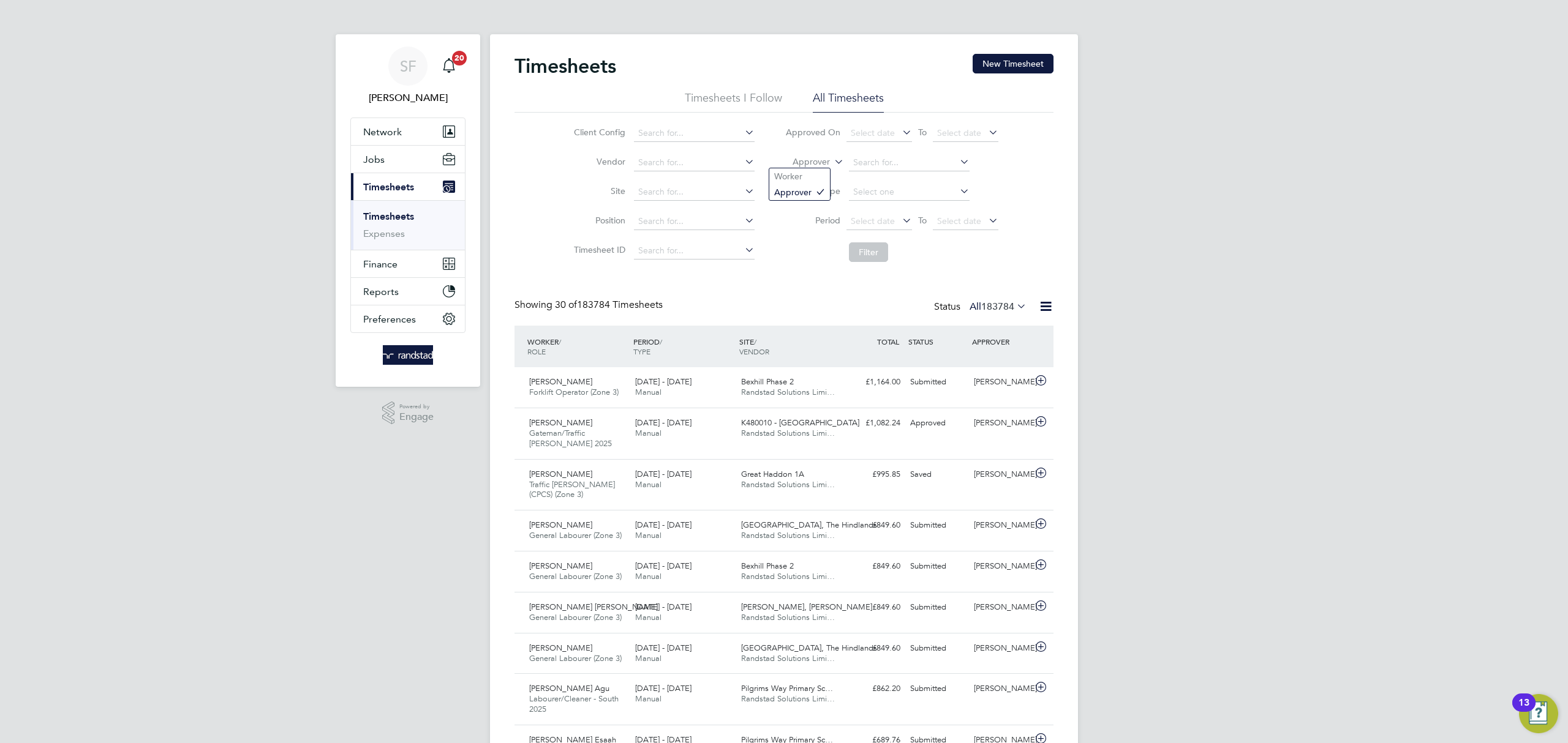
click at [831, 162] on icon at bounding box center [831, 159] width 0 height 11
click at [827, 173] on li "Worker" at bounding box center [799, 176] width 60 height 16
click at [871, 161] on input at bounding box center [909, 162] width 121 height 17
click at [885, 174] on li "[PERSON_NAME]" at bounding box center [925, 180] width 154 height 17
type input "[PERSON_NAME]"
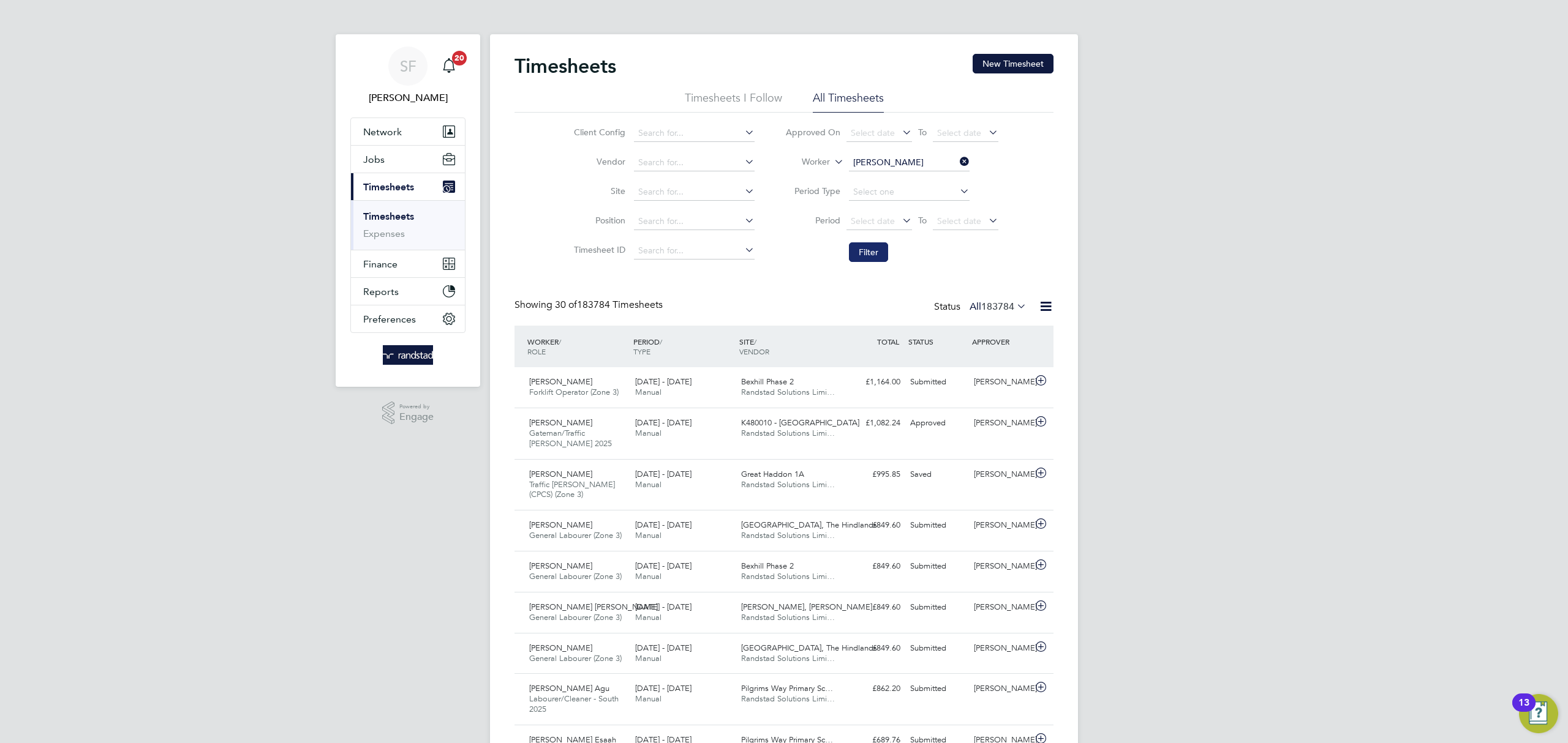
click at [877, 260] on button "Filter" at bounding box center [868, 251] width 39 height 19
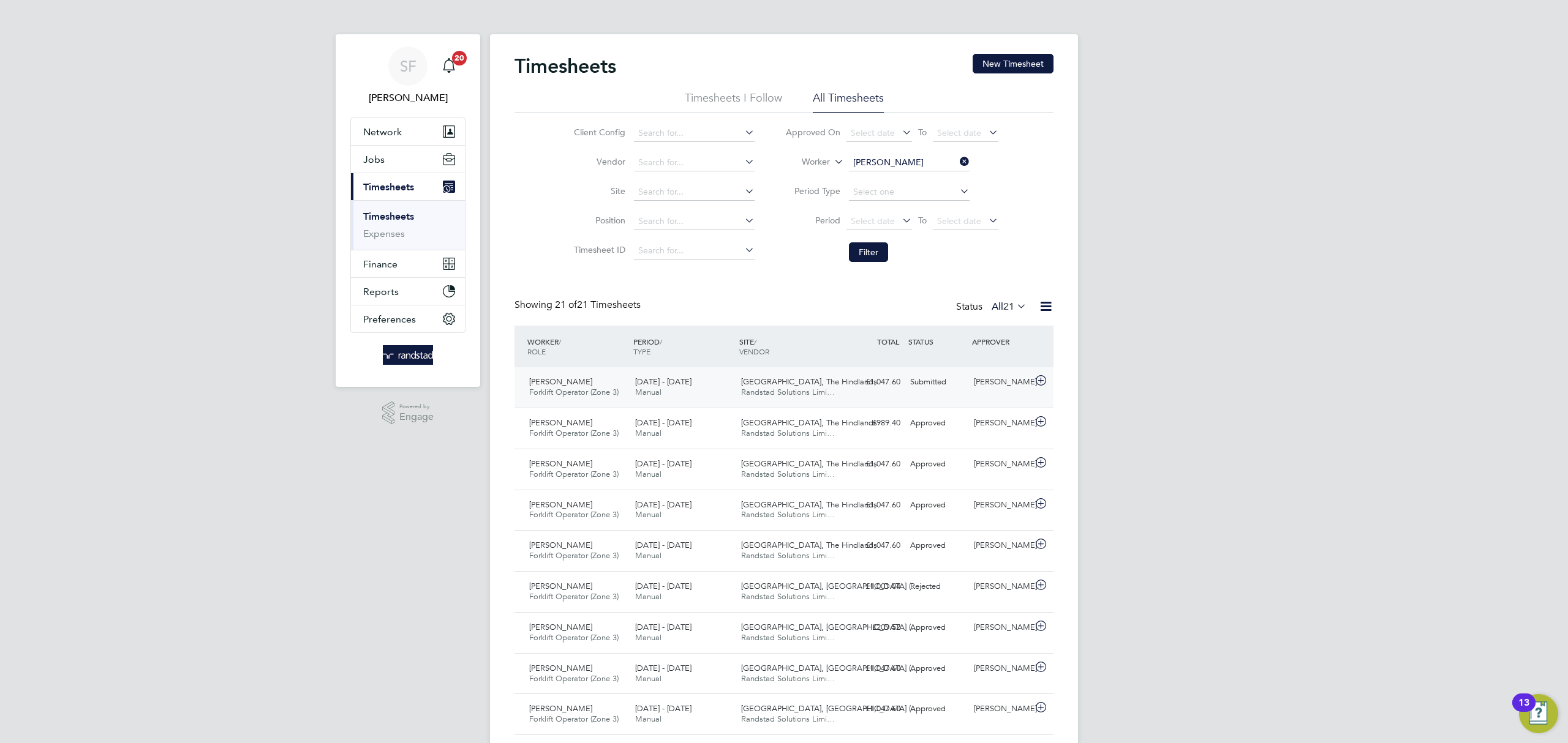
click at [960, 378] on div "Submitted" at bounding box center [937, 382] width 64 height 20
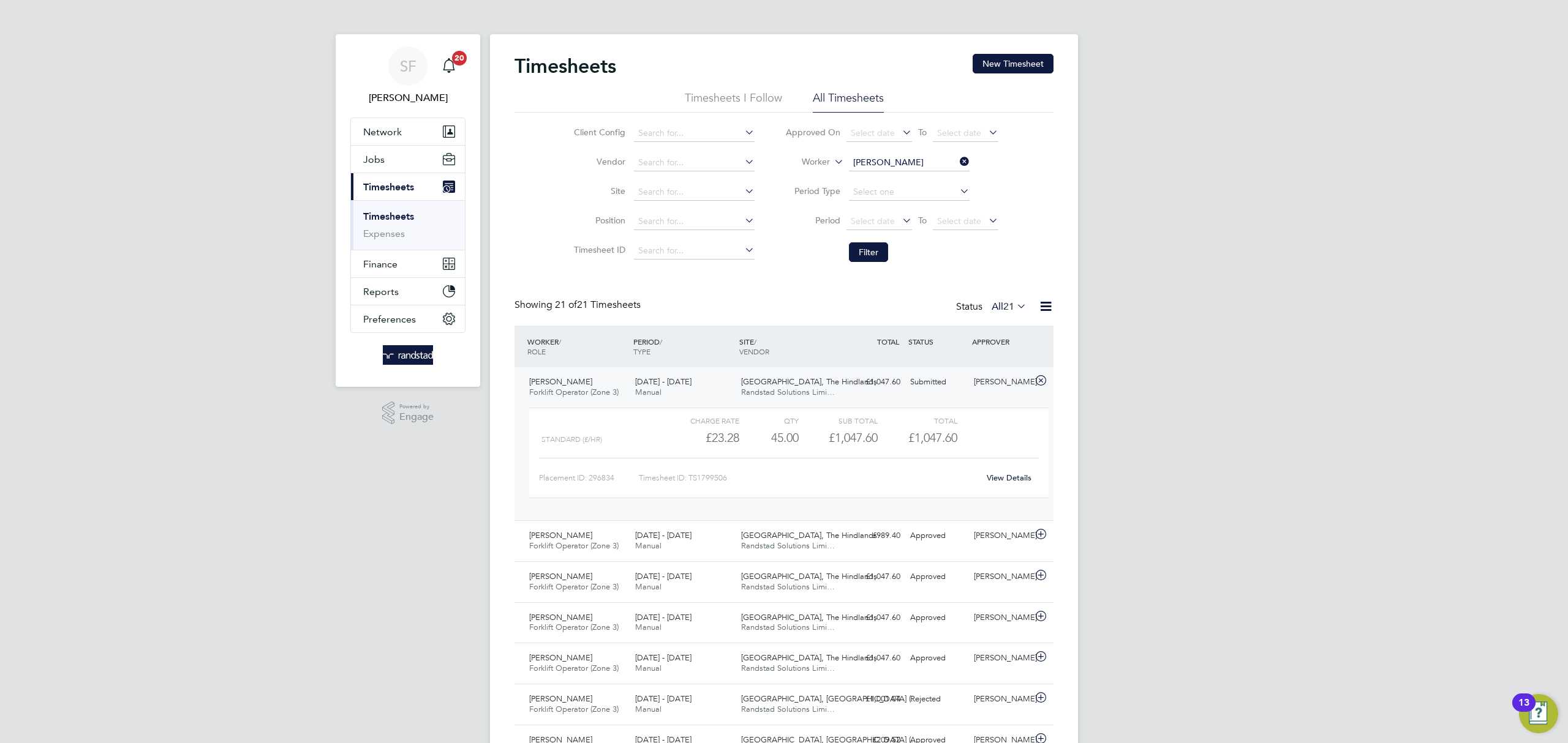
click at [958, 161] on icon at bounding box center [958, 161] width 0 height 17
click at [888, 158] on input at bounding box center [909, 162] width 121 height 17
click at [1003, 60] on button "New Timesheet" at bounding box center [1012, 63] width 81 height 19
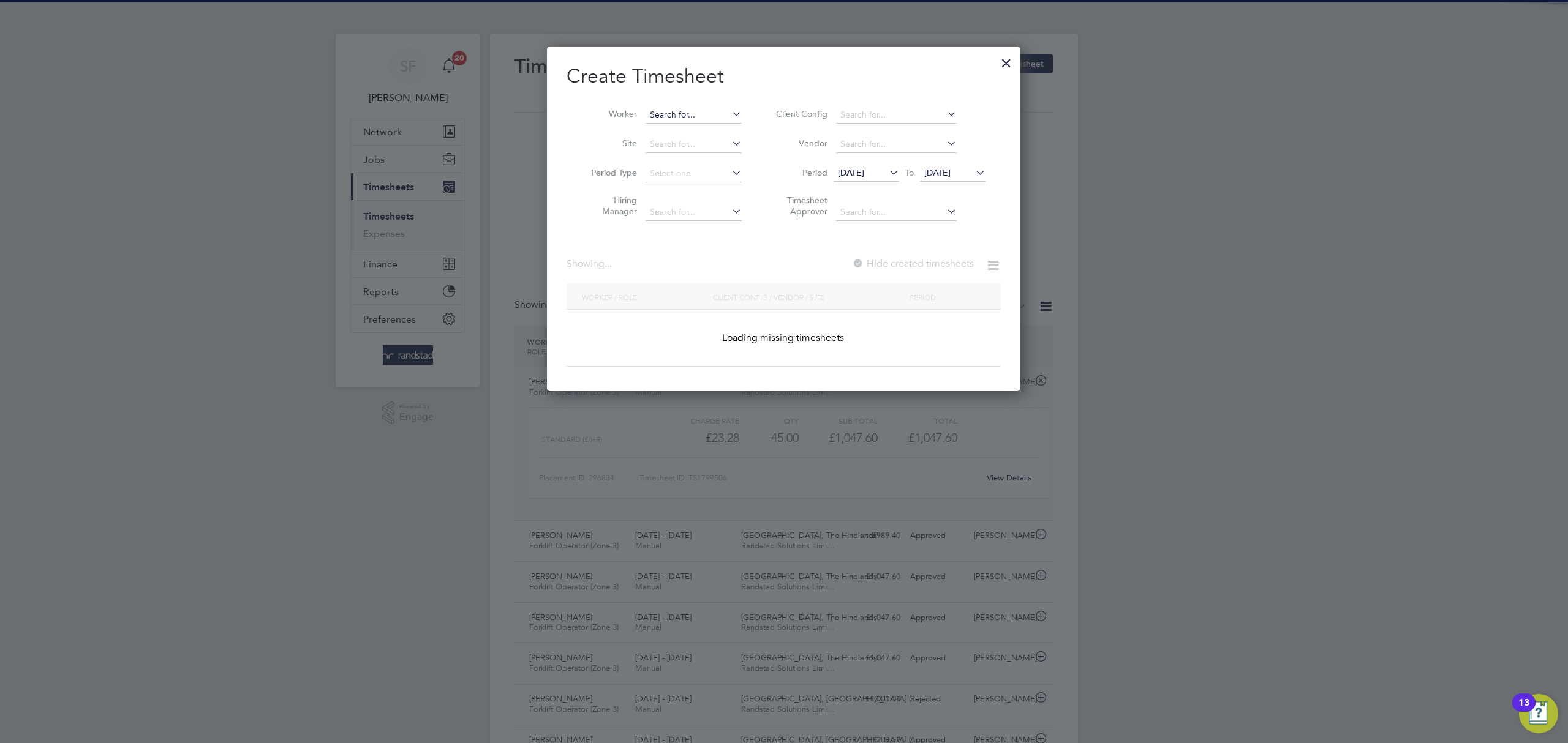
scroll to position [345, 474]
click at [685, 118] on input at bounding box center [694, 115] width 96 height 17
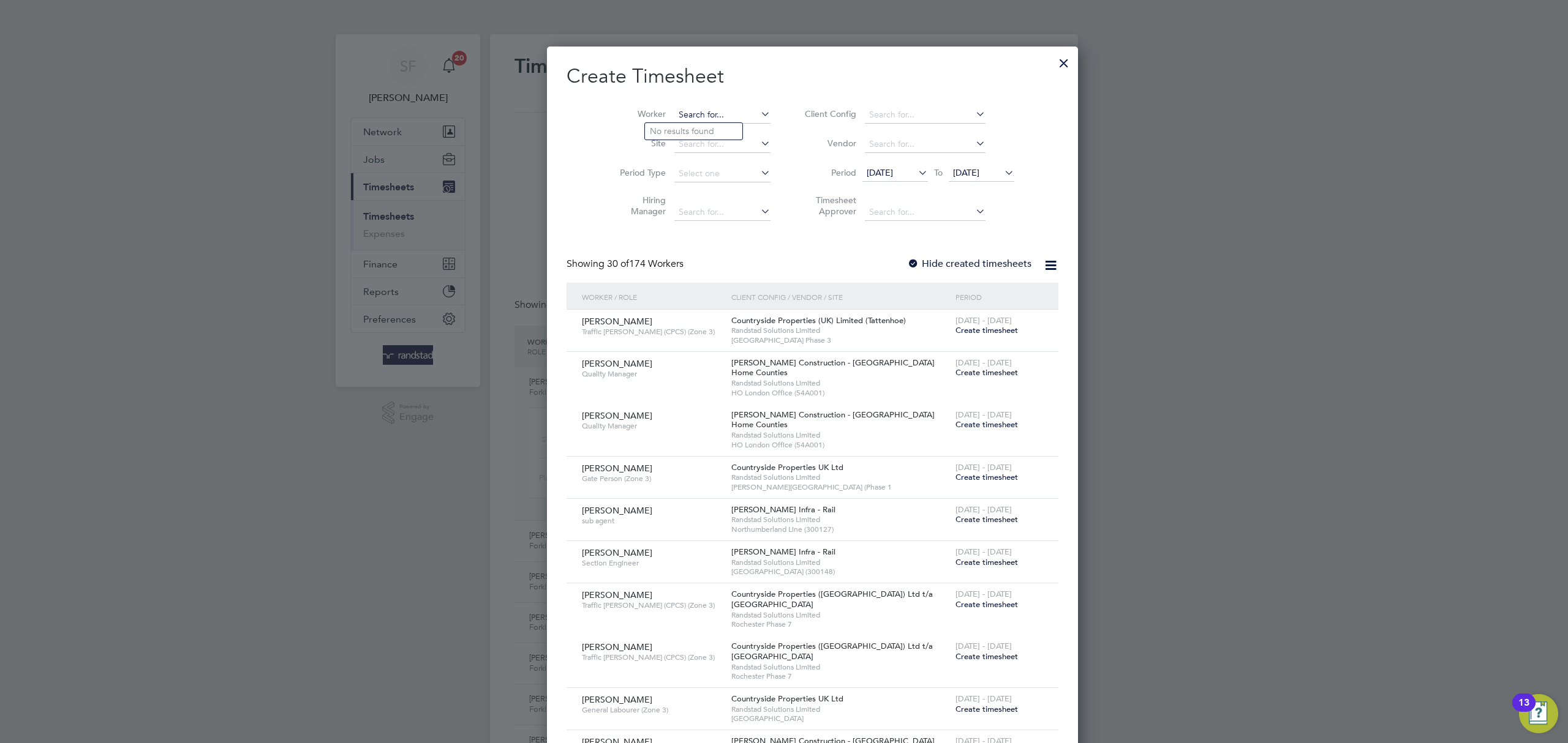
scroll to position [2109, 474]
click at [724, 143] on b "[PERSON_NAME]" at bounding box center [759, 147] width 71 height 10
type input "[PERSON_NAME]"
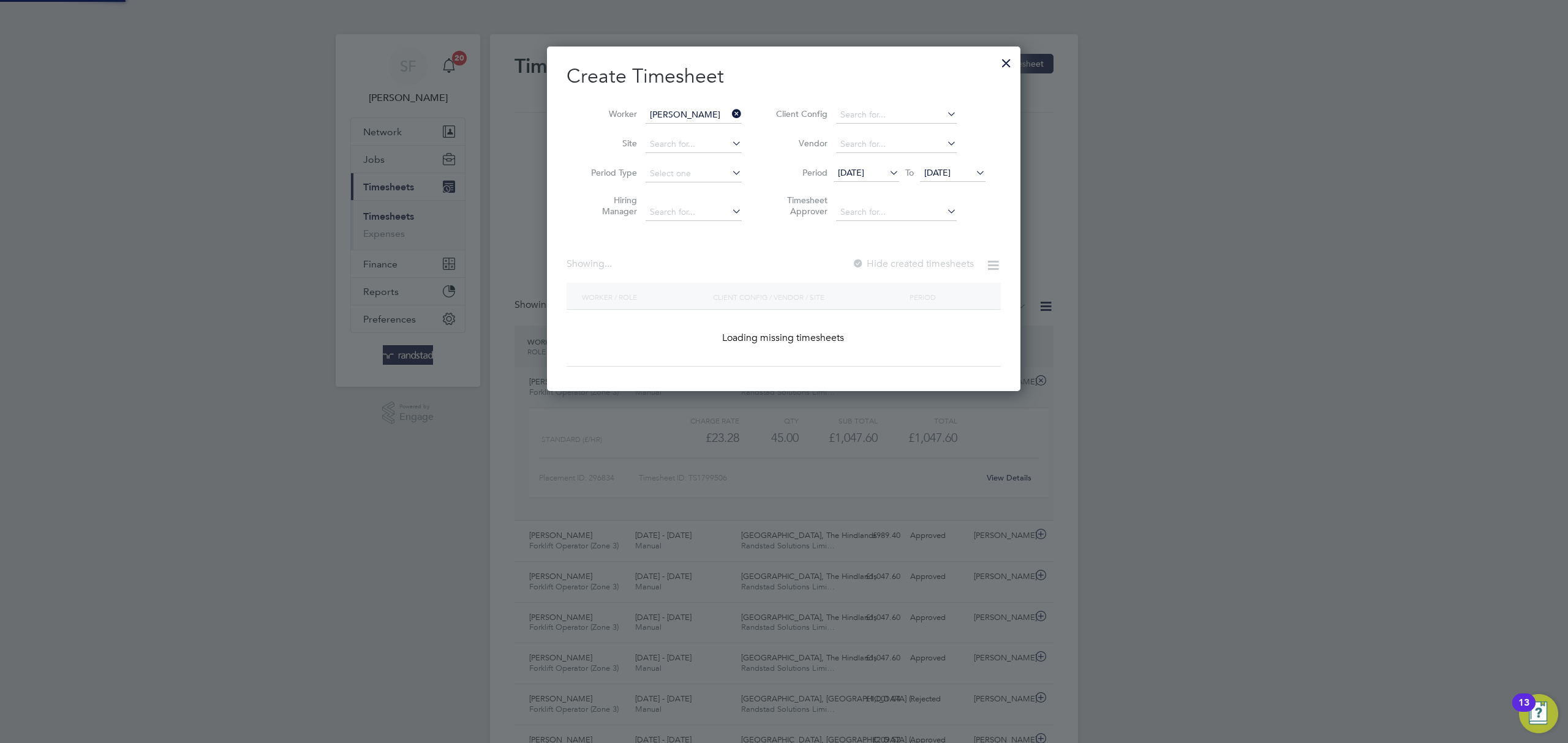
scroll to position [330, 474]
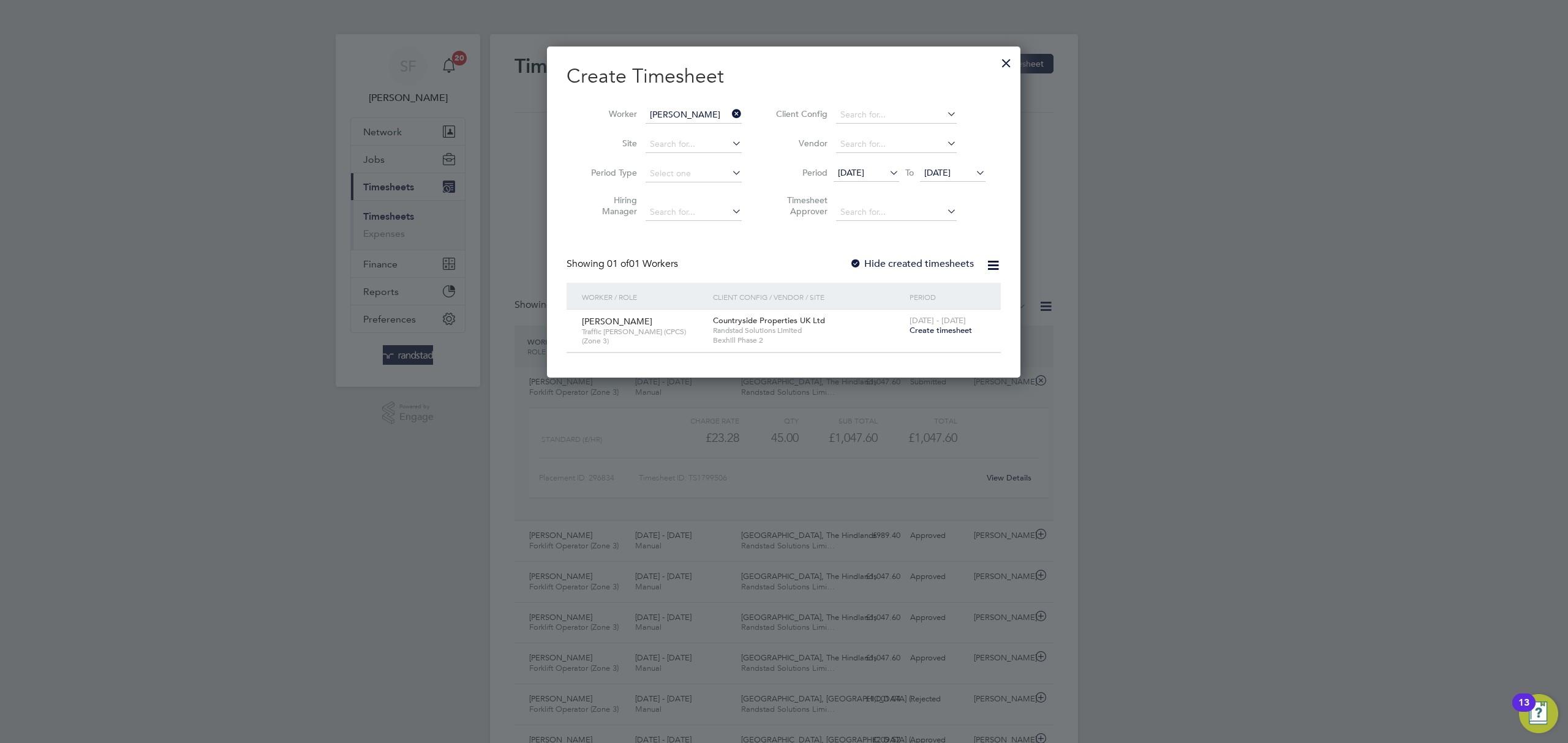
click at [941, 330] on span "Create timesheet" at bounding box center [940, 330] width 62 height 10
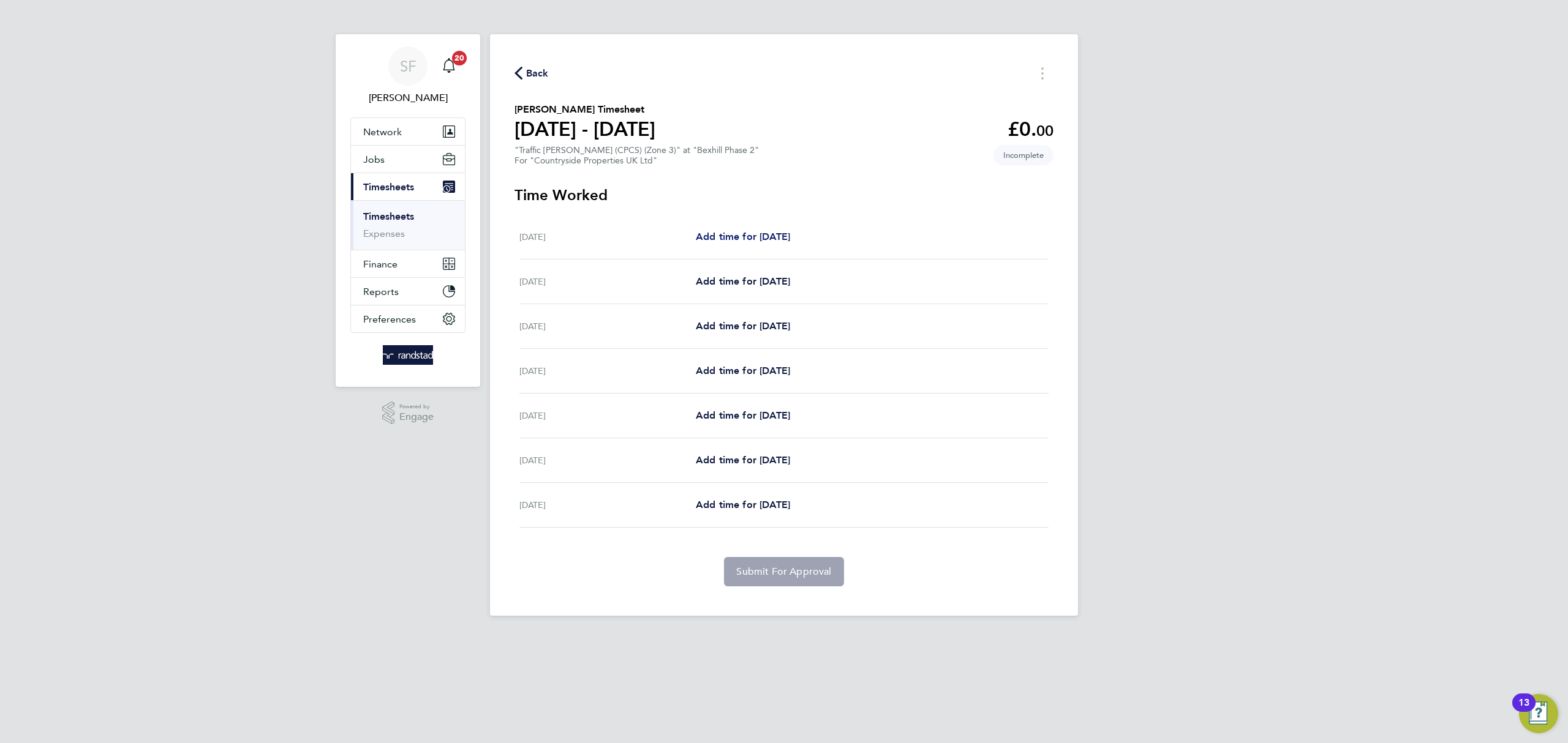
click at [739, 230] on link "Add time for [DATE]" at bounding box center [743, 237] width 95 height 15
select select "30"
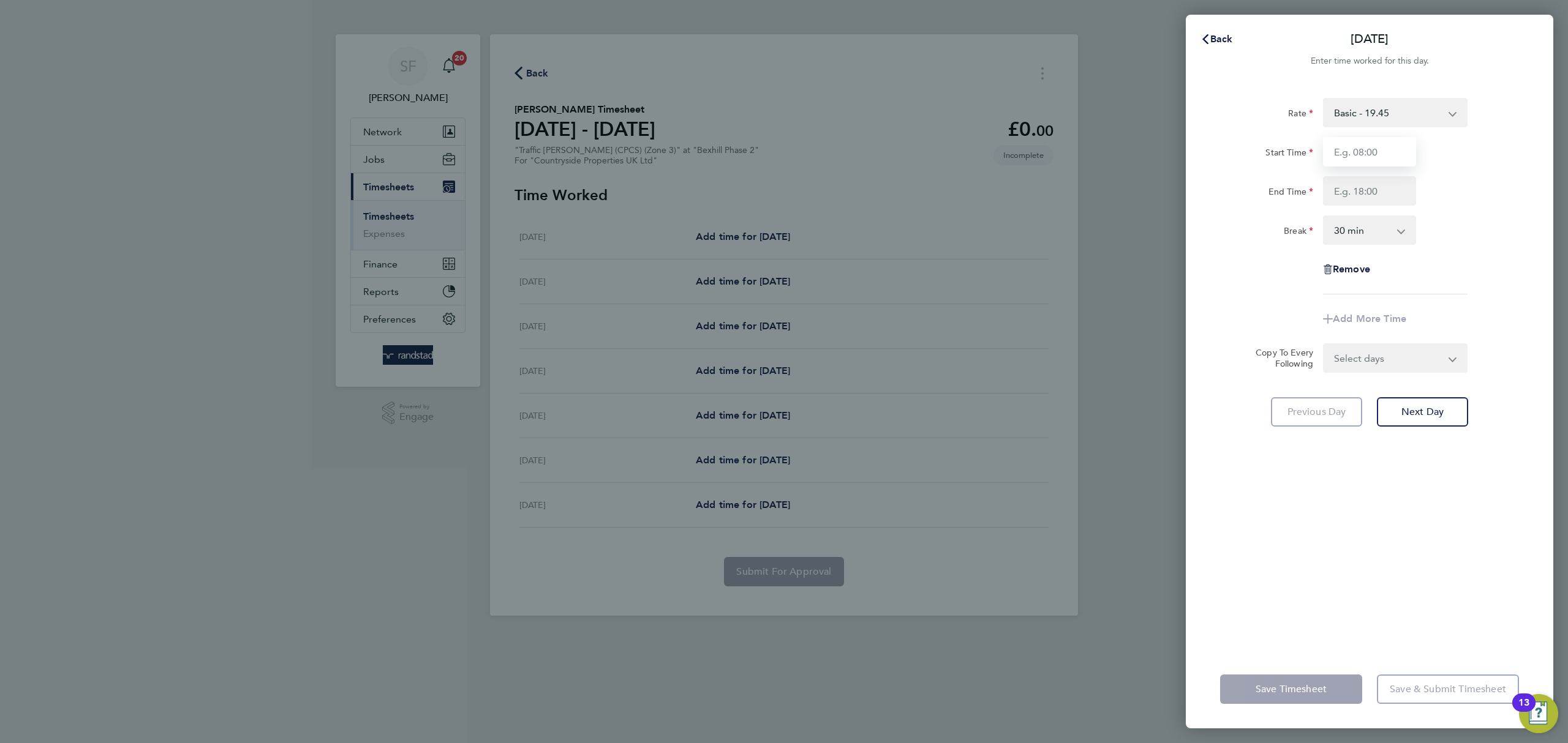
click at [1352, 156] on input "Start Time" at bounding box center [1369, 152] width 93 height 30
type input "07:00"
click at [1354, 191] on input "End Time" at bounding box center [1369, 191] width 93 height 30
type input "17:00"
click at [1353, 235] on select "0 min 15 min 30 min 45 min 60 min 75 min 90 min" at bounding box center [1362, 230] width 76 height 27
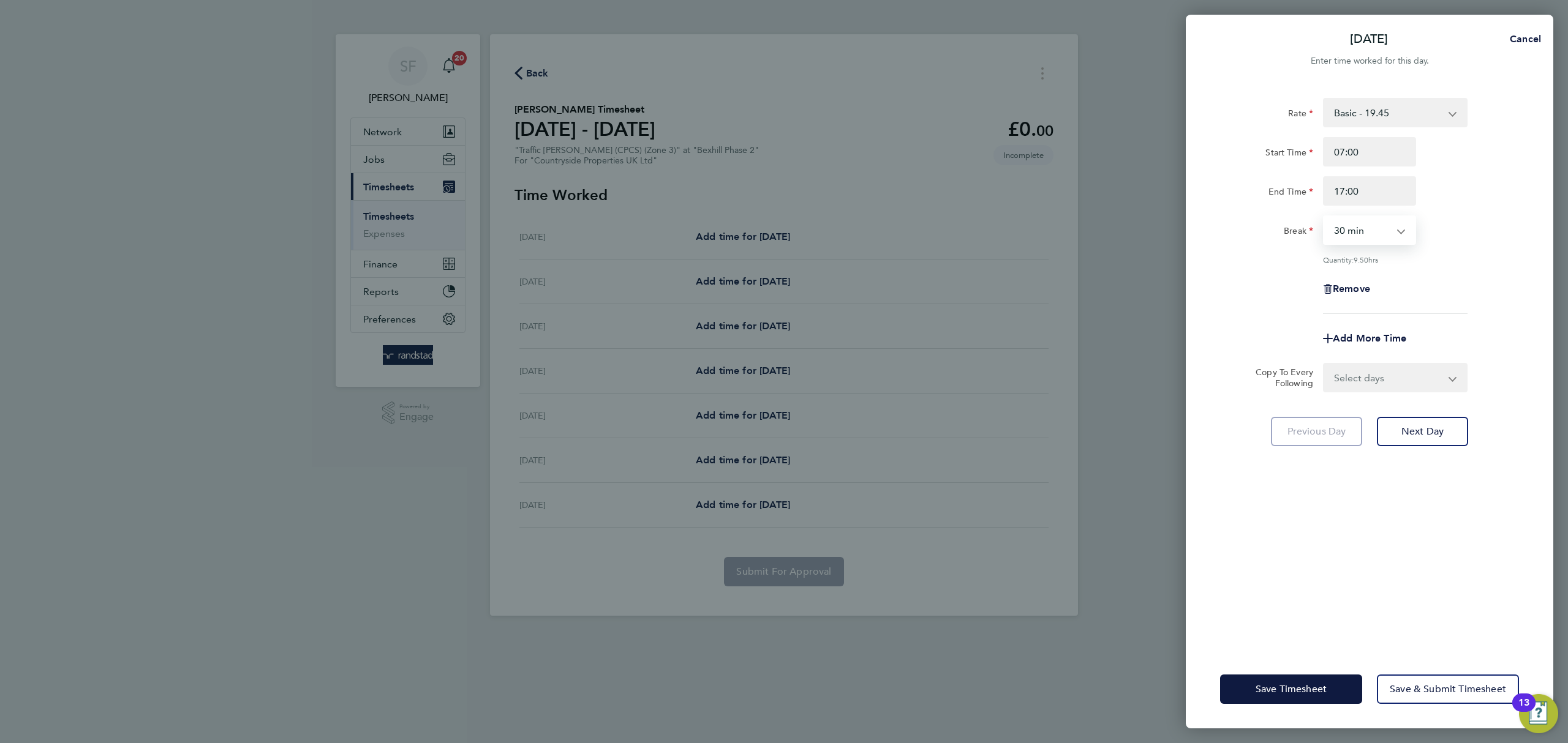
select select "0"
click at [1324, 217] on select "0 min 15 min 30 min 45 min 60 min 75 min 90 min" at bounding box center [1362, 230] width 76 height 27
click at [1469, 299] on div "Remove" at bounding box center [1369, 289] width 309 height 30
click at [1420, 378] on select "Select days Day Weekday (Mon-Fri) Weekend (Sat-Sun) [DATE] [DATE] [DATE] [DATE]…" at bounding box center [1388, 378] width 129 height 27
select select "WEEKDAY"
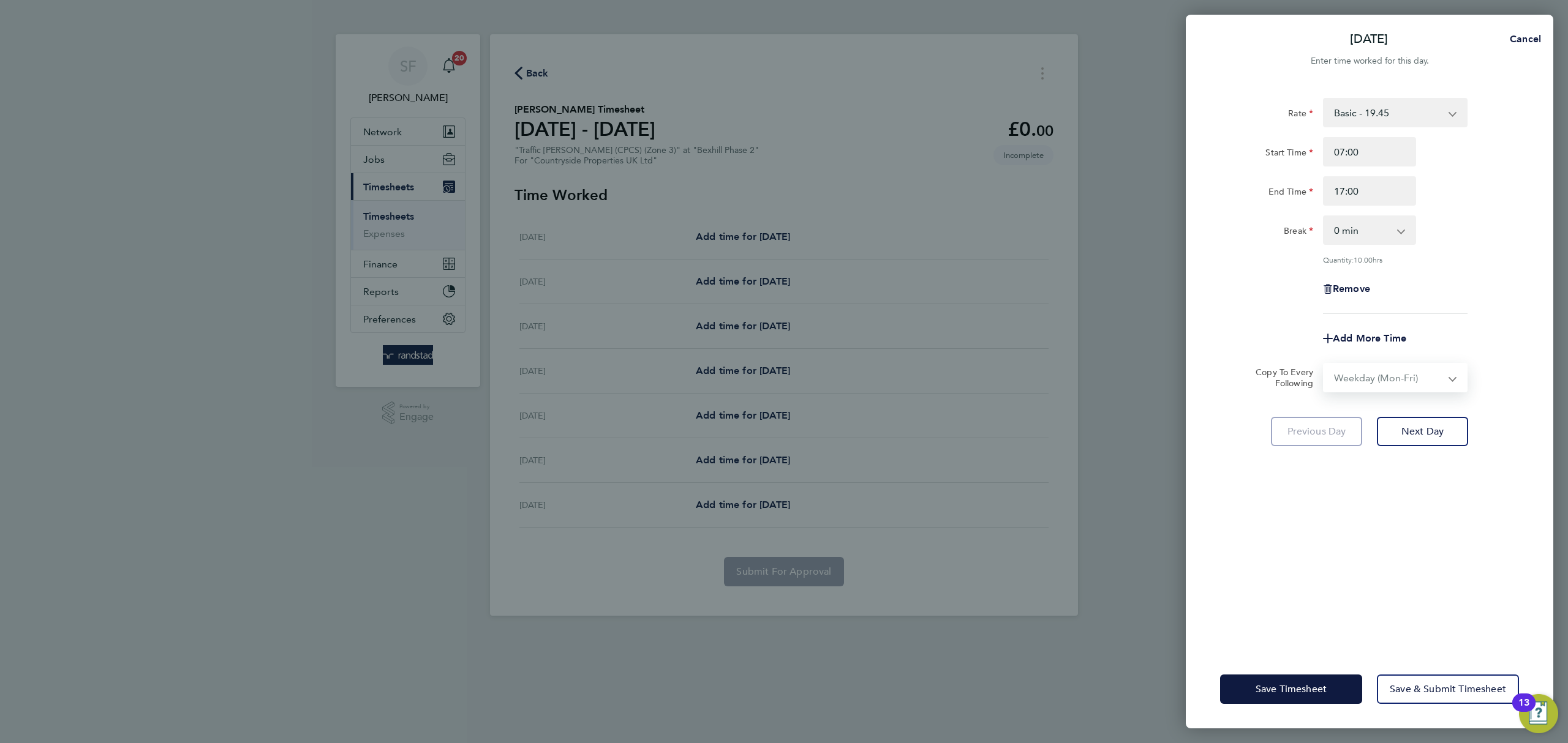
click at [1324, 365] on select "Select days Day Weekday (Mon-Fri) Weekend (Sat-Sun) [DATE] [DATE] [DATE] [DATE]…" at bounding box center [1388, 378] width 129 height 27
select select "[DATE]"
click at [1441, 480] on span "Next Day" at bounding box center [1422, 485] width 43 height 12
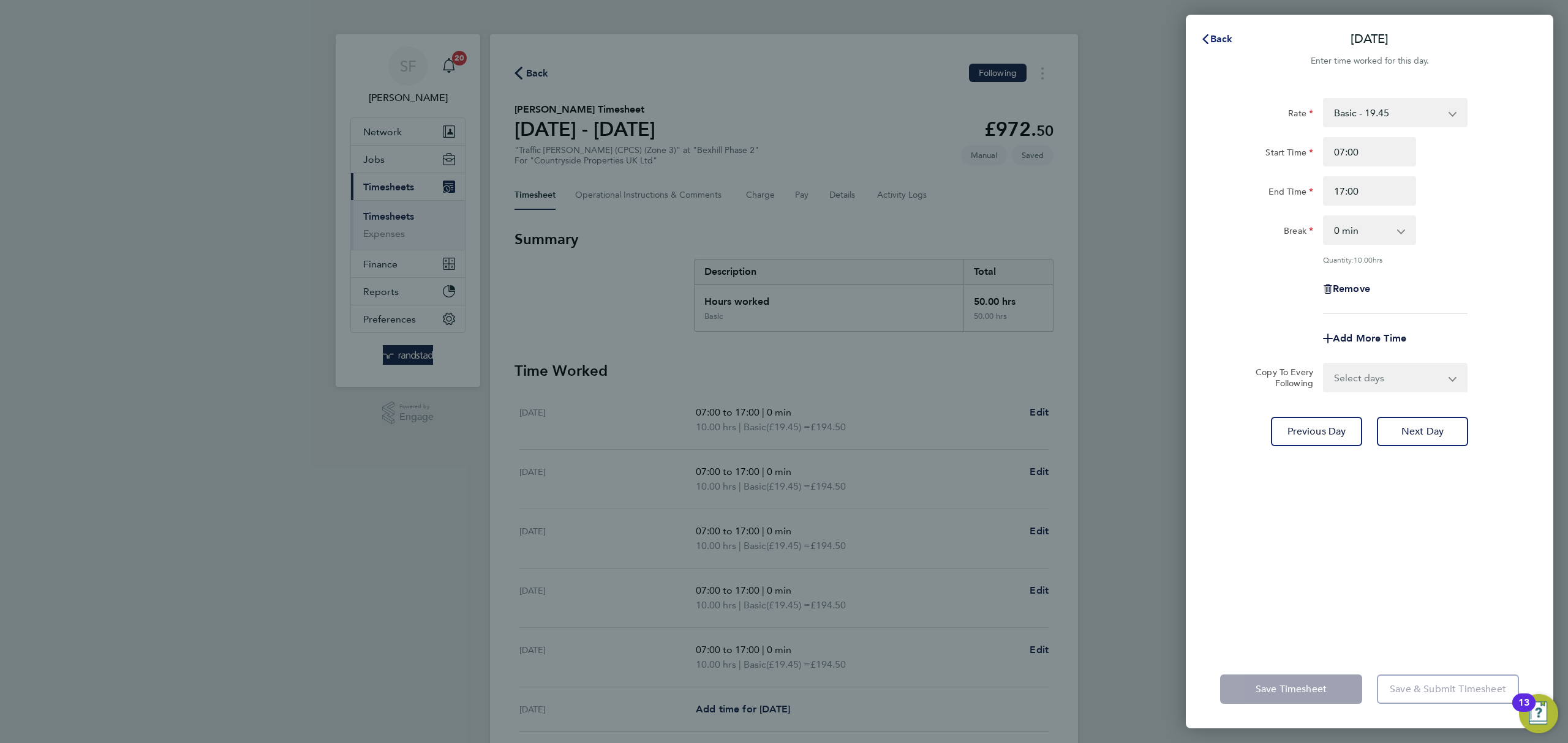
click at [1221, 34] on span "Back" at bounding box center [1221, 39] width 22 height 12
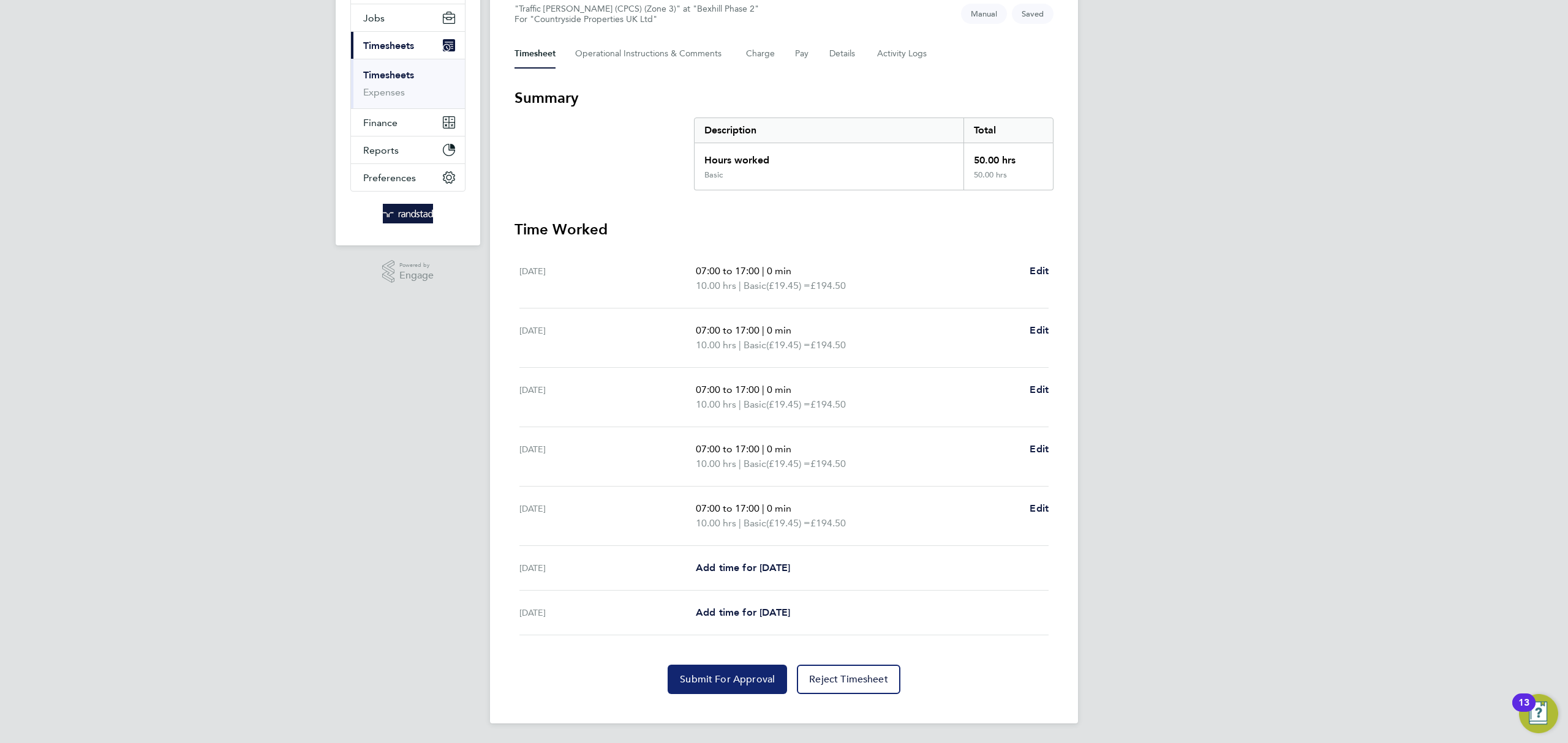
click at [705, 676] on span "Submit For Approval" at bounding box center [727, 679] width 95 height 12
click at [391, 75] on link "Timesheets" at bounding box center [388, 75] width 51 height 12
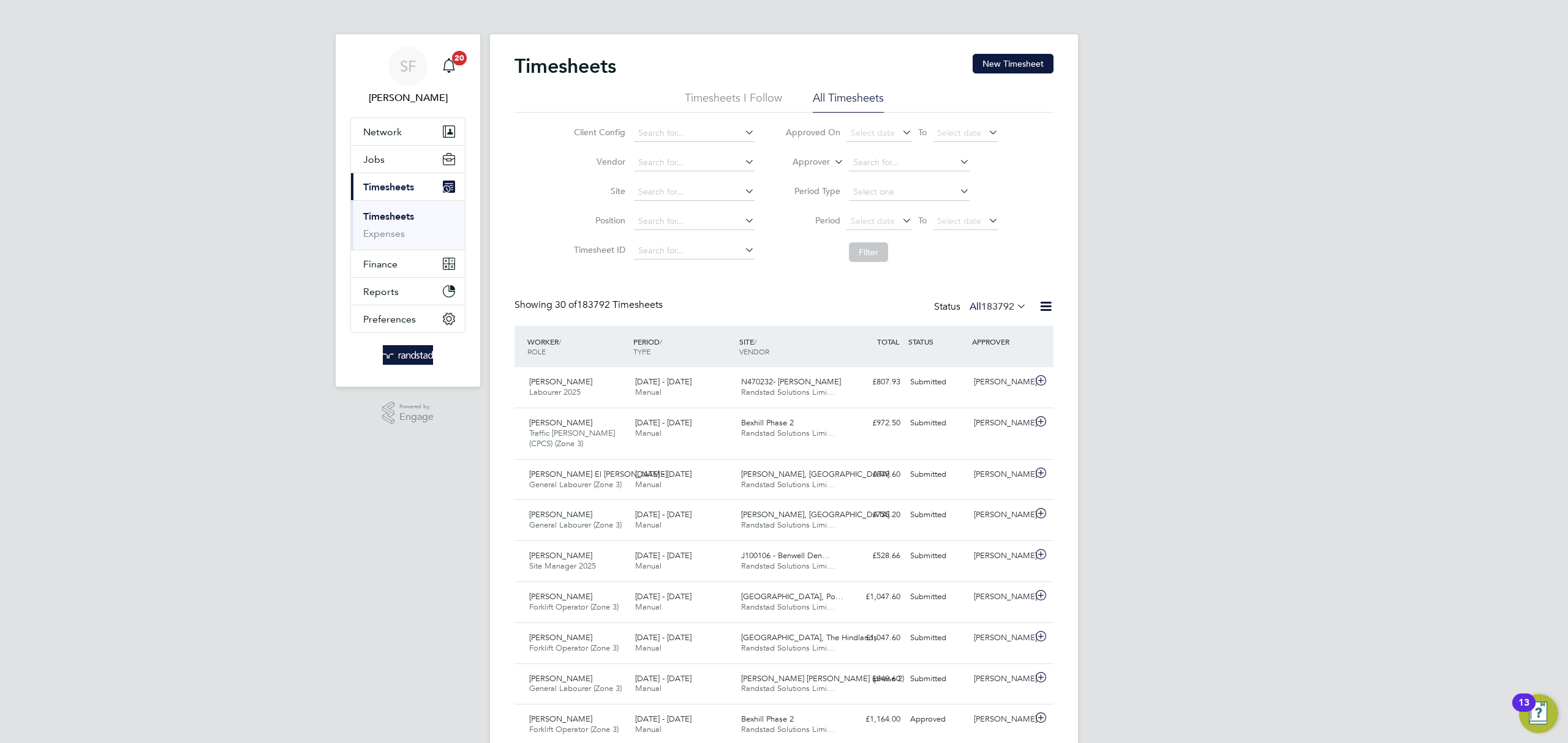
scroll to position [31, 107]
click at [1000, 65] on button "New Timesheet" at bounding box center [1012, 63] width 81 height 19
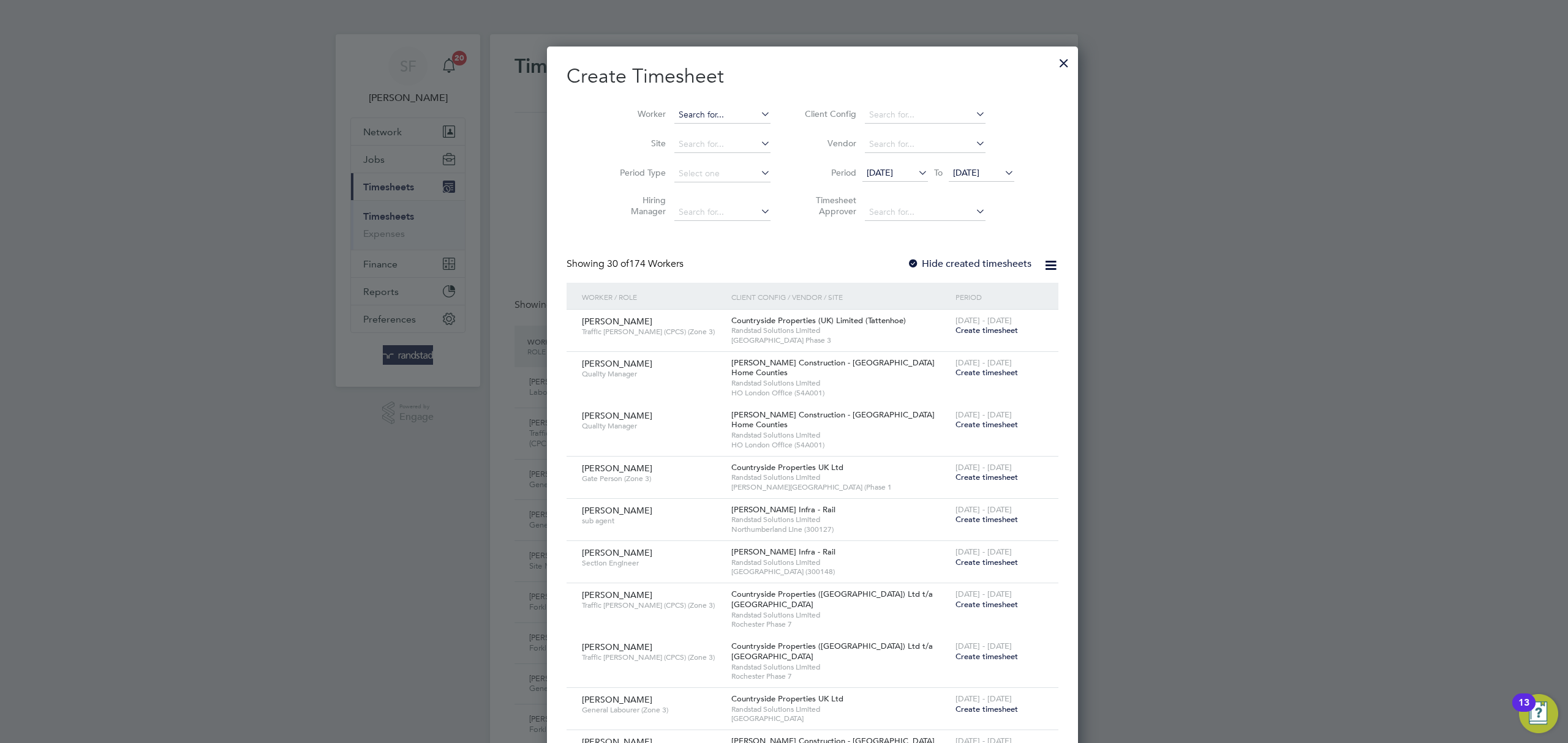
click at [675, 109] on input at bounding box center [723, 115] width 96 height 17
click at [724, 129] on b "Breedon" at bounding box center [740, 131] width 34 height 10
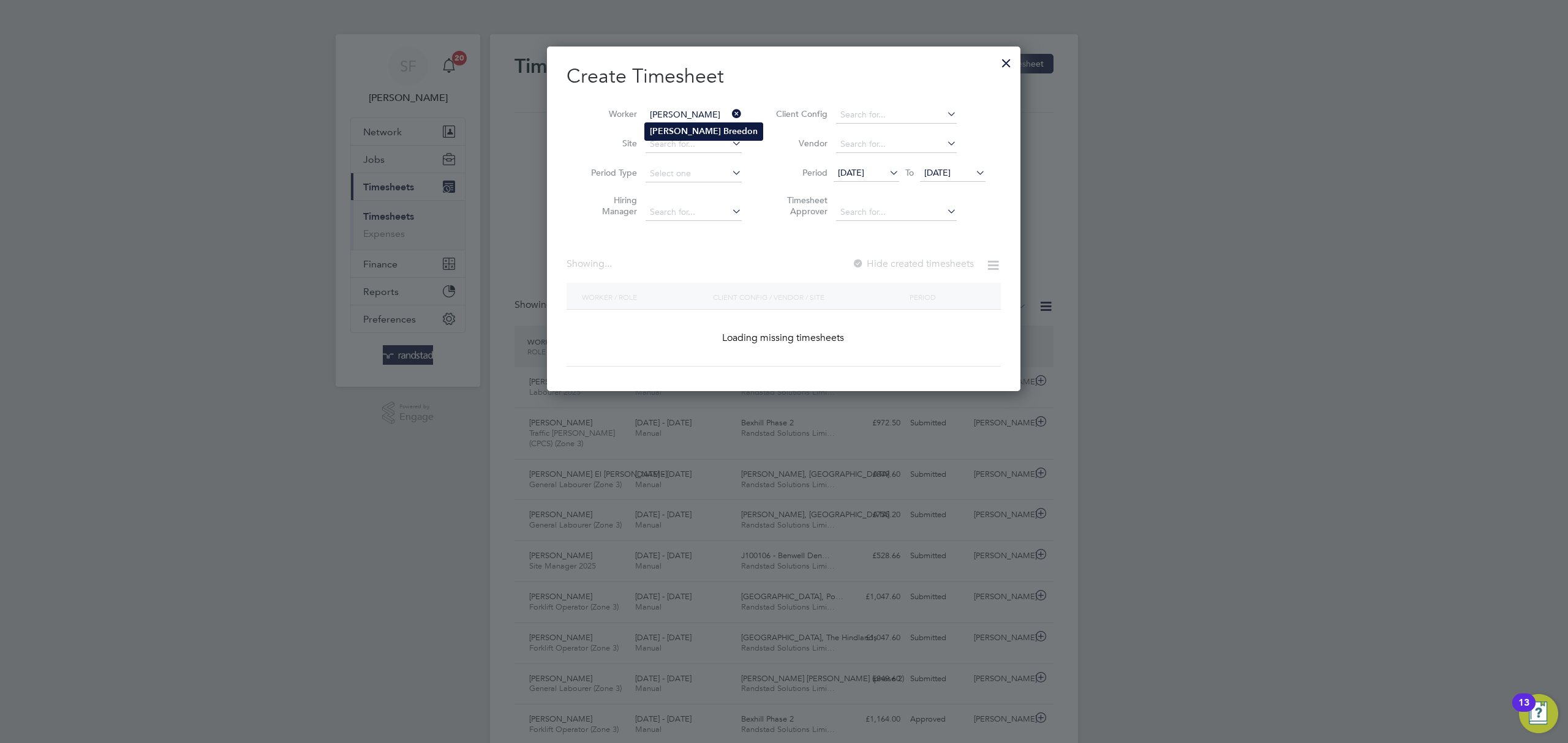
type input "[PERSON_NAME]"
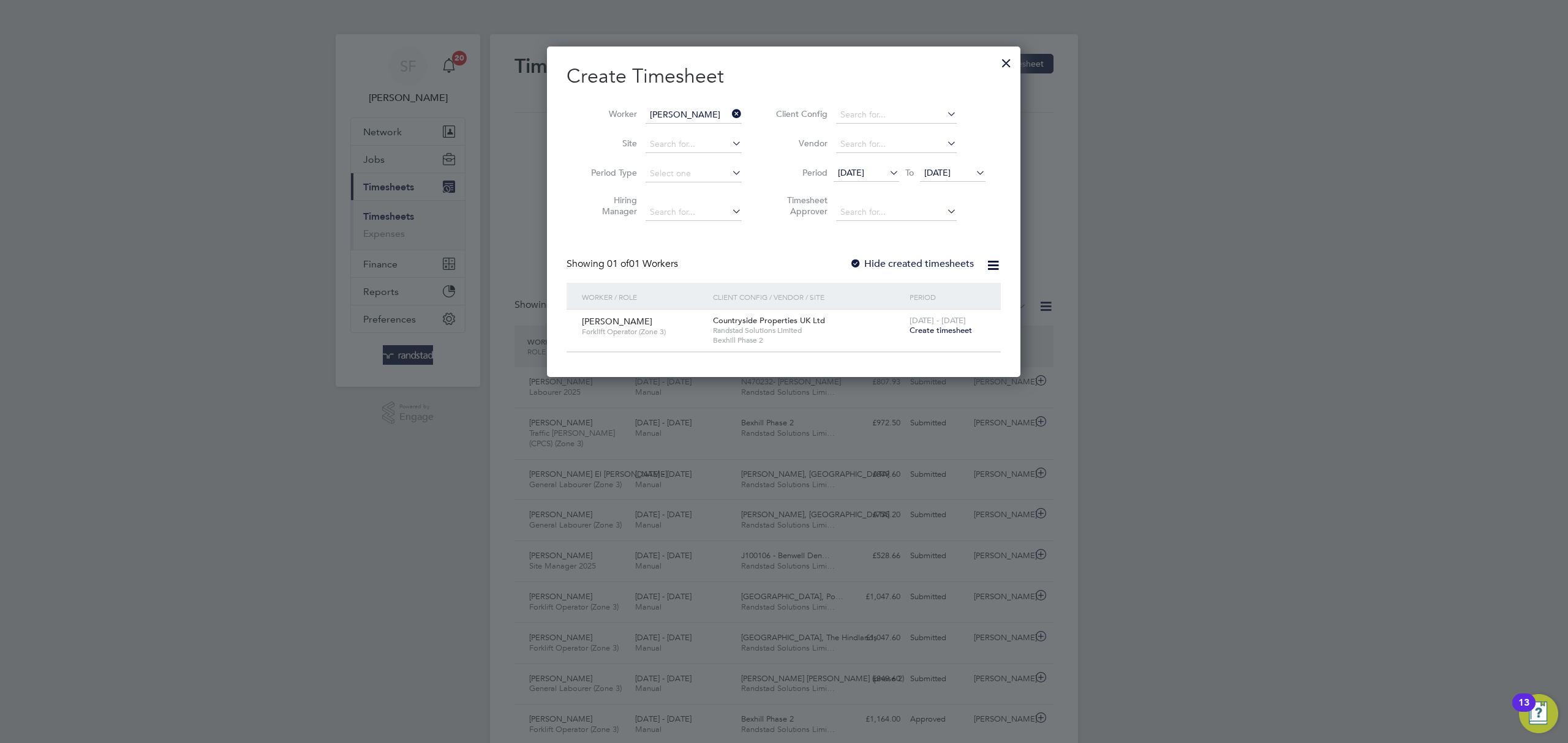
click at [956, 332] on span "Create timesheet" at bounding box center [940, 330] width 62 height 10
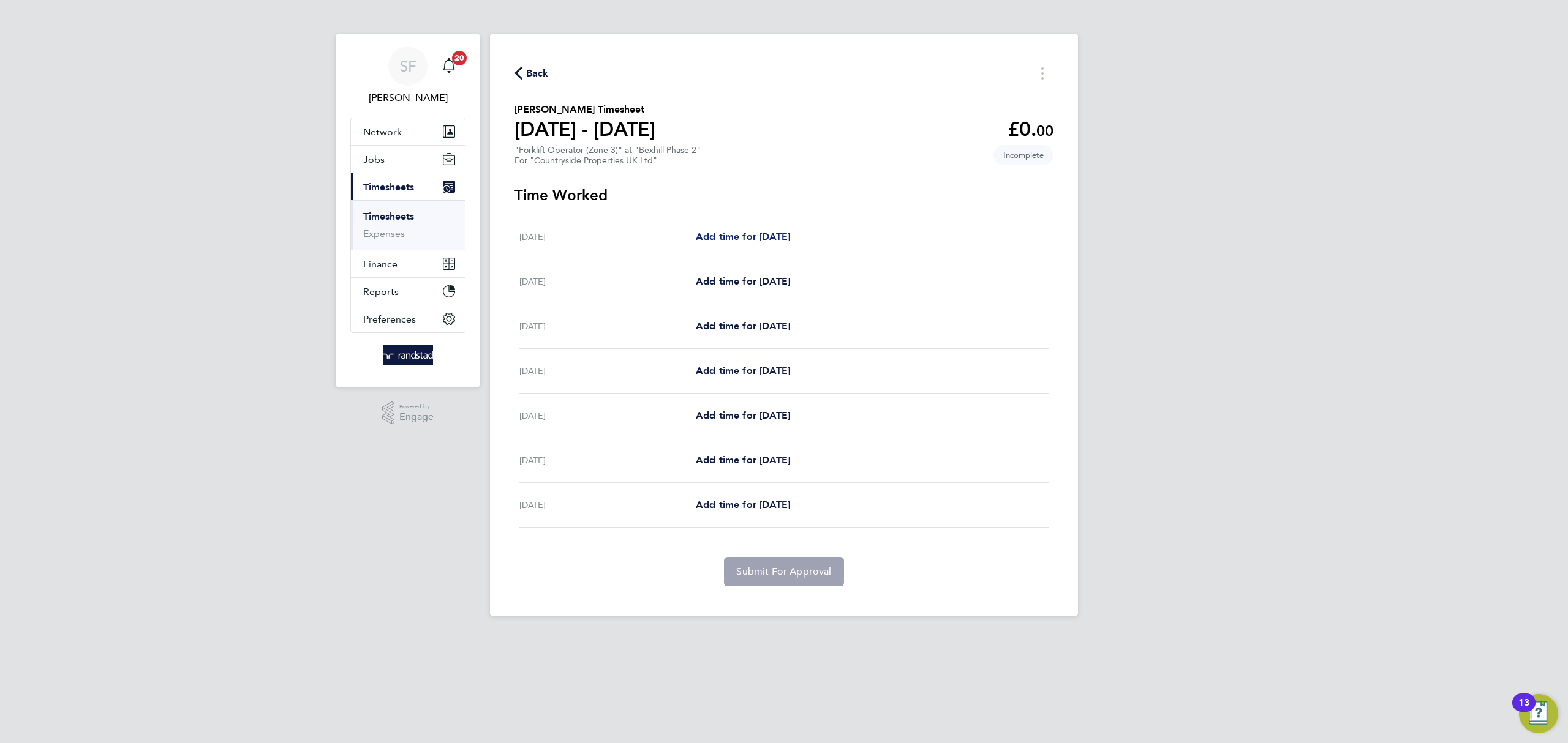
click at [727, 234] on span "Add time for [DATE]" at bounding box center [743, 237] width 95 height 12
select select "30"
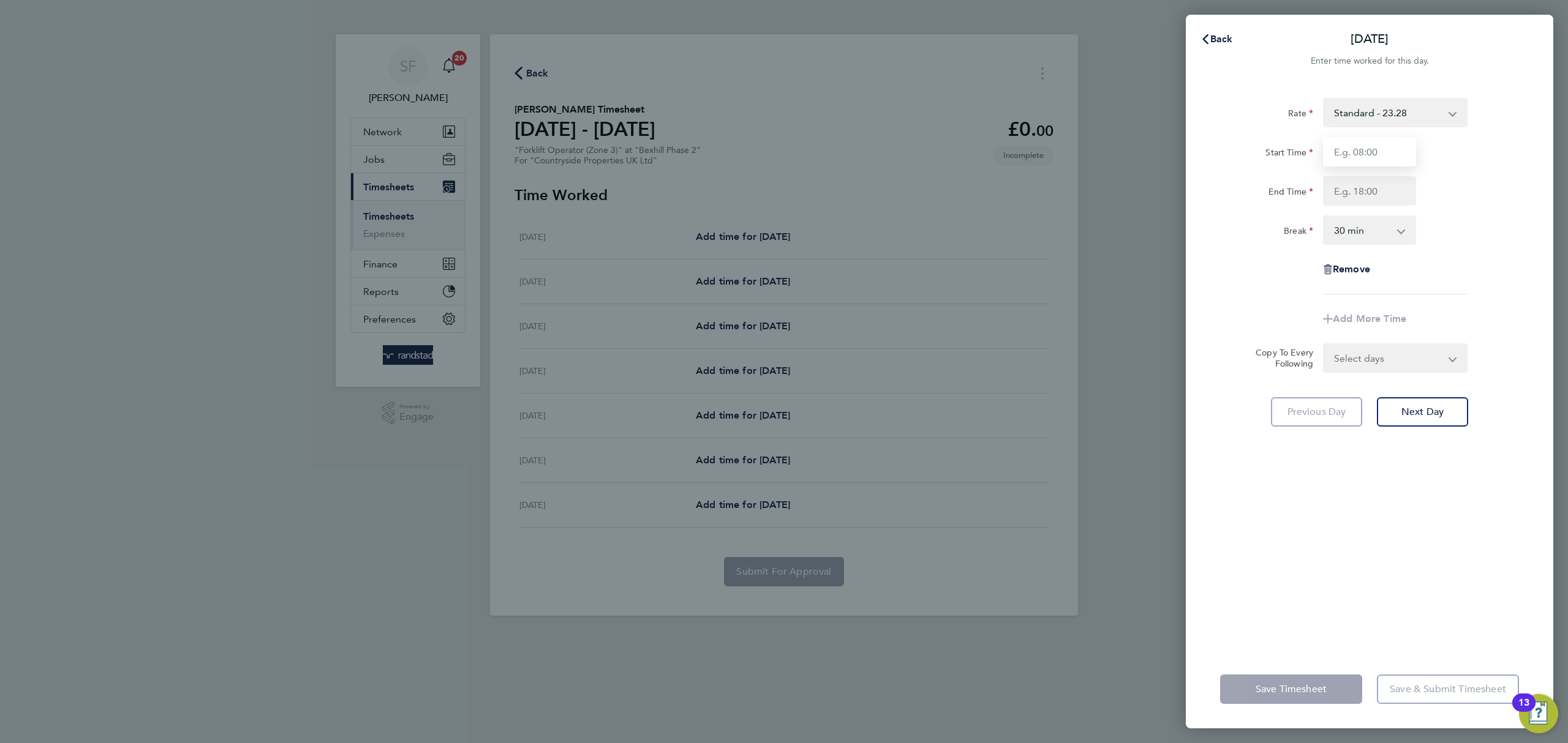
click at [1386, 148] on input "Start Time" at bounding box center [1369, 152] width 93 height 30
type input "07:30"
click at [1388, 188] on input "End Time" at bounding box center [1369, 191] width 93 height 30
type input "17:30"
click at [1378, 237] on select "0 min 15 min 30 min 45 min 60 min 75 min 90 min" at bounding box center [1362, 230] width 76 height 27
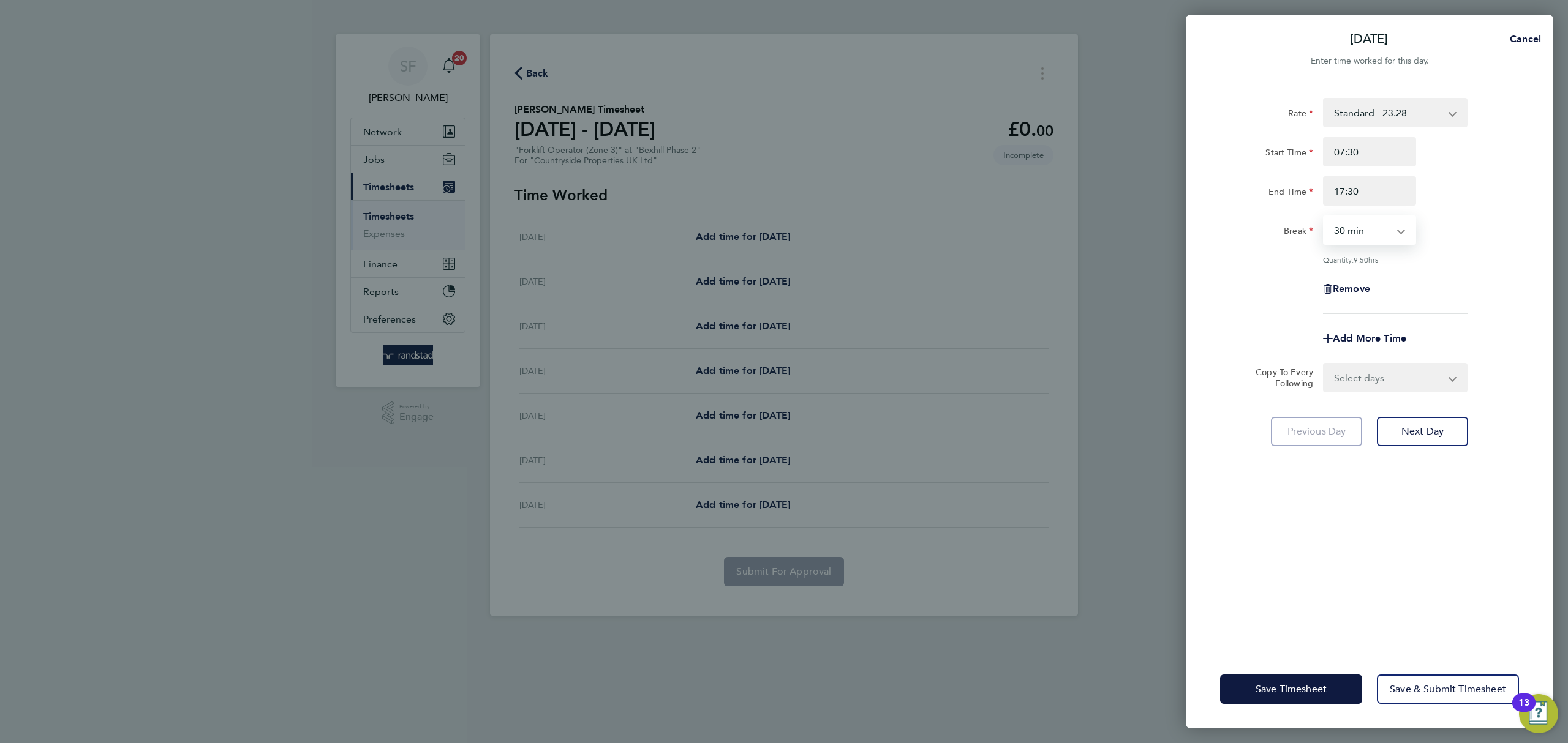
select select "0"
click at [1324, 217] on select "0 min 15 min 30 min 45 min 60 min 75 min 90 min" at bounding box center [1362, 230] width 76 height 27
click at [1420, 391] on select "Select days Day Weekday (Mon-Fri) Weekend (Sat-Sun) [DATE] [DATE] [DATE] [DATE]…" at bounding box center [1388, 378] width 129 height 27
select select "WEEKDAY"
click at [1324, 365] on select "Select days Day Weekday (Mon-Fri) Weekend (Sat-Sun) [DATE] [DATE] [DATE] [DATE]…" at bounding box center [1388, 378] width 129 height 27
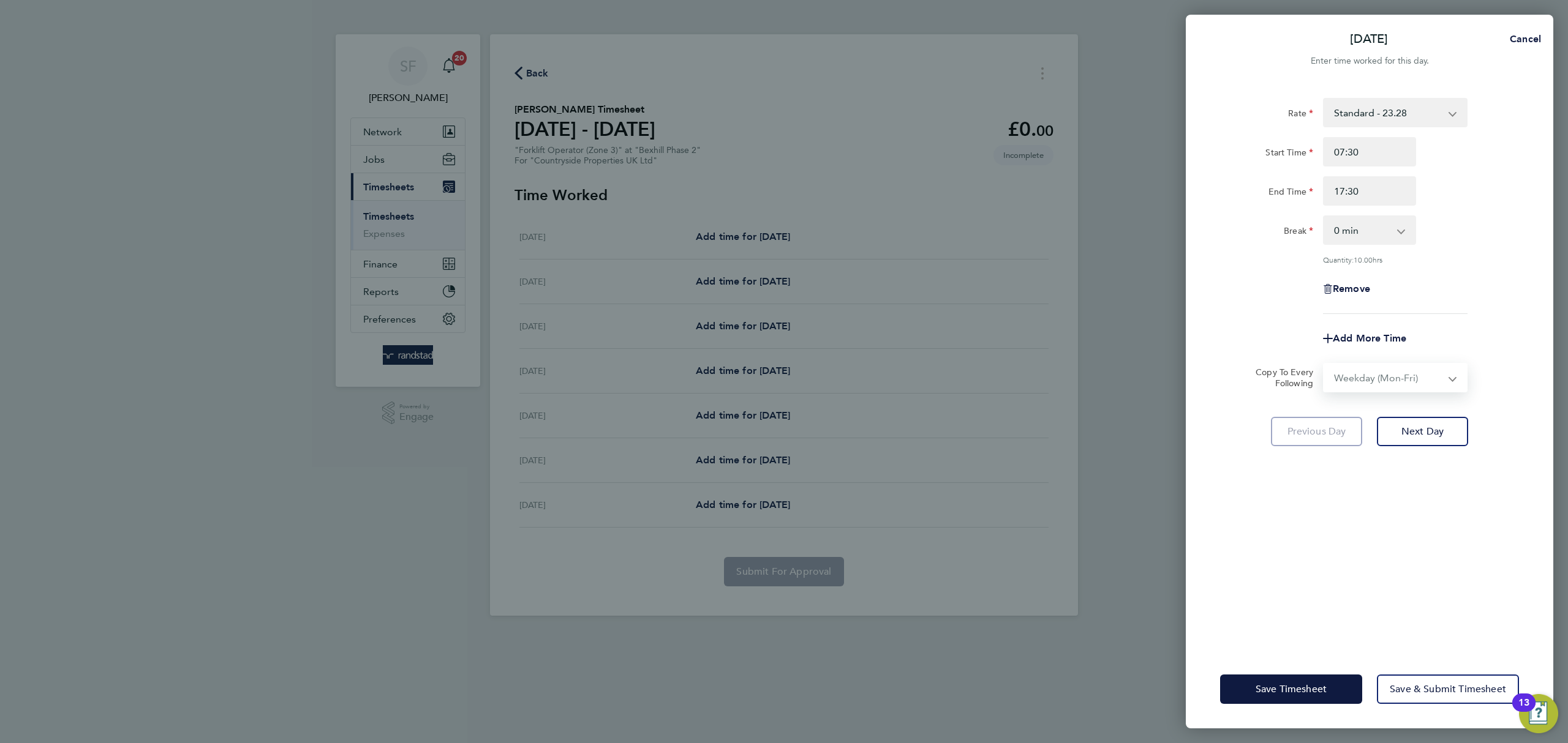
select select "[DATE]"
click at [1438, 480] on span "Next Day" at bounding box center [1422, 485] width 43 height 12
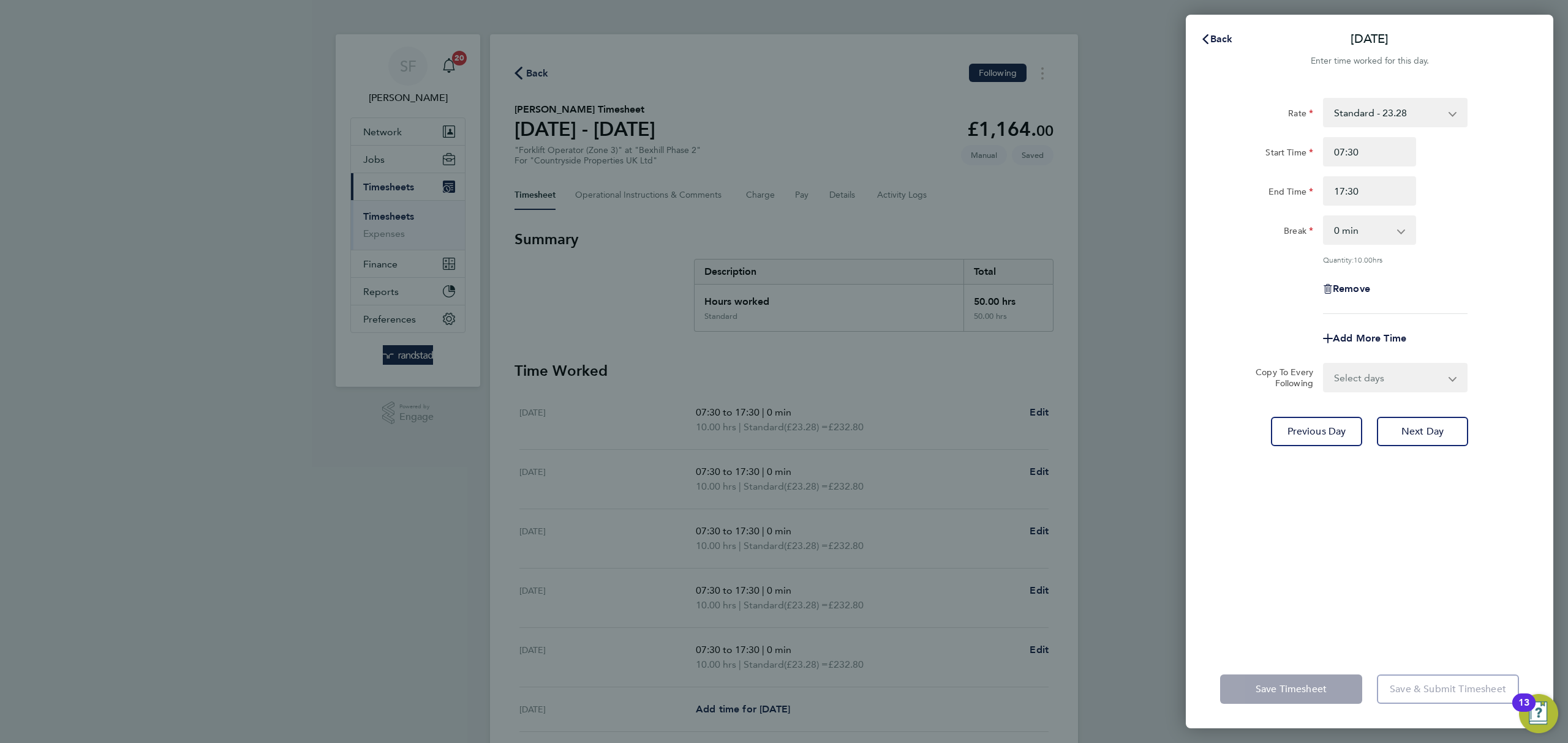
click at [1394, 376] on select "Select days Day Weekday (Mon-Fri) Weekend (Sat-Sun) [DATE] [DATE] [DATE] [DATE]…" at bounding box center [1388, 378] width 129 height 27
select select "SAT"
click at [1324, 365] on select "Select days Day Weekday (Mon-Fri) Weekend (Sat-Sun) [DATE] [DATE] [DATE] [DATE]…" at bounding box center [1388, 378] width 129 height 27
select select "[DATE]"
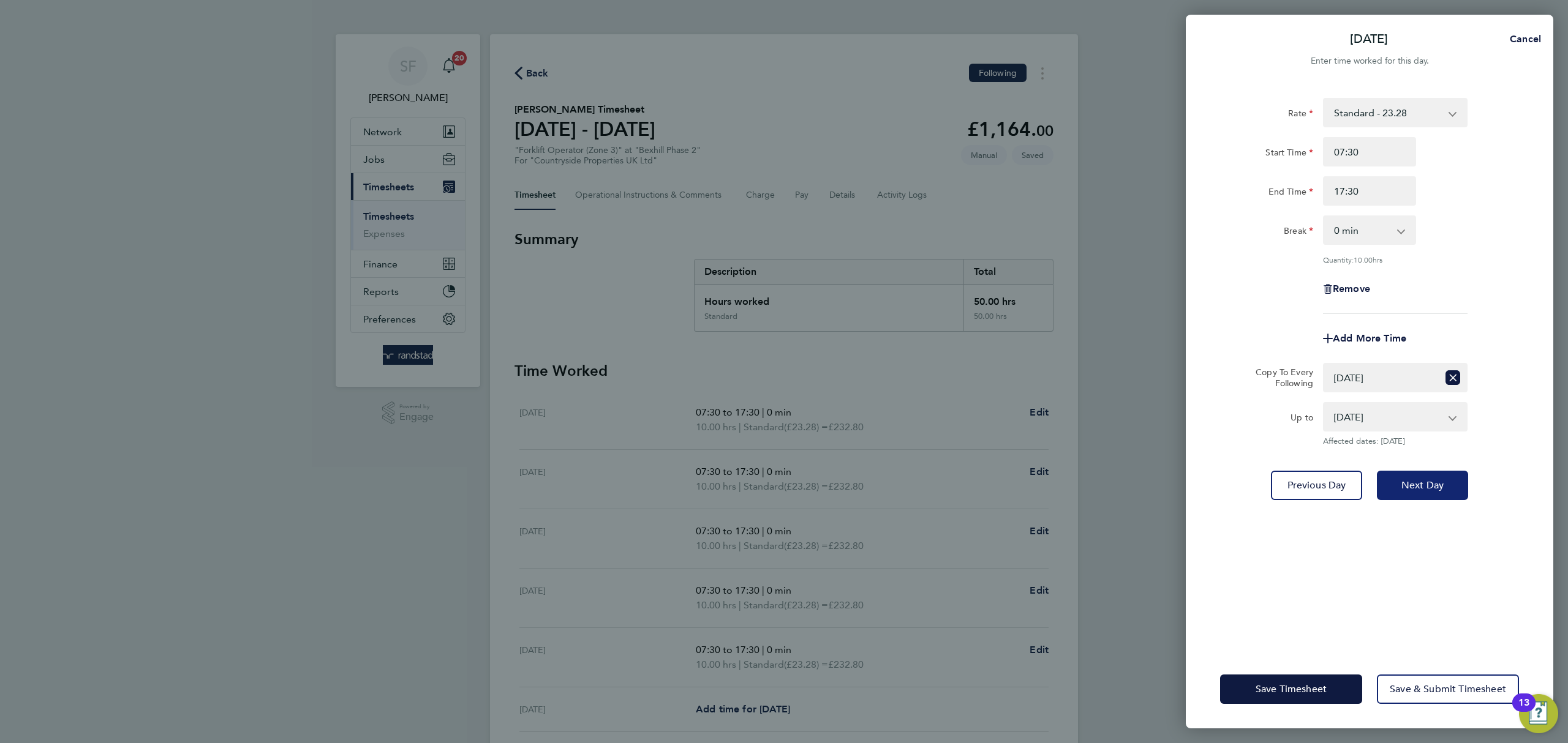
click at [1430, 490] on span "Next Day" at bounding box center [1422, 485] width 43 height 12
select select "0: null"
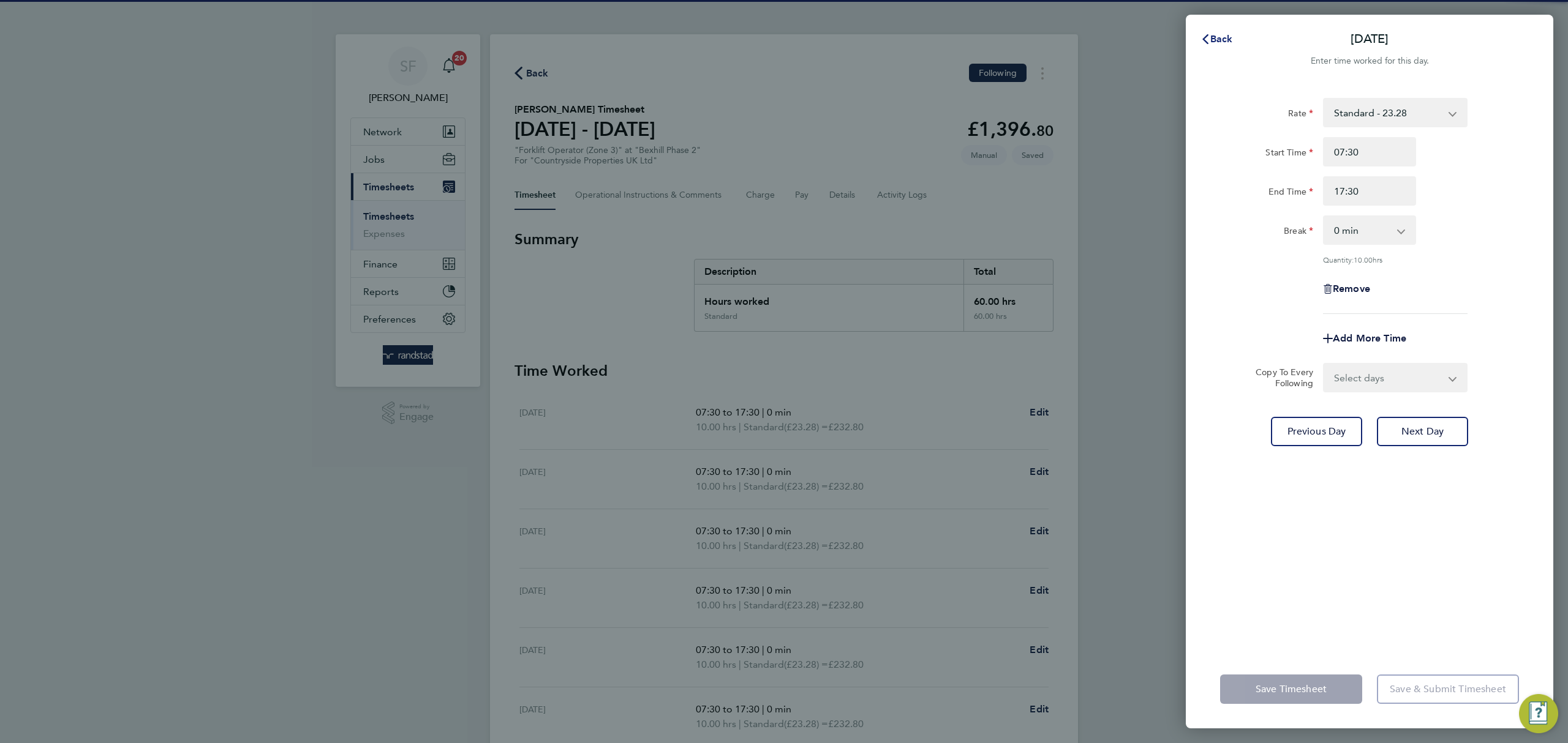
click at [1230, 41] on span "Back" at bounding box center [1221, 39] width 22 height 12
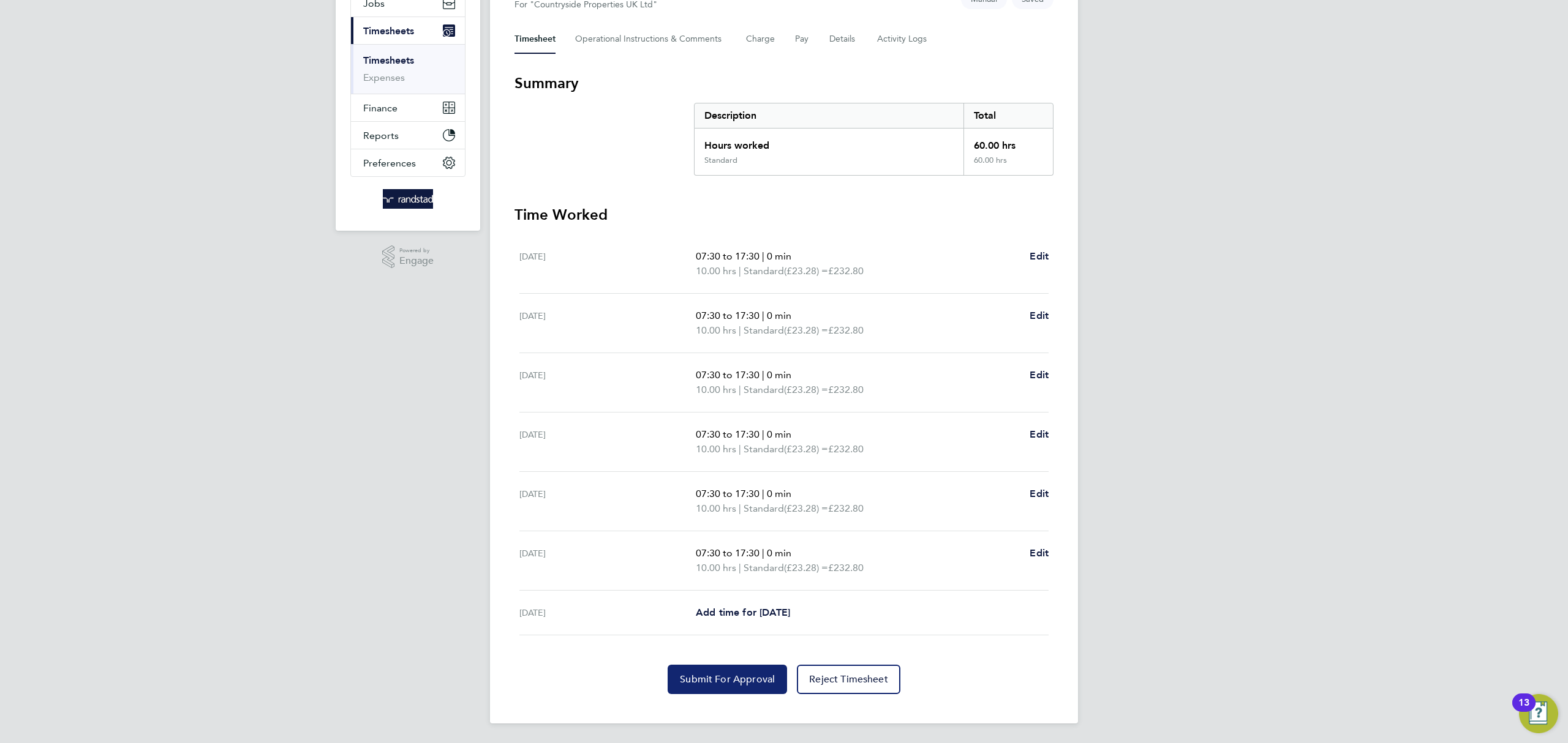
drag, startPoint x: 741, startPoint y: 684, endPoint x: 738, endPoint y: 673, distance: 11.4
click at [739, 682] on span "Submit For Approval" at bounding box center [727, 679] width 95 height 12
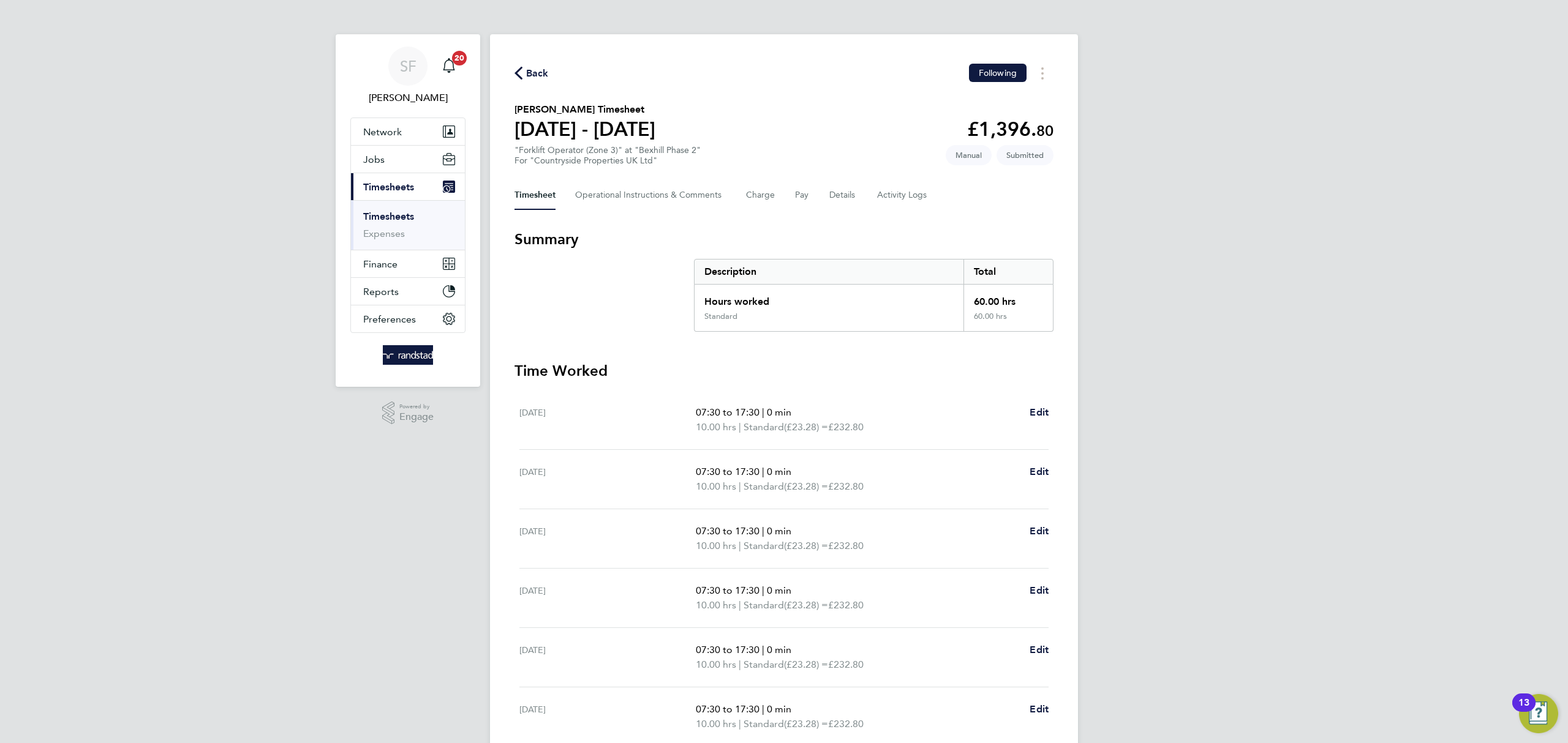
click at [395, 223] on li "Timesheets" at bounding box center [408, 219] width 92 height 17
drag, startPoint x: 395, startPoint y: 217, endPoint x: 439, endPoint y: 203, distance: 46.2
click at [397, 215] on link "Timesheets" at bounding box center [388, 216] width 51 height 12
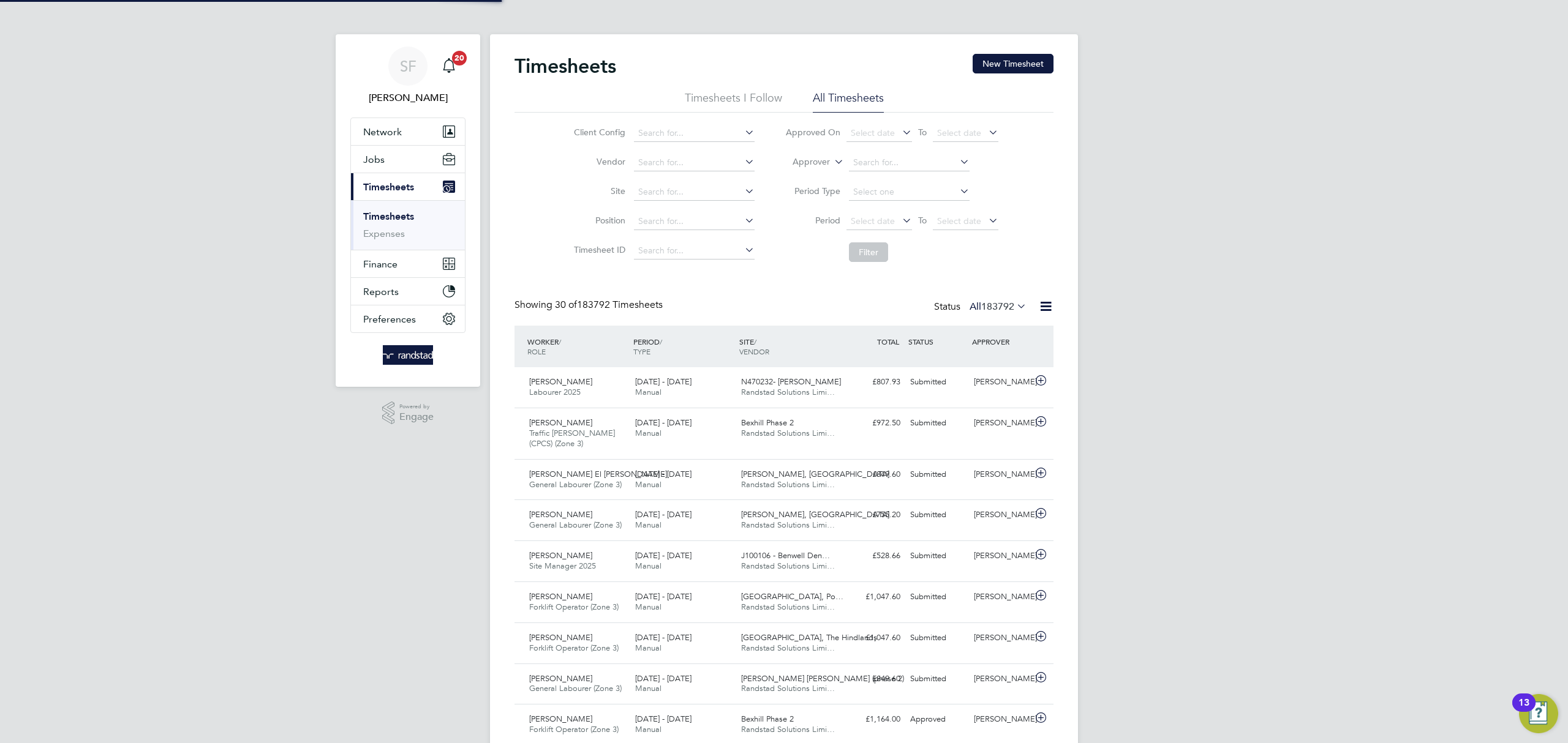
scroll to position [31, 107]
click at [831, 161] on icon at bounding box center [831, 159] width 0 height 11
click at [817, 173] on li "Worker" at bounding box center [799, 176] width 60 height 16
click at [882, 169] on input at bounding box center [909, 162] width 121 height 17
click at [912, 179] on li "Iain Jag gard" at bounding box center [908, 180] width 122 height 17
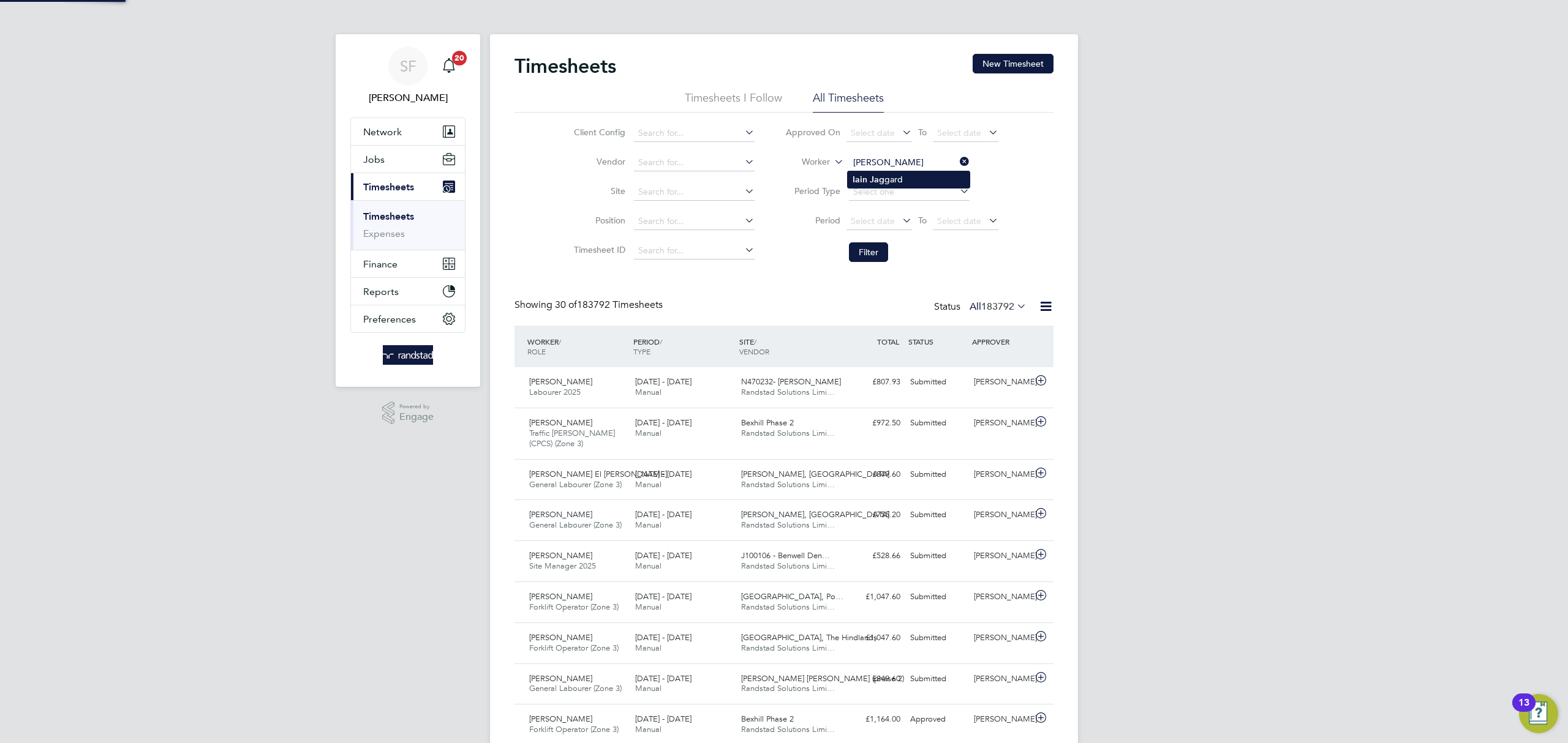
type input "[PERSON_NAME]"
click at [875, 248] on button "Filter" at bounding box center [868, 251] width 39 height 19
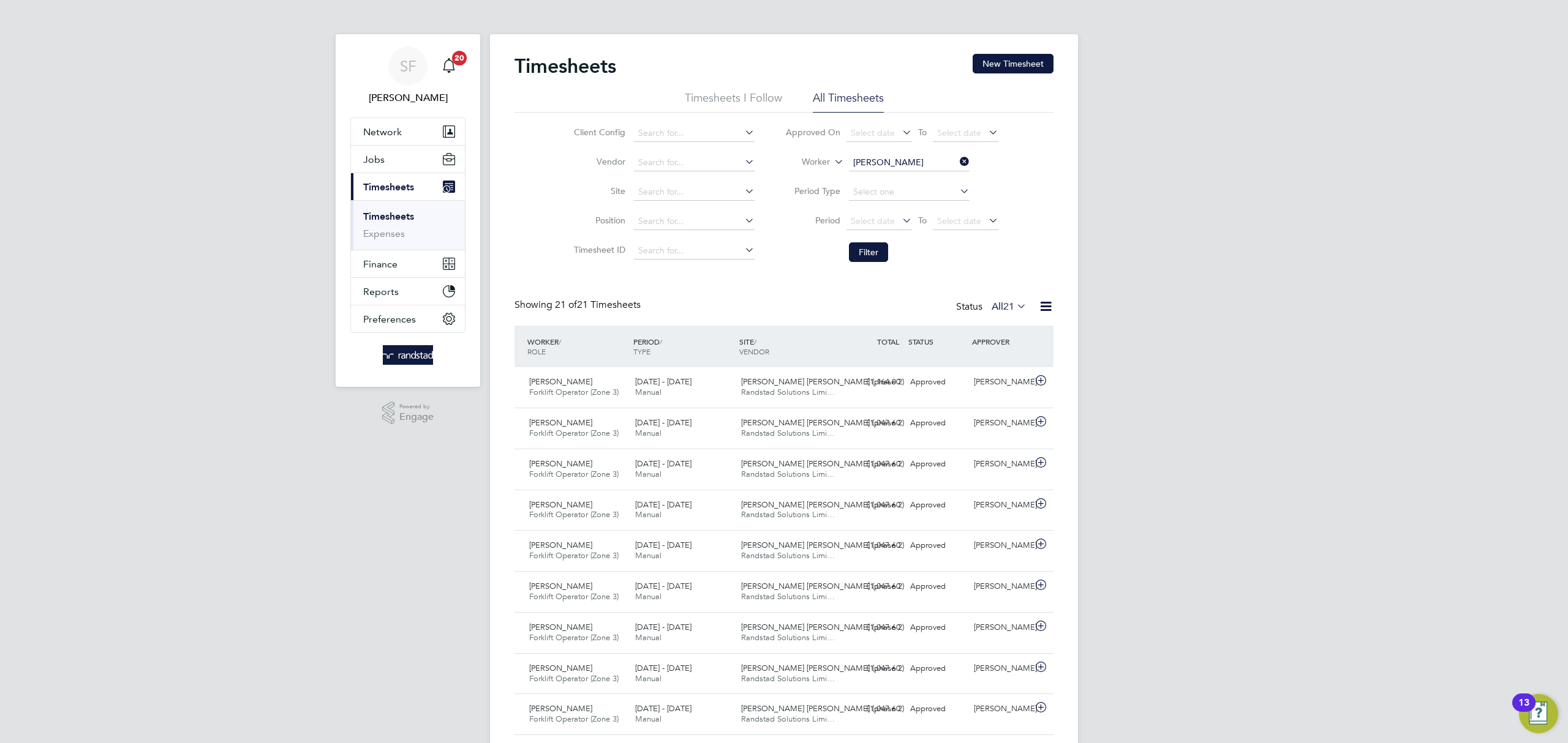
drag, startPoint x: 961, startPoint y: 161, endPoint x: 943, endPoint y: 162, distance: 18.0
click at [958, 160] on icon at bounding box center [958, 161] width 0 height 17
click at [911, 161] on input at bounding box center [909, 162] width 121 height 17
click at [907, 230] on li "[PERSON_NAME]" at bounding box center [927, 229] width 159 height 17
type input "[PERSON_NAME]"
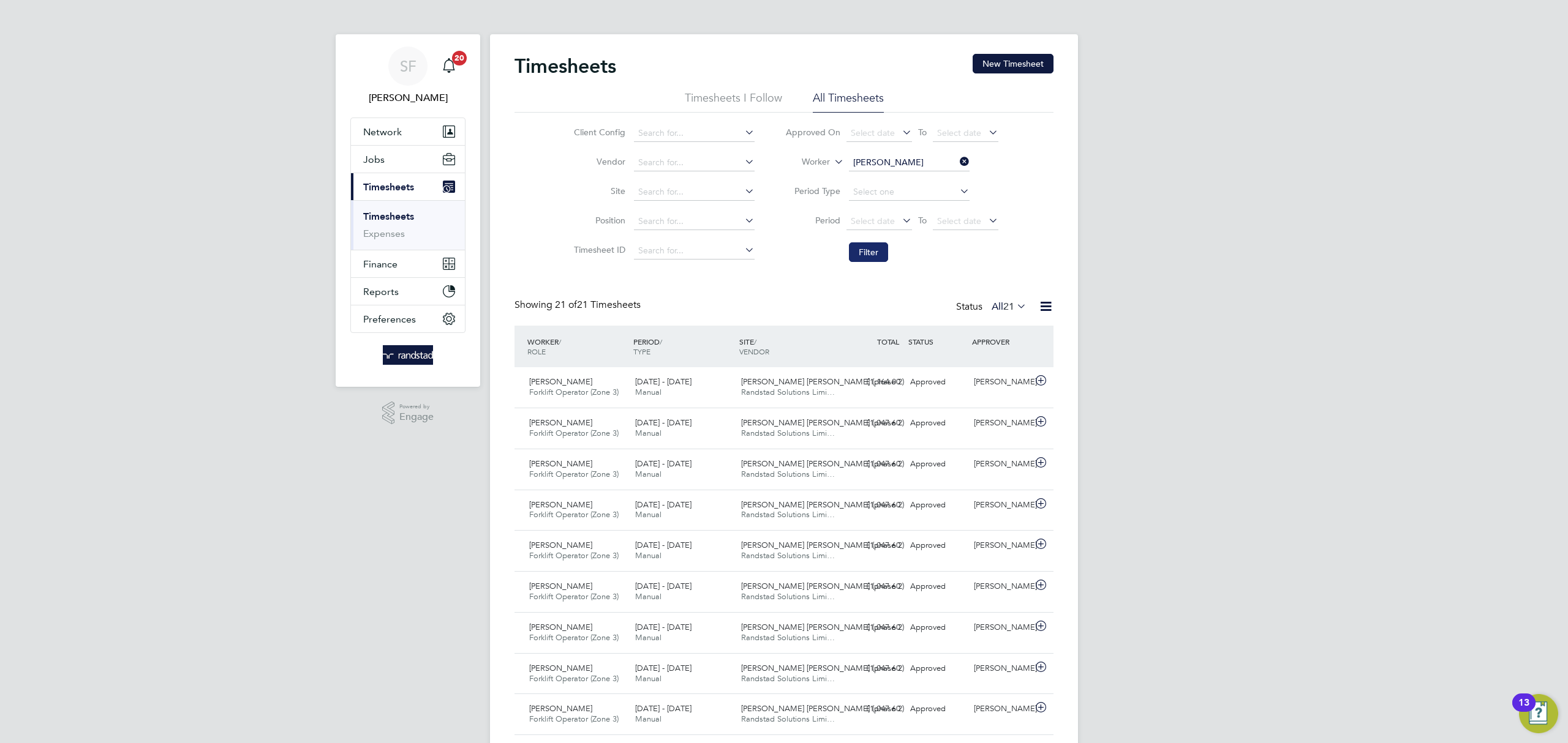
click at [869, 249] on button "Filter" at bounding box center [868, 251] width 39 height 19
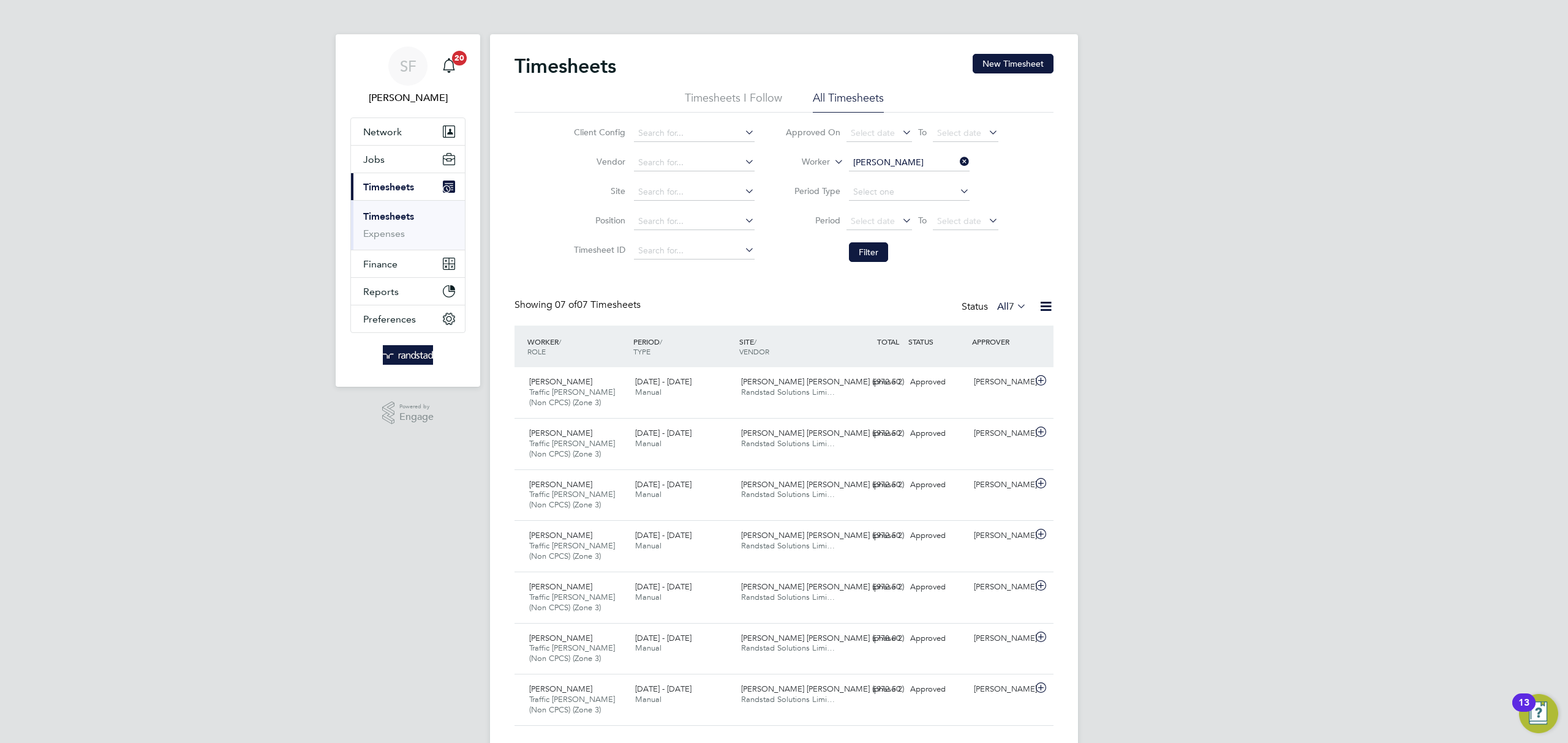
click at [958, 161] on icon at bounding box center [958, 161] width 0 height 17
click at [877, 165] on input at bounding box center [909, 162] width 121 height 17
click at [910, 176] on li "[PERSON_NAME]" at bounding box center [908, 180] width 122 height 17
type input "[PERSON_NAME]"
click at [868, 253] on button "Filter" at bounding box center [868, 251] width 39 height 19
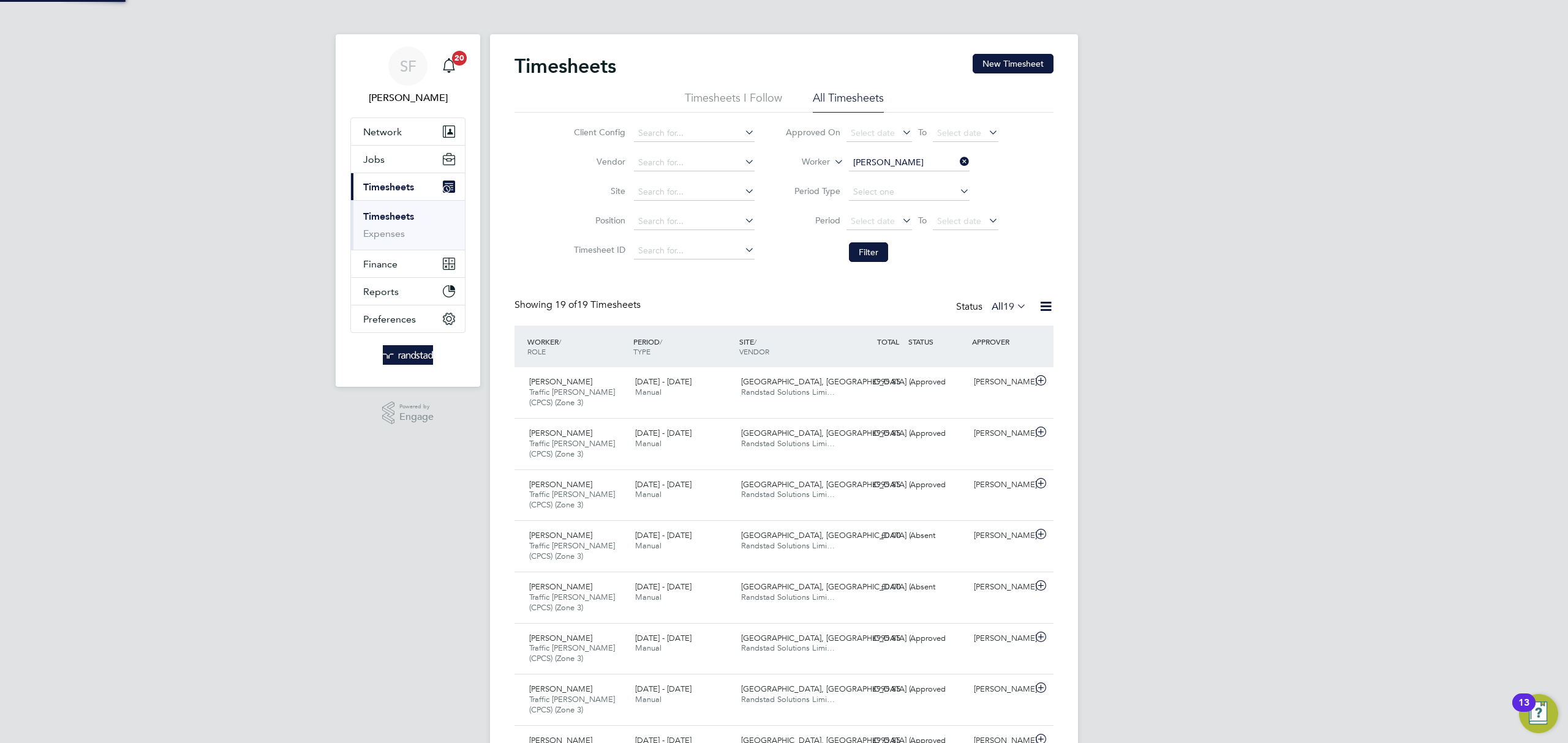
scroll to position [42, 107]
click at [958, 160] on icon at bounding box center [958, 161] width 0 height 17
click at [919, 159] on input at bounding box center [909, 162] width 121 height 17
click at [904, 179] on li "[PERSON_NAME]" at bounding box center [925, 180] width 154 height 17
type input "[PERSON_NAME]"
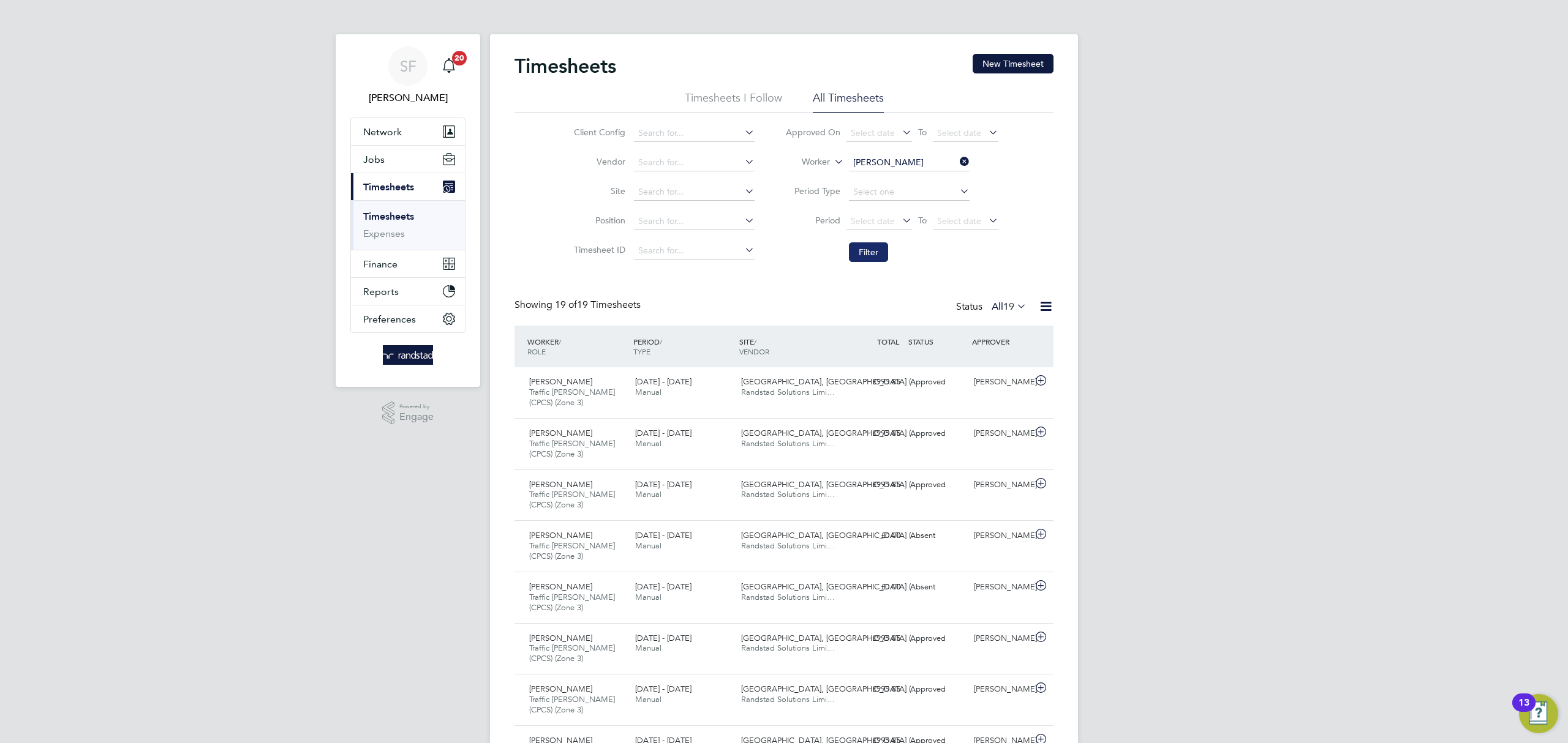
click at [876, 248] on button "Filter" at bounding box center [868, 251] width 39 height 19
click at [958, 163] on icon at bounding box center [958, 161] width 0 height 17
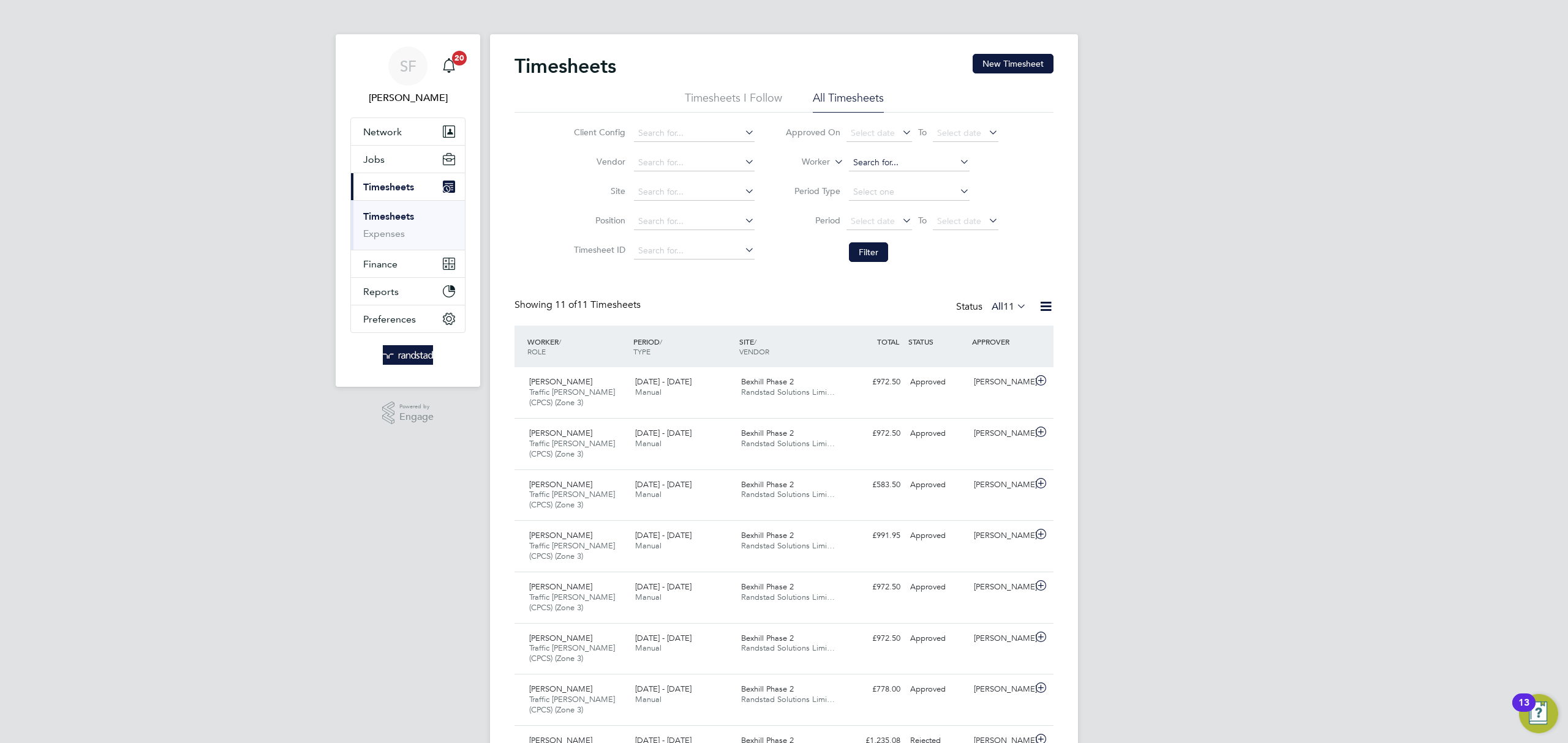
click at [896, 162] on input at bounding box center [909, 162] width 121 height 17
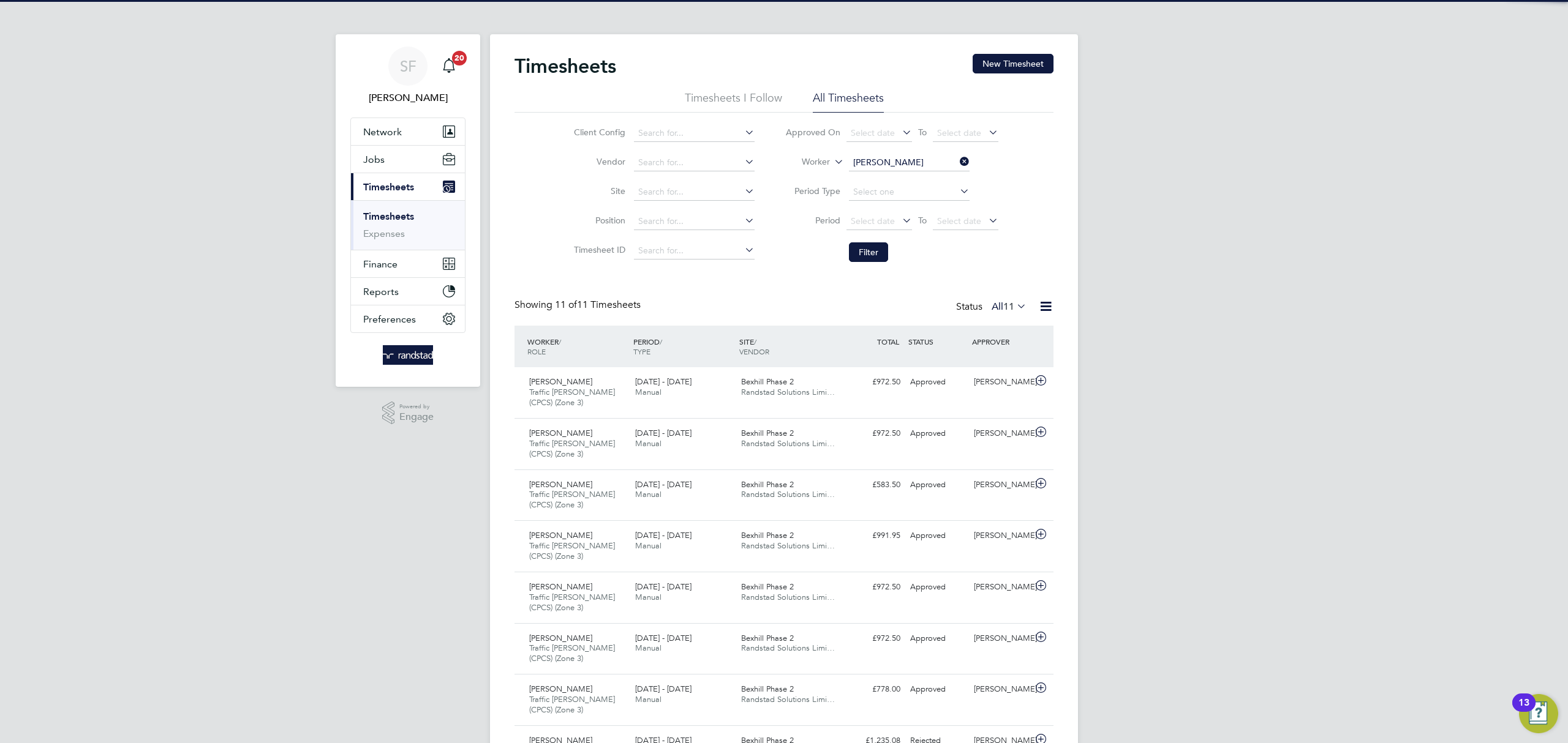
click at [893, 179] on li "[PERSON_NAME] [PERSON_NAME] Wats on" at bounding box center [938, 180] width 181 height 17
type input "[PERSON_NAME] [PERSON_NAME] [PERSON_NAME]"
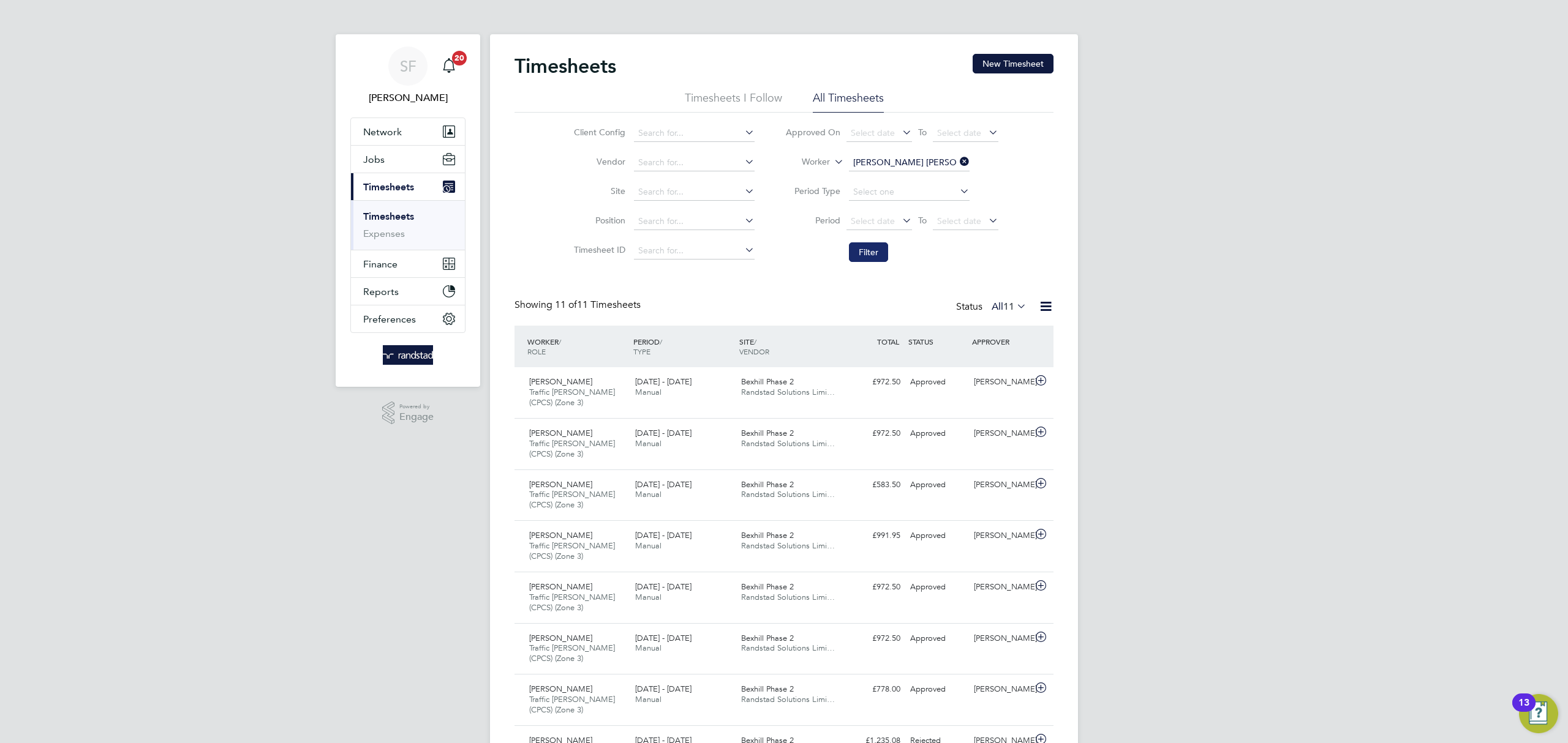
click at [871, 255] on button "Filter" at bounding box center [868, 251] width 39 height 19
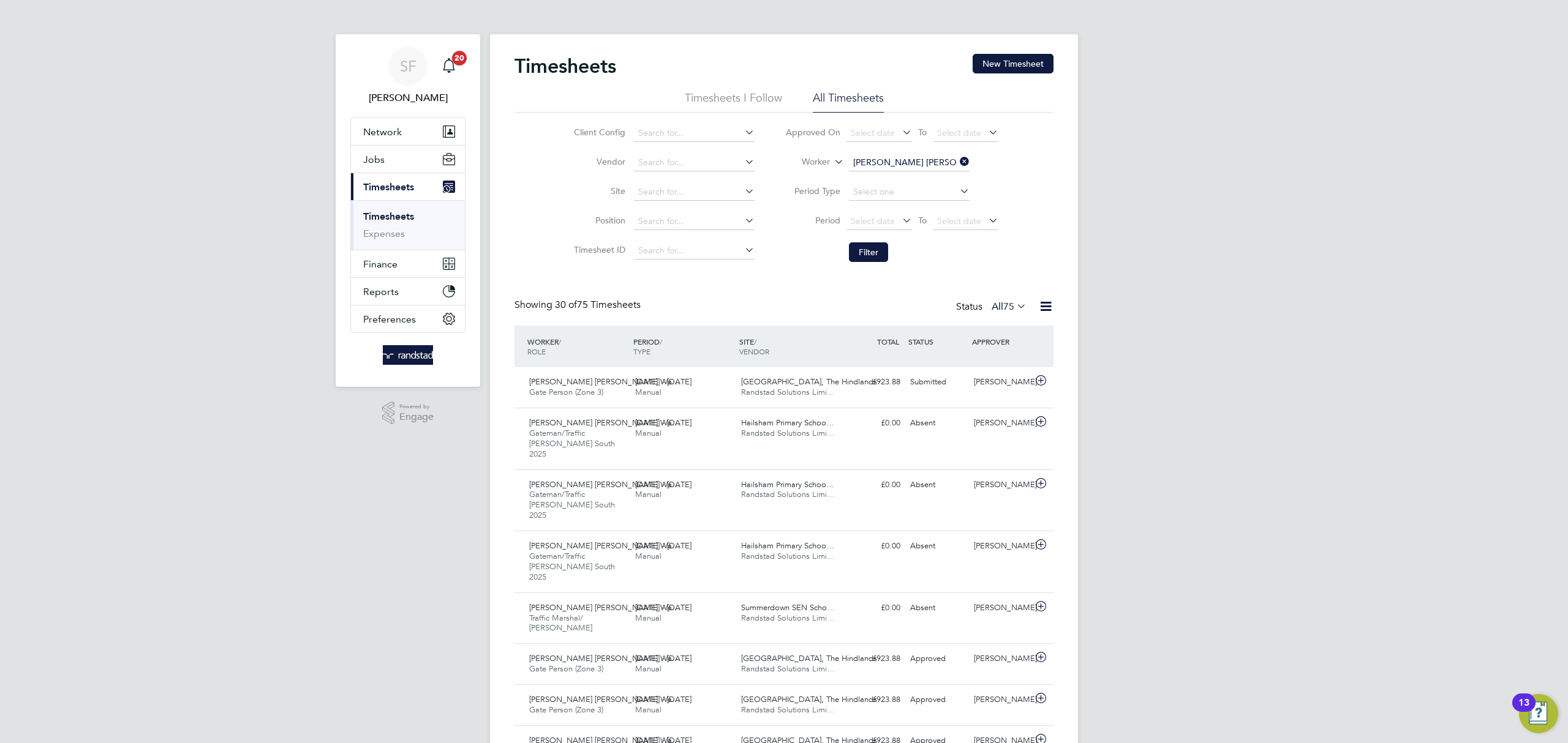
click at [958, 161] on icon at bounding box center [958, 161] width 0 height 17
click at [672, 191] on input at bounding box center [694, 192] width 121 height 17
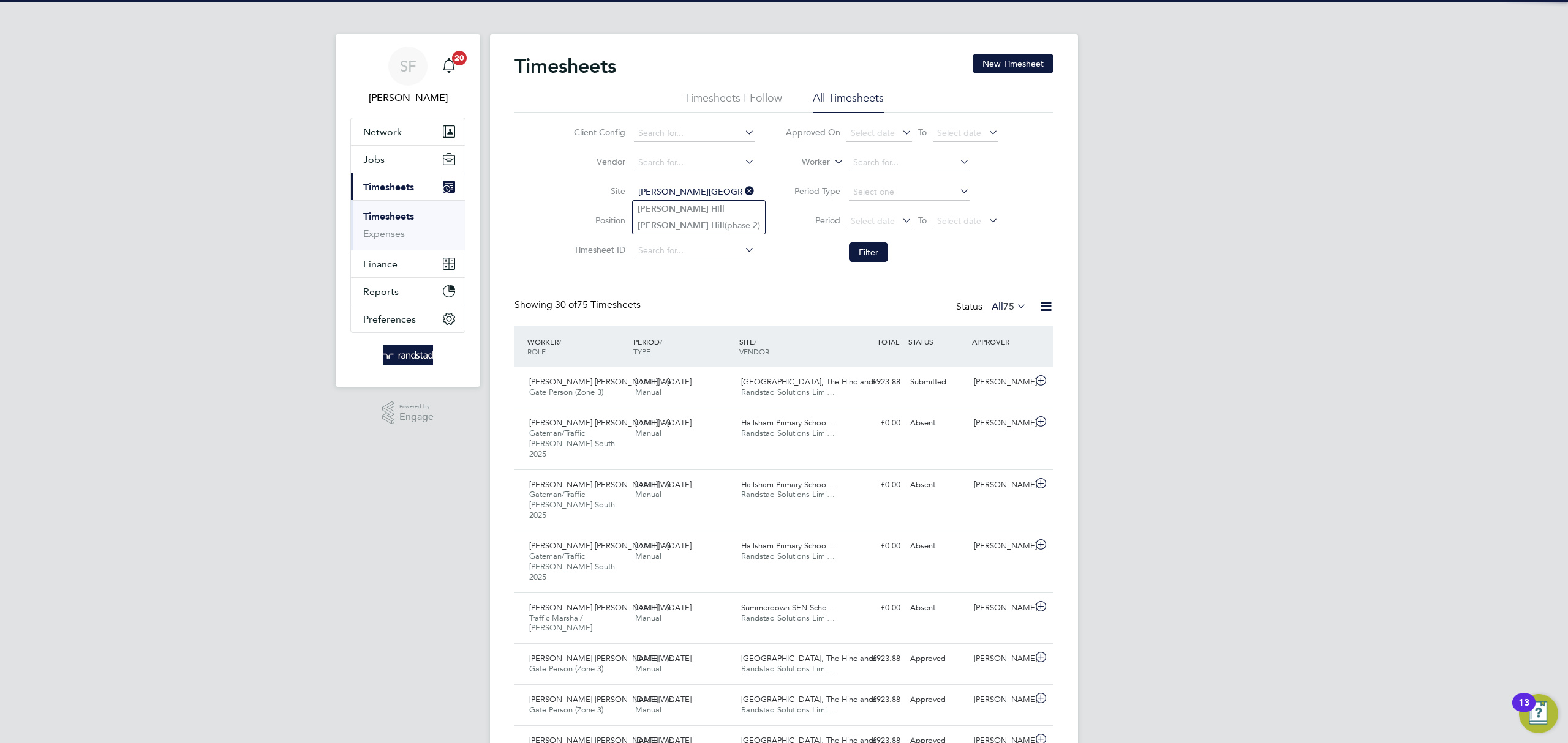
drag, startPoint x: 695, startPoint y: 224, endPoint x: 845, endPoint y: 246, distance: 151.6
click at [696, 224] on li "[PERSON_NAME] [PERSON_NAME] (phase 2)" at bounding box center [699, 225] width 133 height 17
type input "[PERSON_NAME] [PERSON_NAME] (phase 2)"
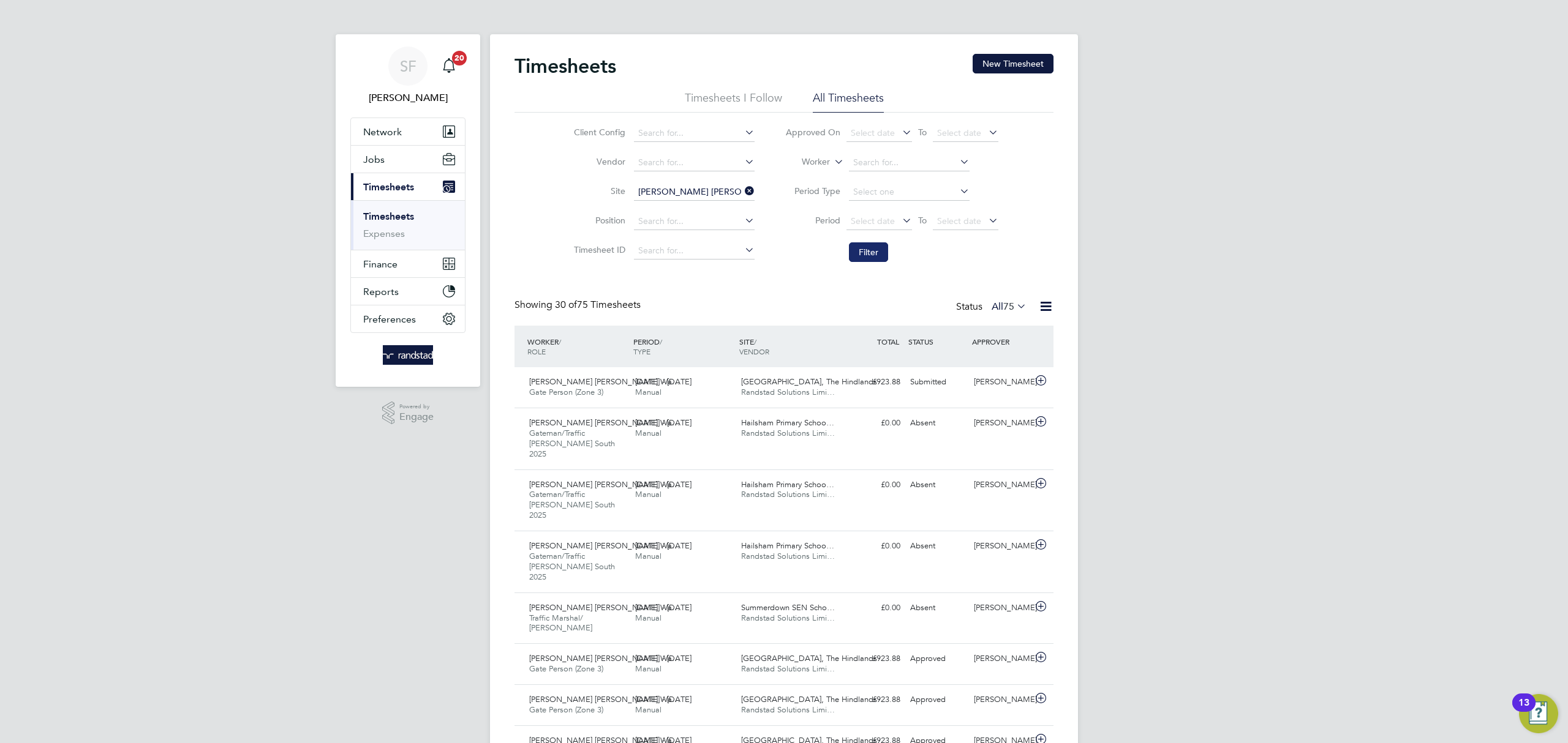
click at [869, 259] on button "Filter" at bounding box center [868, 251] width 39 height 19
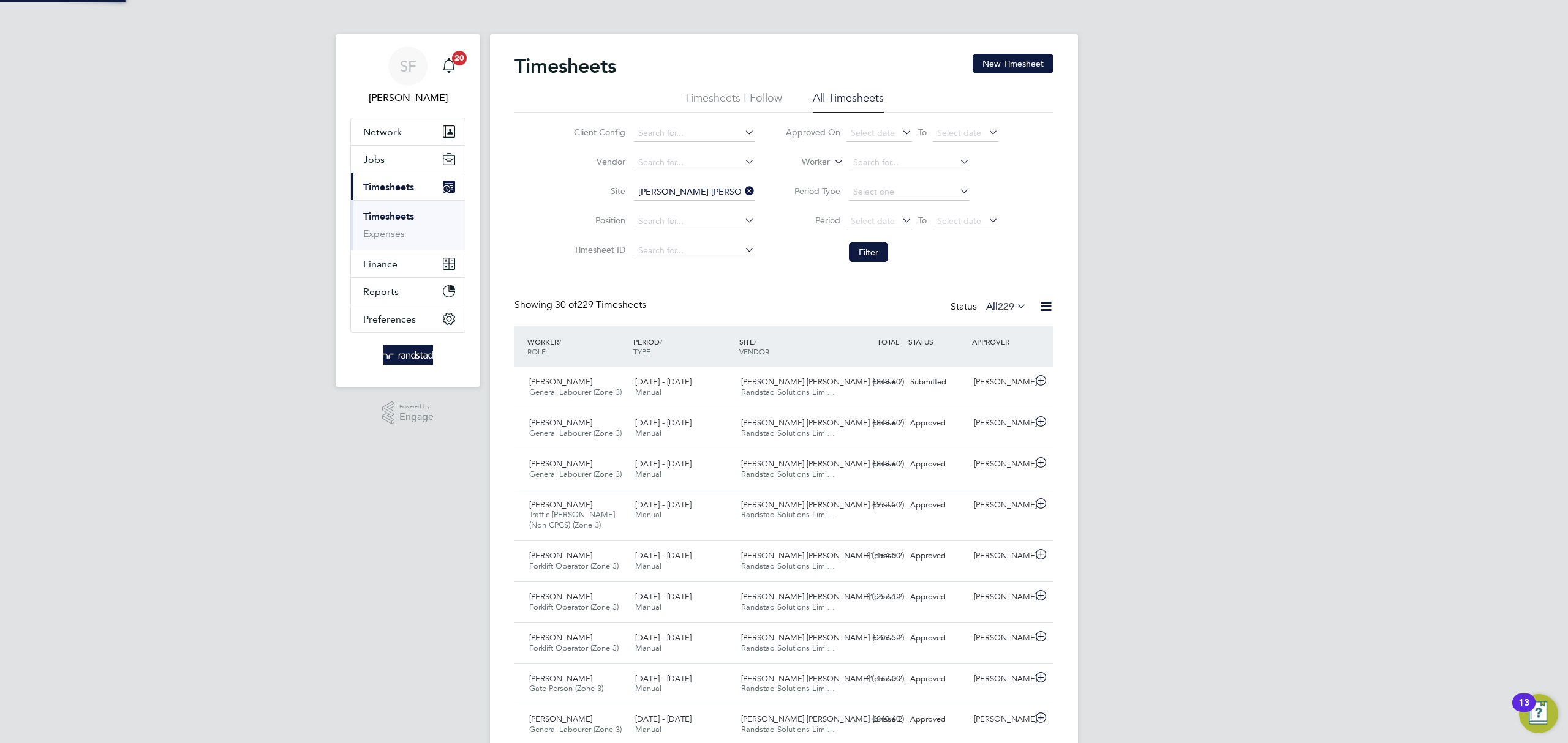
scroll to position [31, 107]
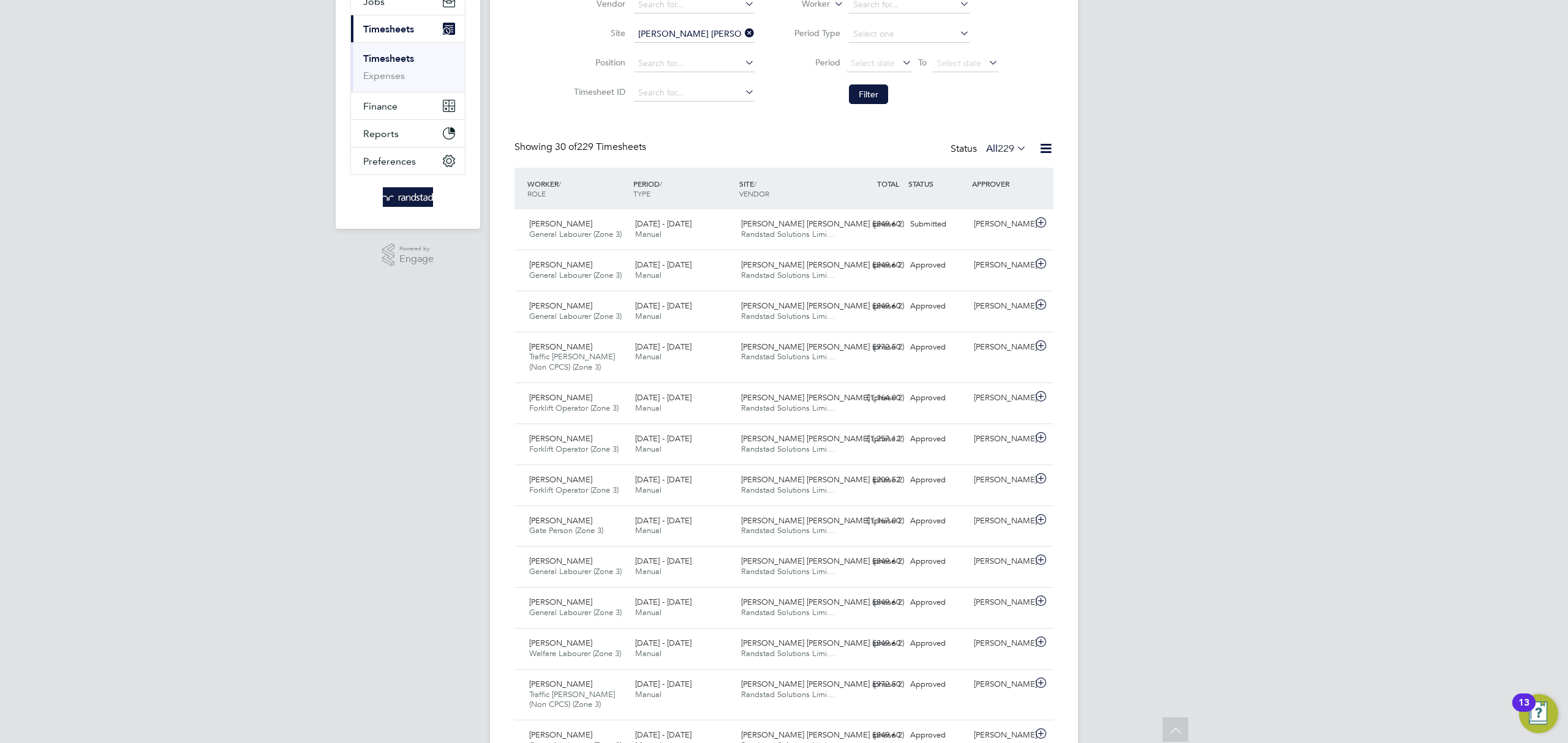
drag, startPoint x: 751, startPoint y: 32, endPoint x: 714, endPoint y: 35, distance: 37.1
click at [742, 32] on icon at bounding box center [742, 32] width 0 height 17
click at [709, 32] on input at bounding box center [694, 34] width 121 height 17
click at [720, 50] on b "Hindlands" at bounding box center [719, 51] width 41 height 10
type input "[GEOGRAPHIC_DATA], The Hindlands"
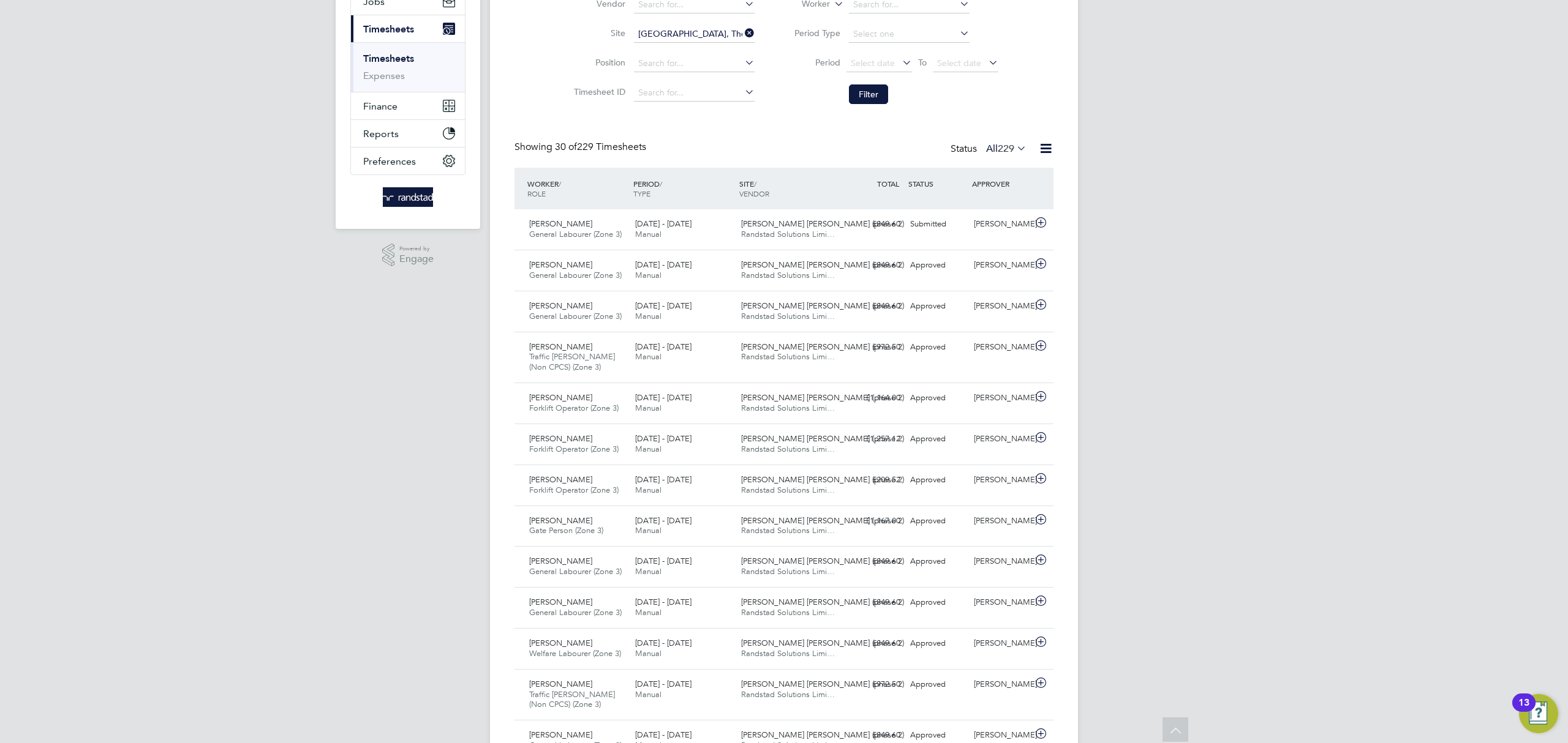
click at [874, 91] on button "Filter" at bounding box center [868, 94] width 39 height 19
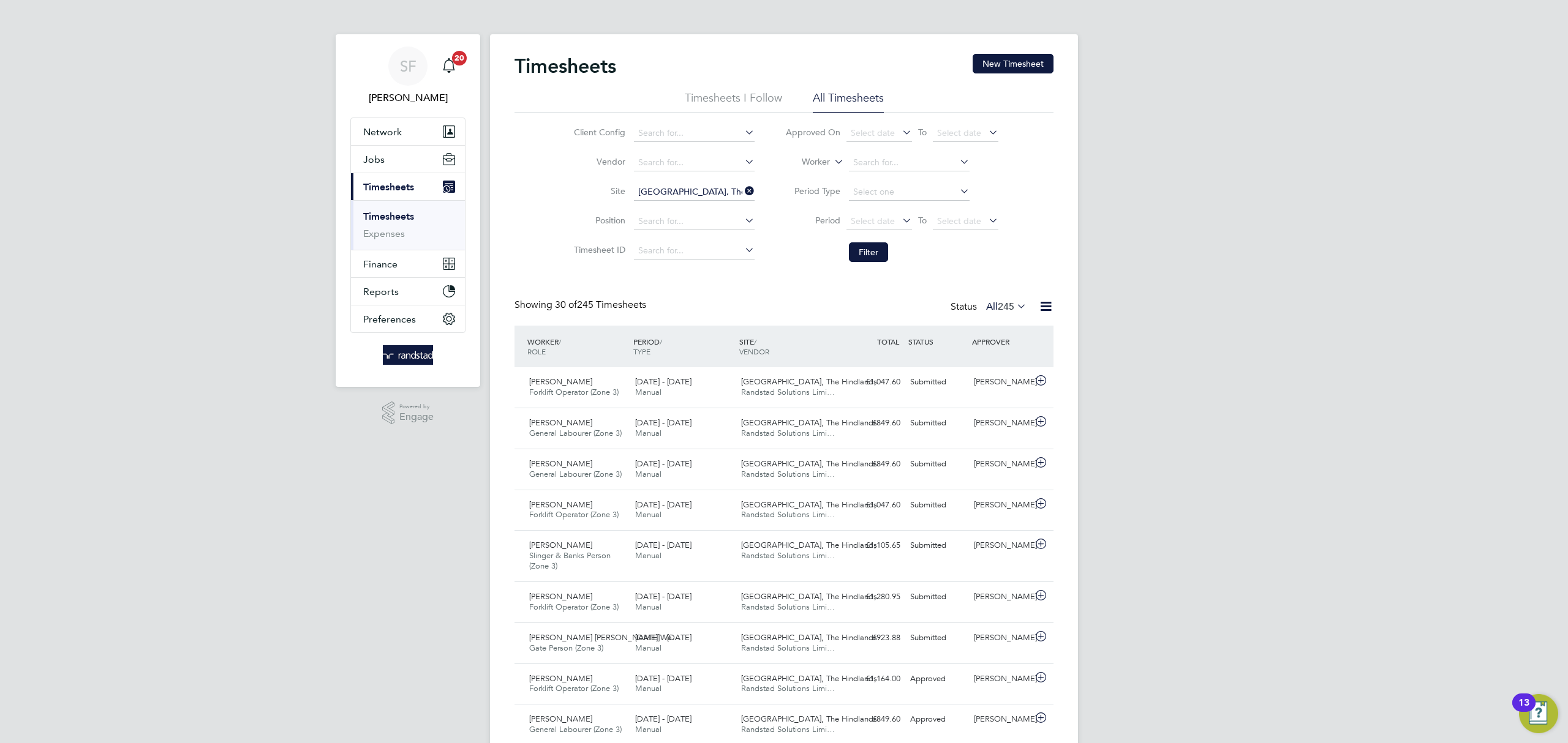
drag, startPoint x: 750, startPoint y: 188, endPoint x: 734, endPoint y: 188, distance: 16.0
click at [742, 188] on icon at bounding box center [742, 191] width 0 height 17
click at [705, 188] on input at bounding box center [694, 192] width 121 height 17
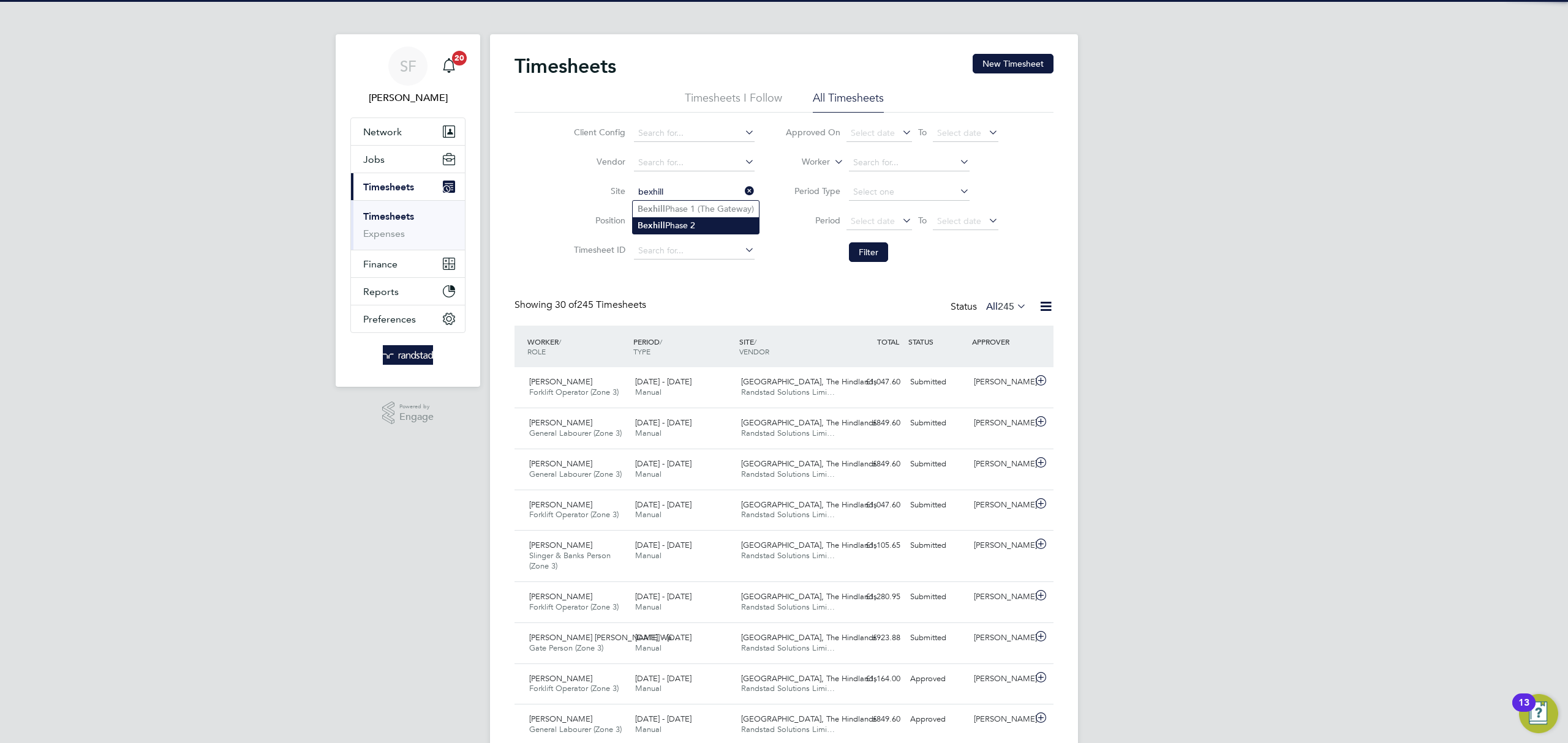
drag, startPoint x: 714, startPoint y: 223, endPoint x: 722, endPoint y: 226, distance: 8.5
click at [714, 223] on li "Bexhill Phase 2" at bounding box center [696, 225] width 126 height 17
type input "Bexhill Phase 2"
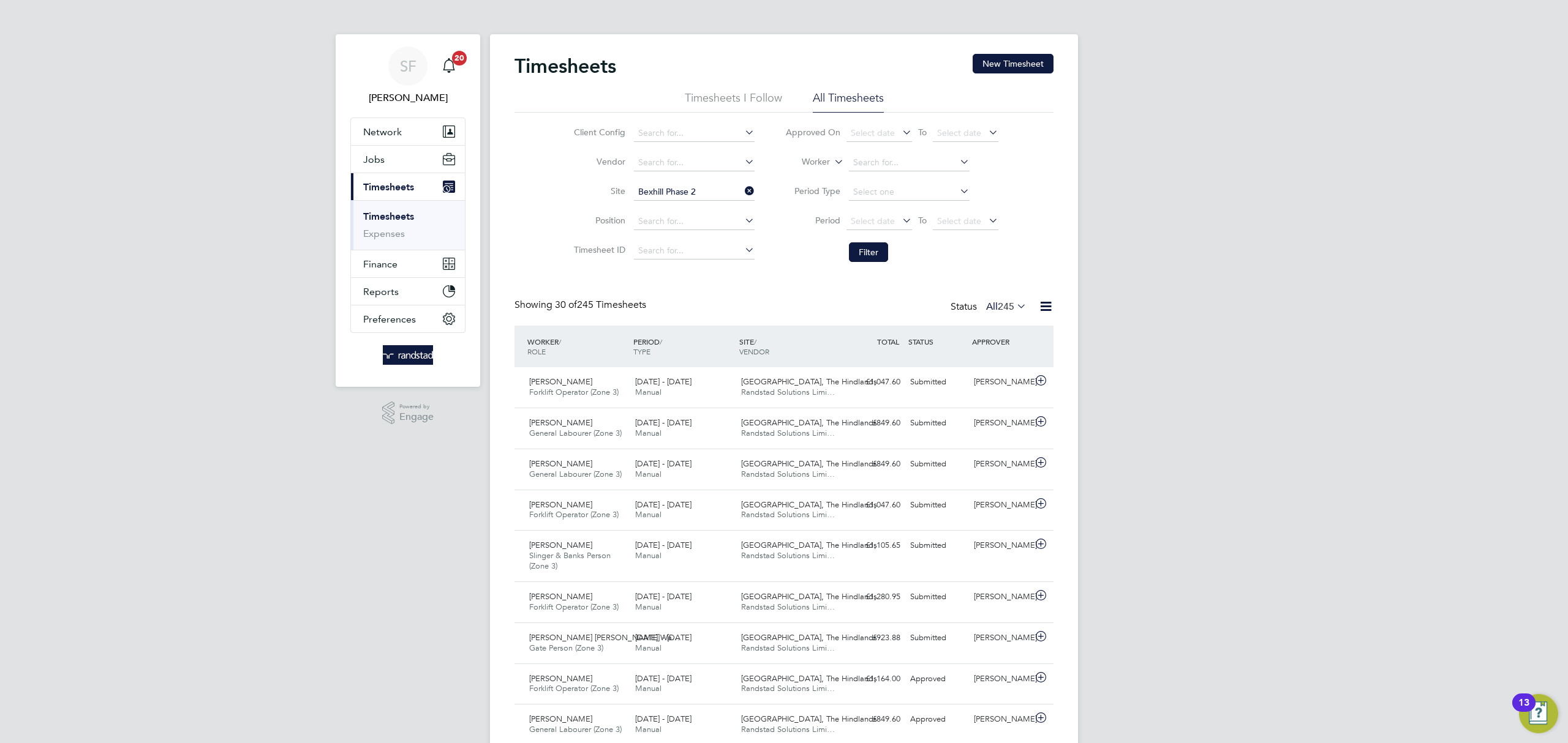
click at [871, 253] on button "Filter" at bounding box center [868, 251] width 39 height 19
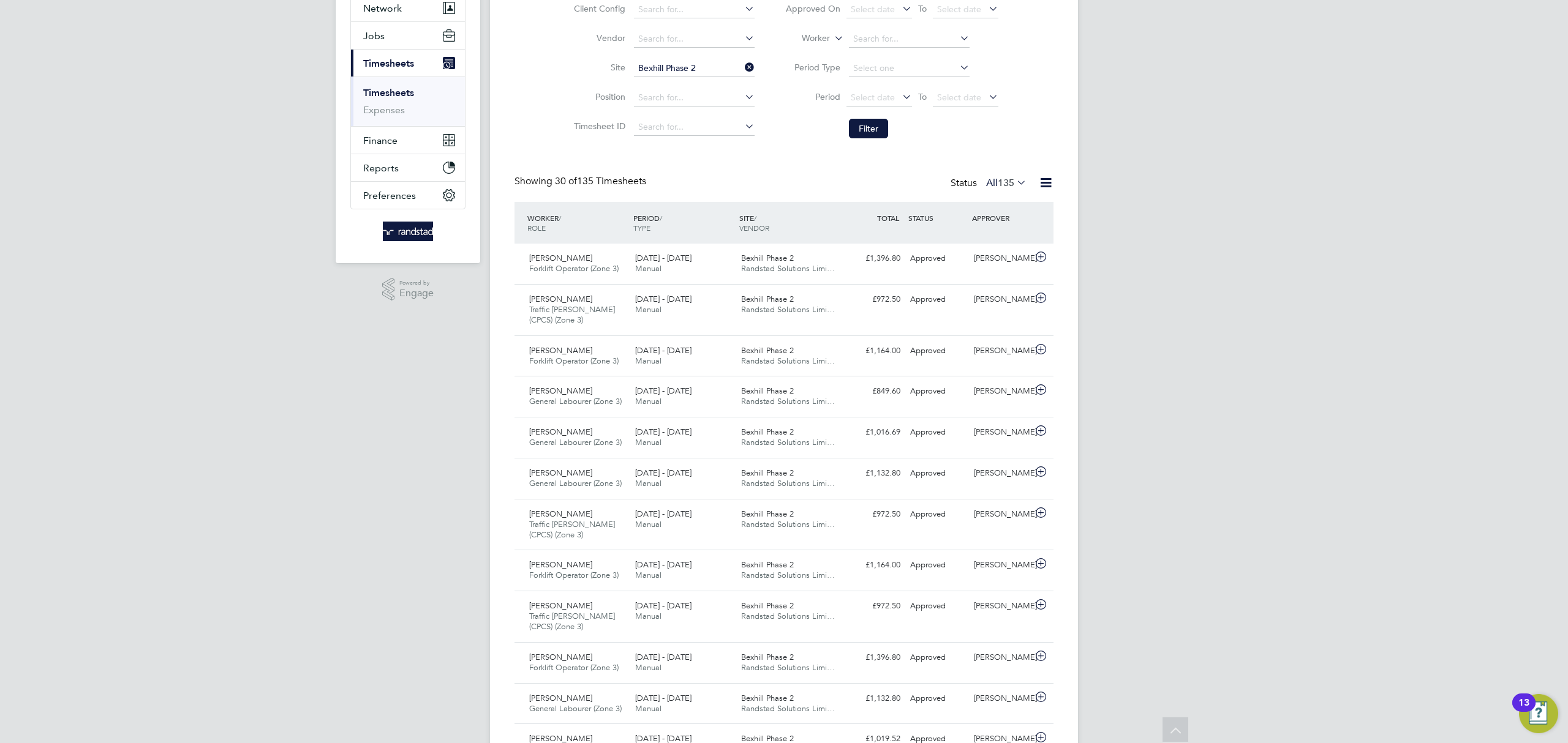
click at [742, 67] on icon at bounding box center [742, 67] width 0 height 17
click at [691, 62] on input at bounding box center [694, 69] width 121 height 17
click at [693, 81] on li "[GEOGRAPHIC_DATA], [GEOGRAPHIC_DATA]" at bounding box center [712, 85] width 158 height 17
type input "[GEOGRAPHIC_DATA], [GEOGRAPHIC_DATA]"
click at [880, 125] on button "Filter" at bounding box center [868, 128] width 39 height 19
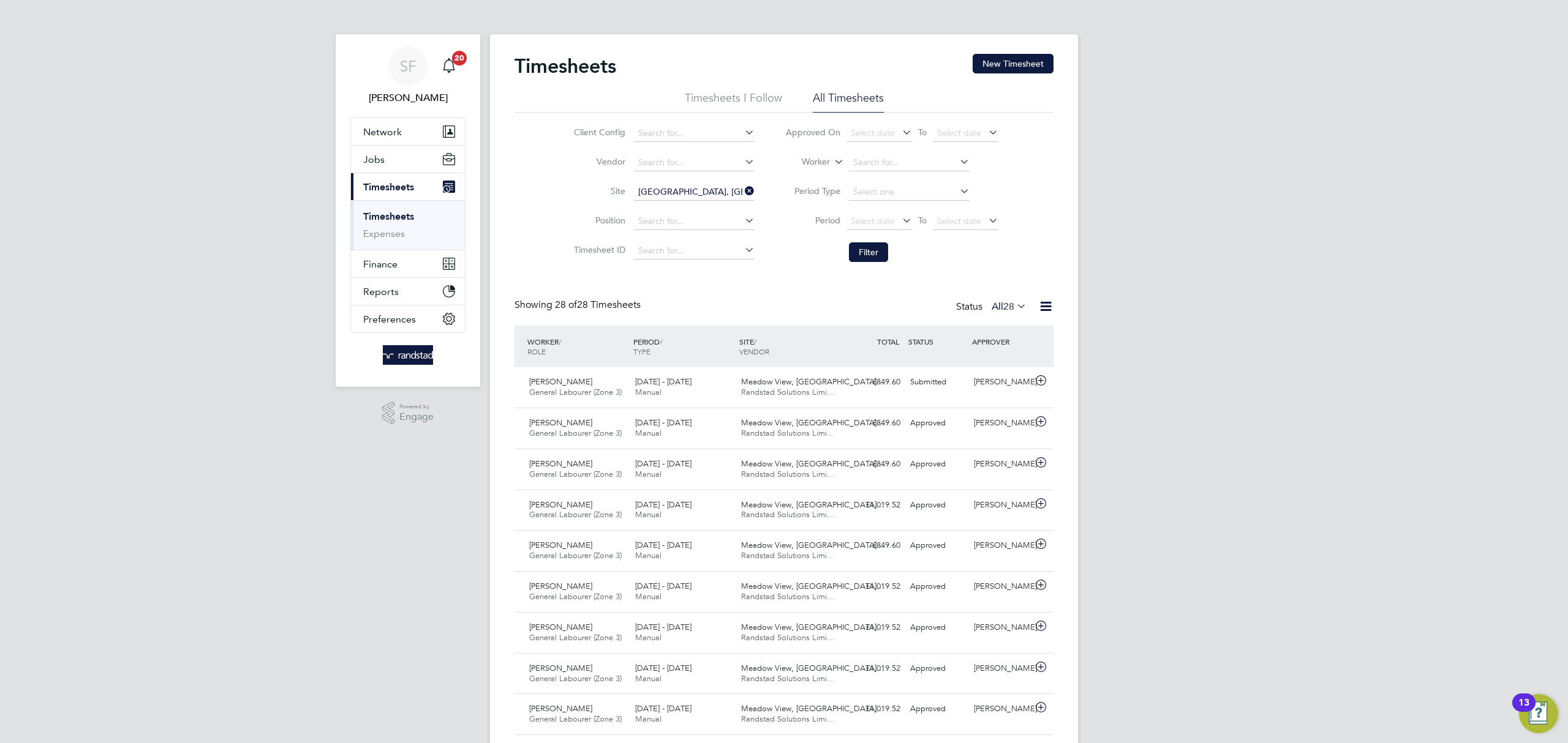
click at [742, 189] on icon at bounding box center [742, 191] width 0 height 17
click at [693, 187] on input at bounding box center [694, 192] width 121 height 17
click at [716, 212] on li "[GEOGRAPHIC_DATA], [GEOGRAPHIC_DATA]" at bounding box center [723, 210] width 181 height 17
type input "[GEOGRAPHIC_DATA], [GEOGRAPHIC_DATA]"
click at [860, 255] on button "Filter" at bounding box center [868, 251] width 39 height 19
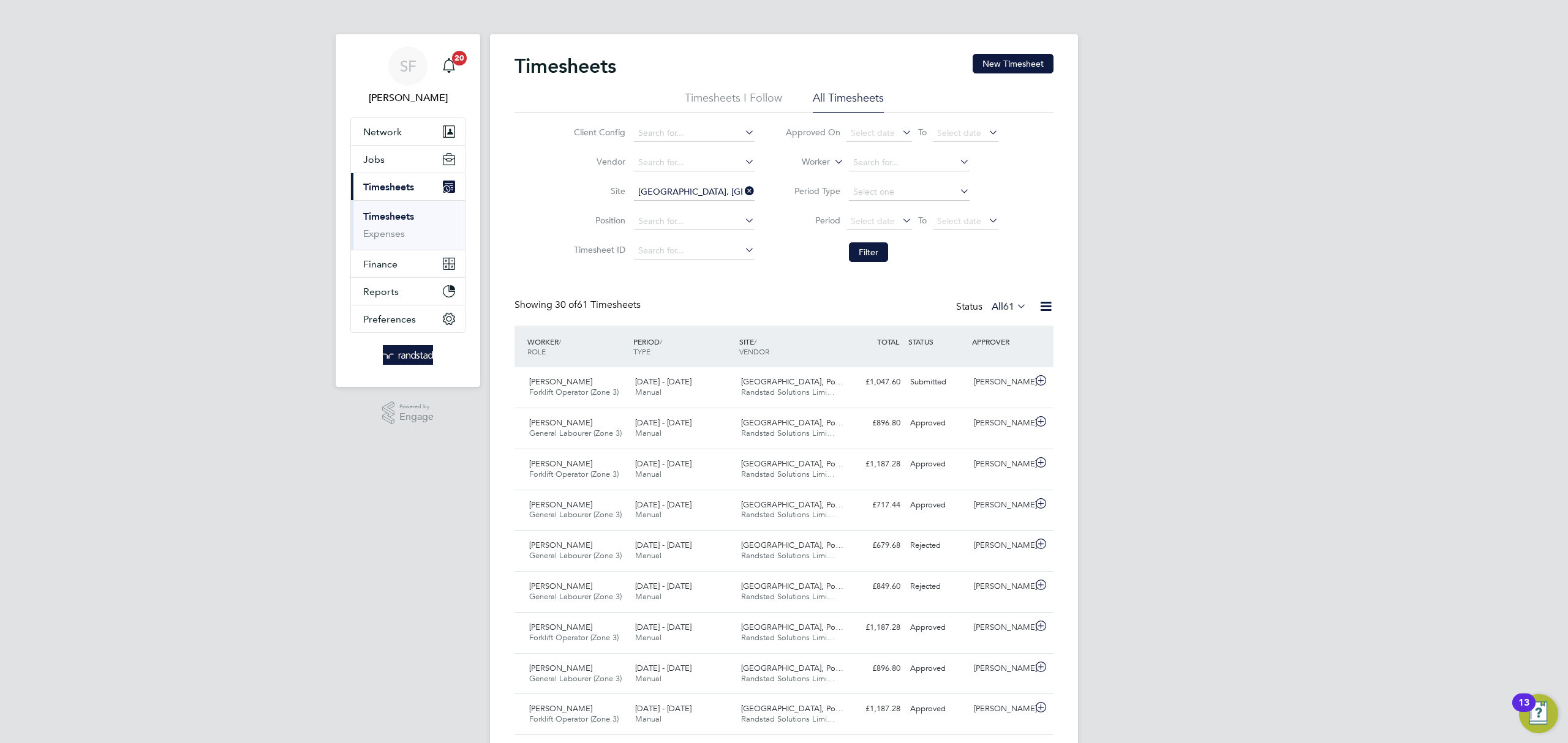
drag, startPoint x: 750, startPoint y: 188, endPoint x: 700, endPoint y: 193, distance: 50.2
click at [742, 188] on icon at bounding box center [742, 191] width 0 height 17
click at [993, 64] on button "New Timesheet" at bounding box center [1012, 63] width 81 height 19
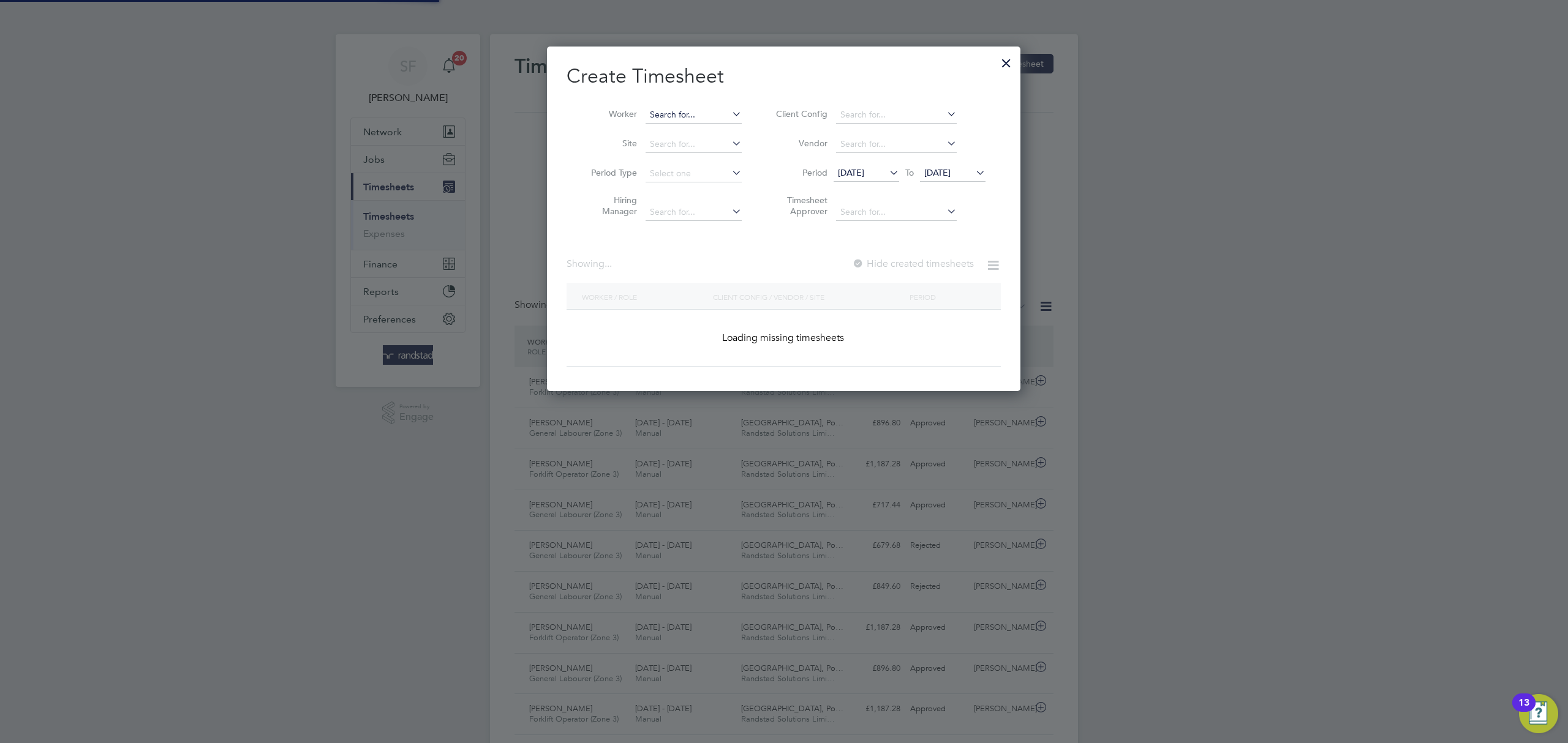
scroll to position [345, 474]
click at [662, 119] on input at bounding box center [694, 115] width 96 height 17
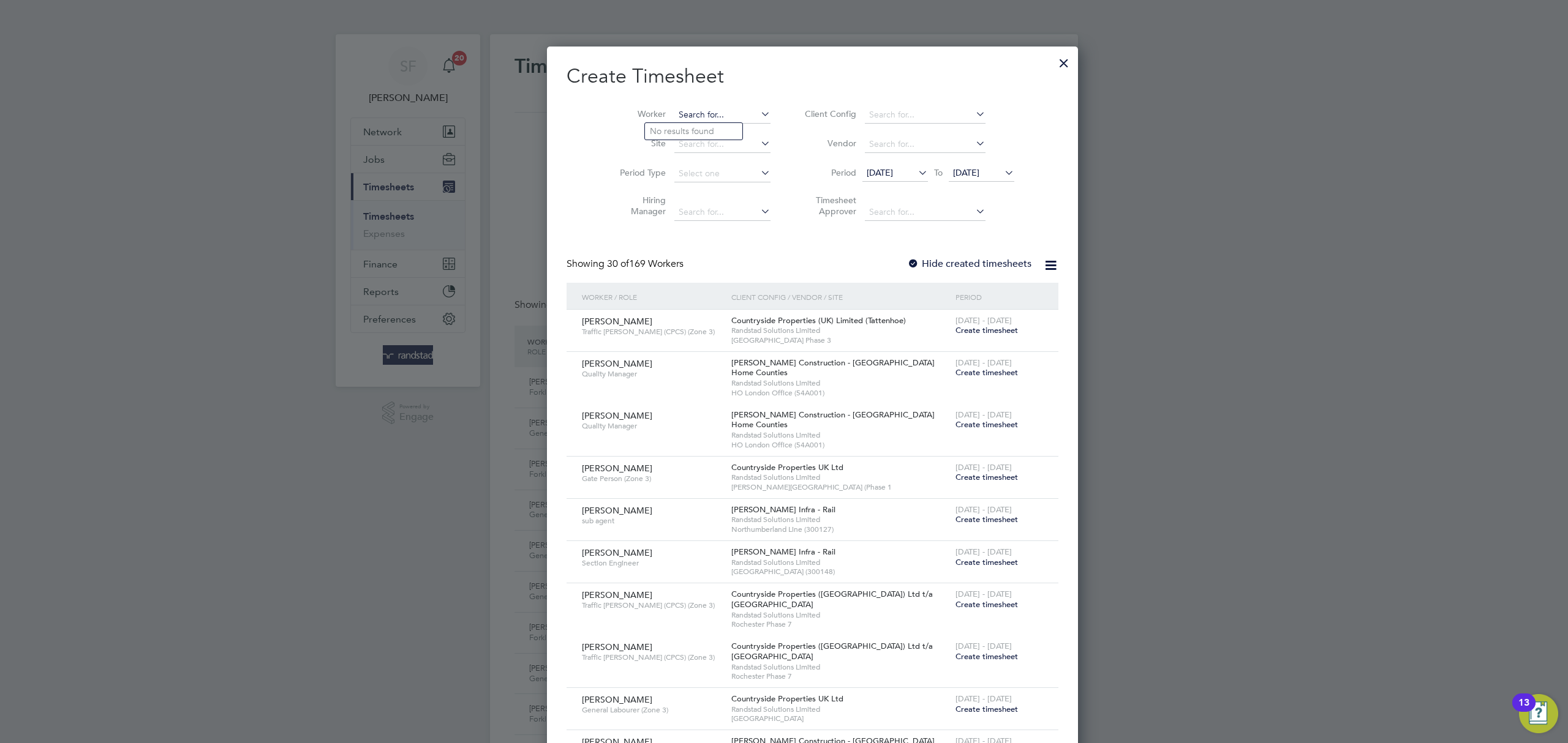
scroll to position [2109, 474]
click at [724, 126] on b "[PERSON_NAME]" at bounding box center [759, 131] width 71 height 10
type input "[PERSON_NAME]"
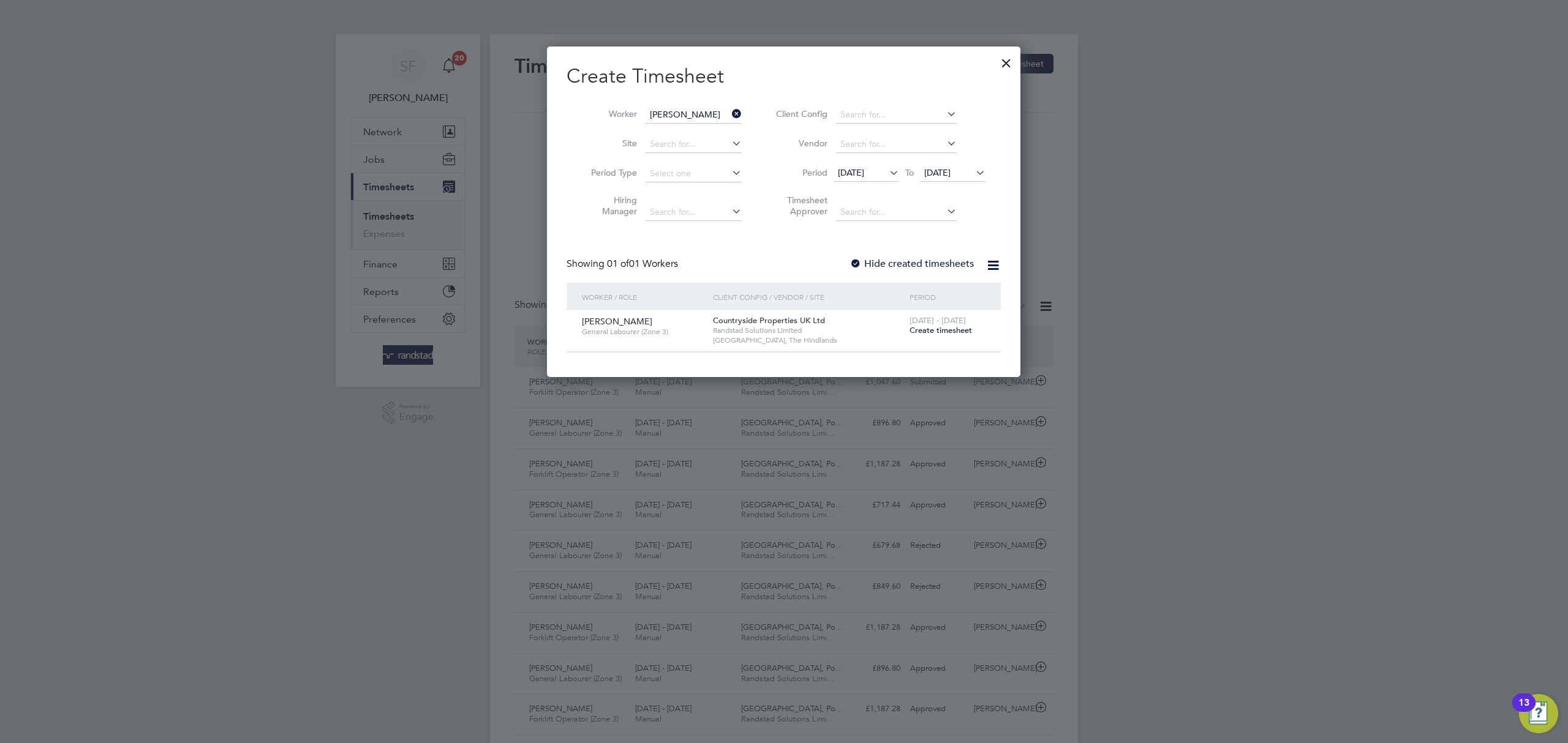
scroll to position [330, 474]
click at [940, 328] on span "Create timesheet" at bounding box center [940, 330] width 62 height 10
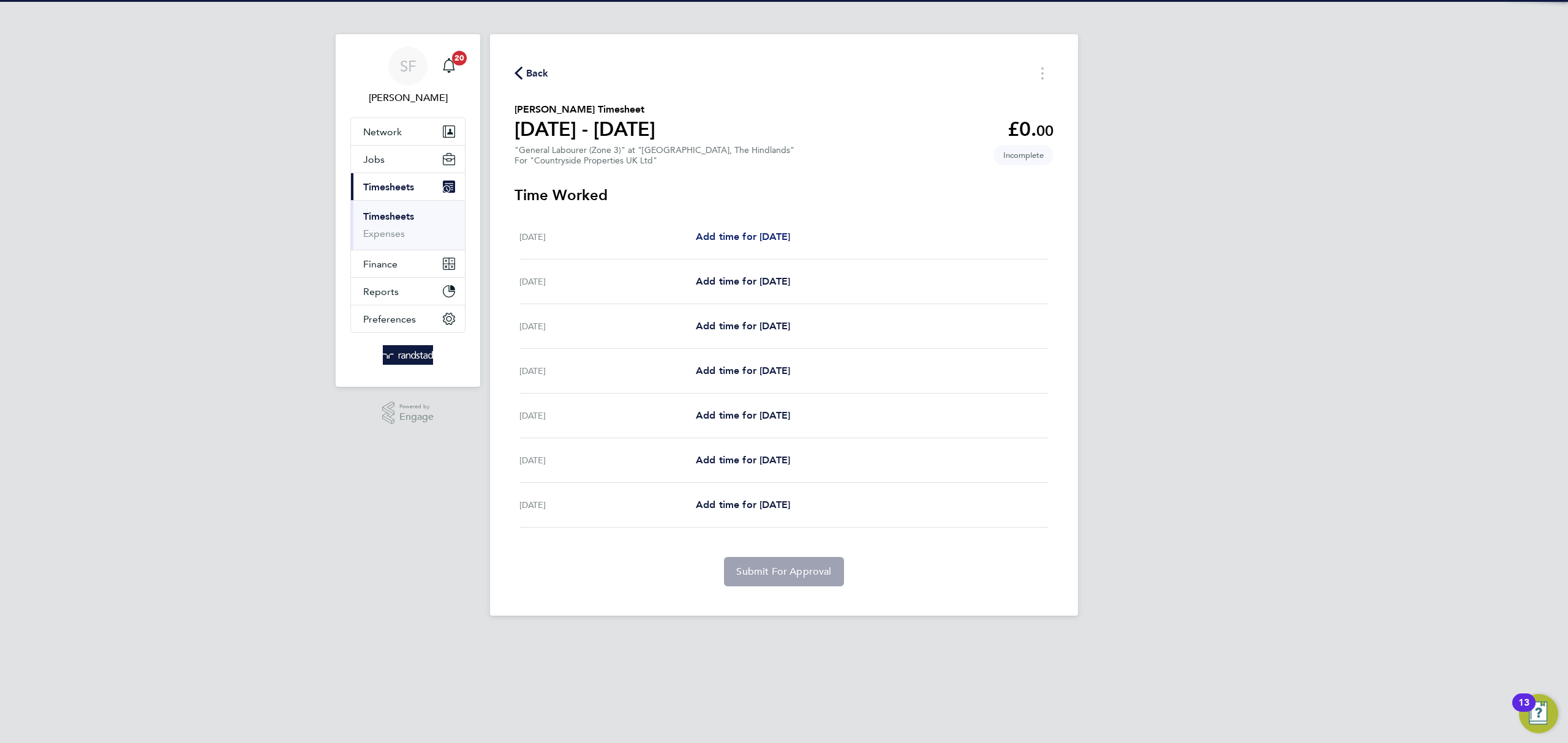
click at [739, 236] on span "Add time for [DATE]" at bounding box center [743, 237] width 95 height 12
select select "30"
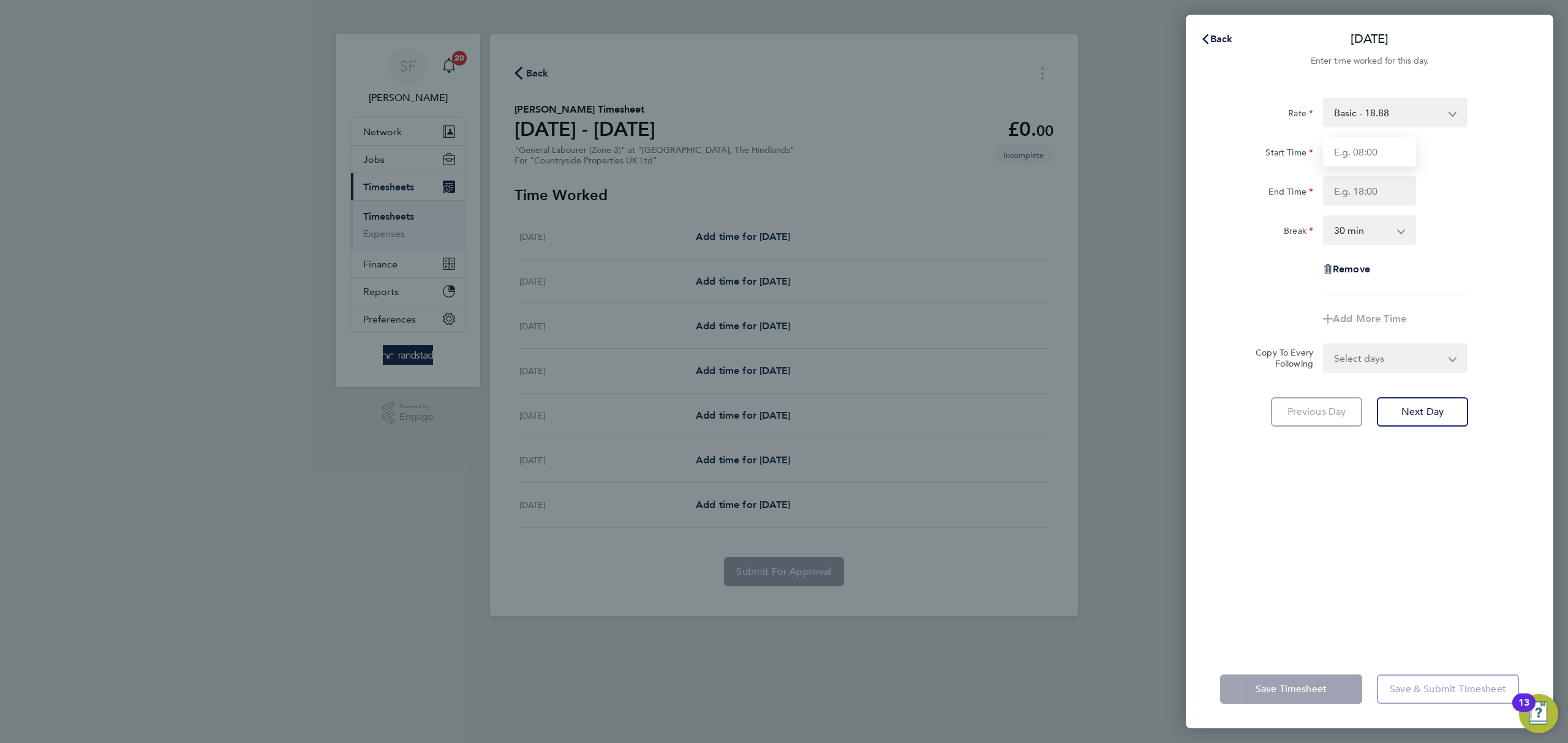
click at [1363, 156] on input "Start Time" at bounding box center [1369, 152] width 93 height 30
type input "07:30"
click at [1340, 190] on input "End Time" at bounding box center [1369, 191] width 93 height 30
type input "17:00"
click at [1460, 253] on div "Rate Basic - 18.88 Start Time 07:30 End Time 17:00 Break 0 min 15 min 30 min 45…" at bounding box center [1369, 197] width 299 height 197
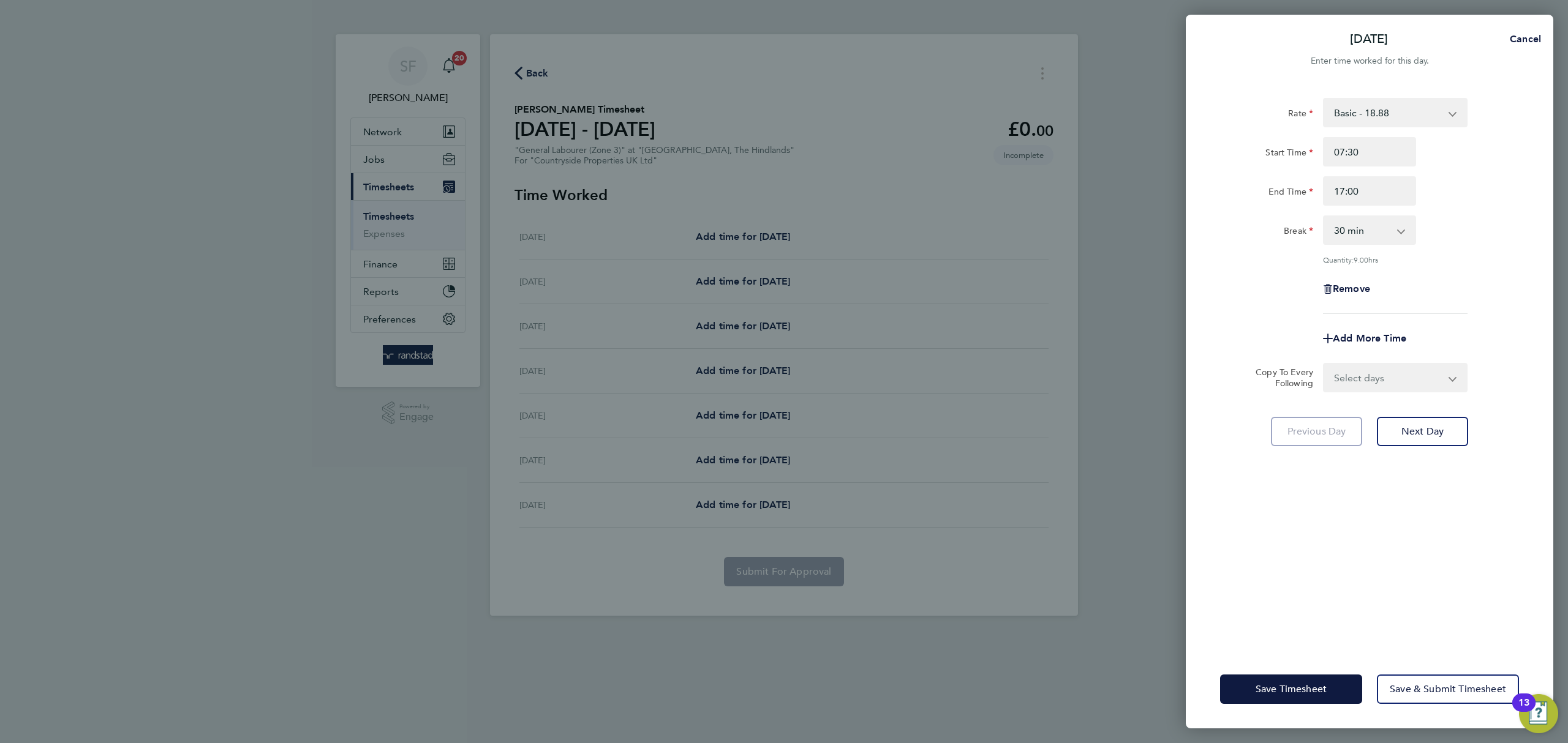
click at [1408, 381] on select "Select days Day Weekday (Mon-Fri) Weekend (Sat-Sun) [DATE] [DATE] [DATE] [DATE]…" at bounding box center [1388, 378] width 129 height 27
select select "WEEKDAY"
click at [1324, 365] on select "Select days Day Weekday (Mon-Fri) Weekend (Sat-Sun) [DATE] [DATE] [DATE] [DATE]…" at bounding box center [1388, 378] width 129 height 27
select select "[DATE]"
click at [1426, 483] on span "Next Day" at bounding box center [1422, 485] width 43 height 12
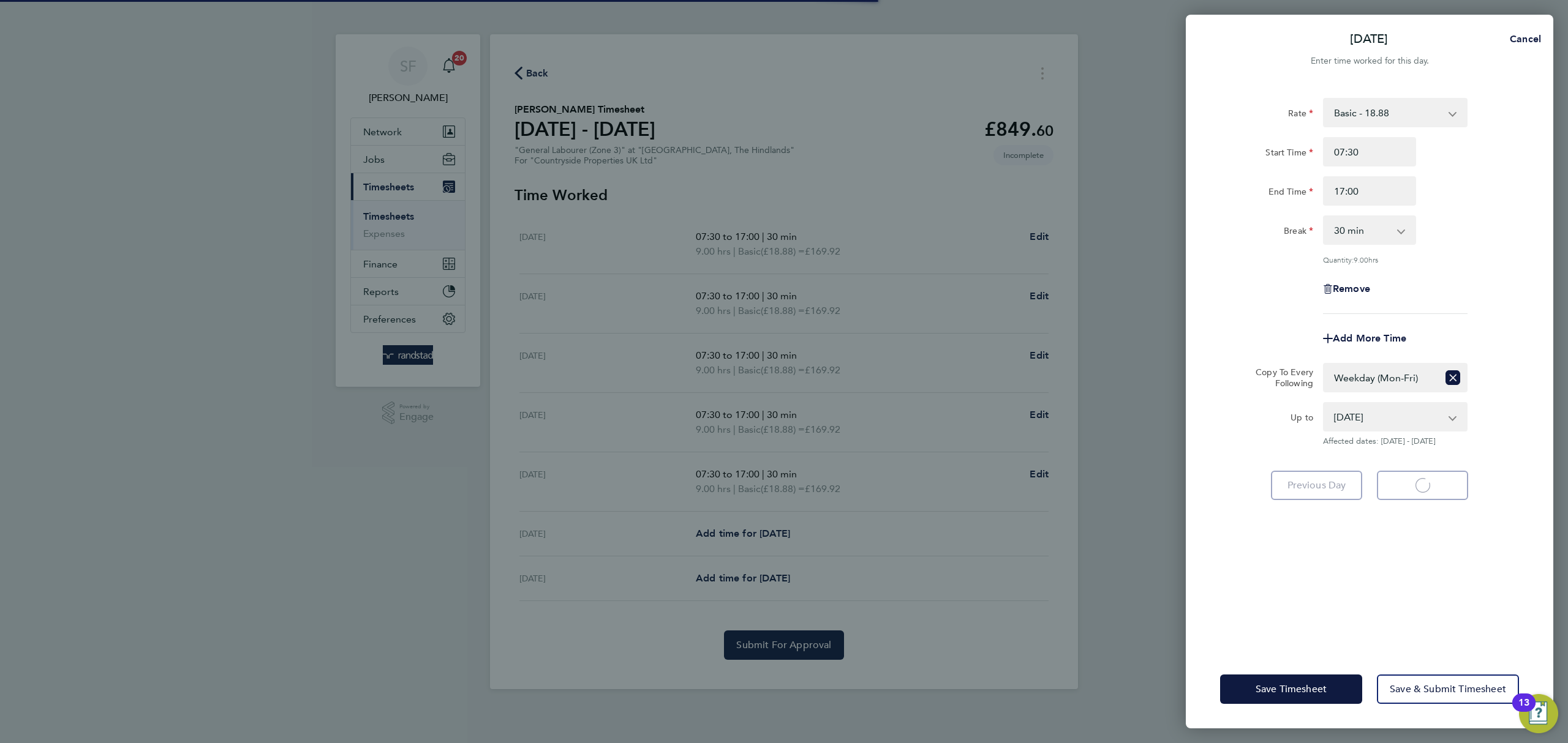
select select "30"
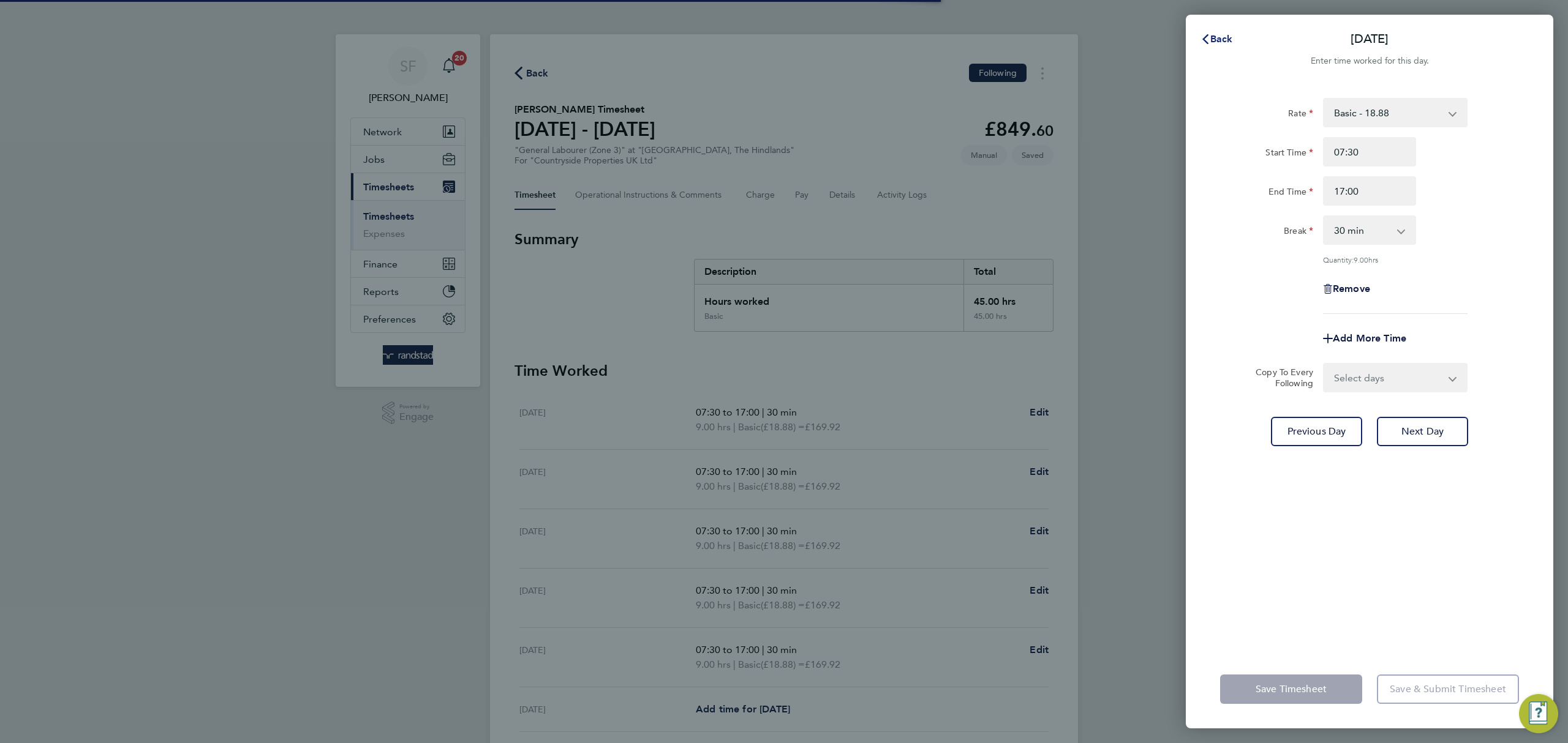
click at [1209, 35] on icon "button" at bounding box center [1205, 39] width 10 height 10
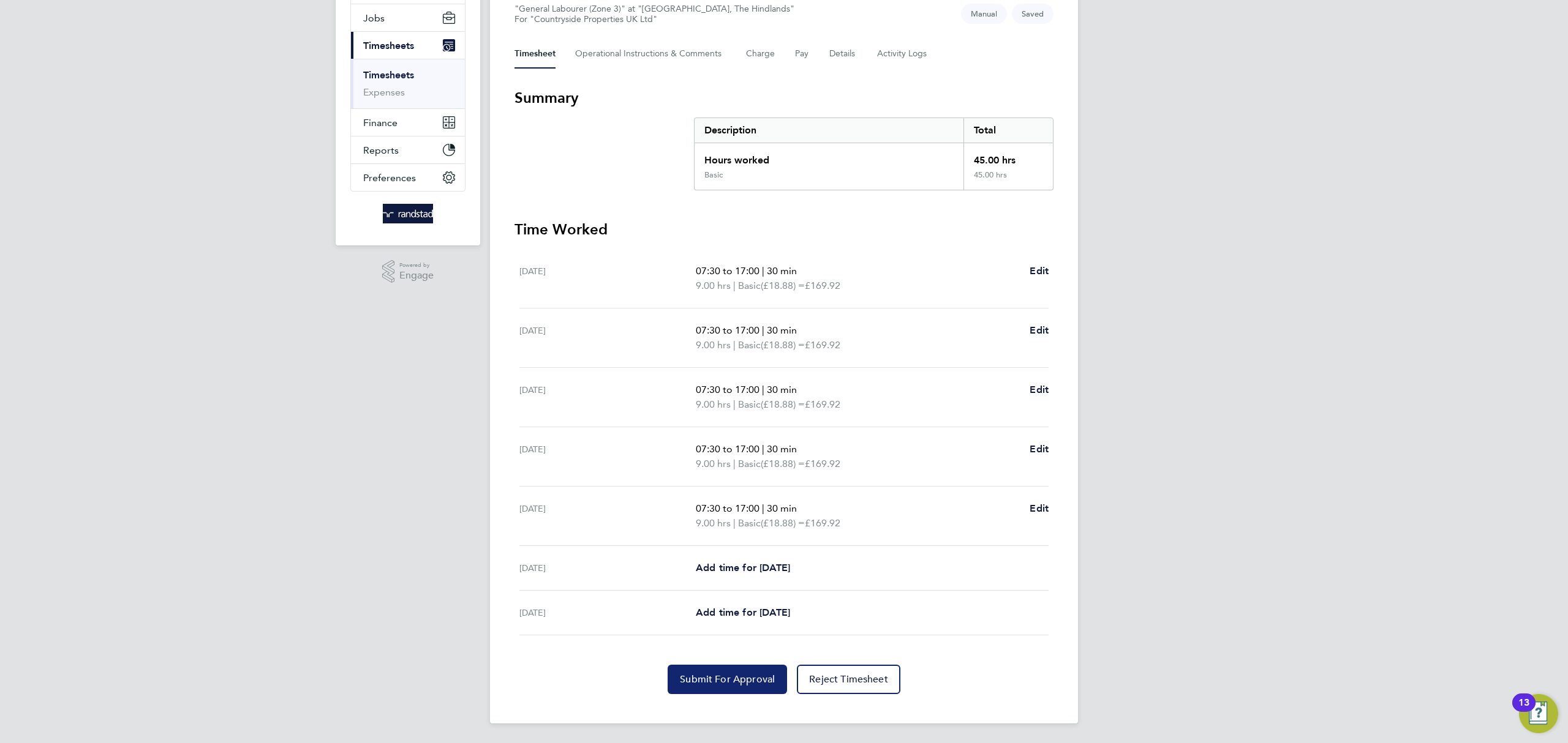
click at [767, 682] on span "Submit For Approval" at bounding box center [727, 679] width 95 height 12
